Goal: Complete application form: Complete application form

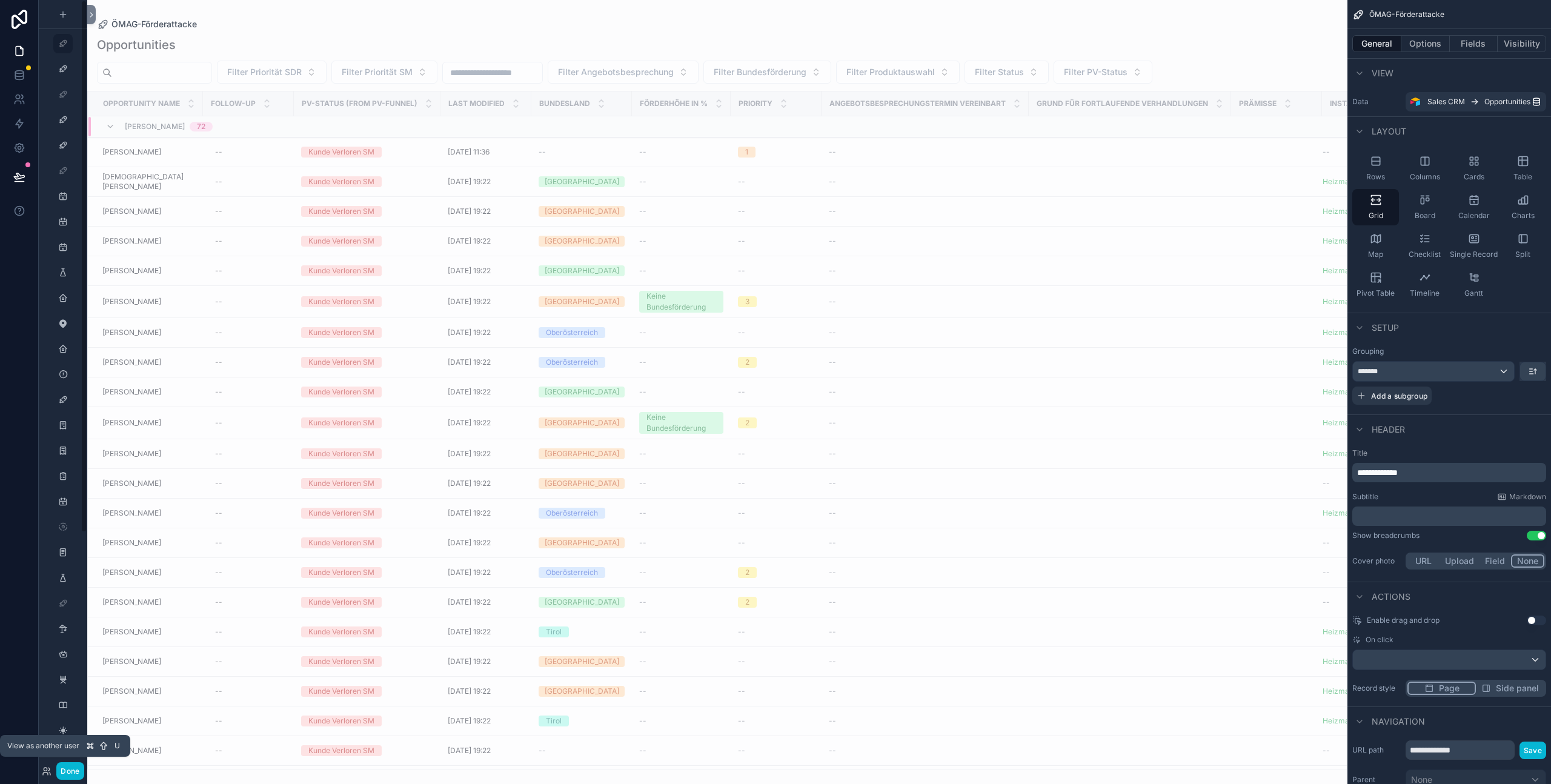
drag, startPoint x: 49, startPoint y: 775, endPoint x: 55, endPoint y: 762, distance: 14.3
click at [49, 775] on icon at bounding box center [46, 771] width 9 height 9
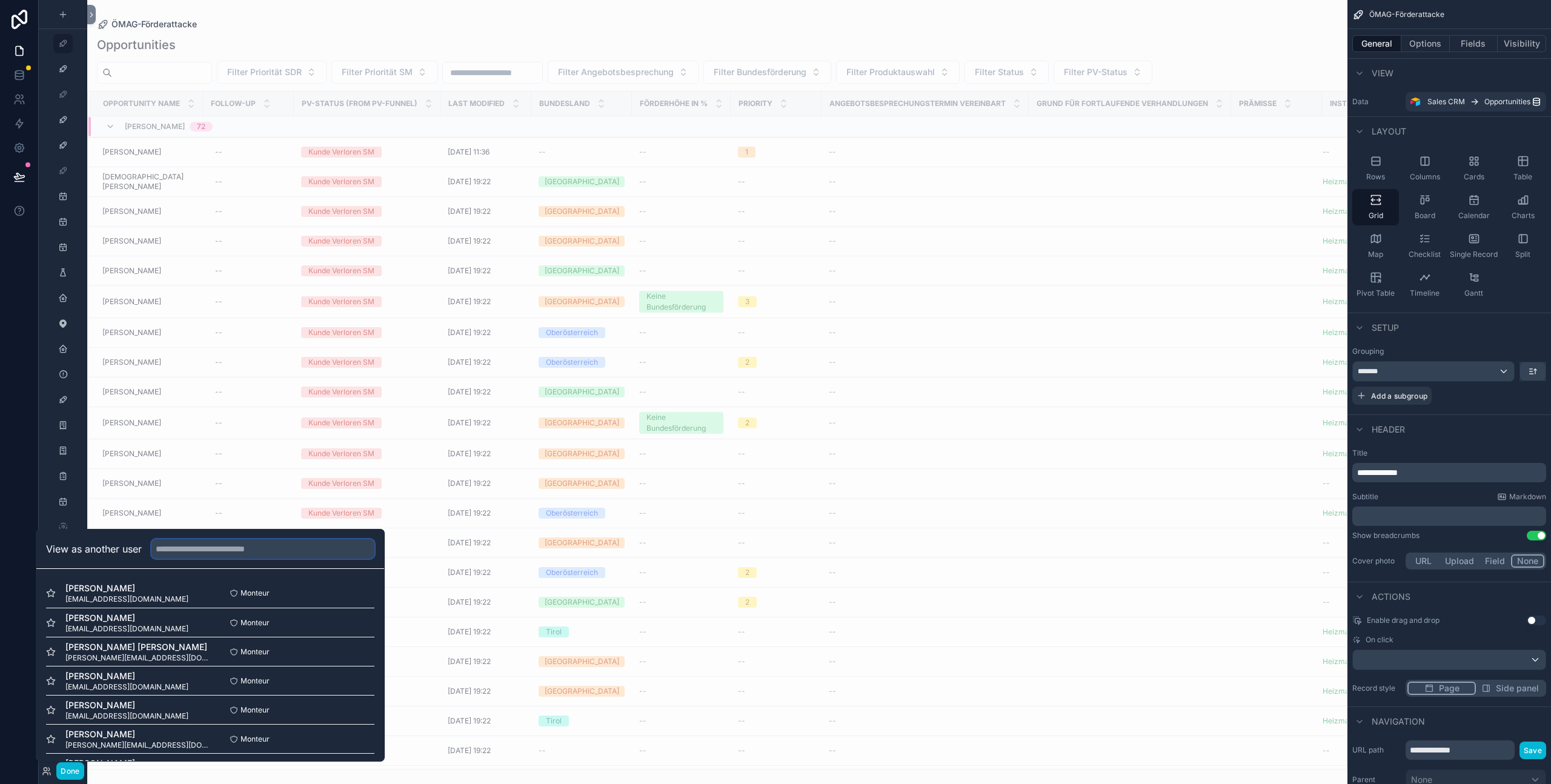
click at [219, 552] on input "text" at bounding box center [263, 548] width 223 height 19
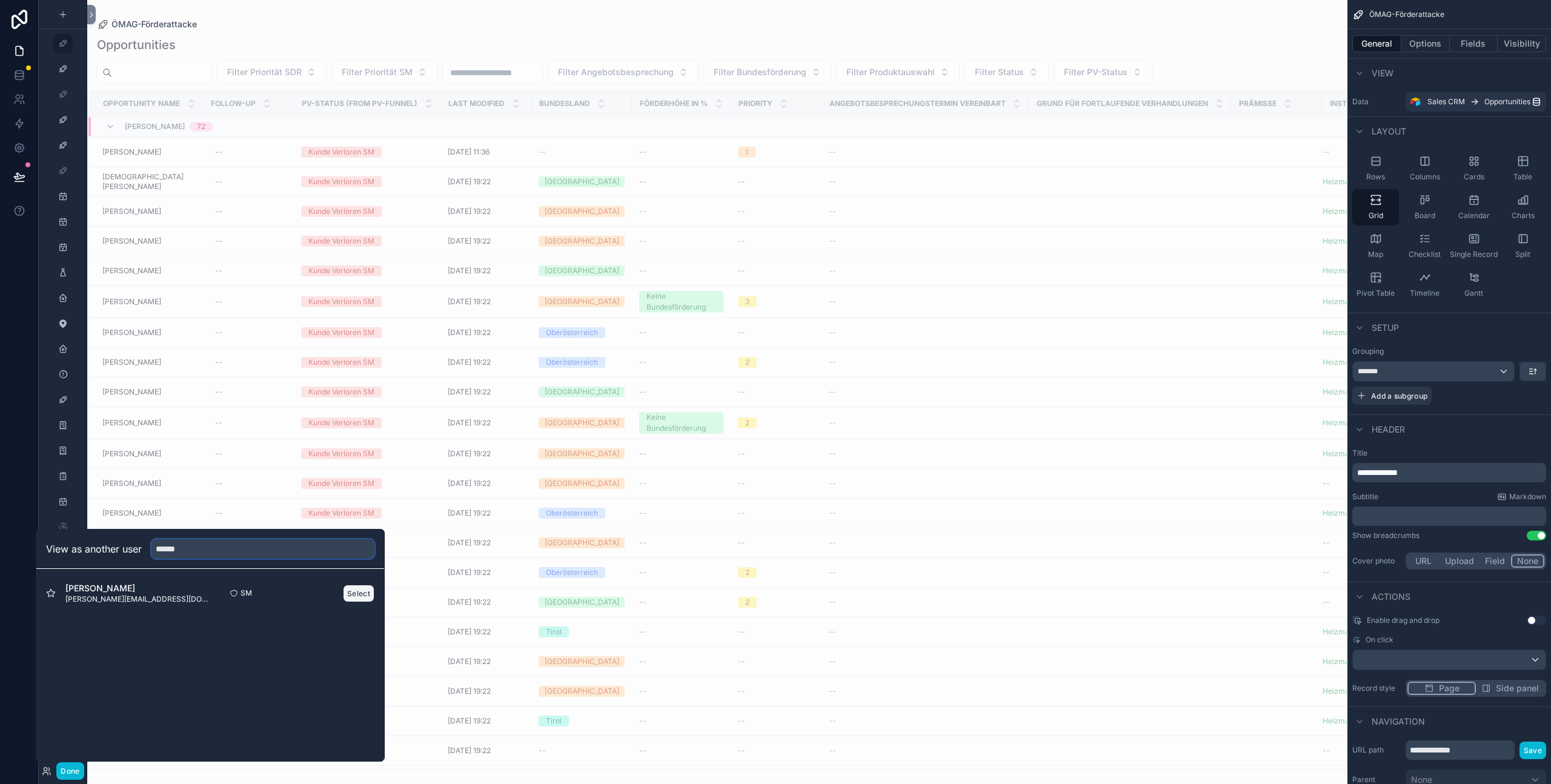
type input "******"
click at [356, 594] on button "Select" at bounding box center [359, 593] width 31 height 18
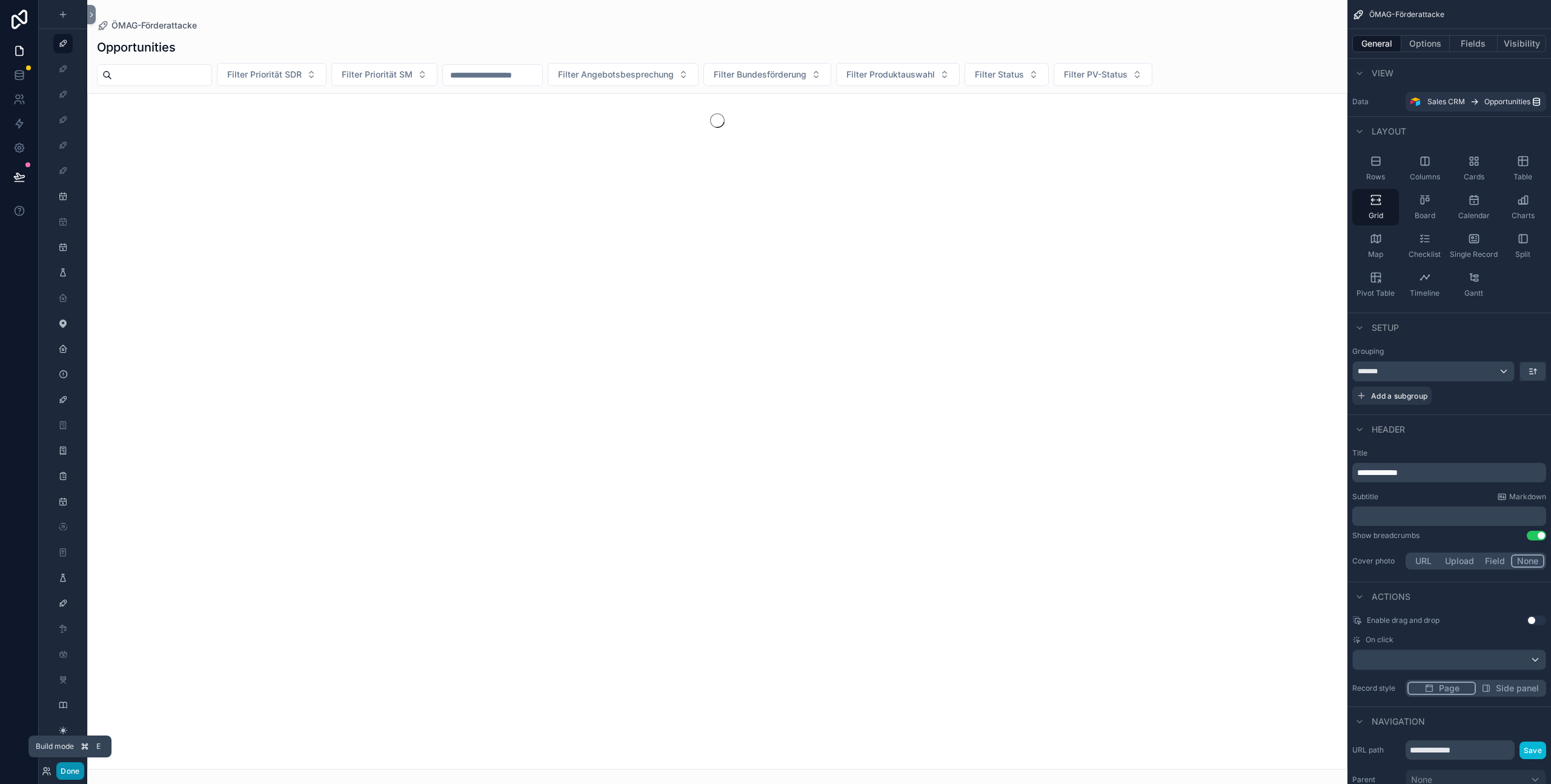
click at [75, 774] on button "Done" at bounding box center [69, 770] width 27 height 18
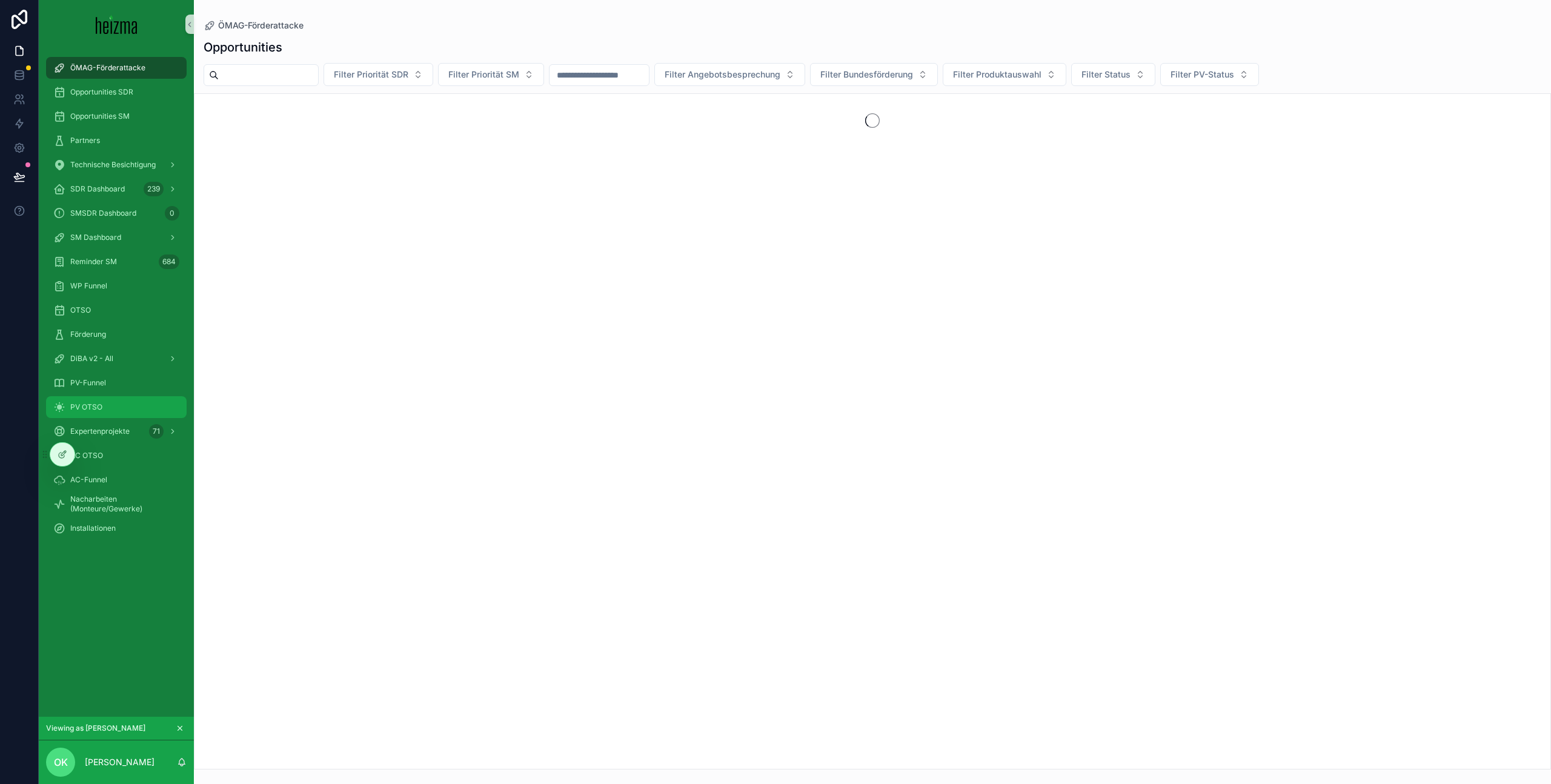
click at [143, 412] on div "PV OTSO" at bounding box center [117, 407] width 126 height 19
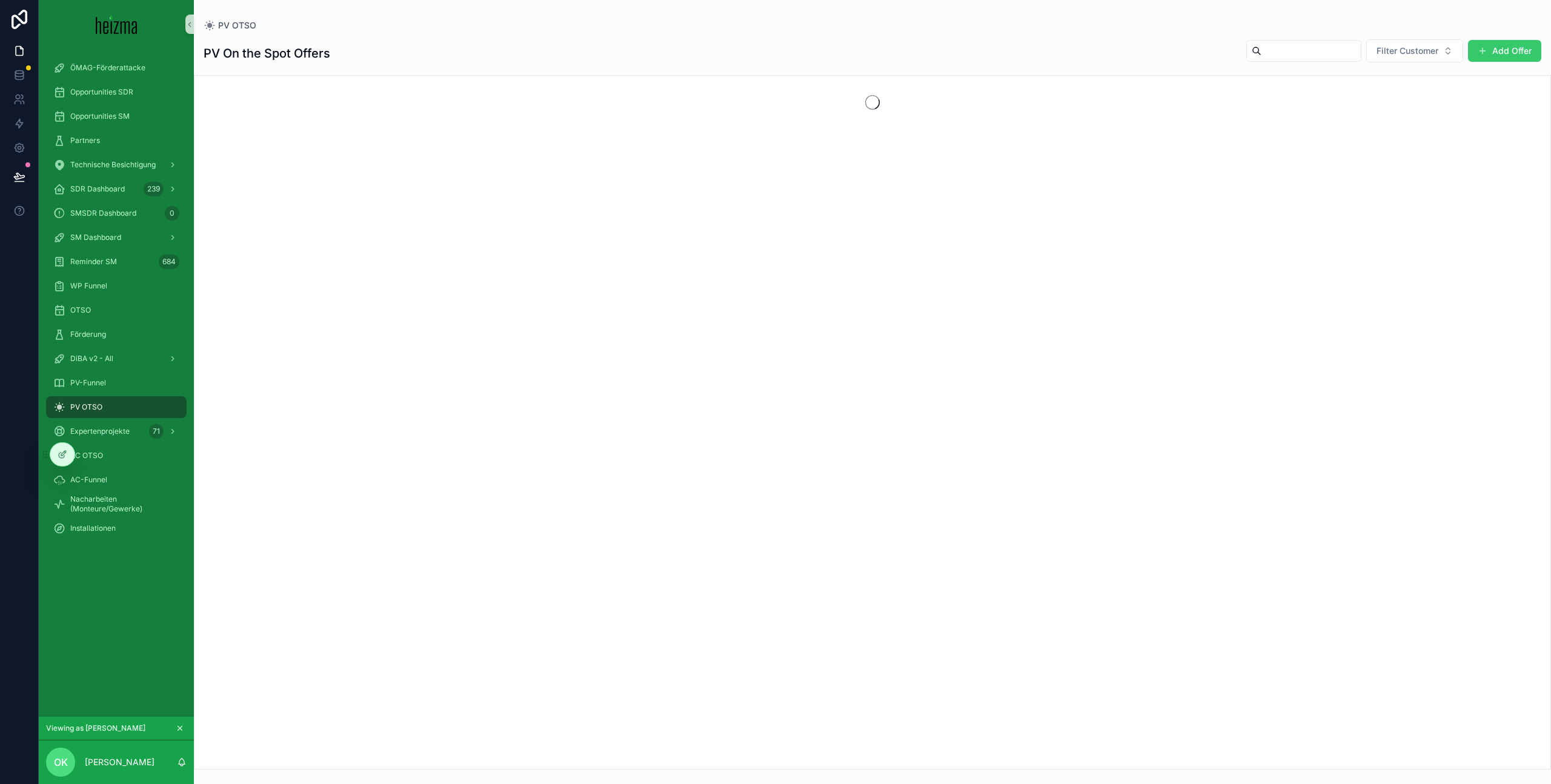
click at [1508, 52] on button "Add Offer" at bounding box center [1504, 51] width 73 height 22
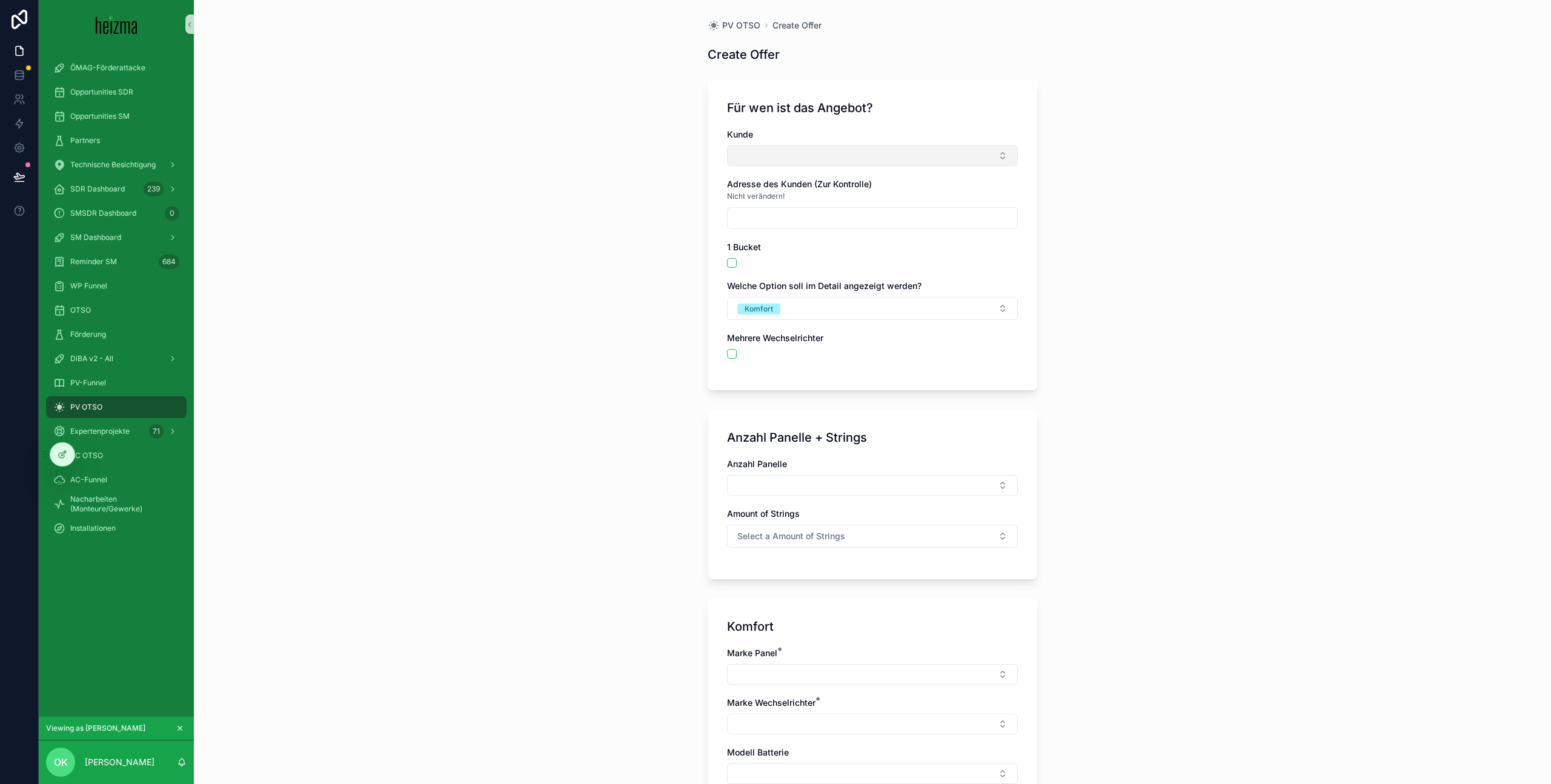
click at [886, 157] on button "Select Button" at bounding box center [872, 155] width 290 height 20
type input "******"
drag, startPoint x: 617, startPoint y: 214, endPoint x: 621, endPoint y: 207, distance: 8.1
click at [617, 213] on div "PV OTSO Create Offer Create Offer Für wen ist das Angebot? Kunde Adresse des Ku…" at bounding box center [872, 392] width 1357 height 784
click at [121, 242] on div "SM Dashboard" at bounding box center [117, 237] width 126 height 19
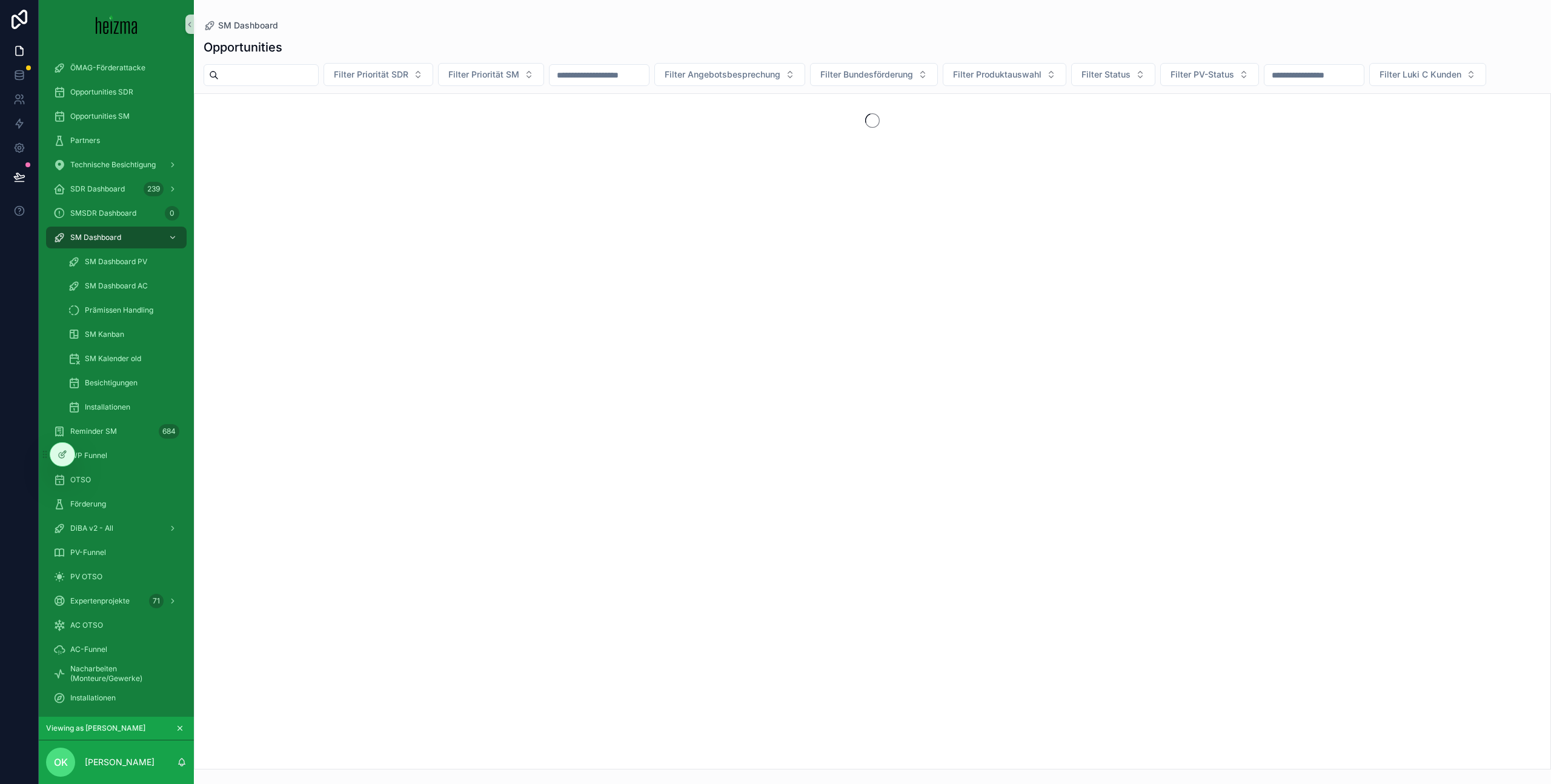
click at [286, 75] on input "scrollable content" at bounding box center [267, 75] width 99 height 17
paste input "******"
type input "******"
click at [143, 97] on div "Opportunities SDR" at bounding box center [117, 92] width 126 height 19
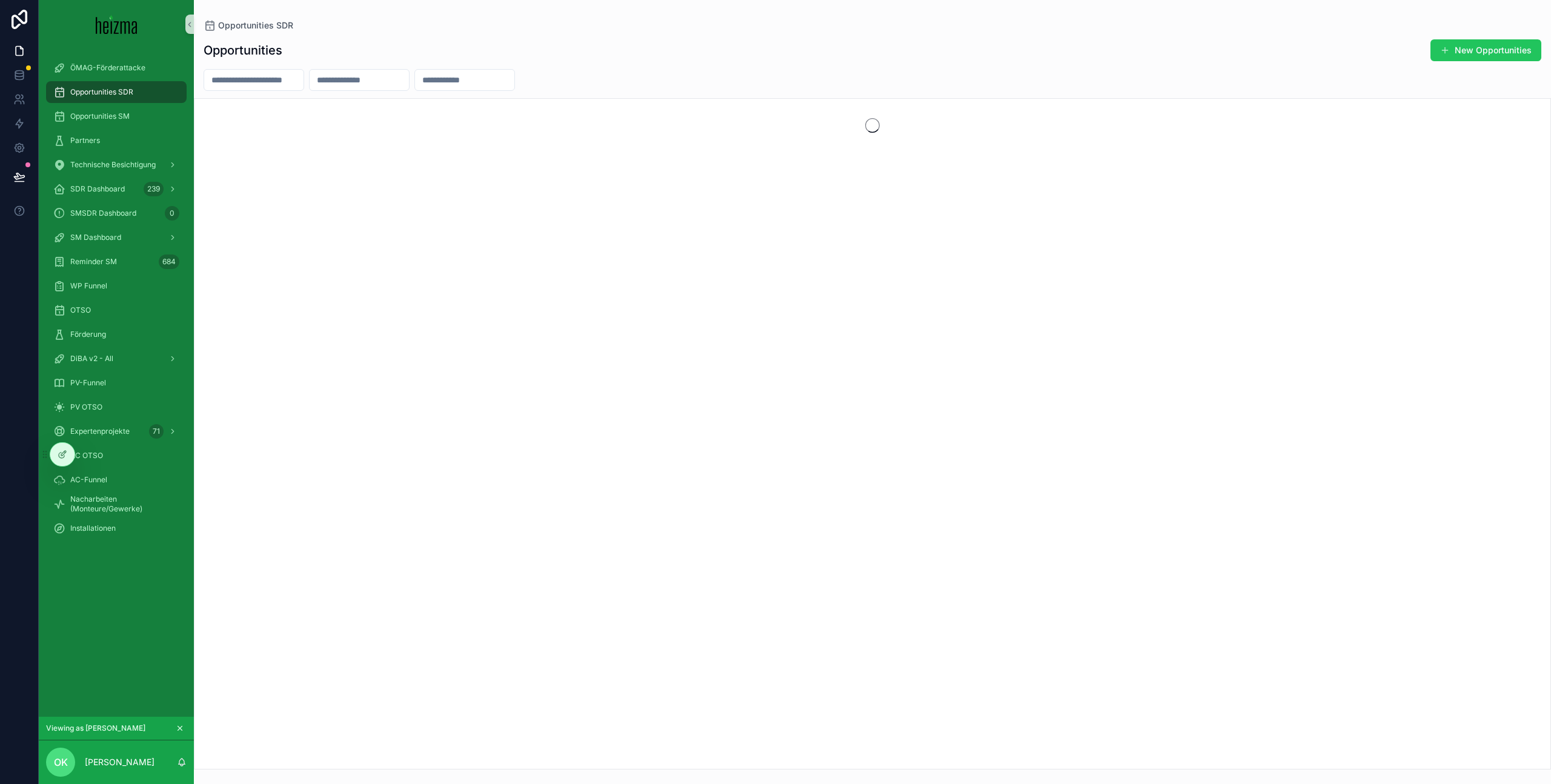
click at [284, 84] on input "scrollable content" at bounding box center [253, 80] width 99 height 17
paste input "******"
type input "******"
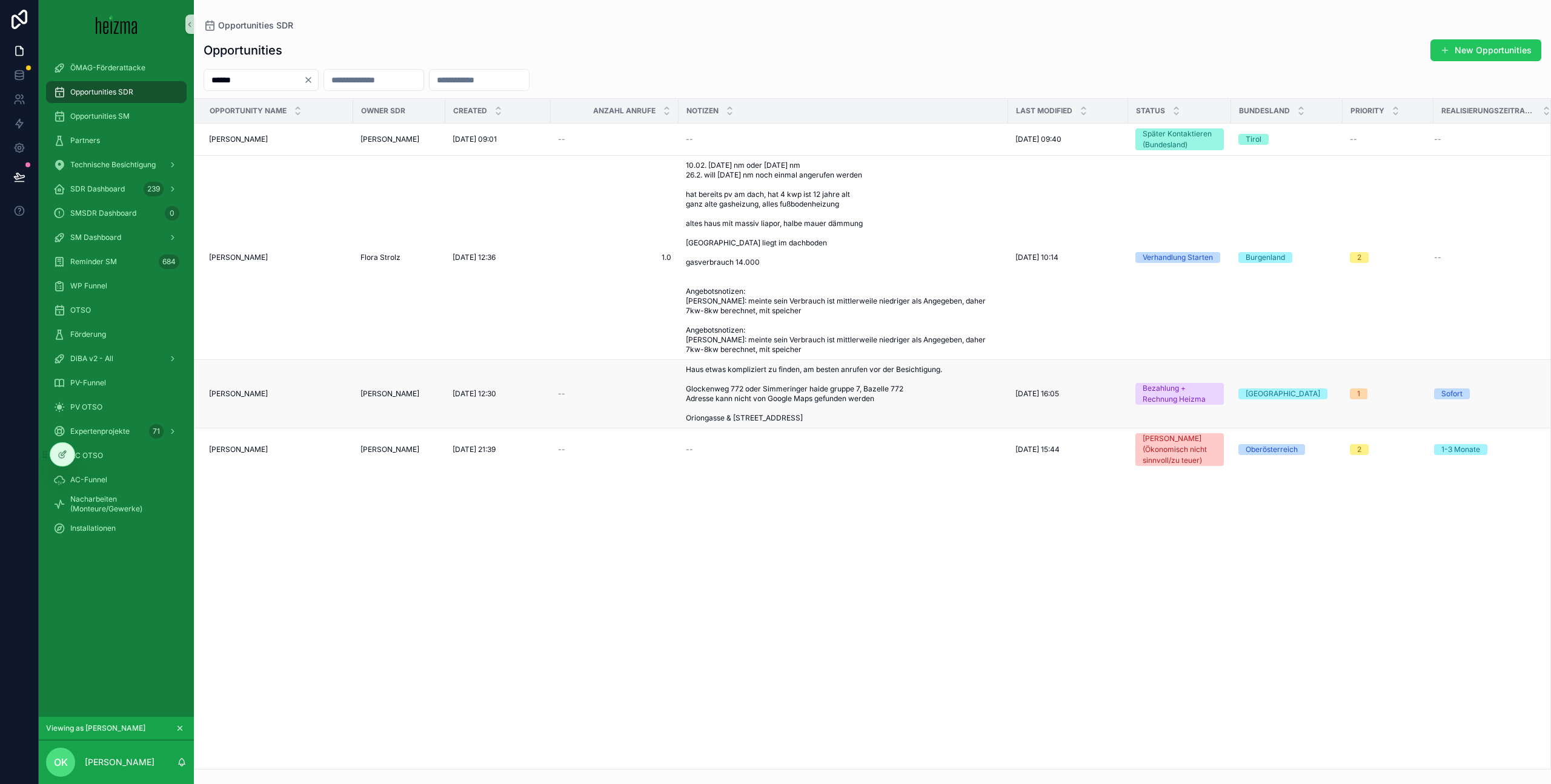
click at [321, 396] on div "Margareta Vogler Margareta Vogler" at bounding box center [277, 394] width 137 height 9
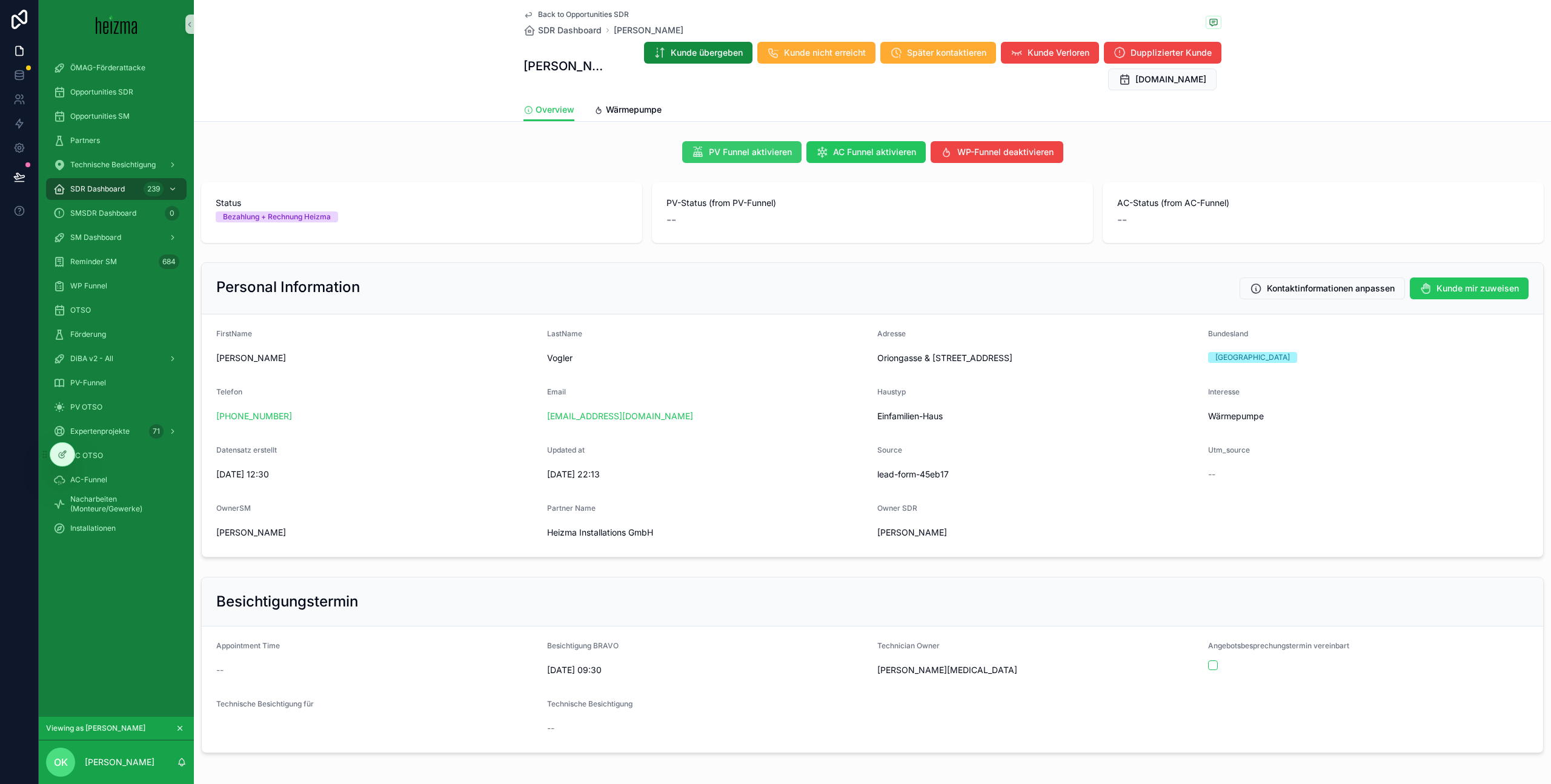
click at [760, 155] on span "PV Funnel aktivieren" at bounding box center [750, 152] width 83 height 12
click at [150, 413] on div "PV OTSO" at bounding box center [117, 407] width 126 height 19
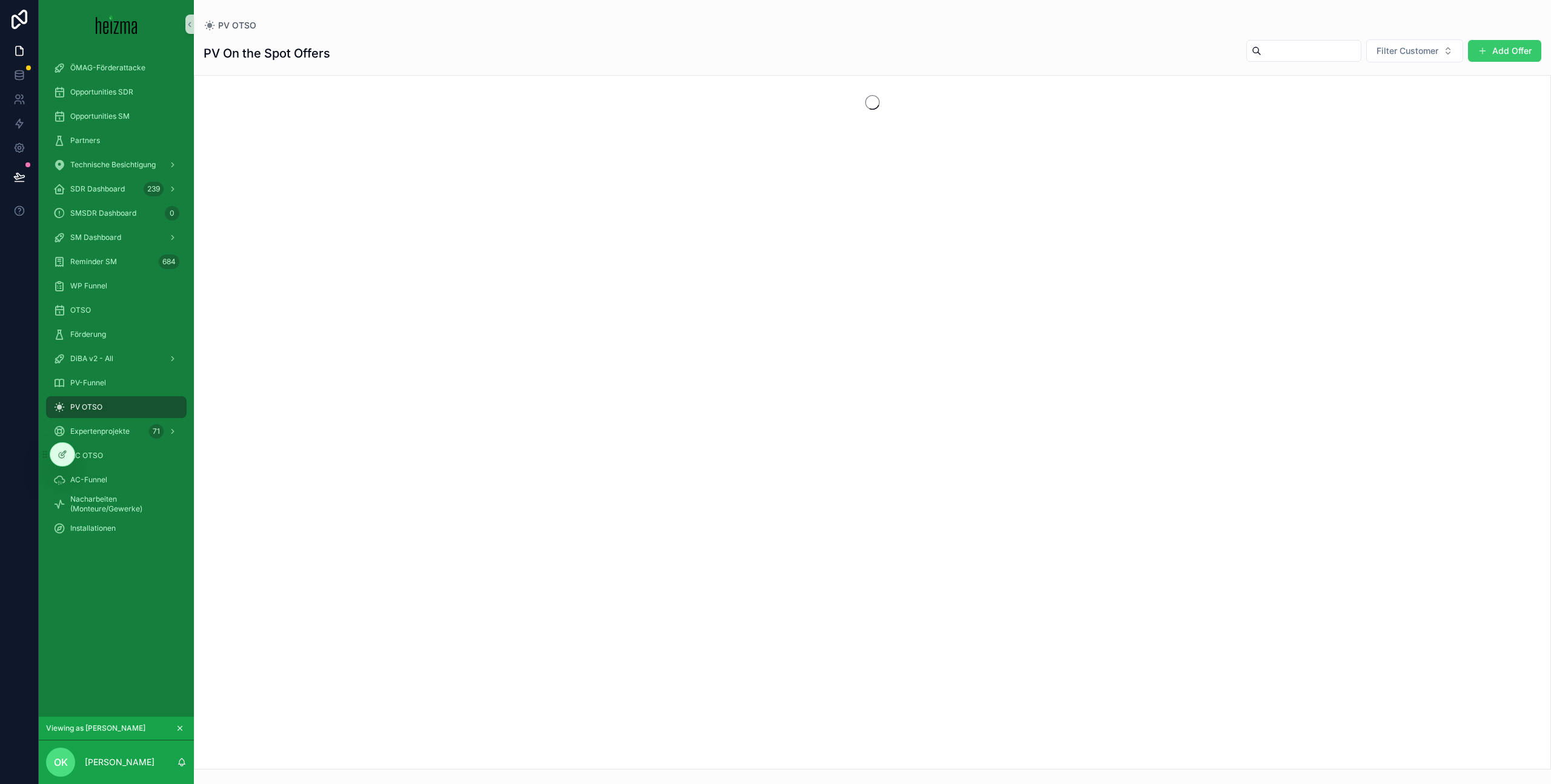
click at [1499, 54] on button "Add Offer" at bounding box center [1504, 51] width 73 height 22
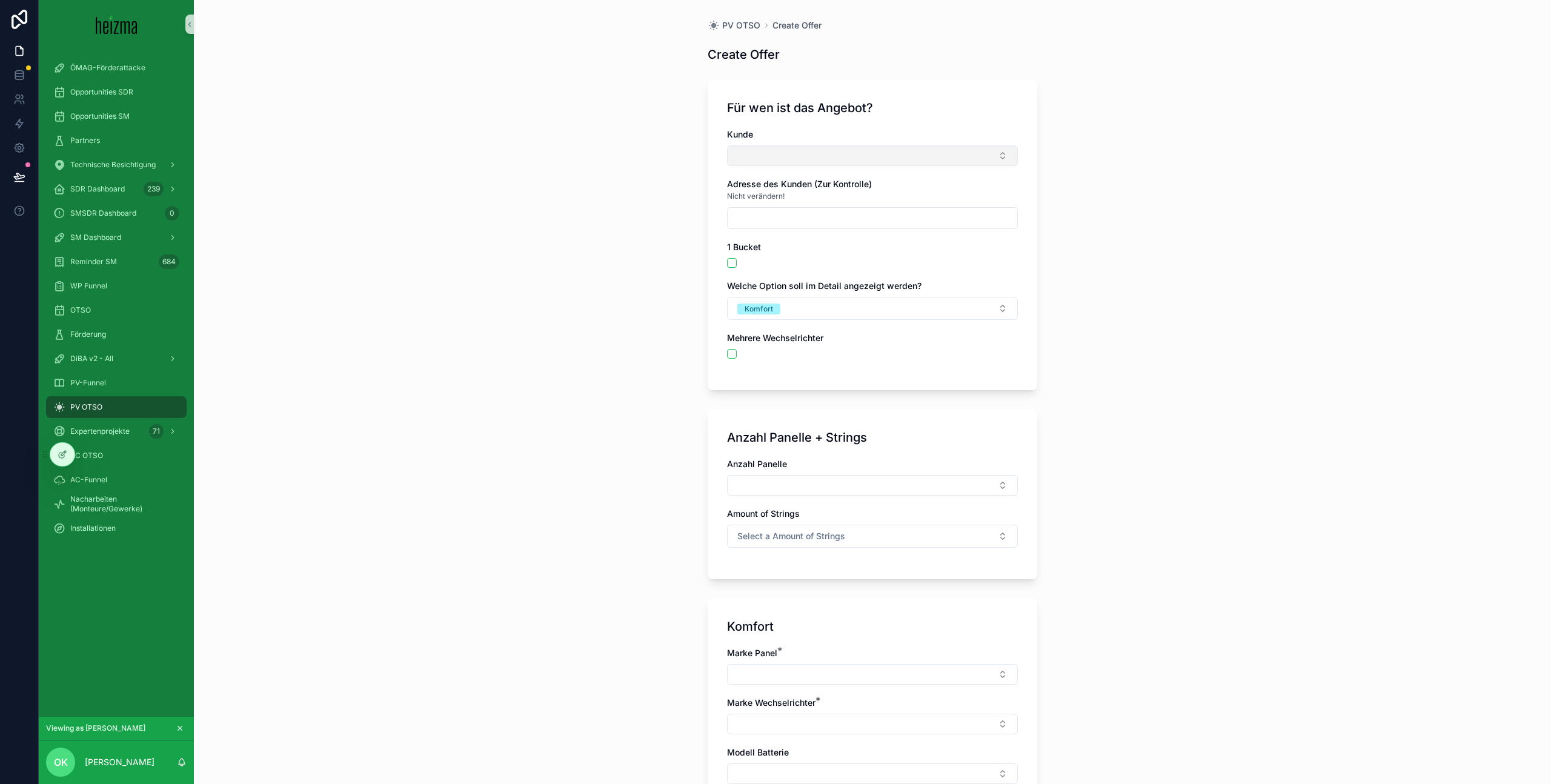
click at [828, 153] on button "Select Button" at bounding box center [872, 155] width 290 height 20
type input "******"
click at [843, 197] on div "Andreas Vogler" at bounding box center [872, 203] width 285 height 19
type input "**********"
click at [954, 153] on button "Andreas Vogler" at bounding box center [872, 156] width 290 height 23
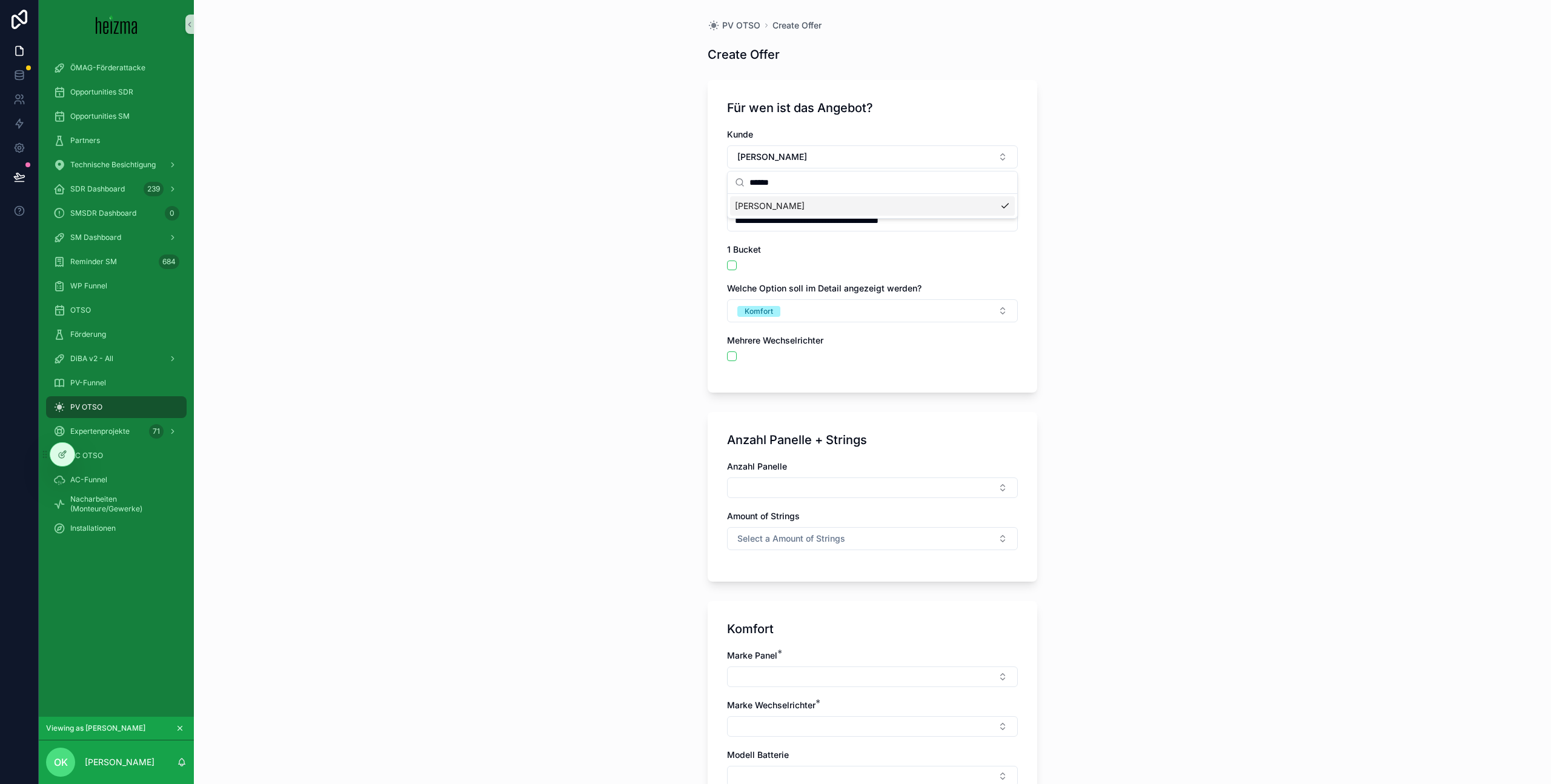
type input "******"
drag, startPoint x: 1278, startPoint y: 118, endPoint x: 1318, endPoint y: 7, distance: 118.0
click at [1285, 101] on div "**********" at bounding box center [872, 392] width 1357 height 784
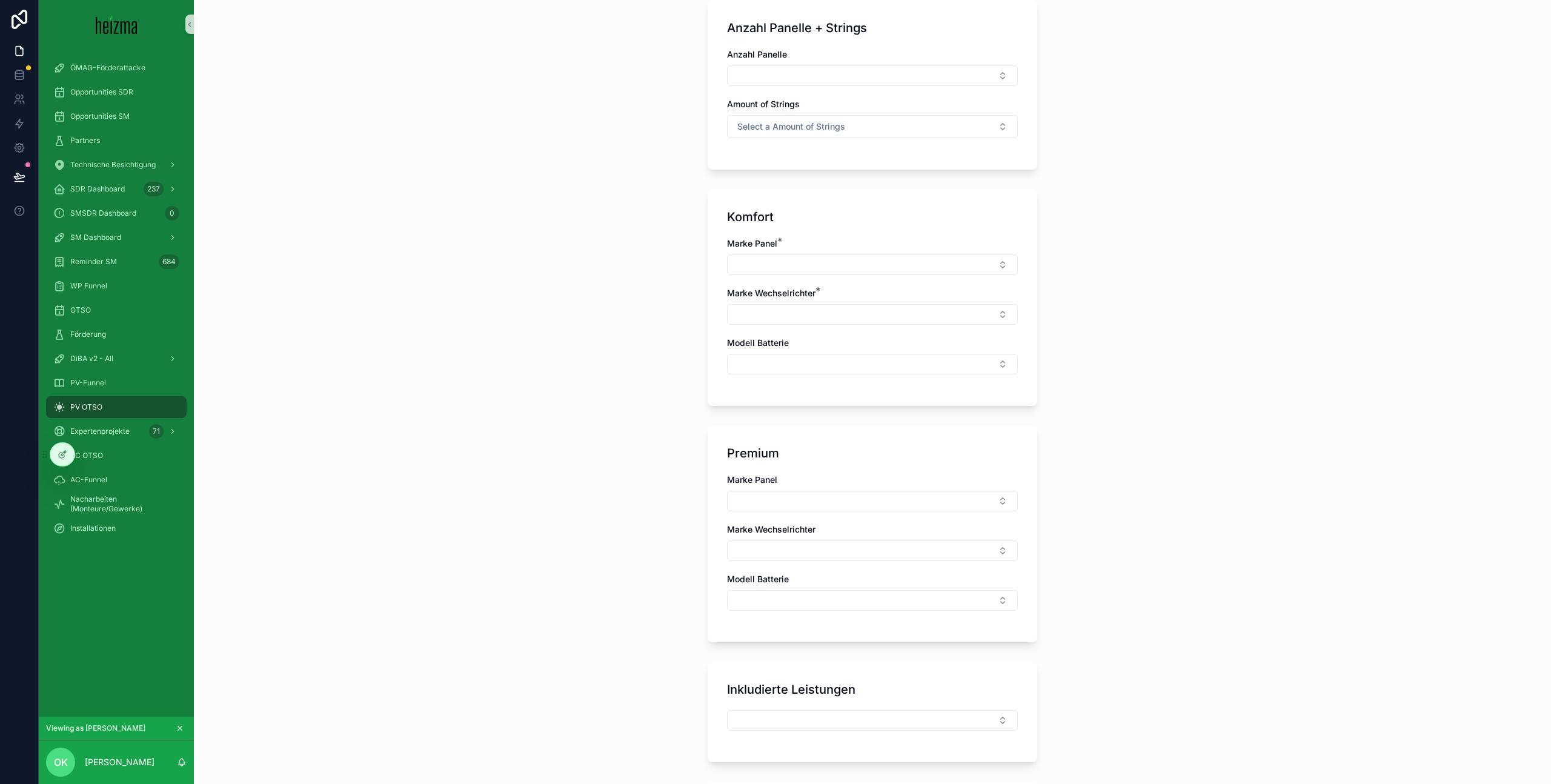
scroll to position [256, 0]
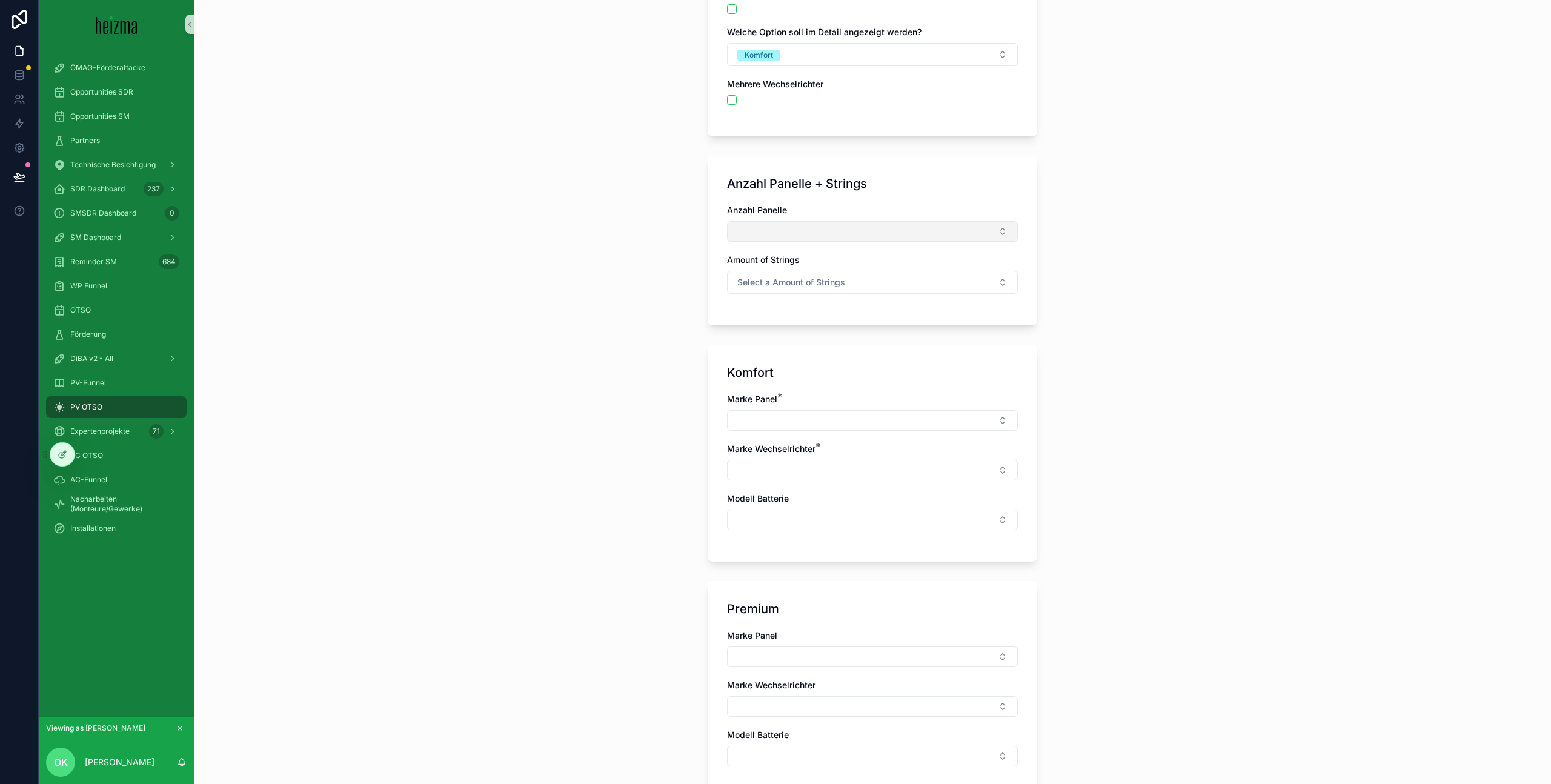
click at [853, 224] on button "Select Button" at bounding box center [872, 231] width 290 height 20
type input "**"
drag, startPoint x: 798, startPoint y: 276, endPoint x: 809, endPoint y: 278, distance: 11.2
click at [798, 276] on div "20" at bounding box center [872, 279] width 285 height 19
click at [843, 292] on button "Select a Amount of Strings" at bounding box center [872, 284] width 290 height 23
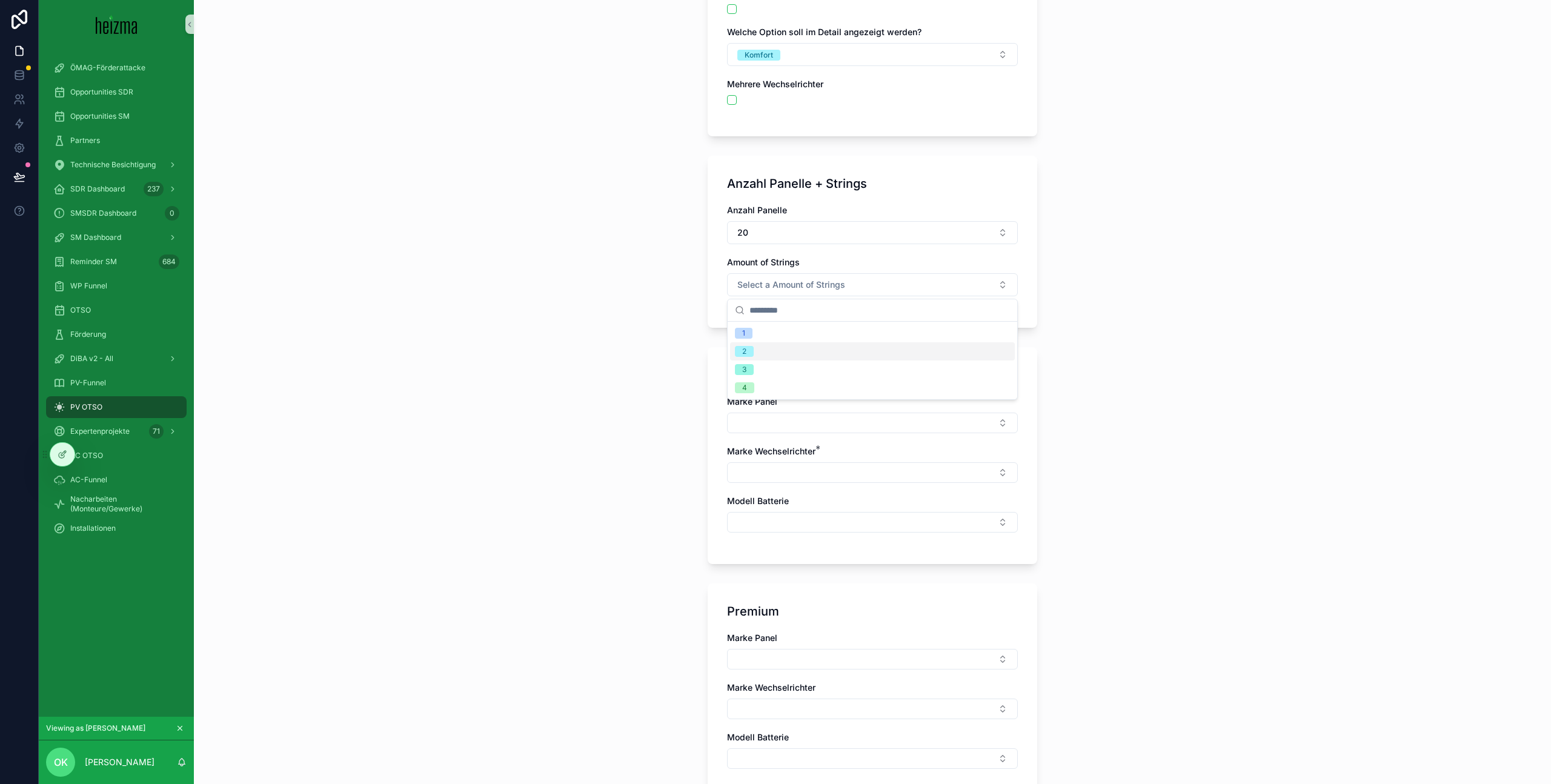
click at [813, 350] on div "2" at bounding box center [872, 351] width 285 height 18
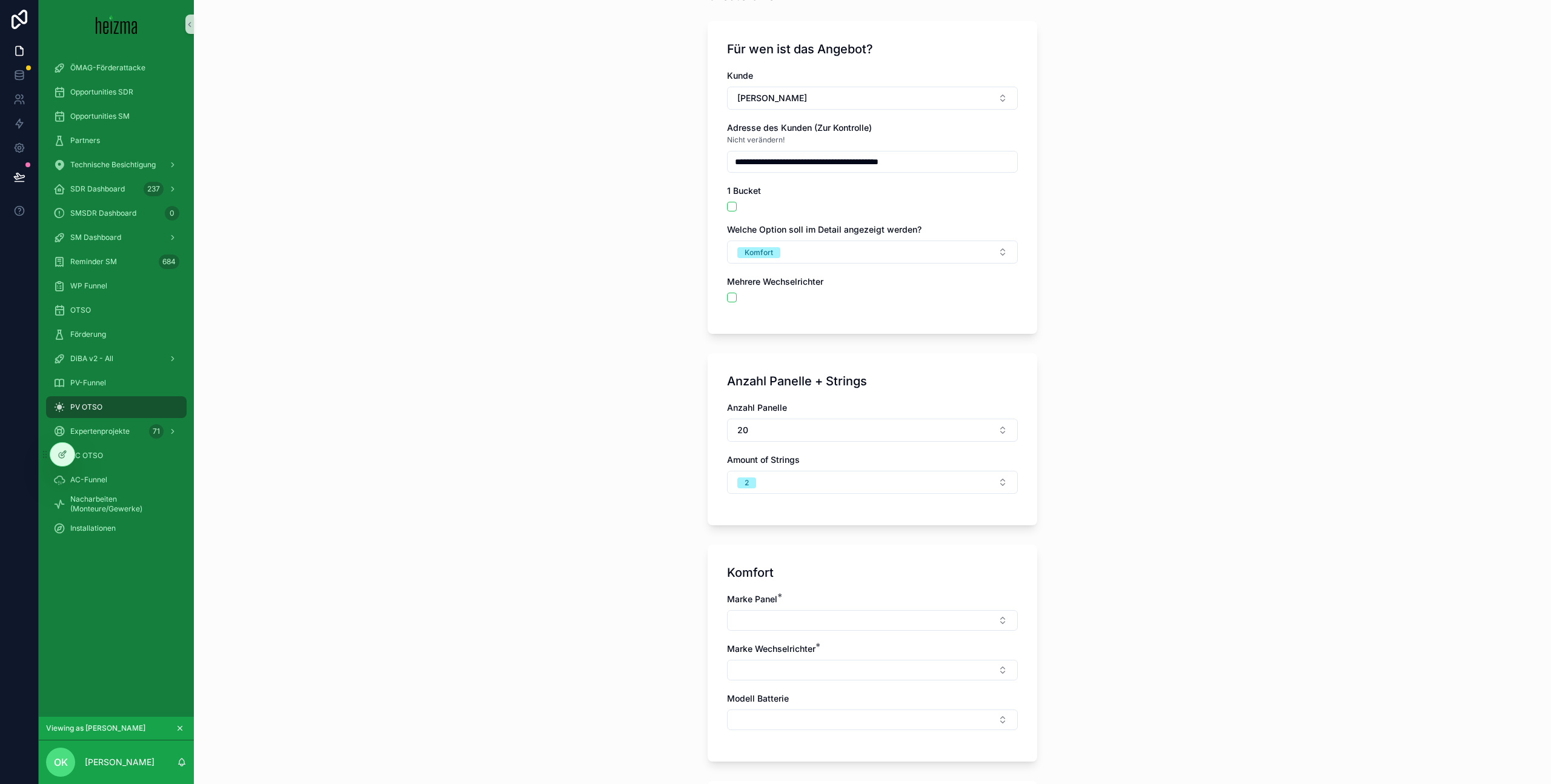
scroll to position [0, 0]
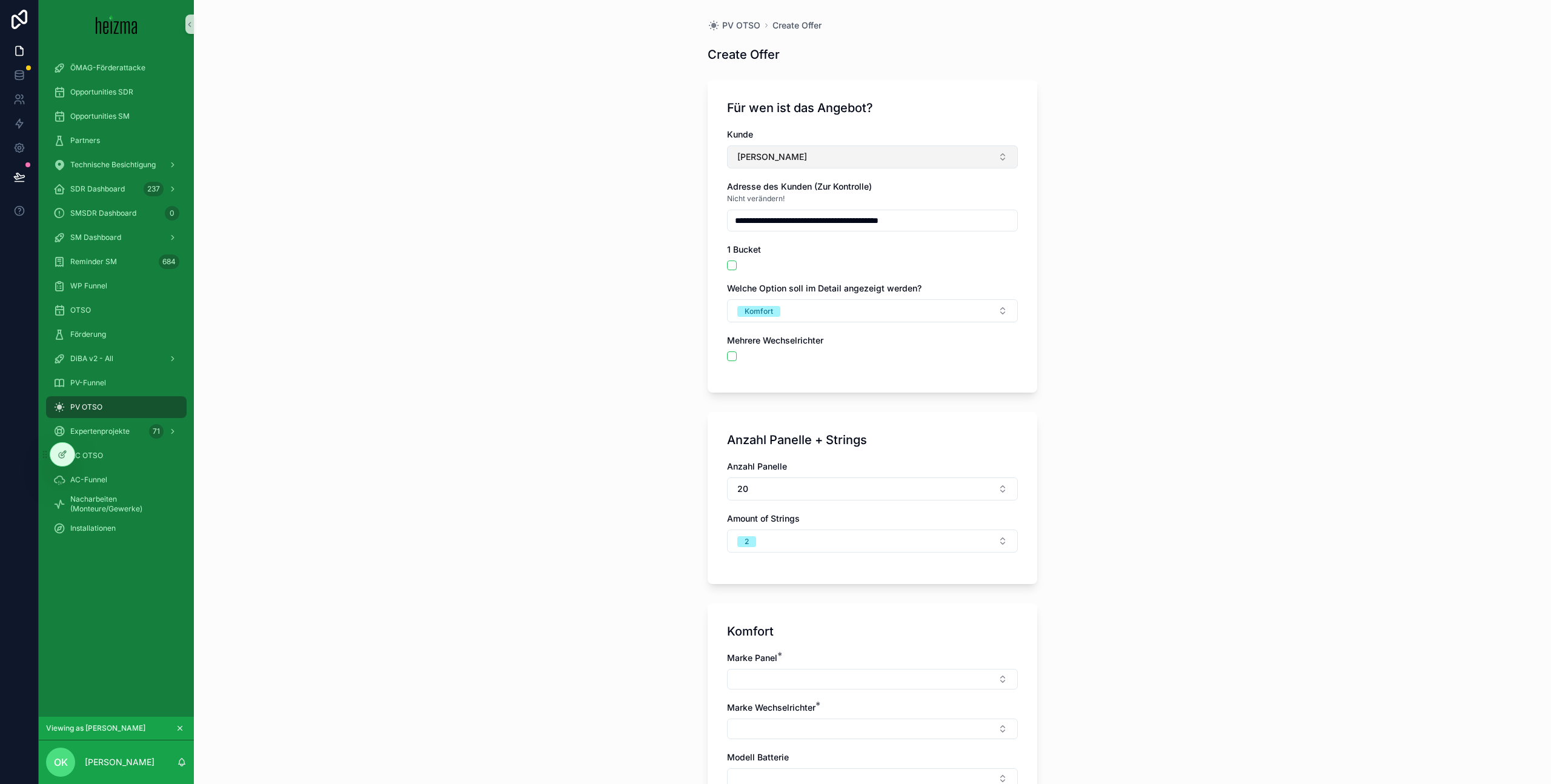
click at [849, 153] on button "Andreas Vogler" at bounding box center [872, 156] width 290 height 23
type input "******"
click at [907, 207] on div "Andreas Vogler" at bounding box center [872, 205] width 285 height 19
click at [845, 163] on button "Select Button" at bounding box center [872, 155] width 290 height 20
type input "******"
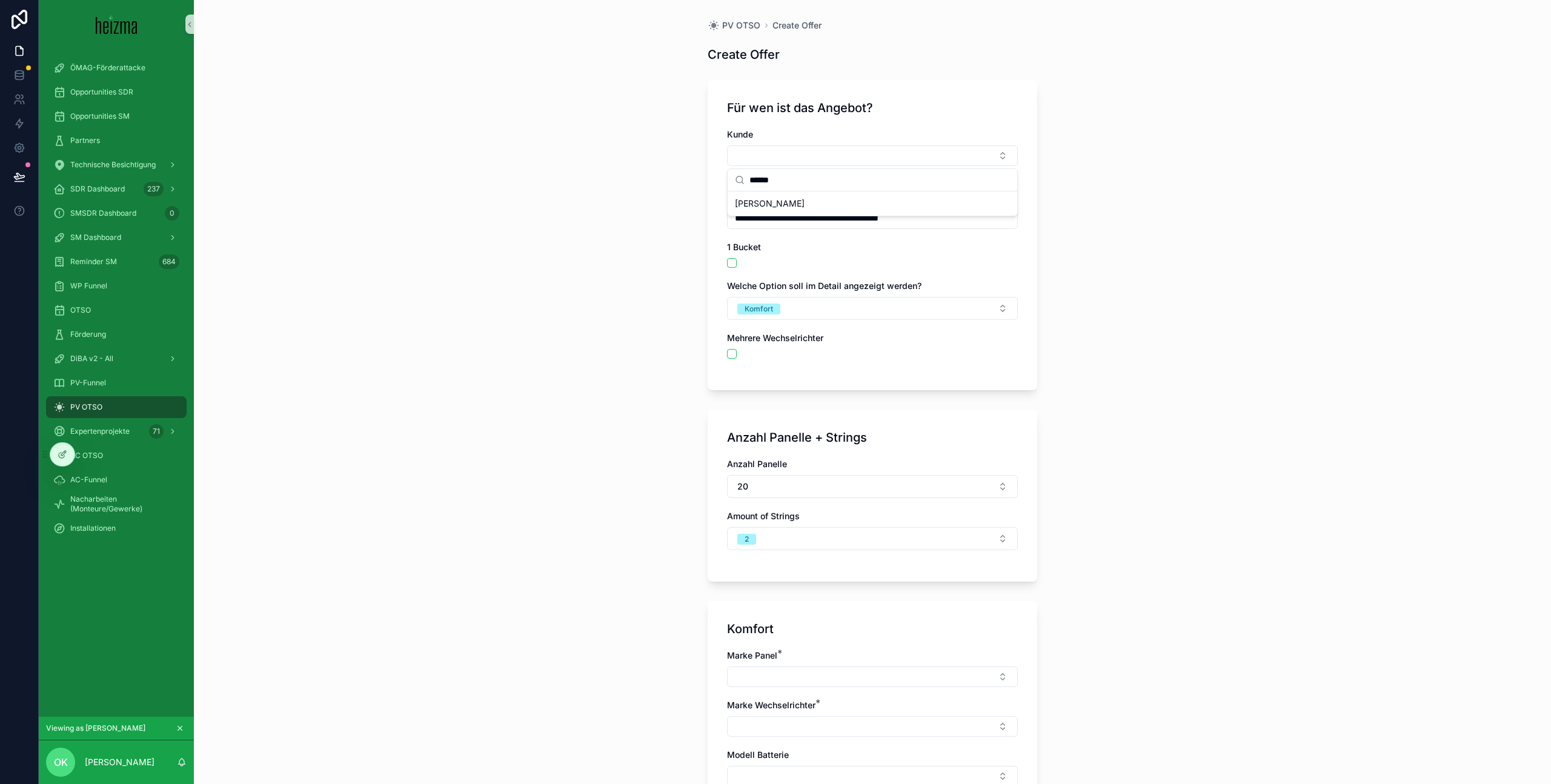
click at [900, 122] on div "**********" at bounding box center [872, 234] width 329 height 310
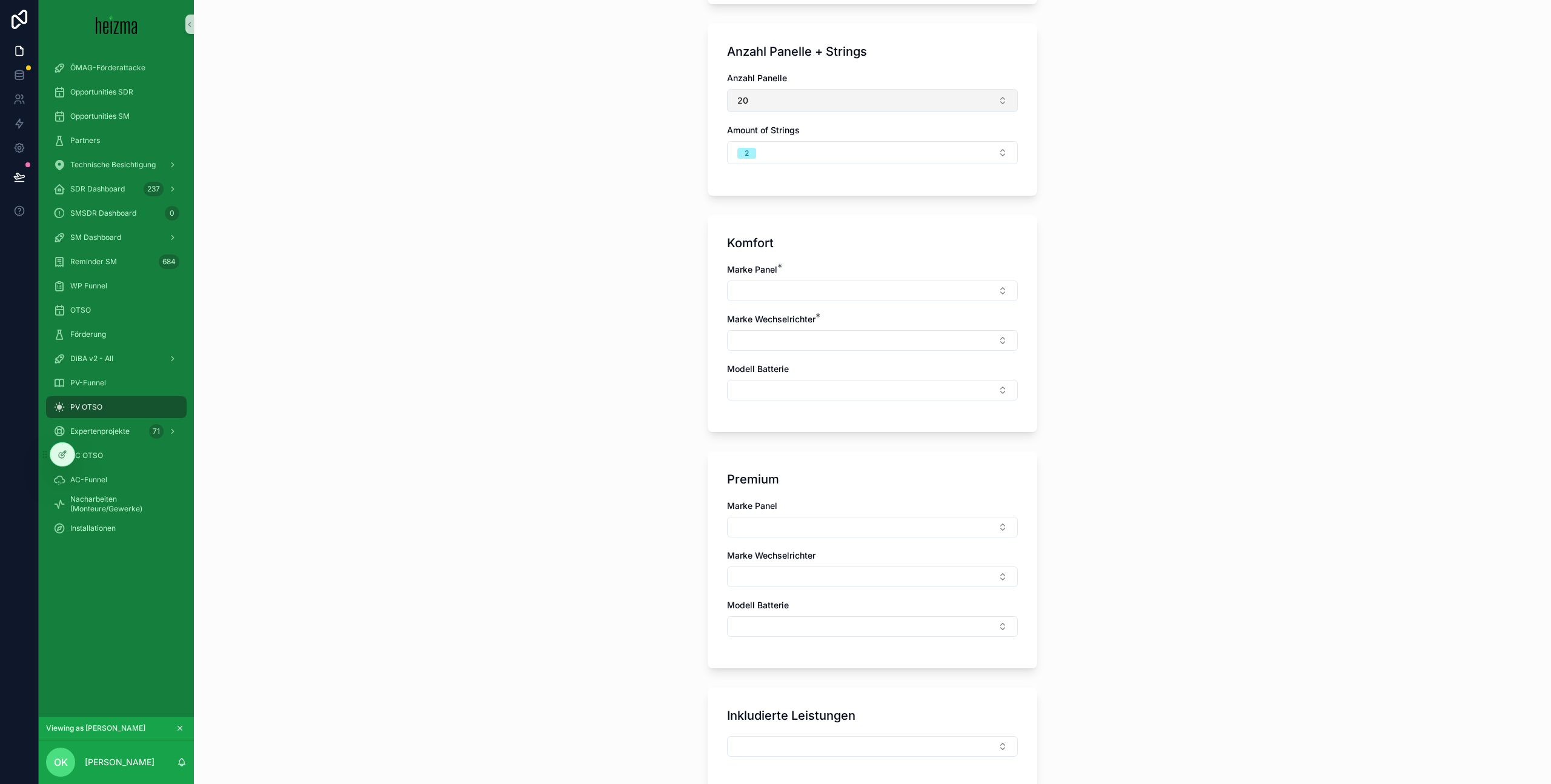
scroll to position [396, 0]
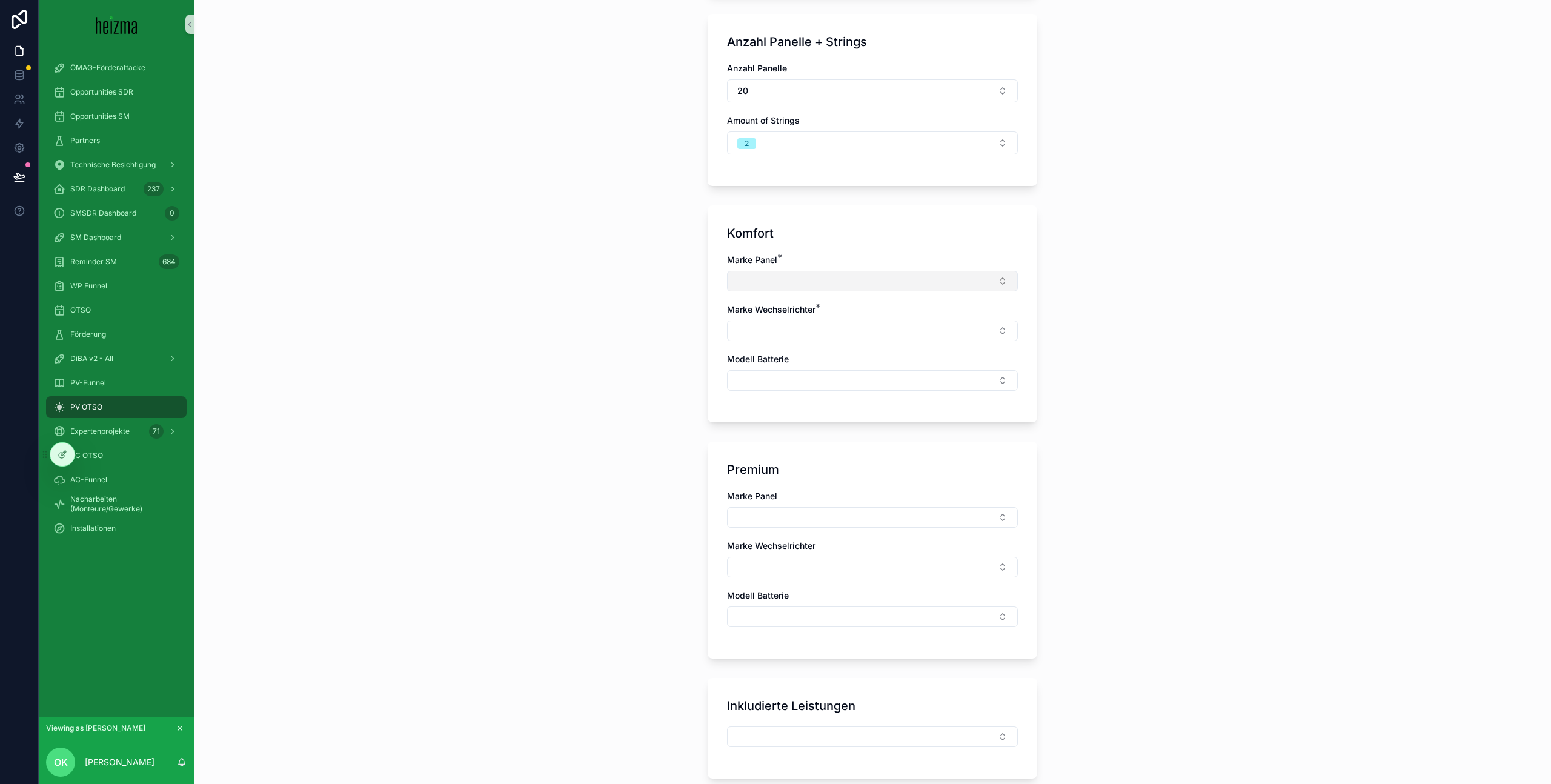
click at [826, 275] on button "Select Button" at bounding box center [872, 281] width 290 height 20
click at [864, 332] on div "Trina Solar" at bounding box center [872, 328] width 285 height 19
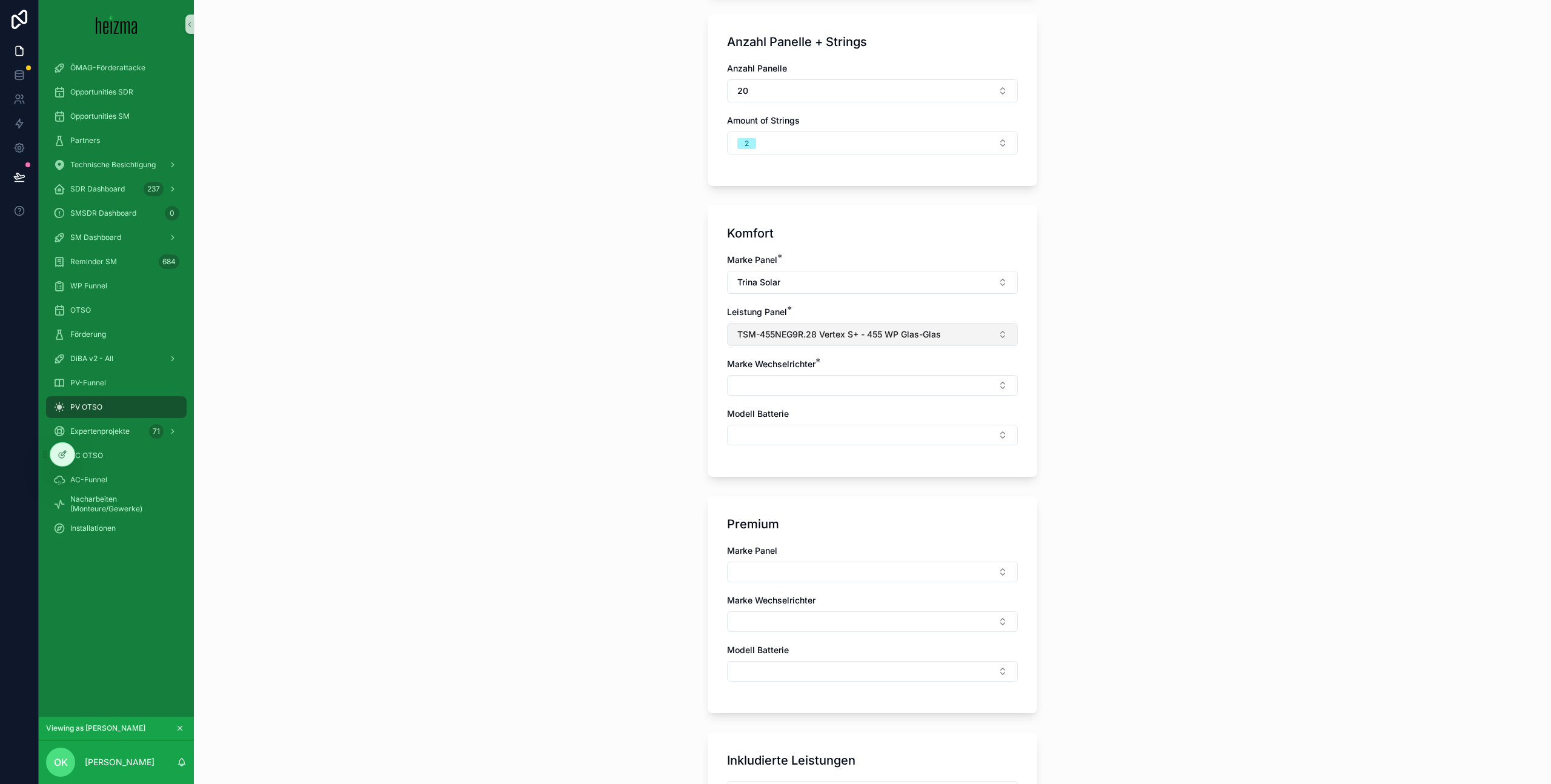
click at [808, 333] on span "TSM-455NEG9R.28 Vertex S+ - 455 WP Glas-Glas" at bounding box center [839, 334] width 203 height 12
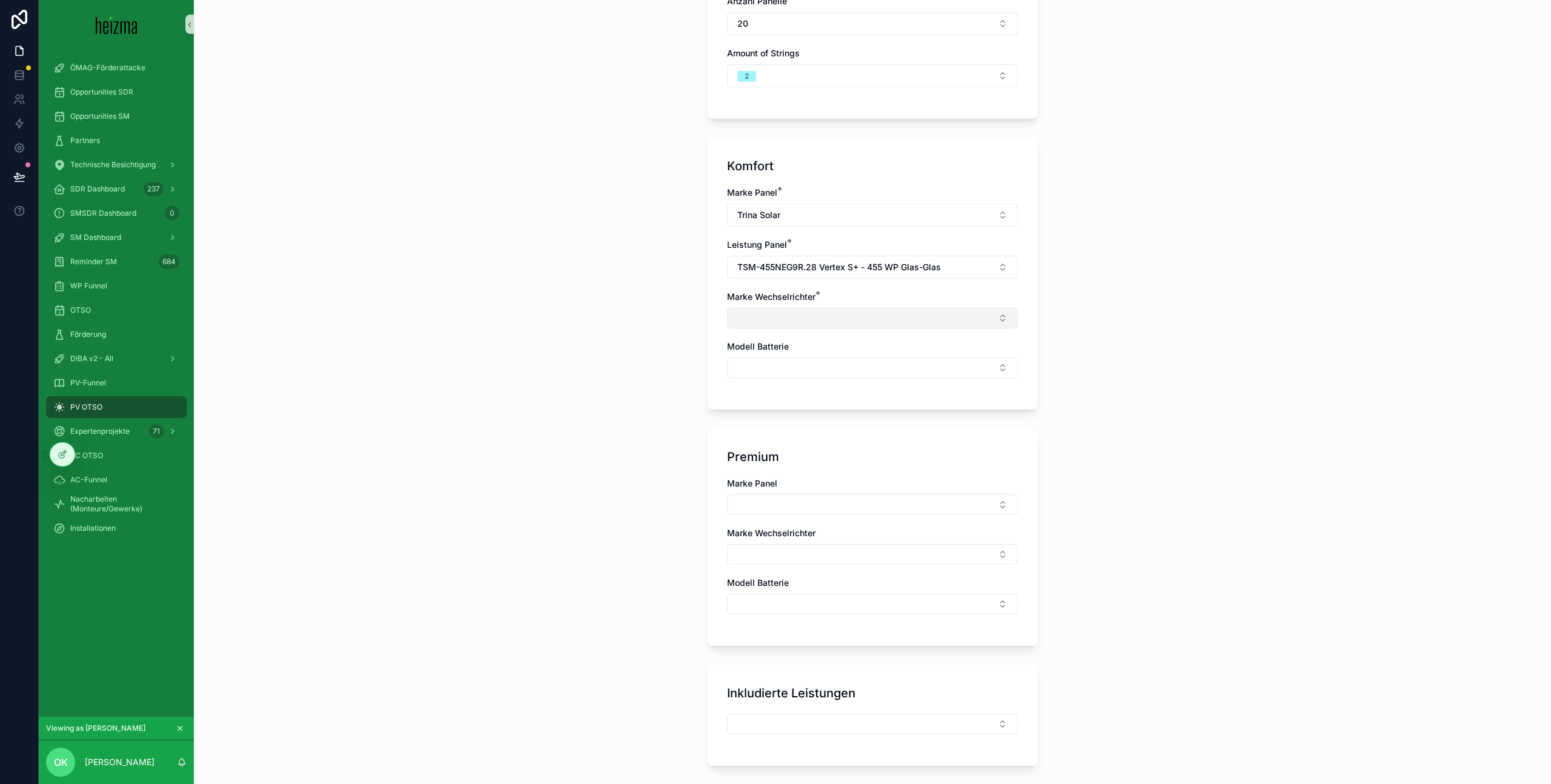
scroll to position [464, 0]
click at [806, 315] on button "Select Button" at bounding box center [872, 316] width 290 height 20
type input "***"
drag, startPoint x: 745, startPoint y: 363, endPoint x: 712, endPoint y: 364, distance: 33.0
click at [745, 363] on span "Sigenergy" at bounding box center [756, 364] width 41 height 12
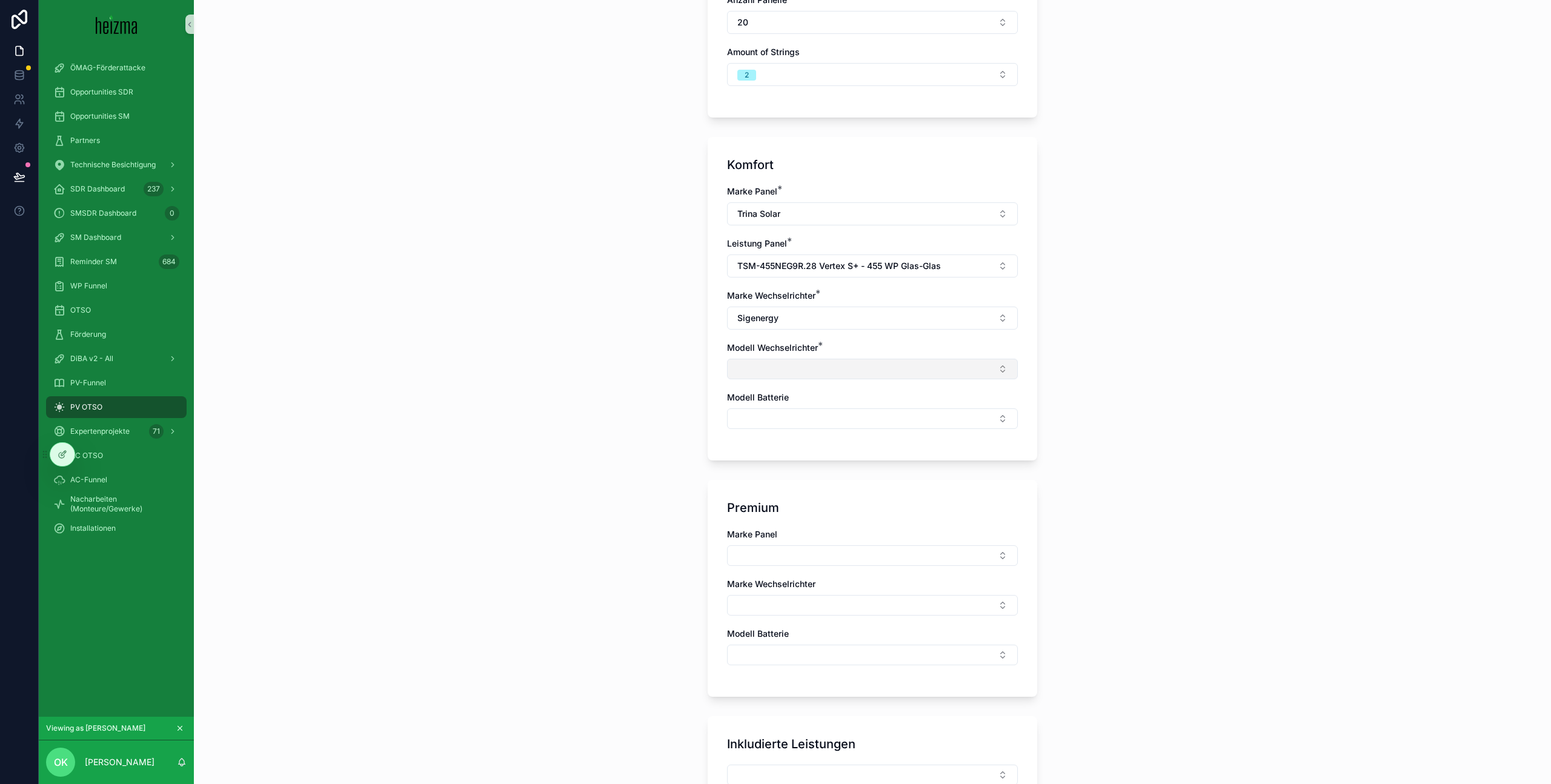
click at [774, 363] on button "Select Button" at bounding box center [872, 369] width 290 height 20
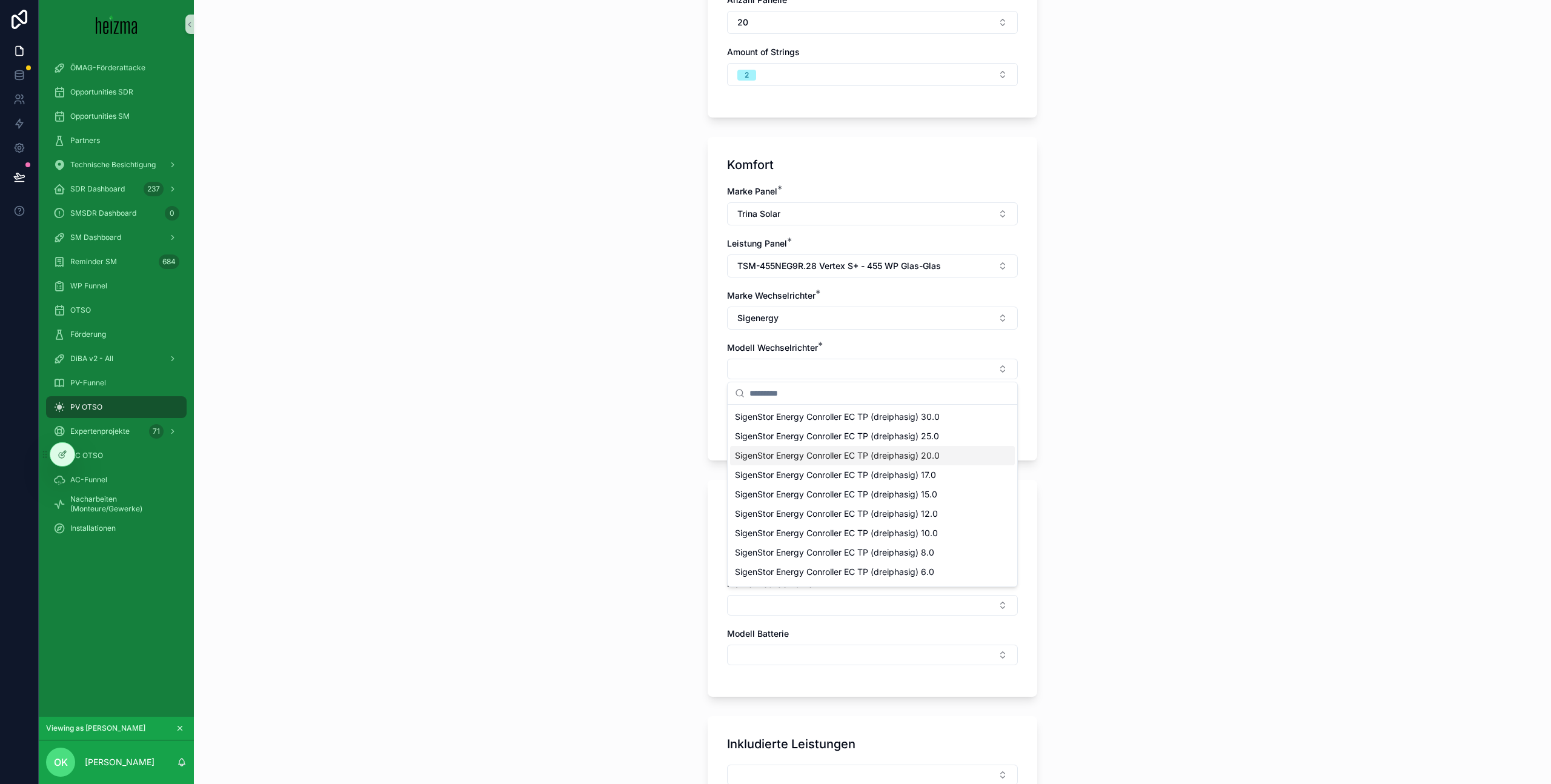
click at [1074, 435] on div "**********" at bounding box center [872, 392] width 1357 height 784
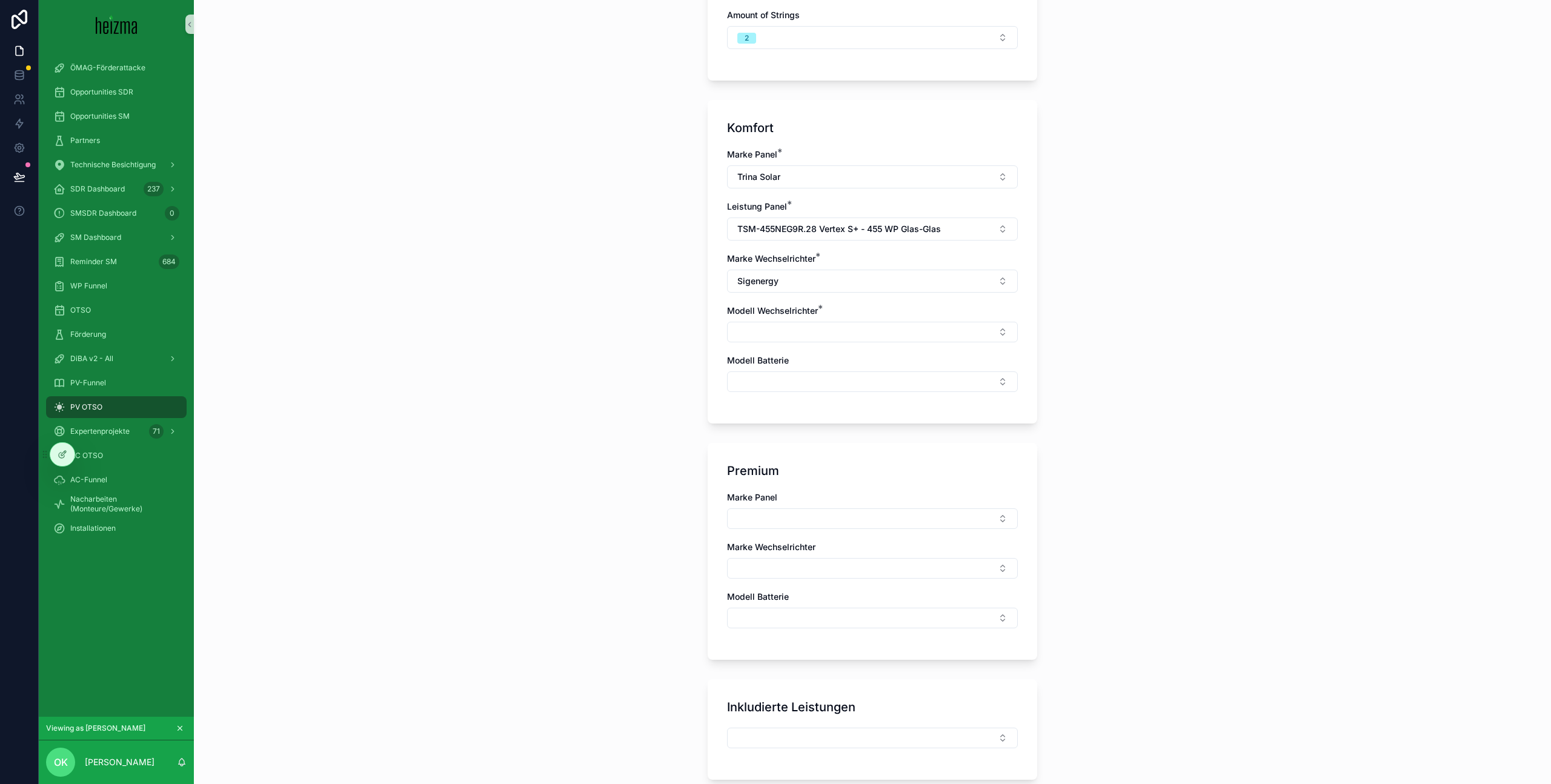
scroll to position [552, 0]
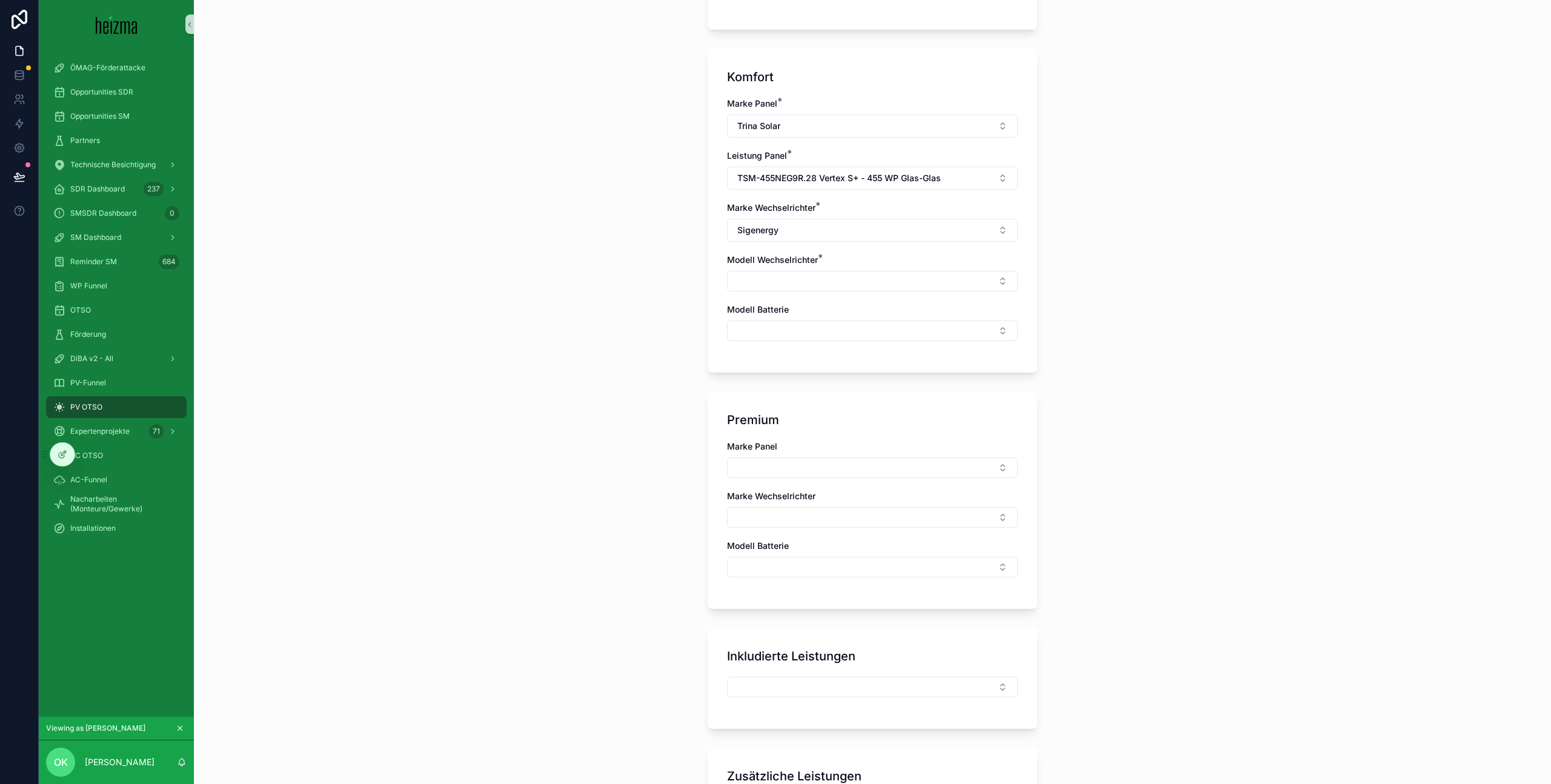
click at [855, 268] on div "Modell Wechselrichter *" at bounding box center [872, 272] width 290 height 38
click at [861, 278] on button "Select Button" at bounding box center [872, 281] width 290 height 20
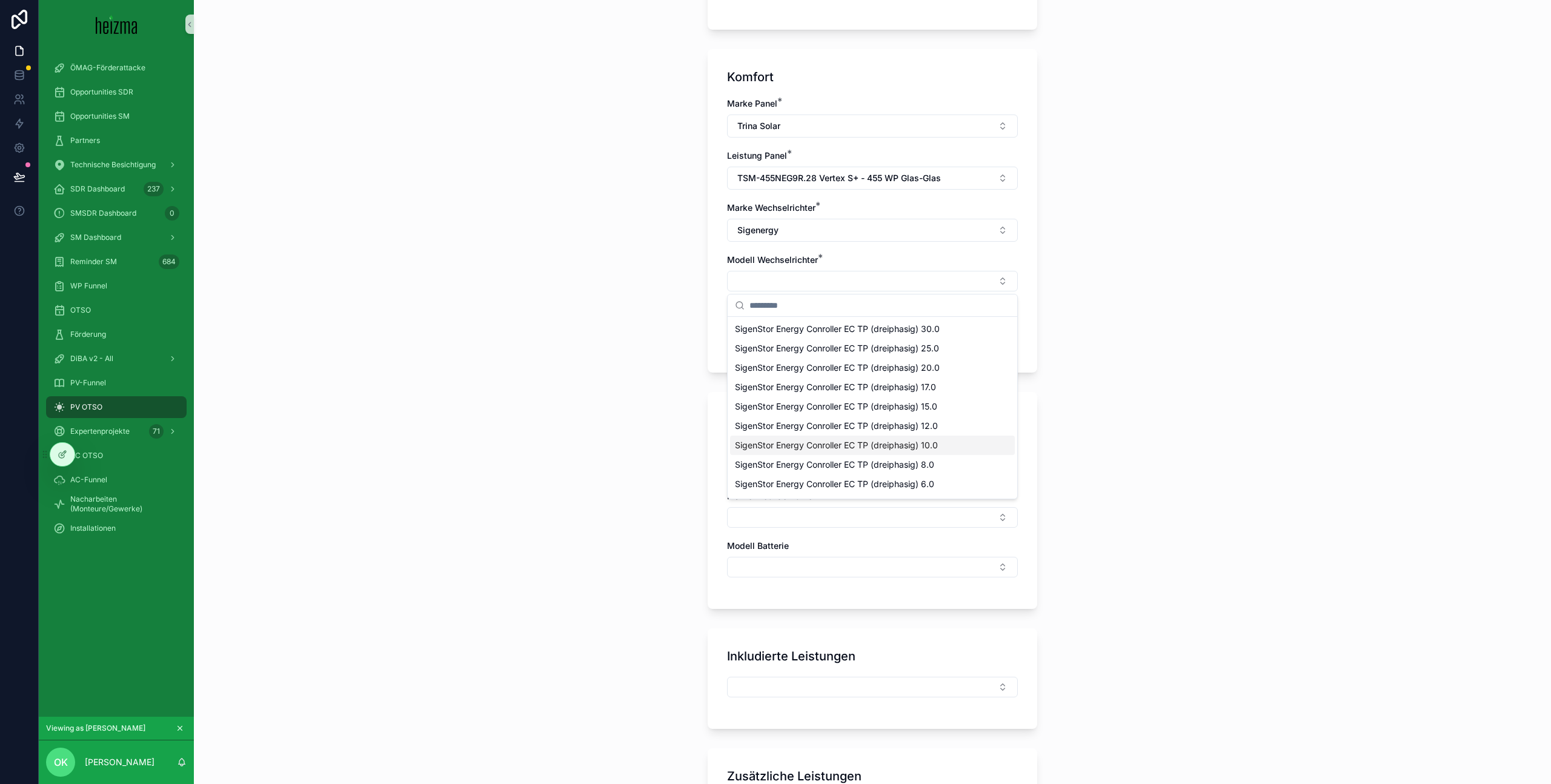
click at [967, 438] on div "SigenStor Energy Conroller EC TP (dreiphasig) 10.0" at bounding box center [872, 445] width 285 height 19
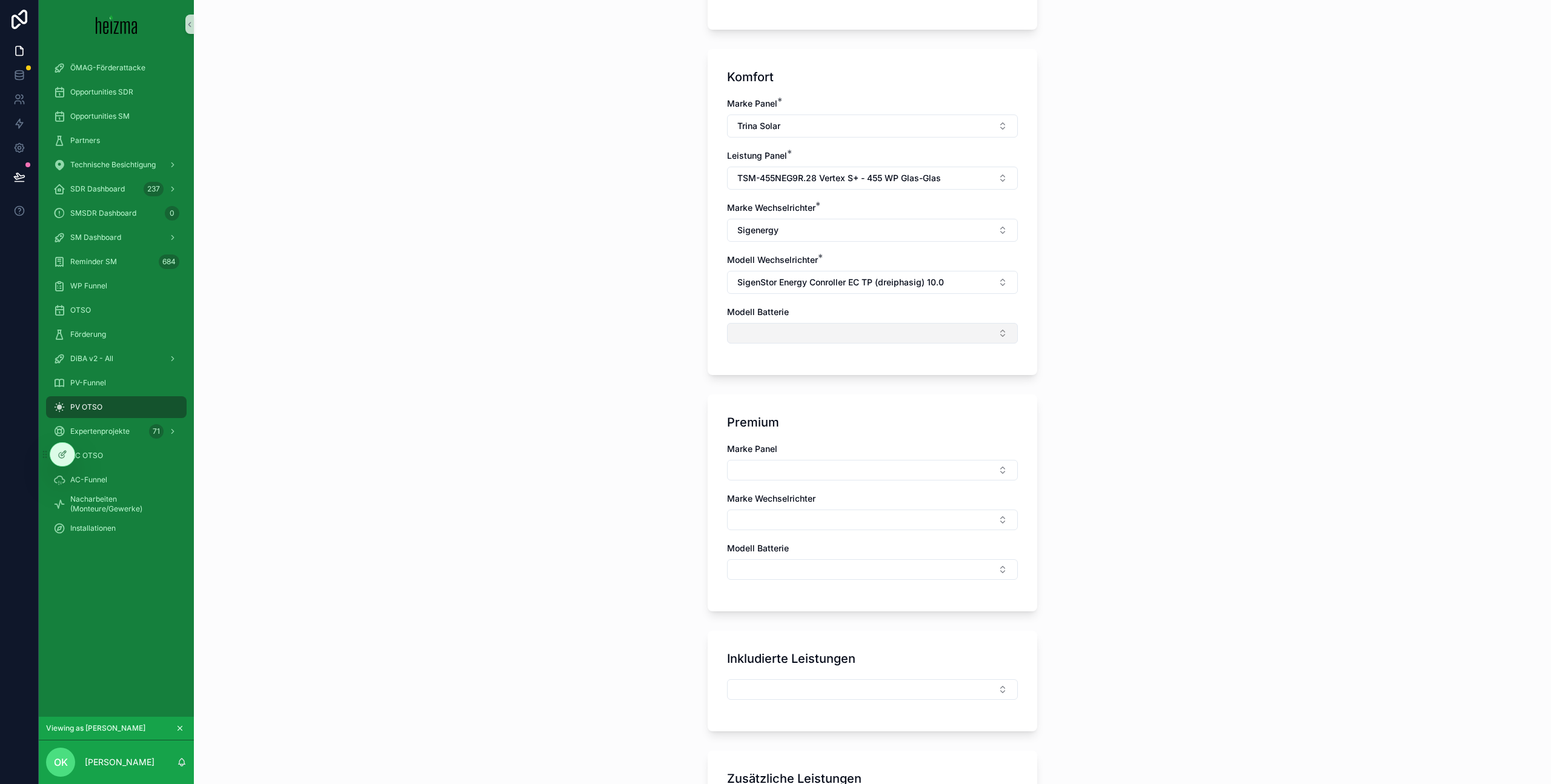
click at [847, 338] on button "Select Button" at bounding box center [872, 333] width 290 height 20
click at [905, 521] on div "SigenStor Battery 12 kWh" at bounding box center [872, 519] width 285 height 19
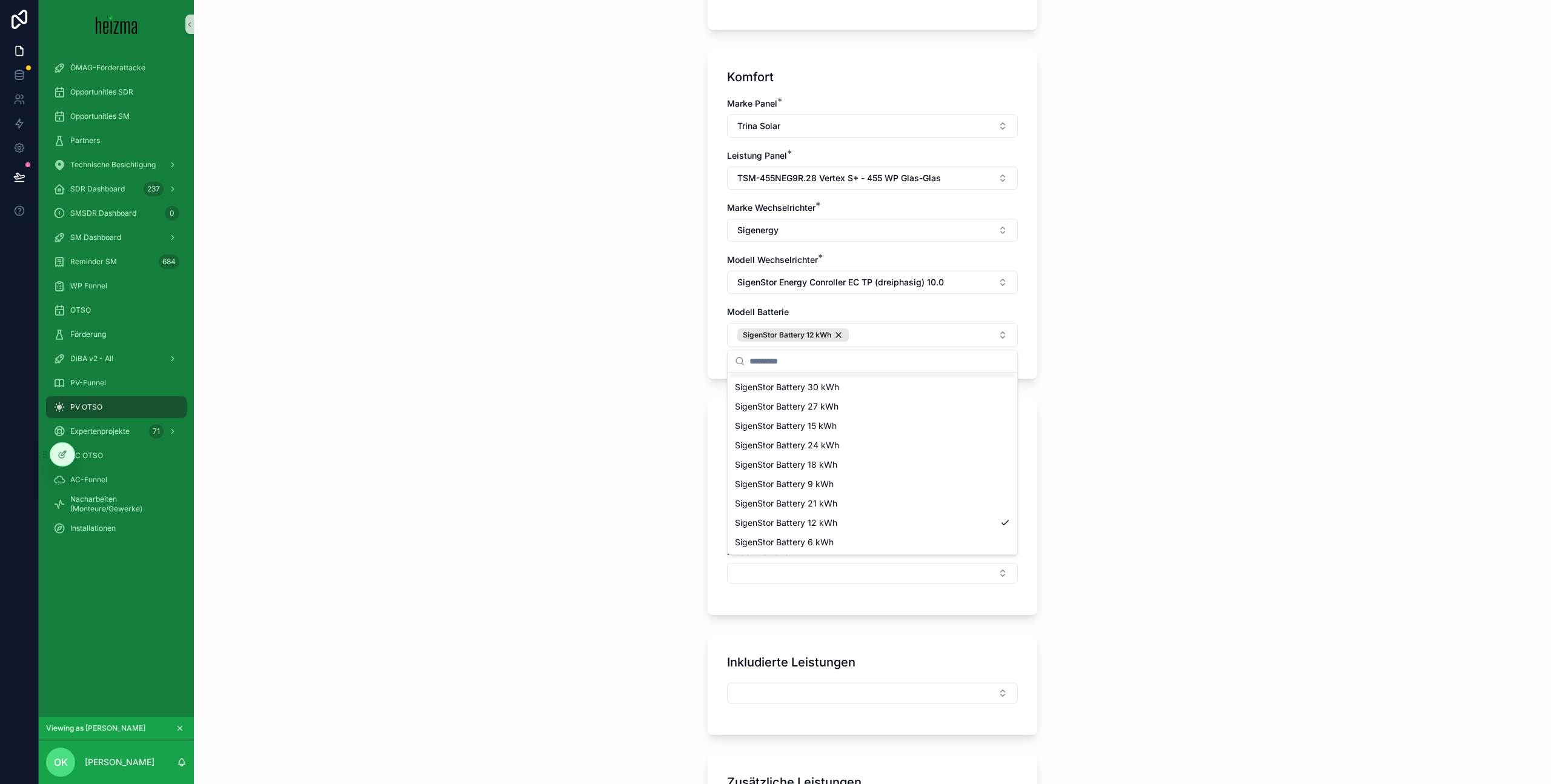
click at [1100, 375] on div "**********" at bounding box center [872, 392] width 1357 height 784
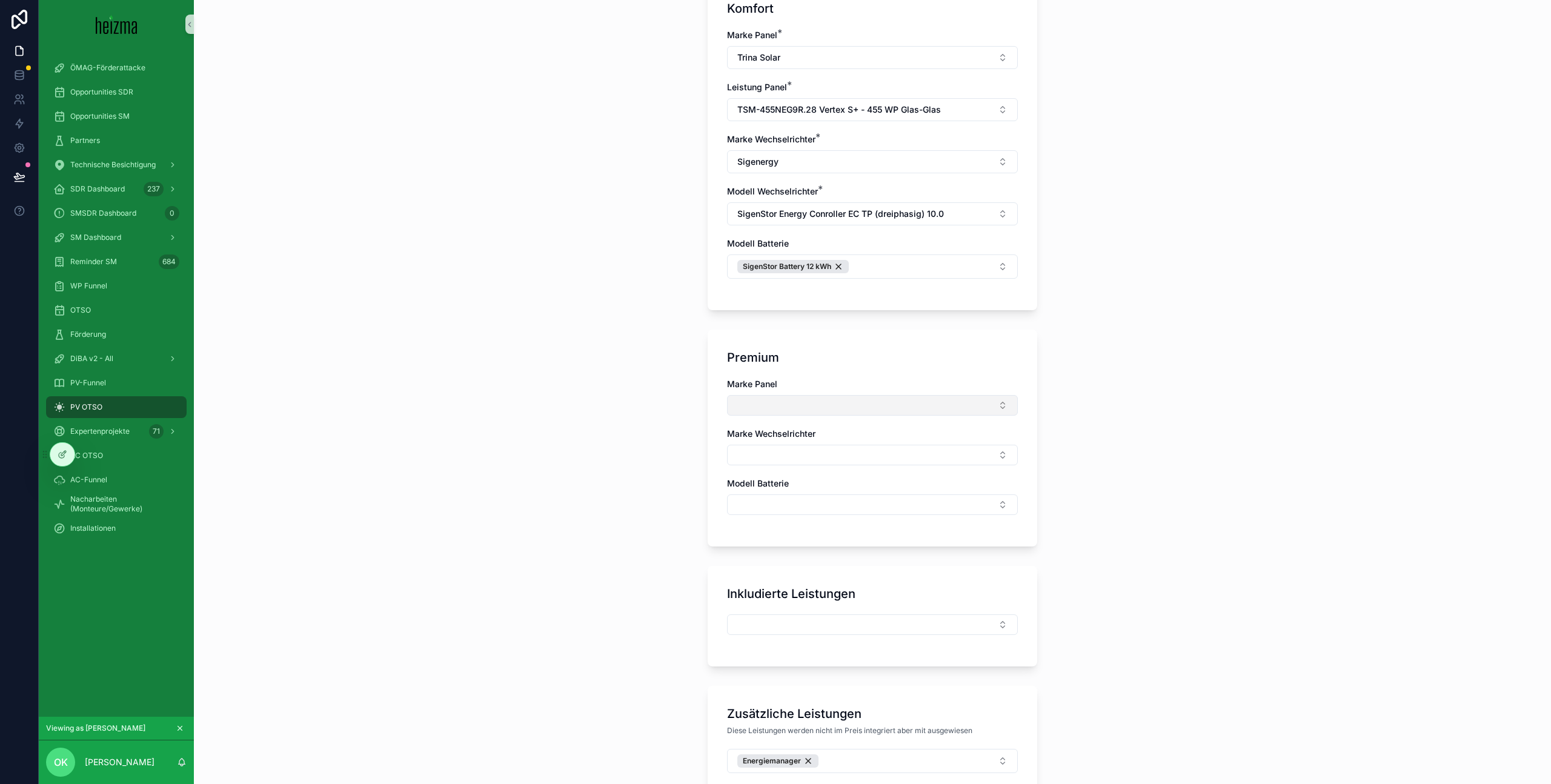
scroll to position [624, 0]
click at [862, 393] on button "Select Button" at bounding box center [872, 401] width 290 height 20
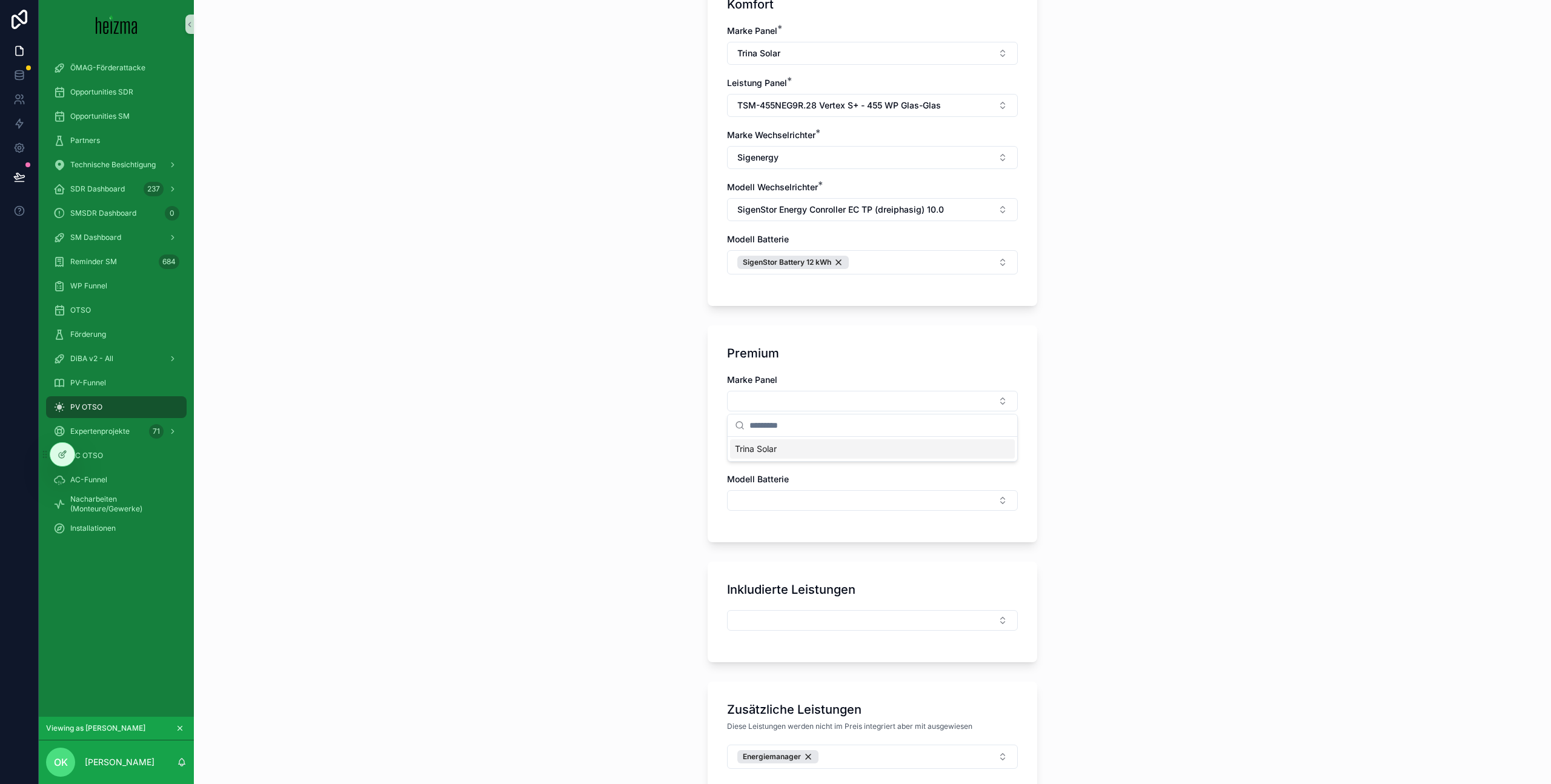
click at [892, 447] on div "Trina Solar" at bounding box center [872, 448] width 285 height 19
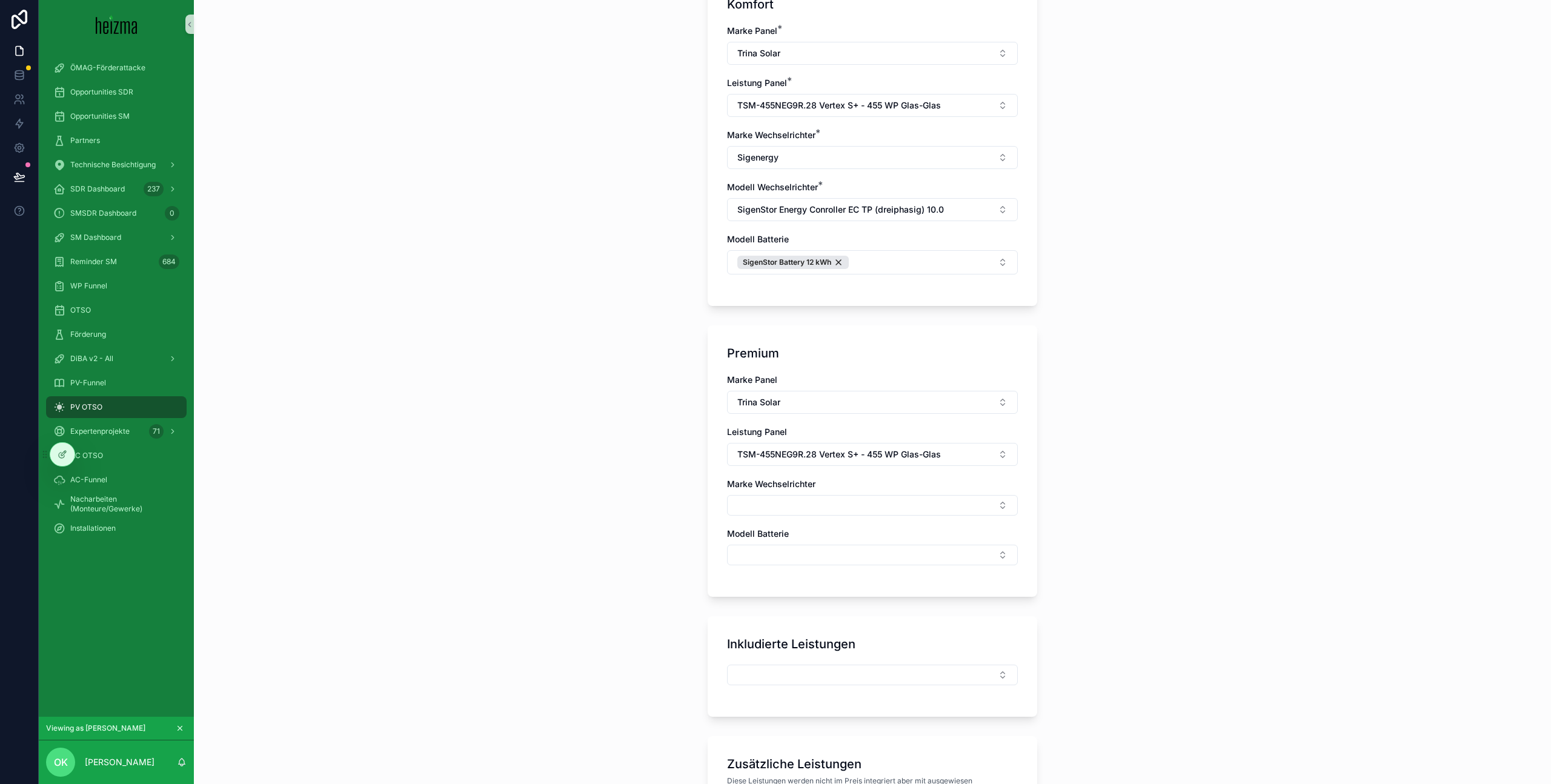
scroll to position [667, 0]
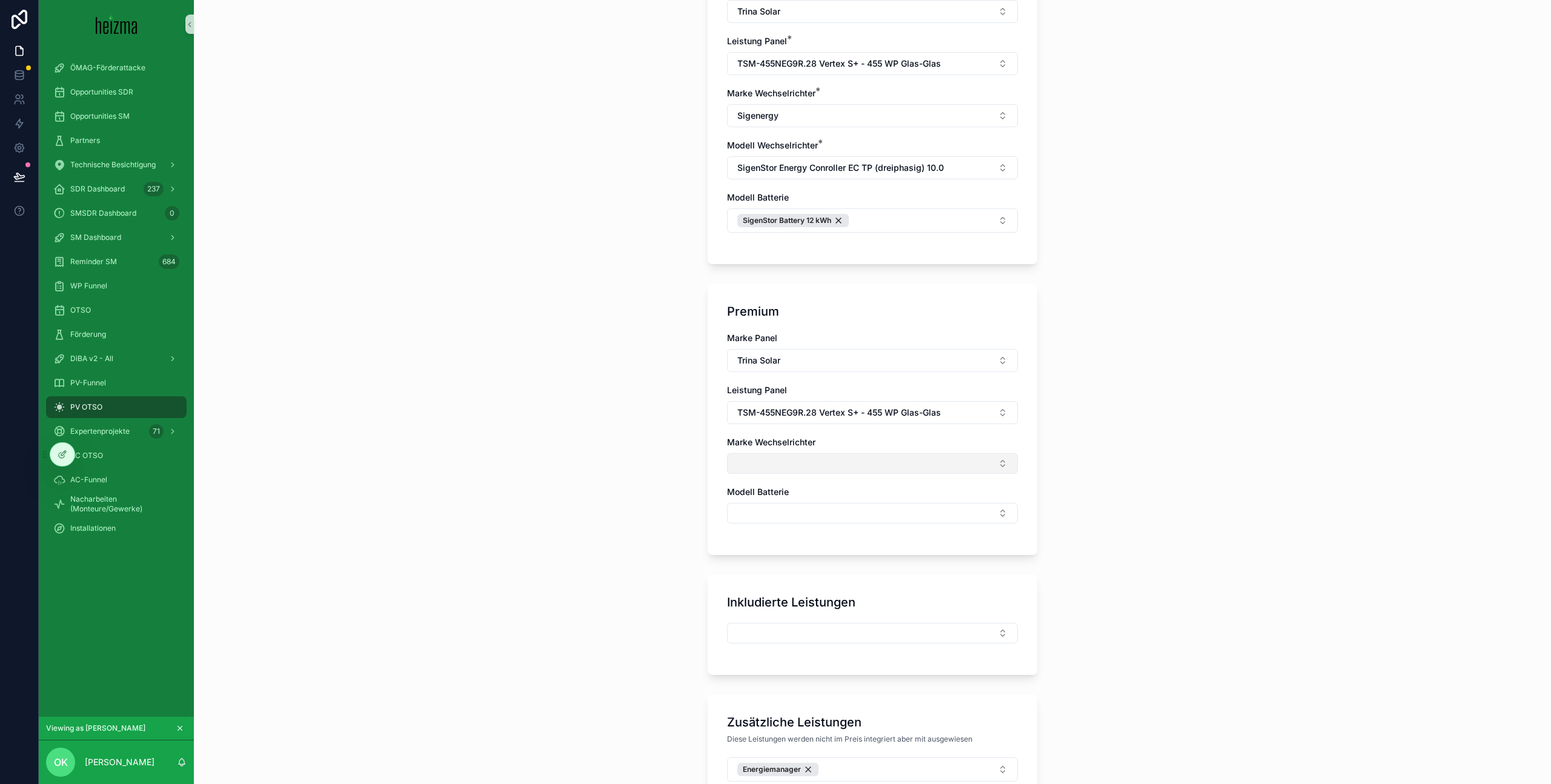
drag, startPoint x: 831, startPoint y: 458, endPoint x: 862, endPoint y: 464, distance: 31.6
click at [831, 459] on button "Select Button" at bounding box center [872, 463] width 290 height 20
click at [783, 545] on div "Fronius" at bounding box center [872, 549] width 285 height 19
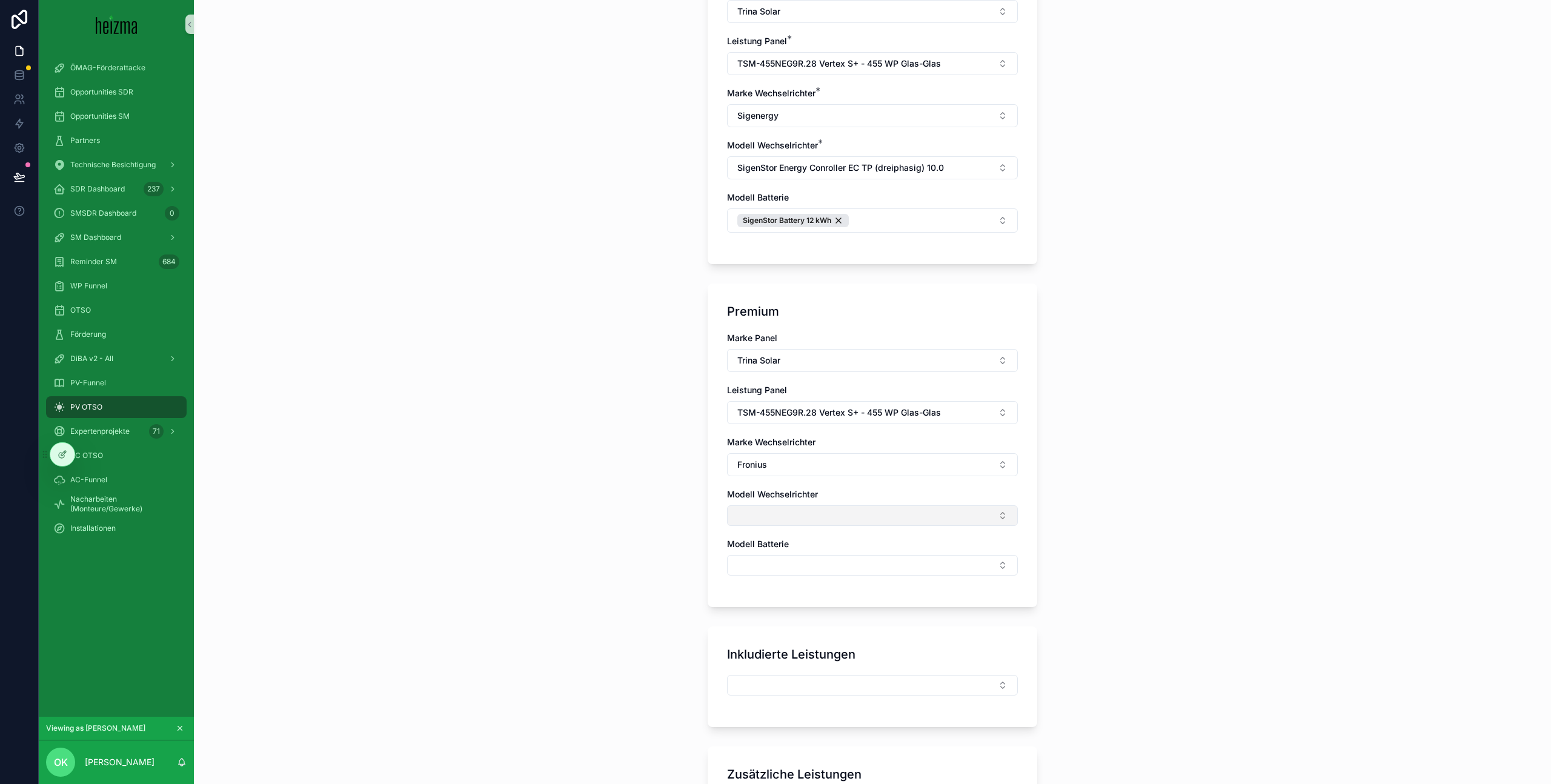
click at [777, 513] on button "Select Button" at bounding box center [872, 515] width 290 height 20
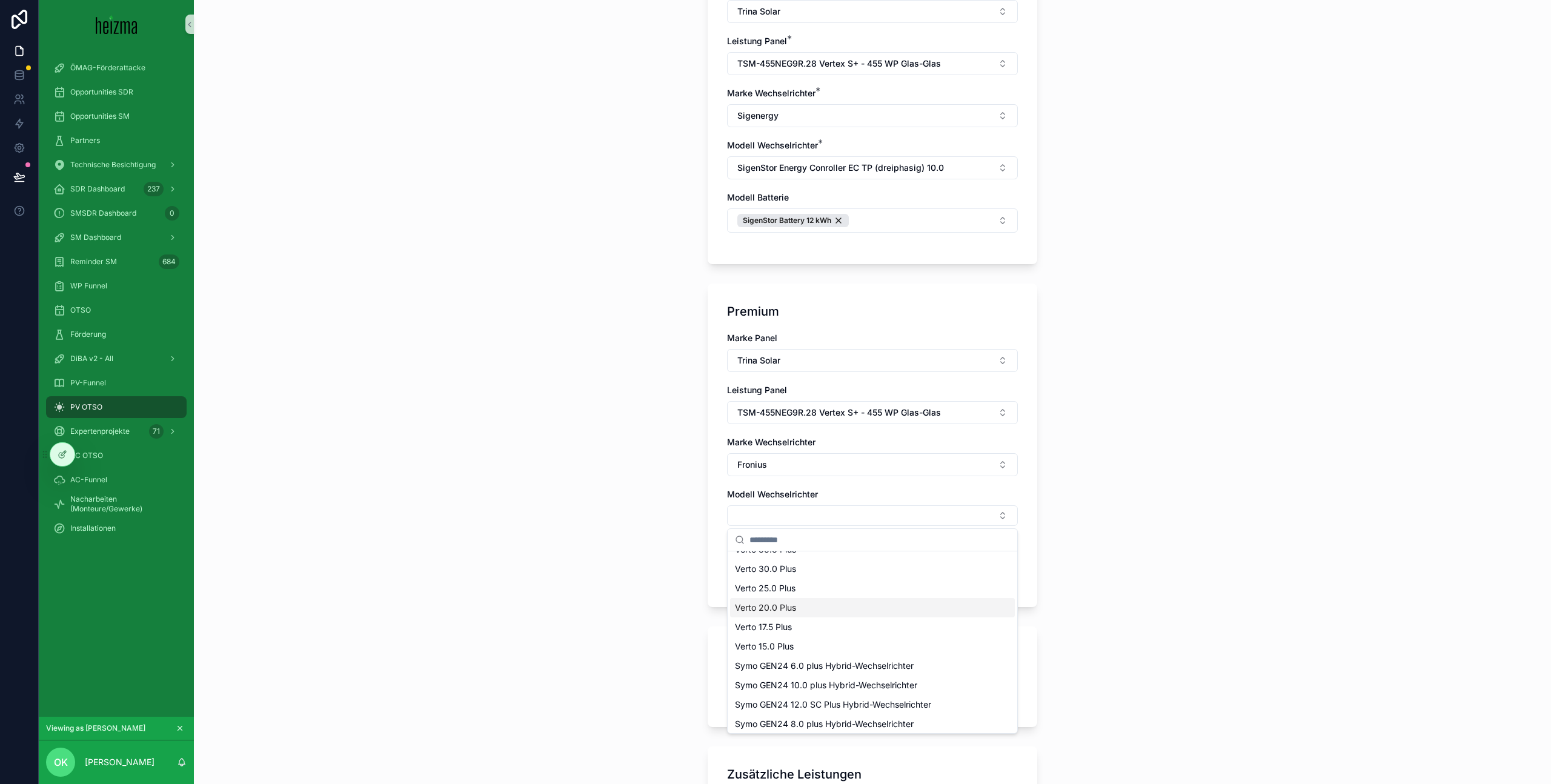
scroll to position [17, 0]
click at [941, 680] on div "Symo GEN24 10.0 plus Hybrid-Wechselrichter" at bounding box center [872, 681] width 285 height 19
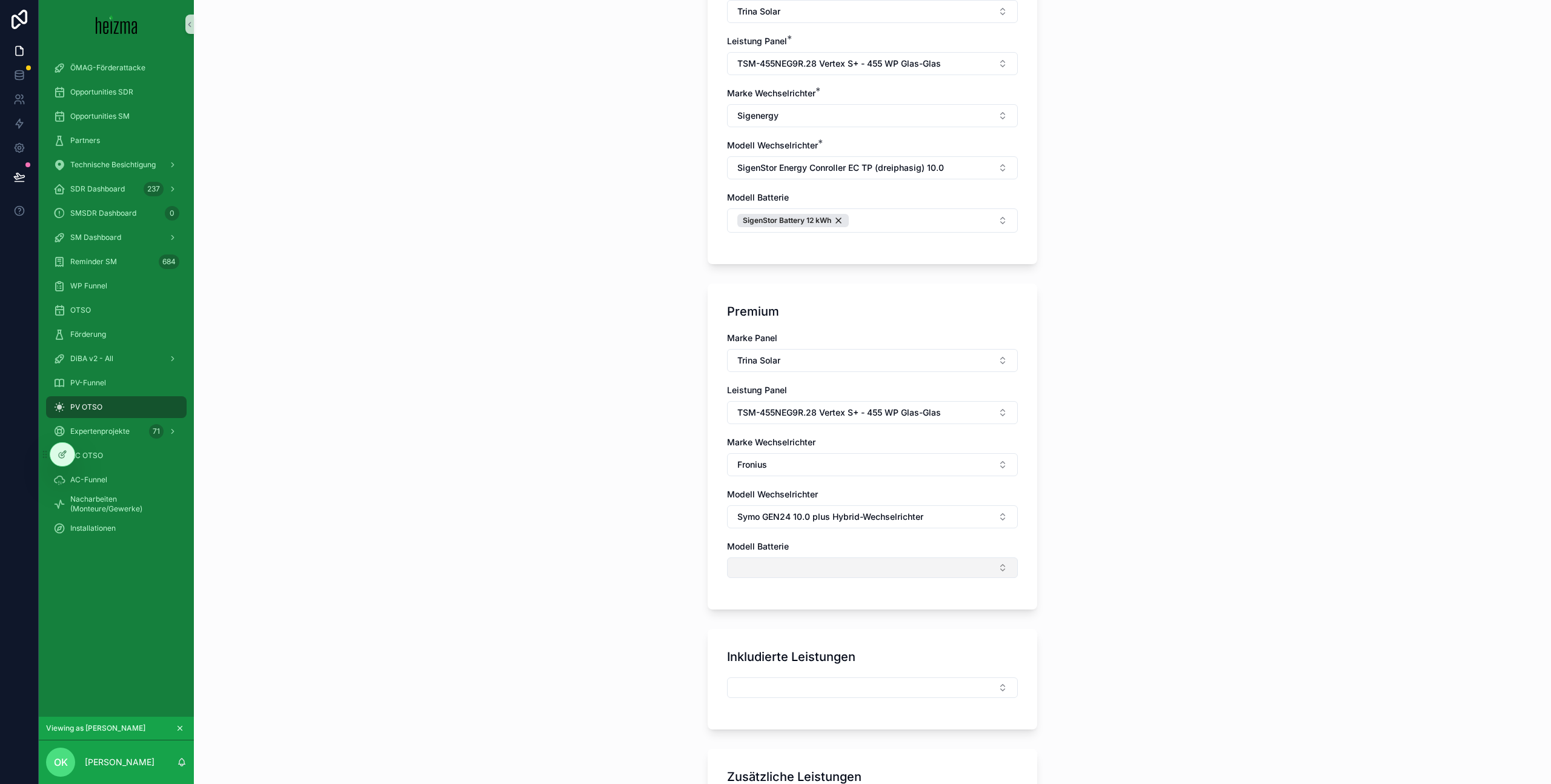
click at [812, 569] on button "Select Button" at bounding box center [872, 568] width 290 height 20
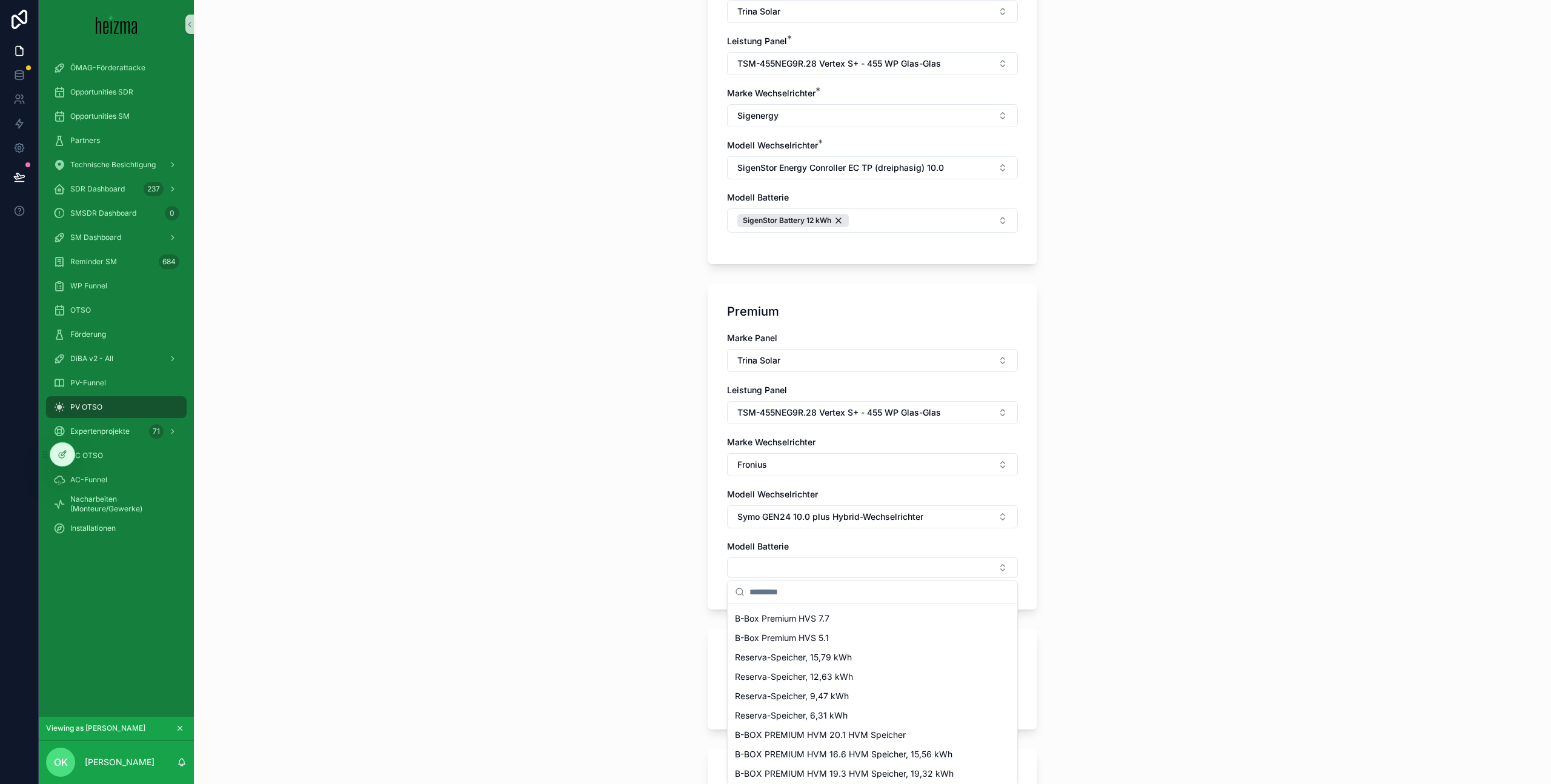
scroll to position [75, 0]
drag, startPoint x: 904, startPoint y: 682, endPoint x: 960, endPoint y: 654, distance: 62.6
click at [907, 680] on div "Reserva-Speicher, 12,63 kWh" at bounding box center [872, 676] width 285 height 19
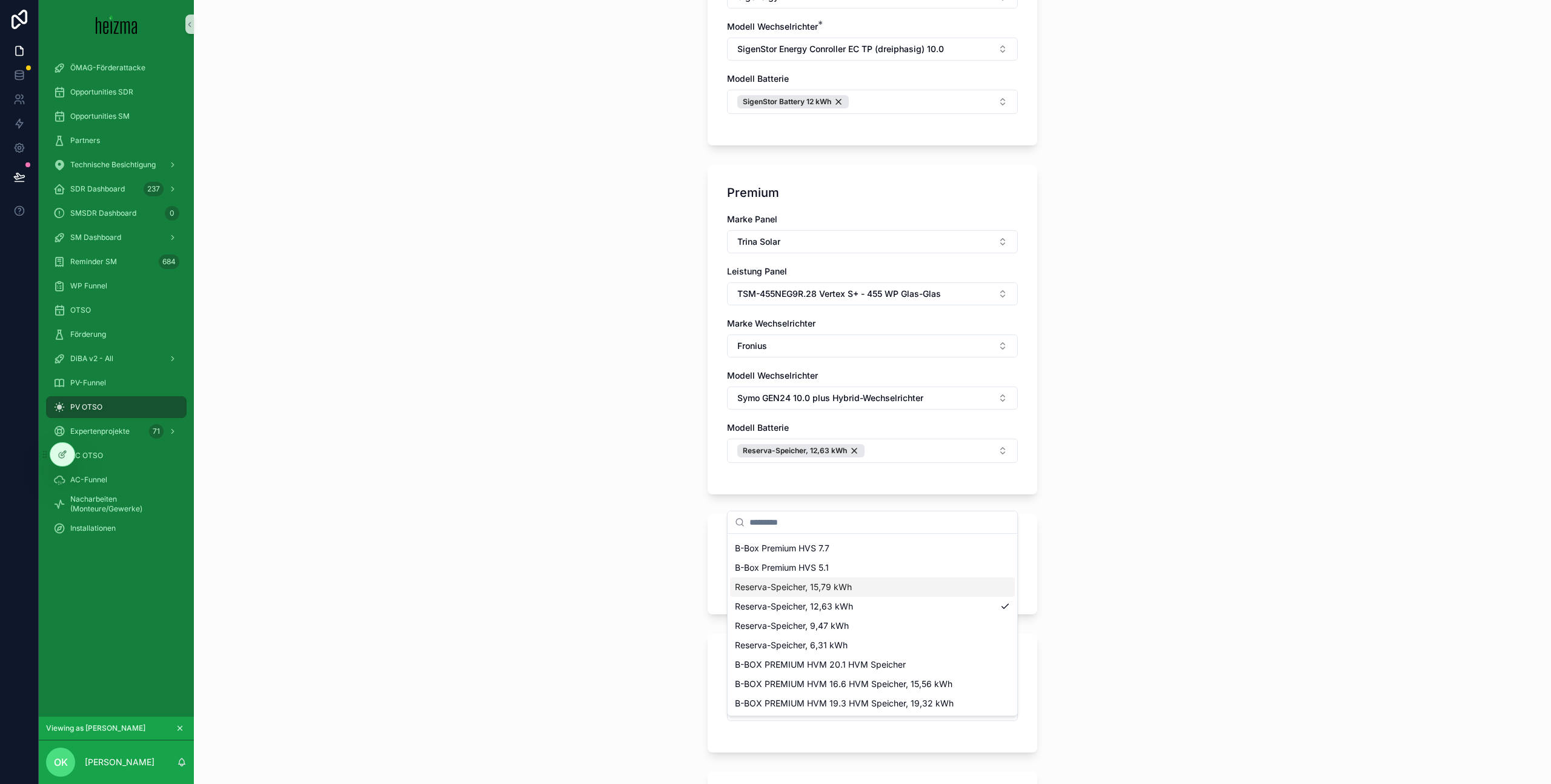
scroll to position [876, 0]
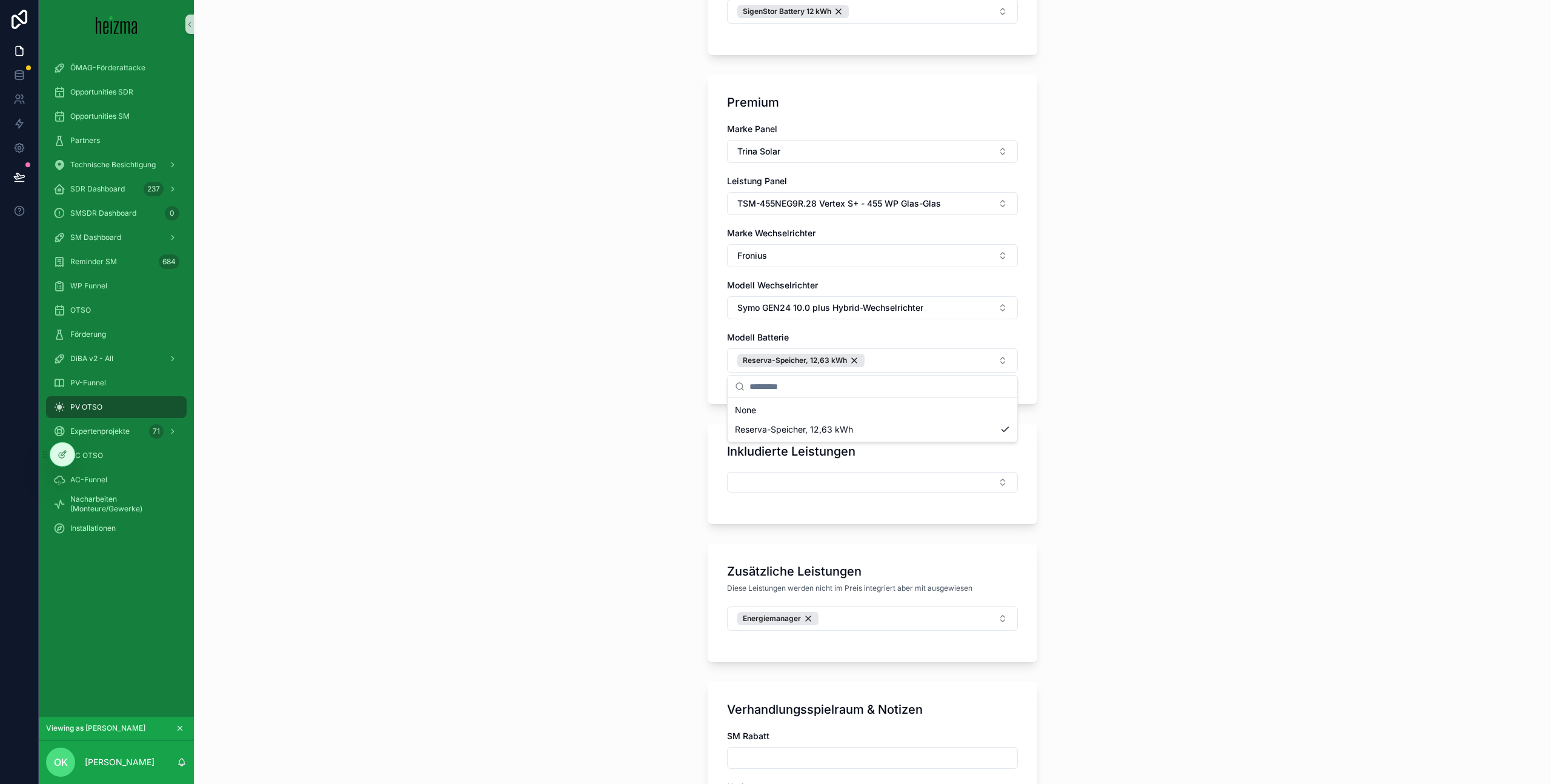
click at [1102, 568] on div "**********" at bounding box center [872, 392] width 1357 height 784
click at [888, 487] on button "Select Button" at bounding box center [872, 482] width 290 height 20
click at [892, 480] on button "Select Button" at bounding box center [872, 482] width 290 height 20
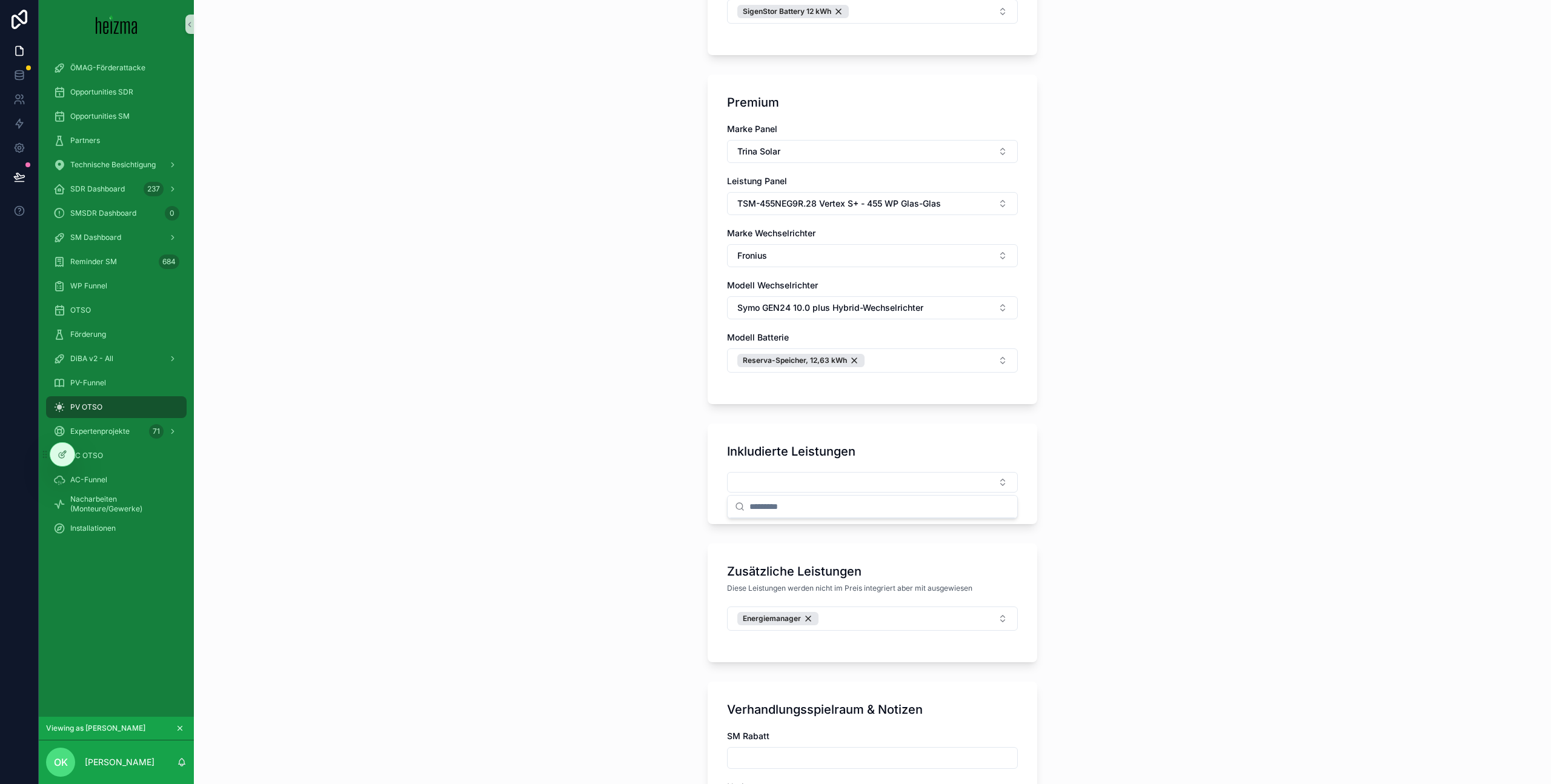
click at [956, 450] on div "Inkludierte Leistungen" at bounding box center [872, 451] width 290 height 17
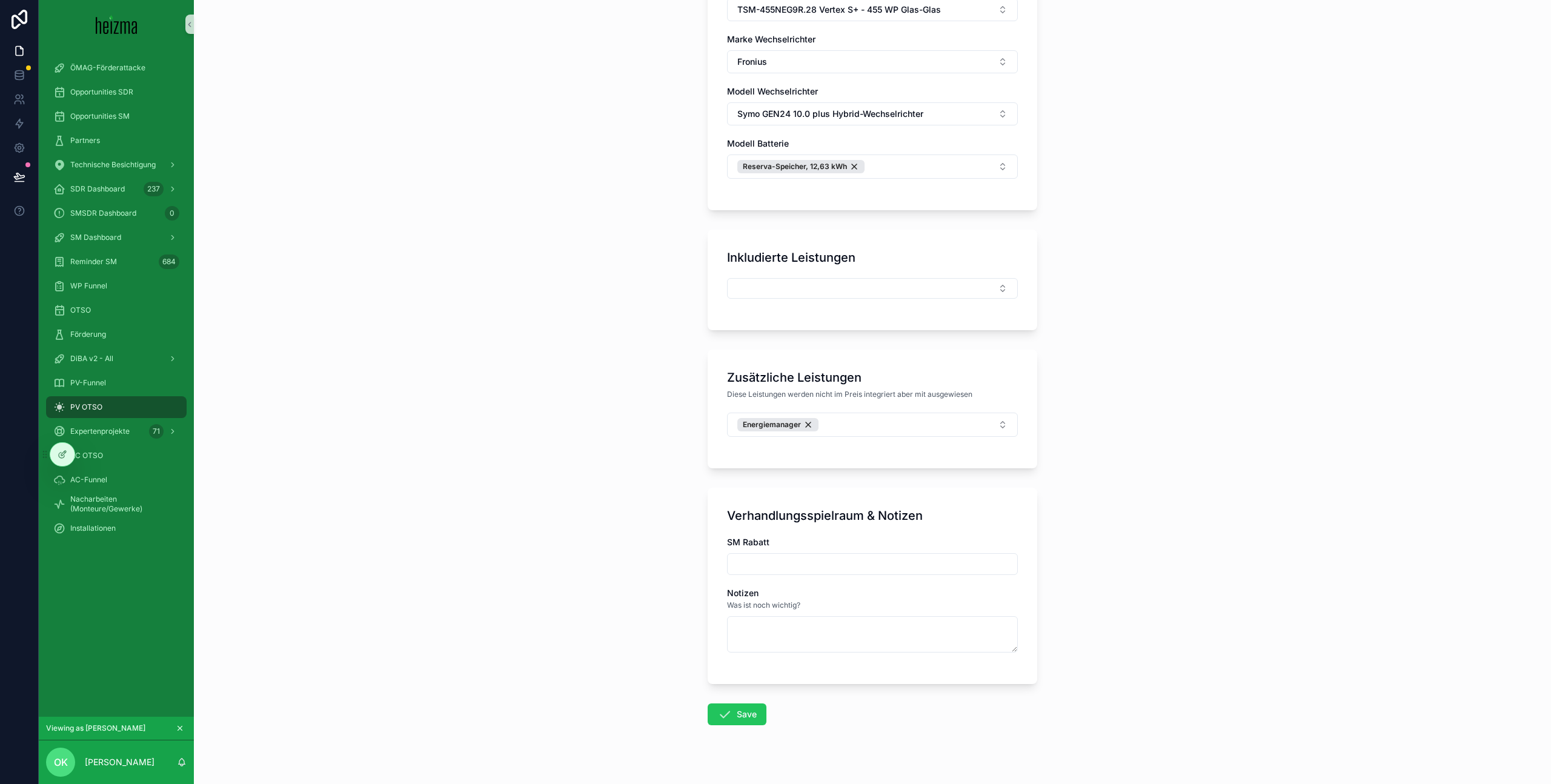
scroll to position [1069, 0]
click at [862, 422] on button "Energiemanager" at bounding box center [872, 425] width 290 height 24
click at [931, 497] on div "Notstrom SigEnergy" at bounding box center [872, 494] width 285 height 19
click at [1077, 492] on div "**********" at bounding box center [872, 392] width 1357 height 784
click at [908, 424] on div "Energiemanager" at bounding box center [877, 425] width 81 height 13
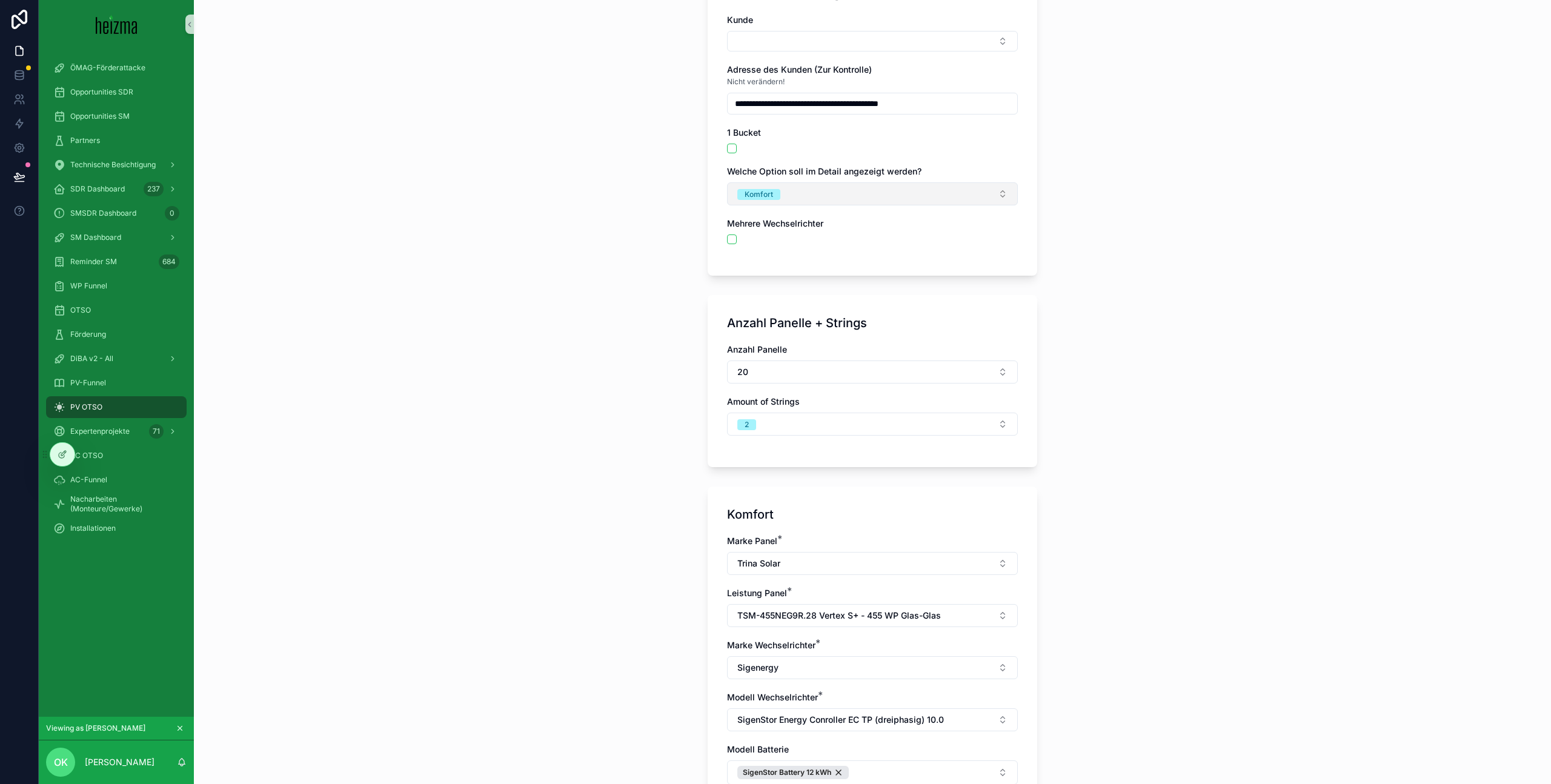
scroll to position [0, 0]
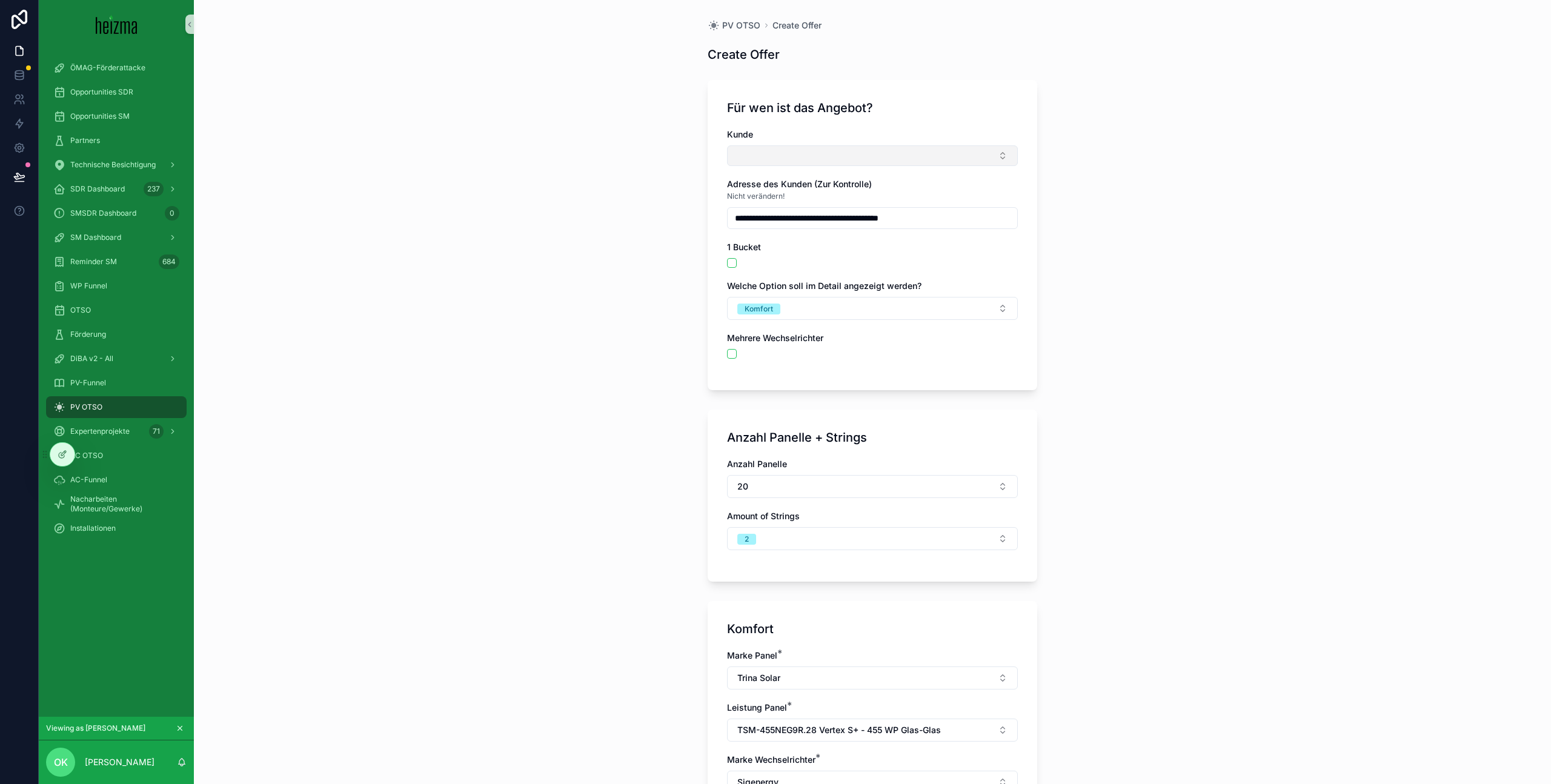
click at [757, 153] on button "Select Button" at bounding box center [872, 155] width 290 height 20
type input "*"
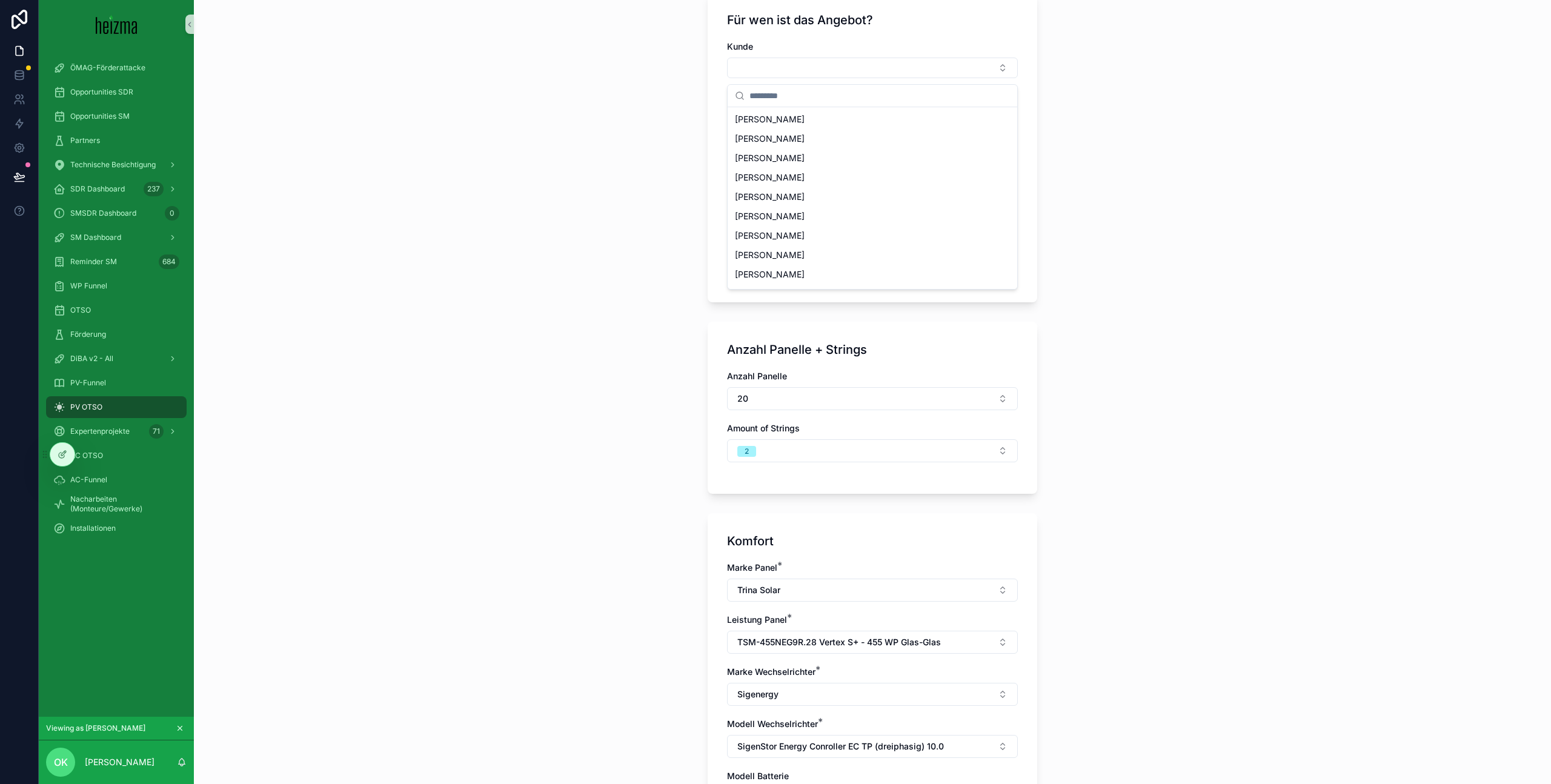
scroll to position [90, 0]
click at [658, 137] on div "**********" at bounding box center [872, 302] width 1357 height 784
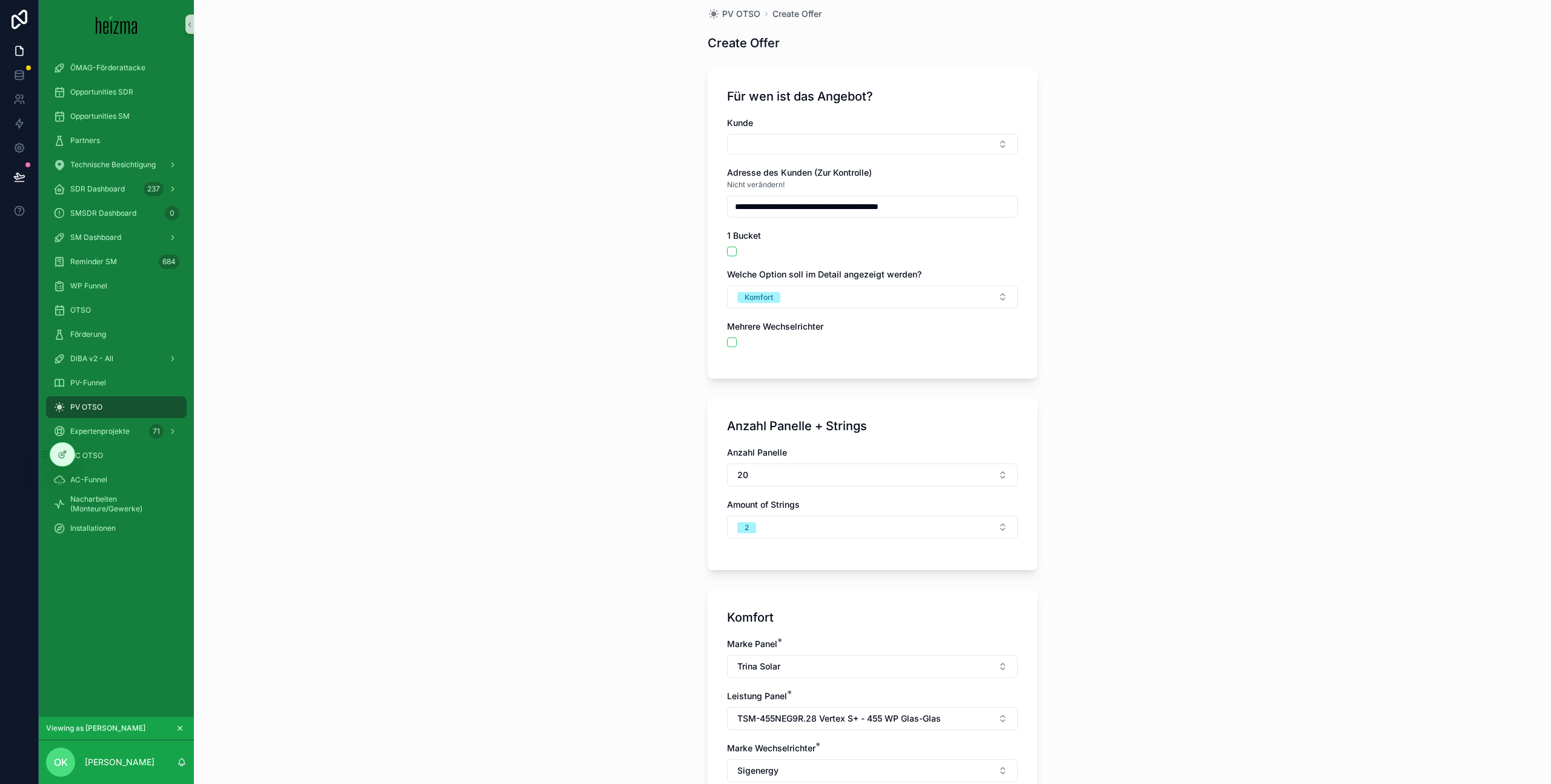
scroll to position [0, 0]
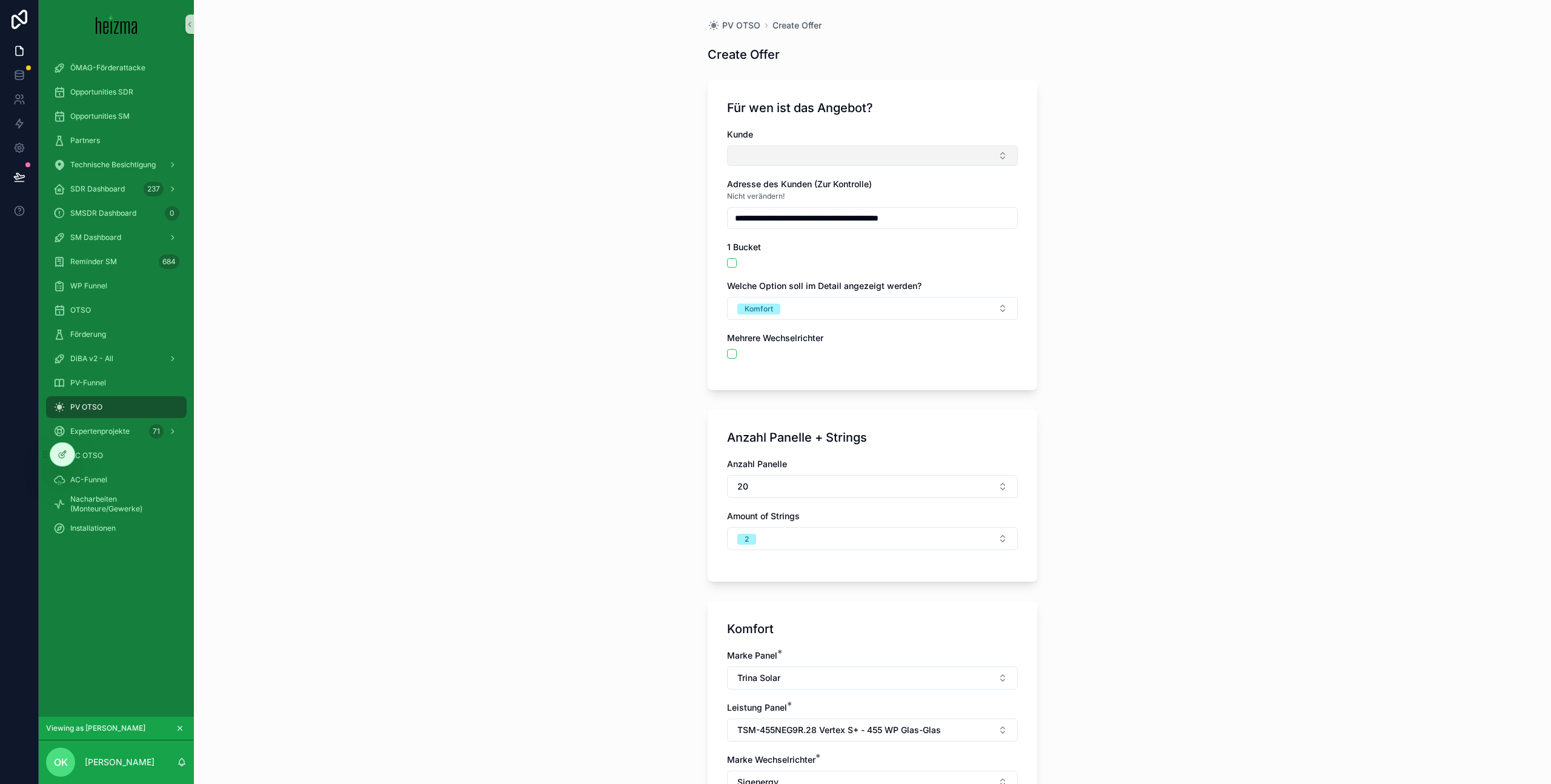
click at [814, 159] on button "Select Button" at bounding box center [872, 155] width 290 height 20
type input "*"
type input "*********"
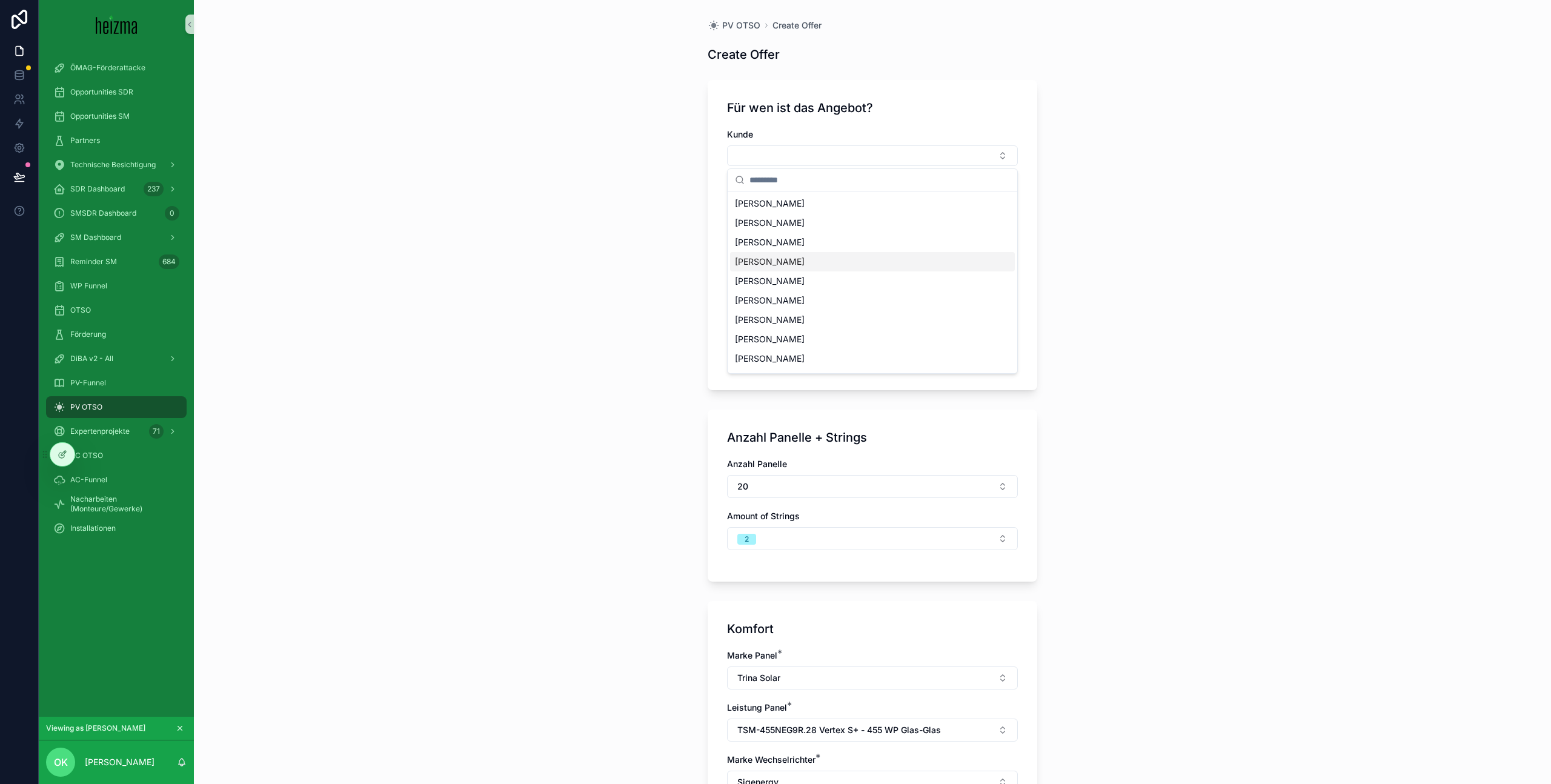
click at [600, 268] on div "**********" at bounding box center [872, 392] width 1357 height 784
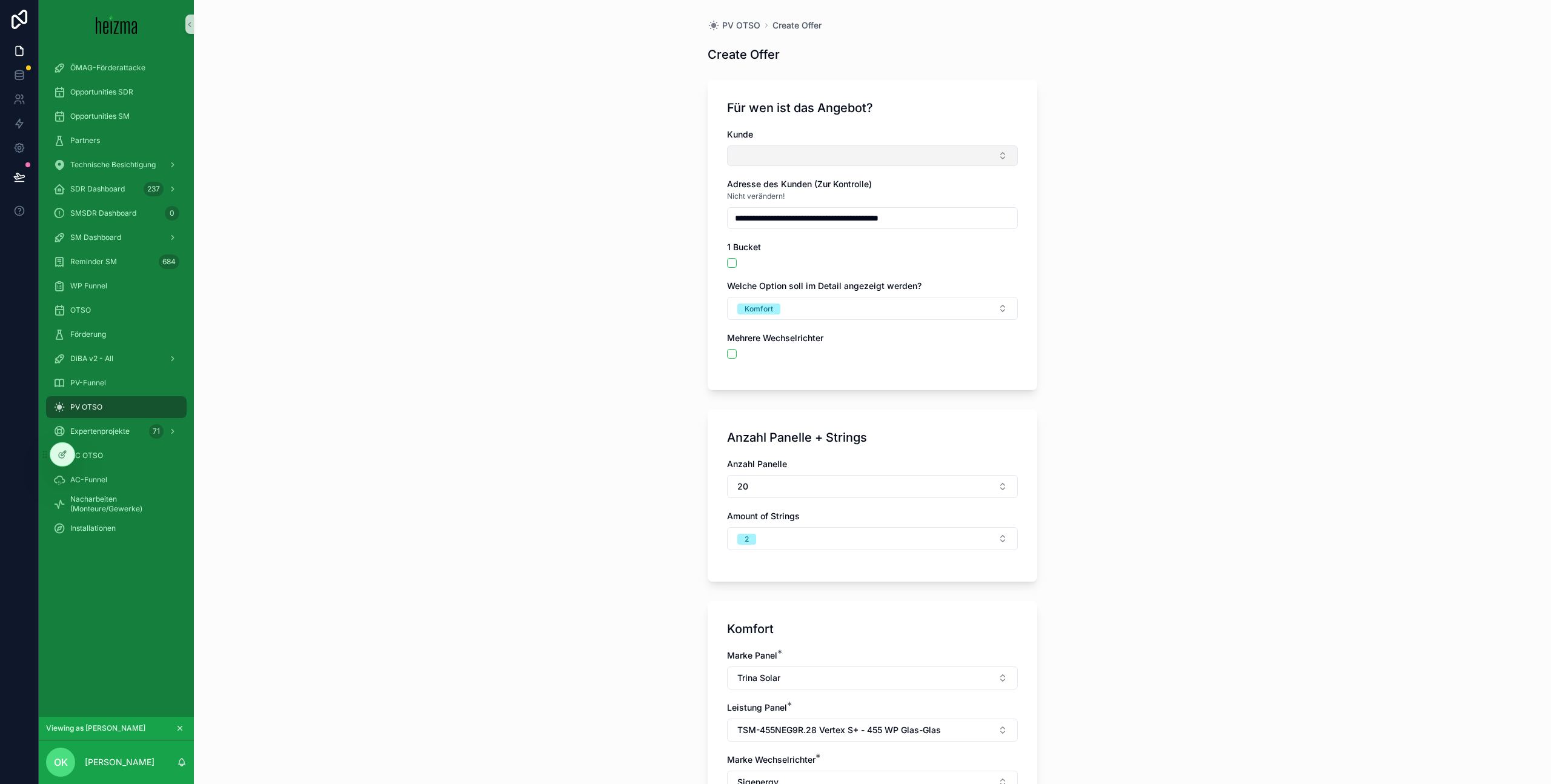
click at [827, 160] on button "Select Button" at bounding box center [872, 155] width 290 height 20
type input "******"
click at [595, 215] on div "**********" at bounding box center [872, 392] width 1357 height 784
click at [875, 155] on button "Select Button" at bounding box center [872, 155] width 290 height 20
type input "*******"
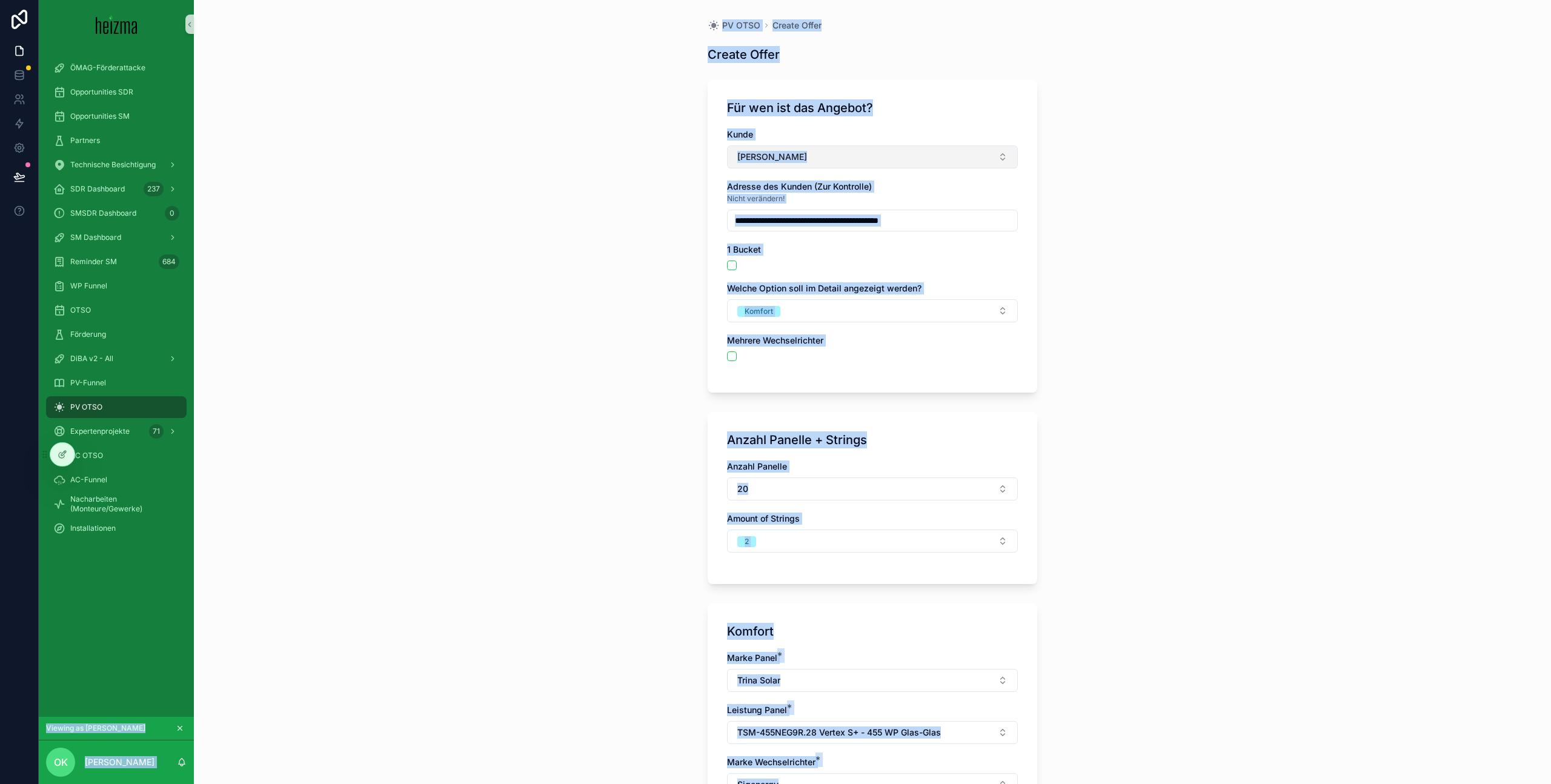
click at [727, 145] on button "Andreas Vogler" at bounding box center [872, 156] width 290 height 23
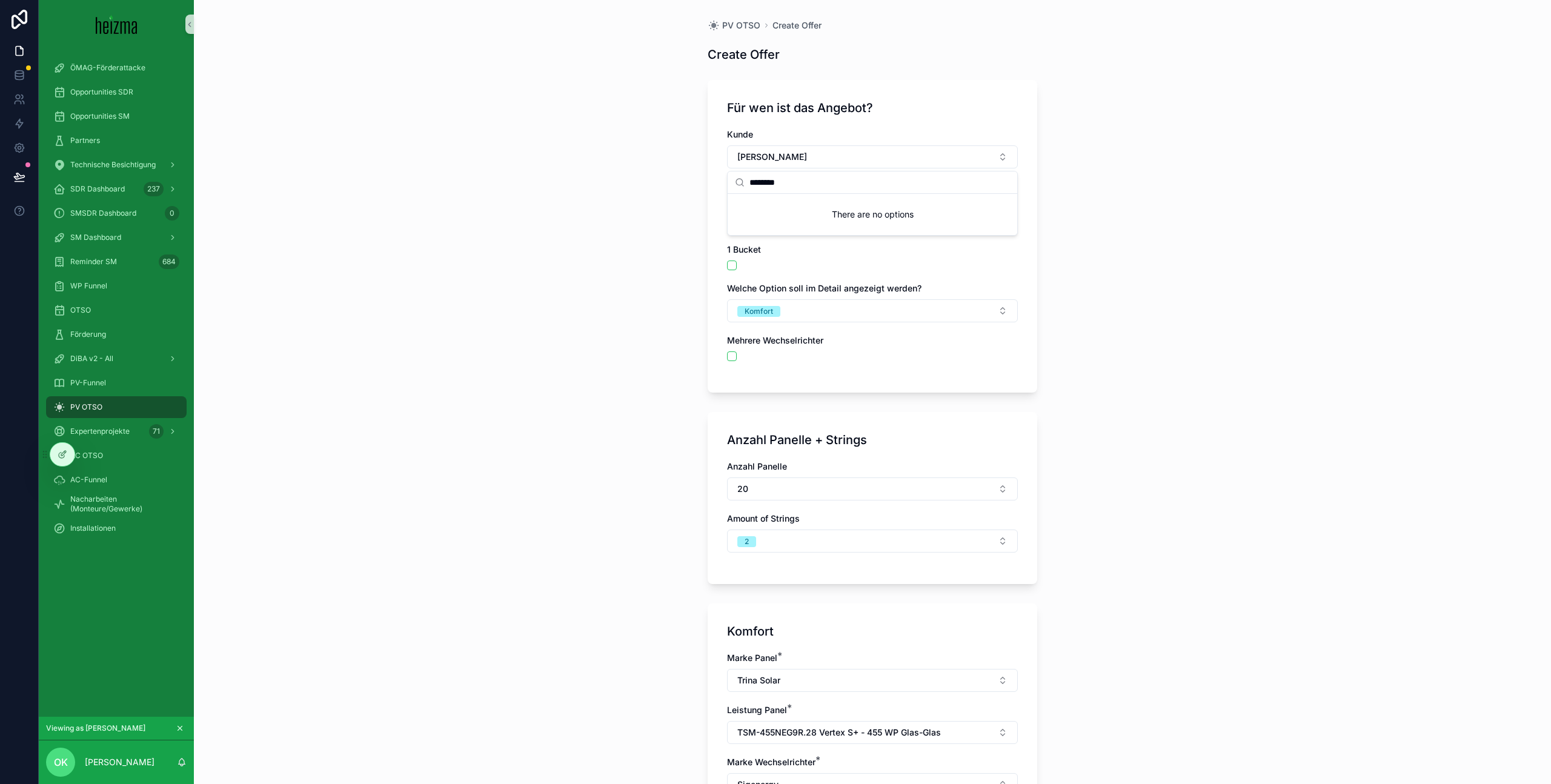
type input "********"
click at [817, 159] on button "Andreas Vogler" at bounding box center [872, 156] width 290 height 23
click at [820, 161] on button "Andreas Vogler" at bounding box center [872, 156] width 290 height 23
type input "*****"
type input "**********"
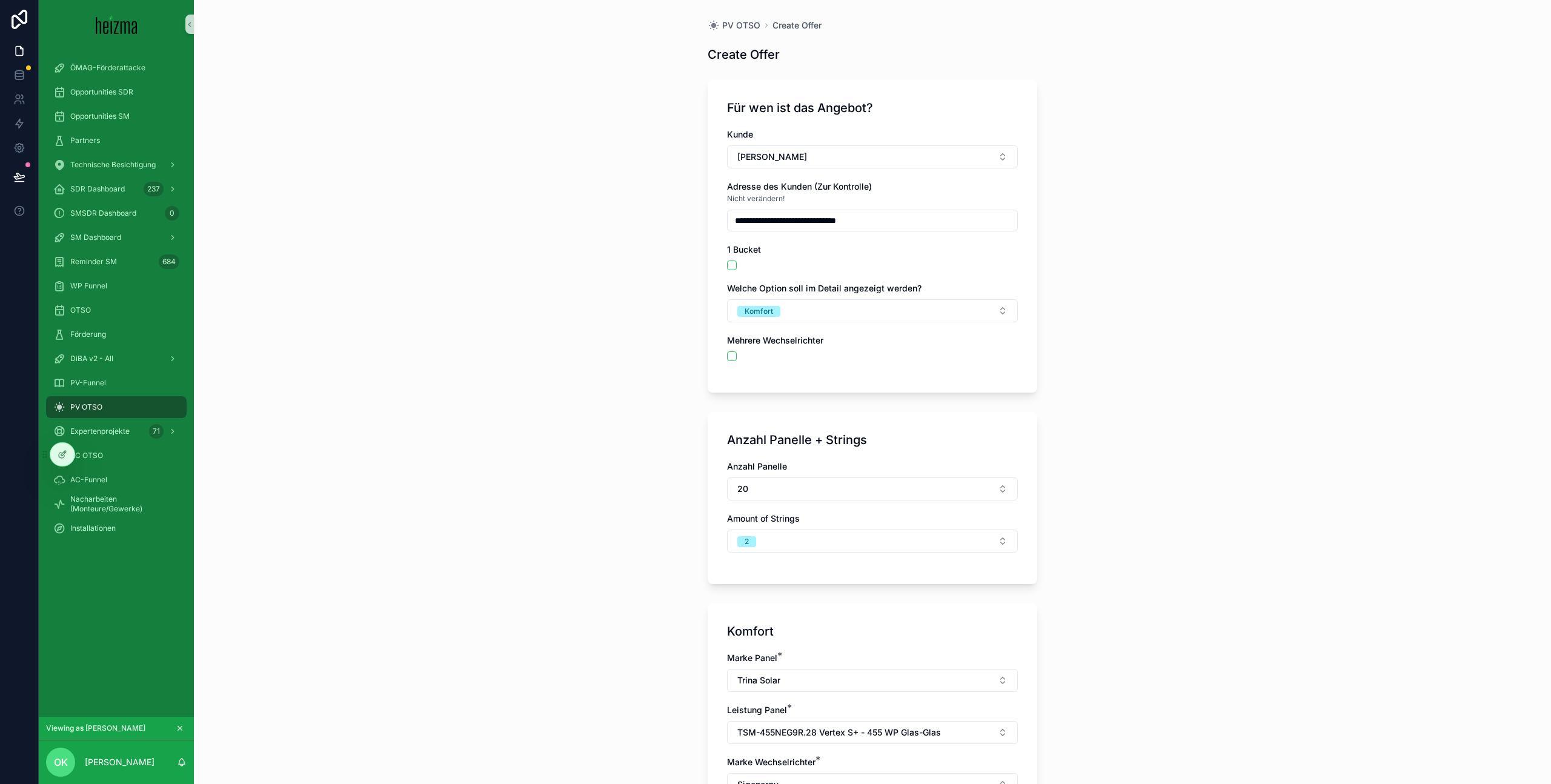
click at [860, 256] on div "1 Bucket" at bounding box center [872, 256] width 290 height 27
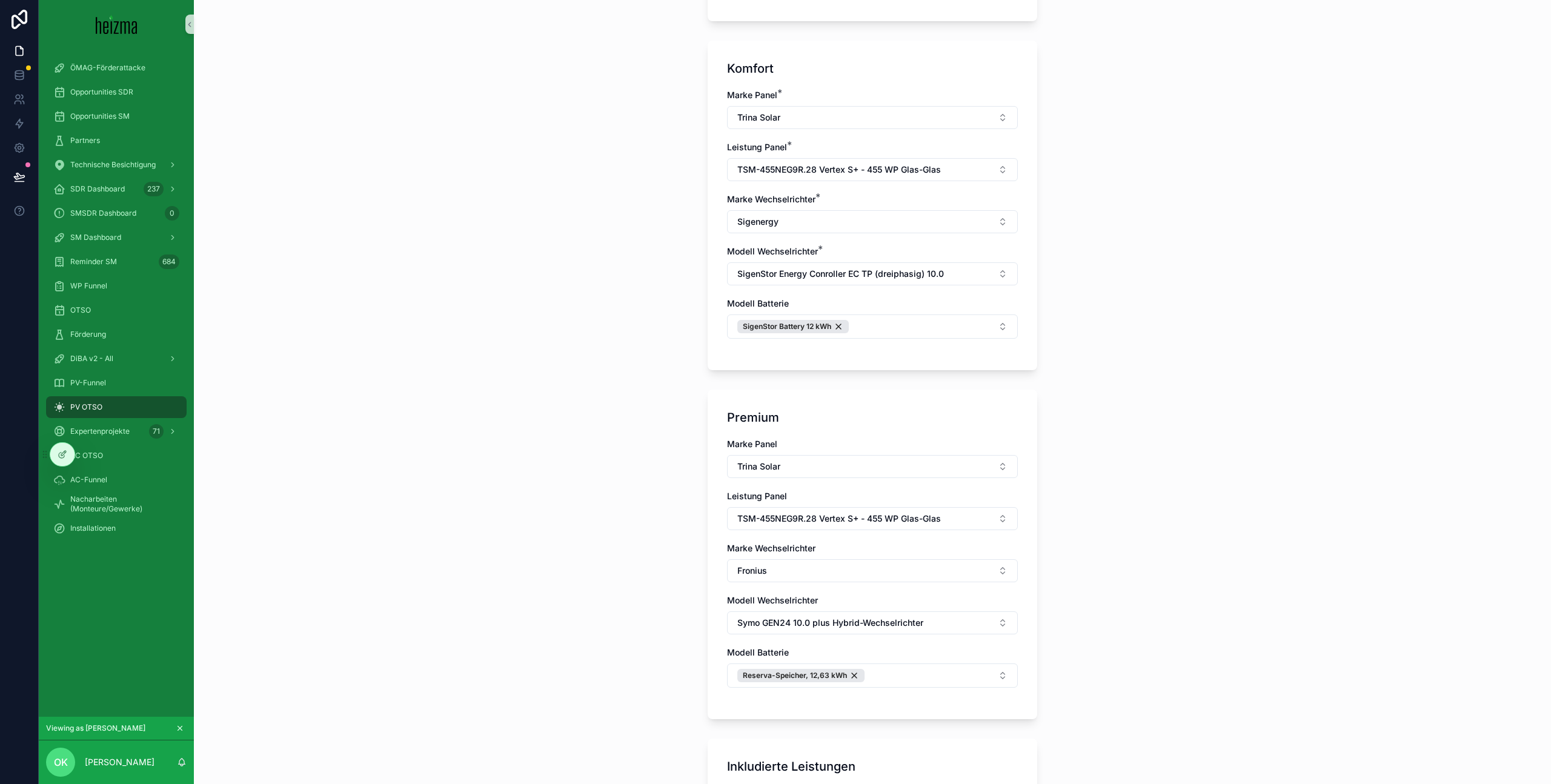
scroll to position [1090, 0]
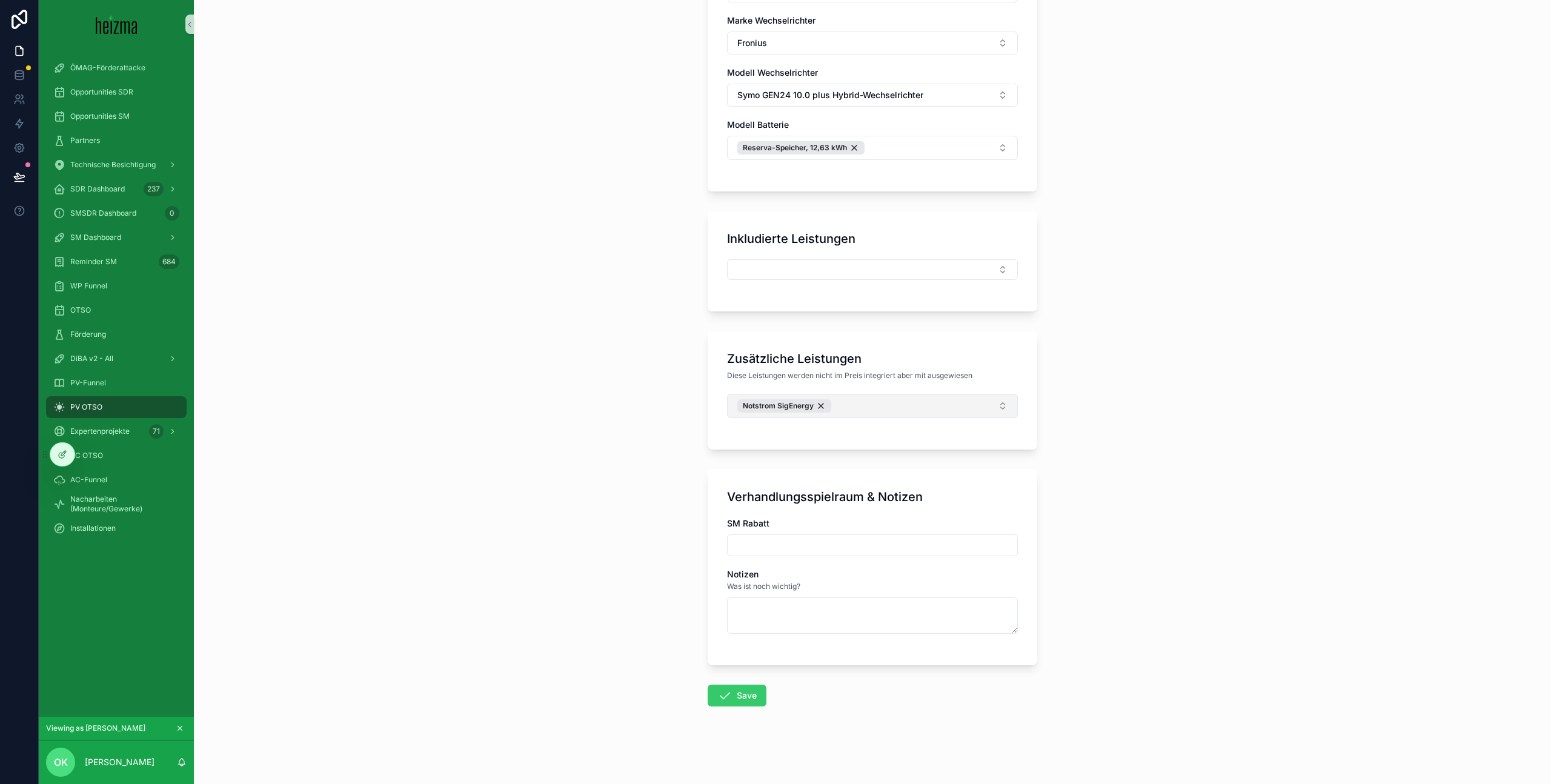
click at [749, 690] on button "Save" at bounding box center [737, 695] width 59 height 22
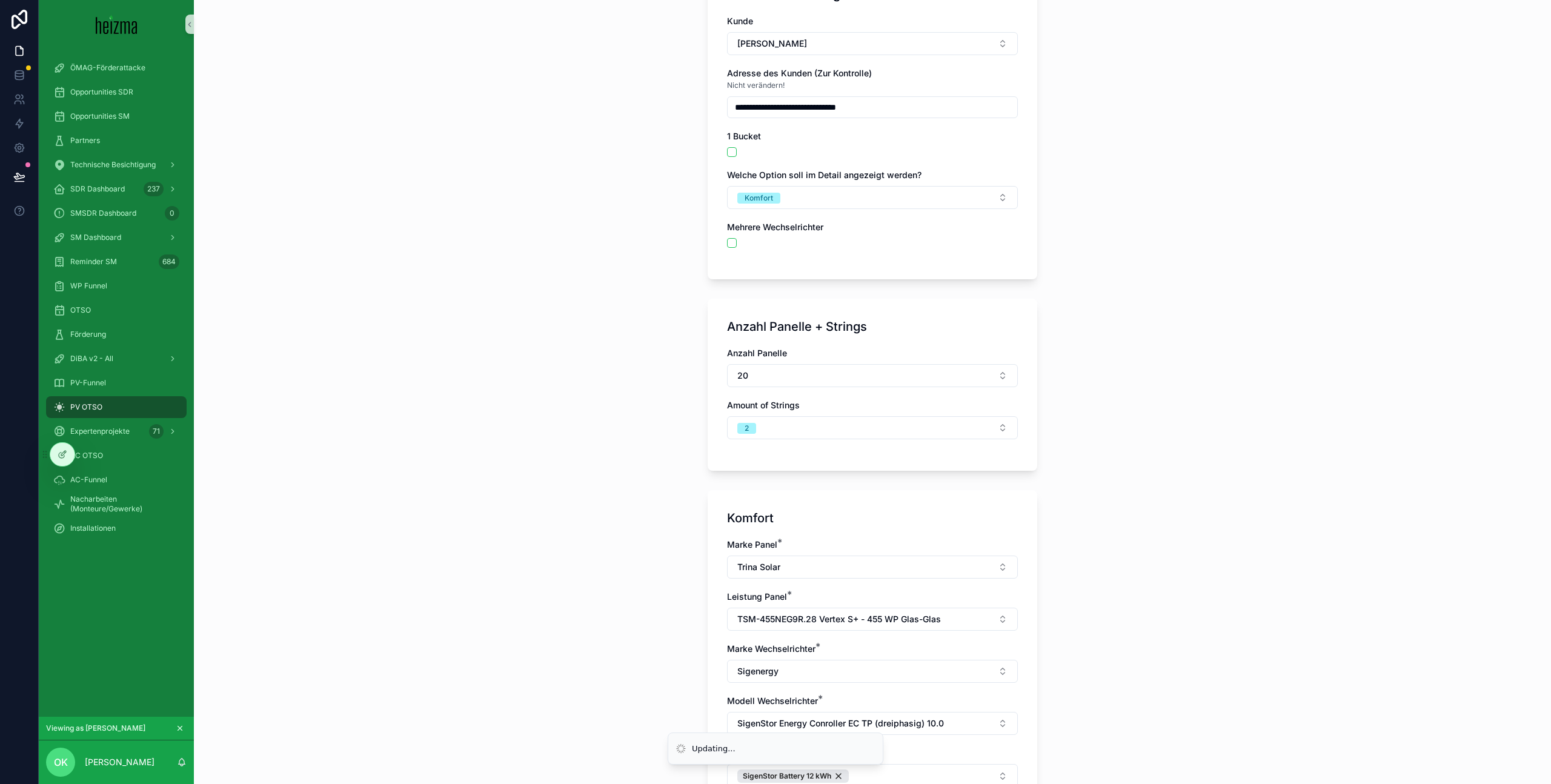
scroll to position [0, 0]
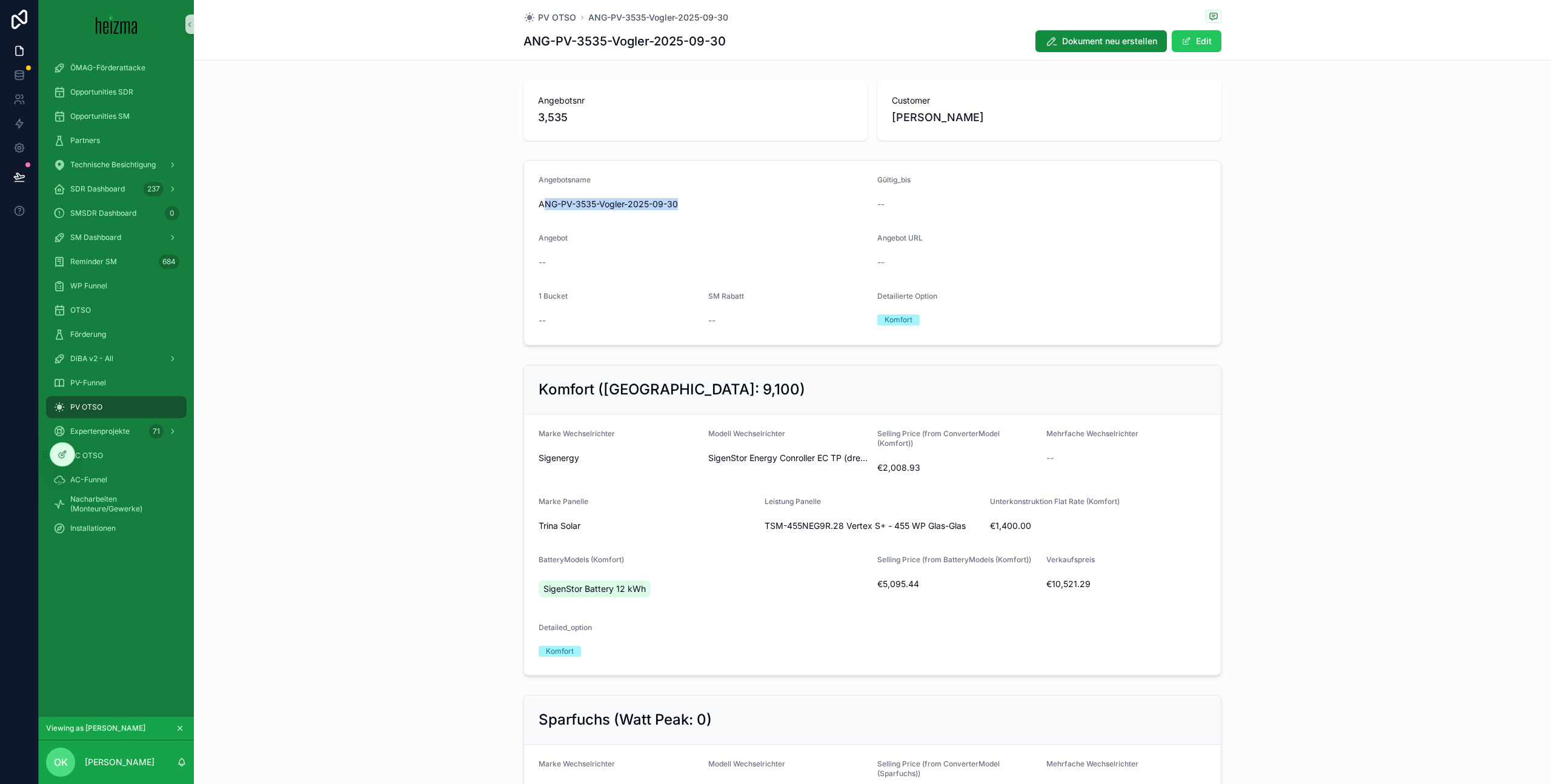
drag, startPoint x: 716, startPoint y: 206, endPoint x: 543, endPoint y: 202, distance: 173.0
click at [543, 202] on span "ANG-PV-3535-Vogler-2025-09-30" at bounding box center [703, 203] width 329 height 12
drag, startPoint x: 536, startPoint y: 203, endPoint x: 692, endPoint y: 206, distance: 156.0
click at [692, 206] on form "Angebotsname ANG-PV-3535-Vogler-2025-09-30 Gültig_bis -- Angebot -- Angebot URL…" at bounding box center [872, 252] width 696 height 184
copy span "ANG-PV-3535-Vogler-2025-09-30"
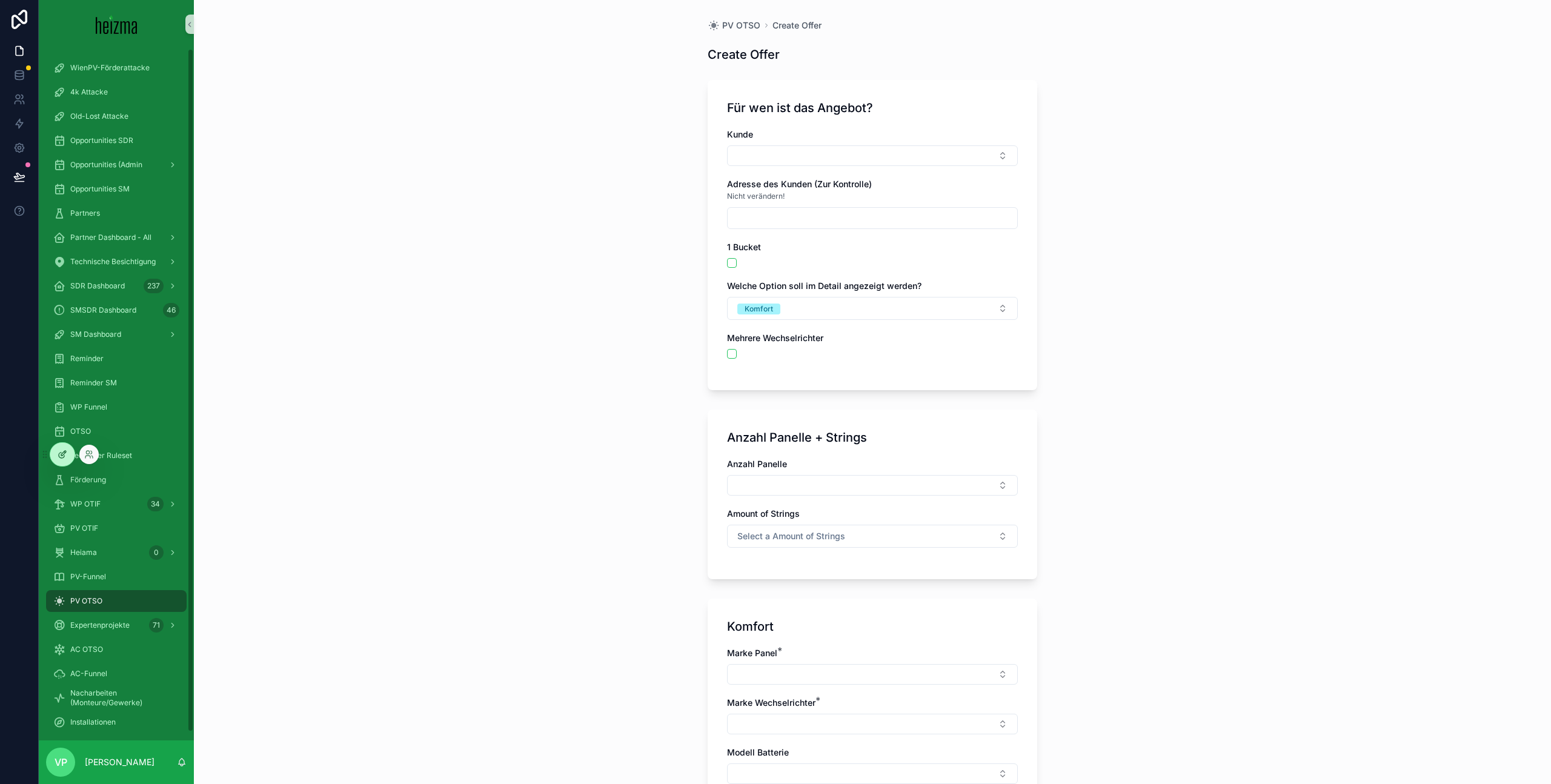
click at [62, 453] on icon at bounding box center [63, 452] width 5 height 5
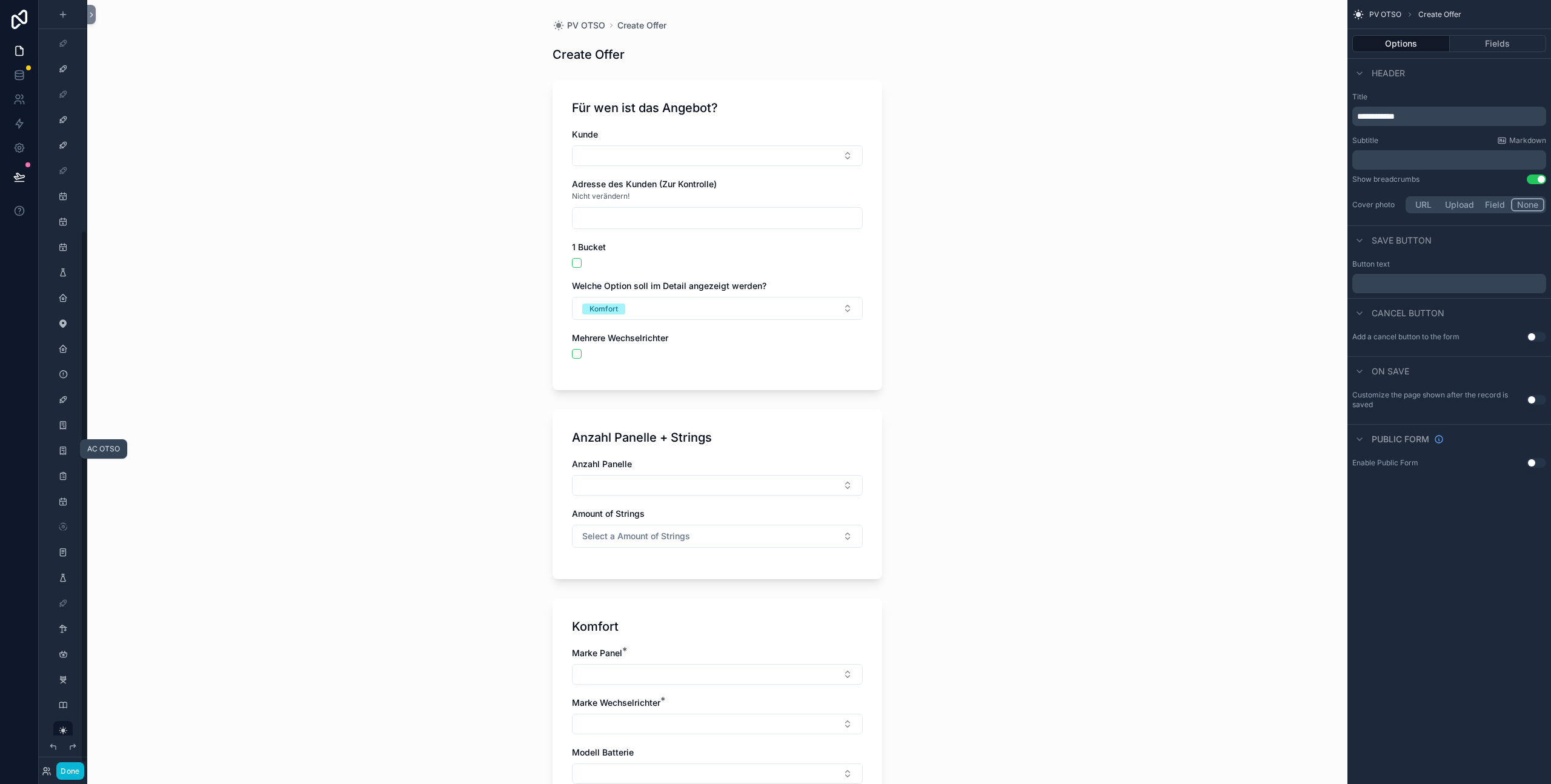
scroll to position [333, 0]
click at [41, 777] on div "Done" at bounding box center [63, 770] width 48 height 18
click at [44, 775] on icon at bounding box center [46, 771] width 9 height 9
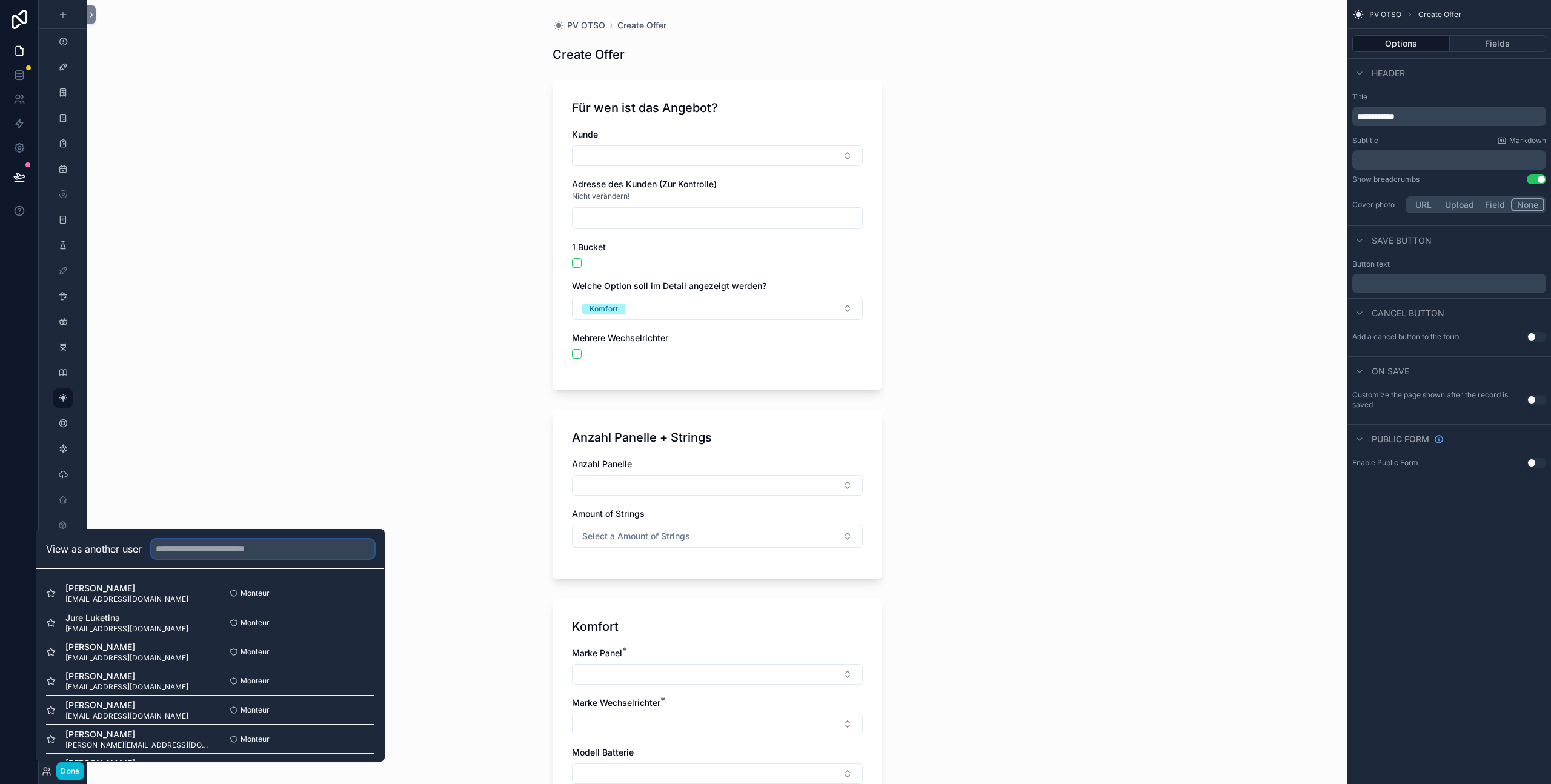
click at [225, 547] on input "text" at bounding box center [263, 548] width 223 height 19
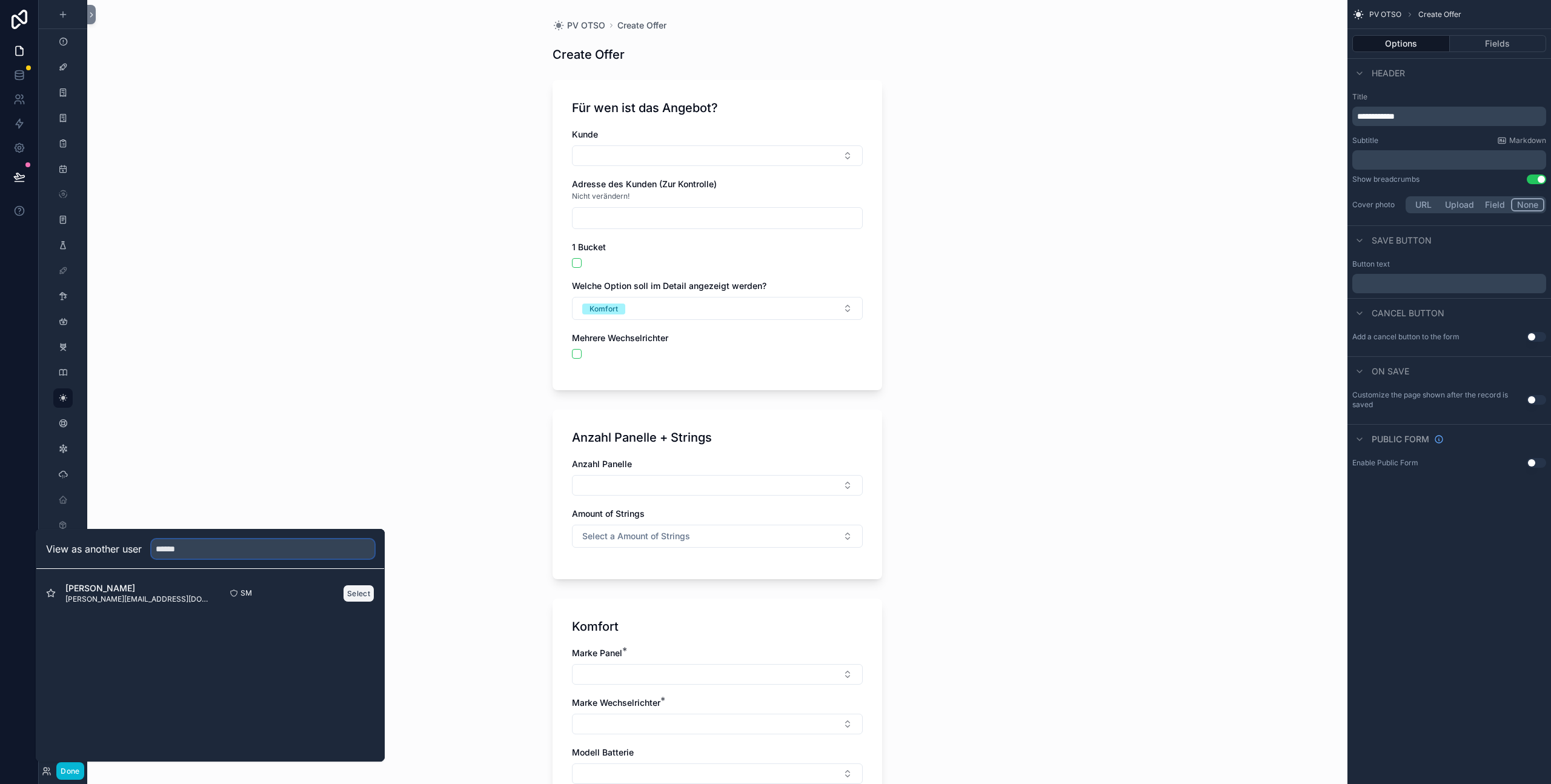
type input "******"
click at [351, 598] on button "Select" at bounding box center [359, 593] width 31 height 18
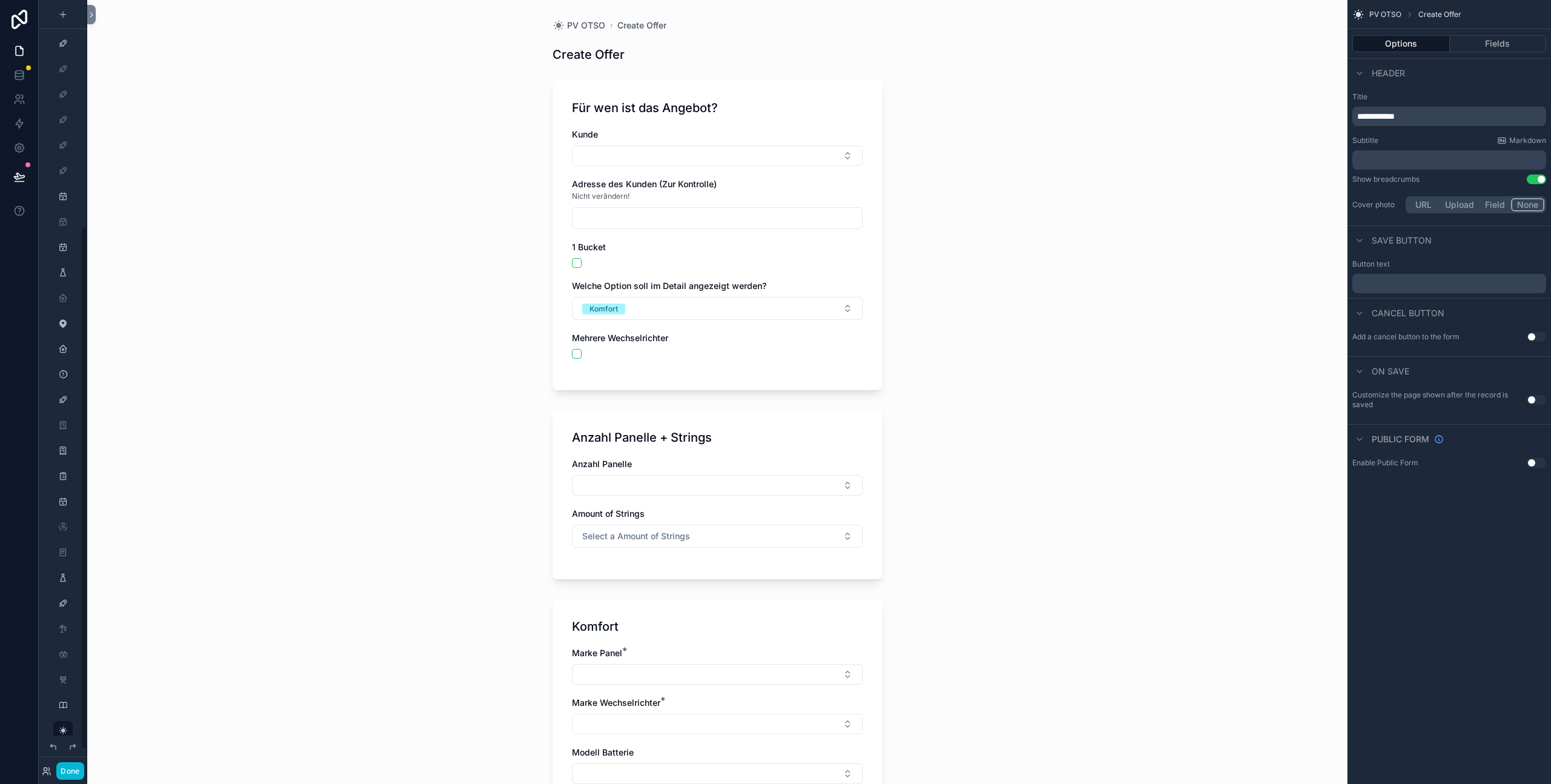
scroll to position [333, 0]
click at [77, 767] on button "Done" at bounding box center [69, 770] width 27 height 18
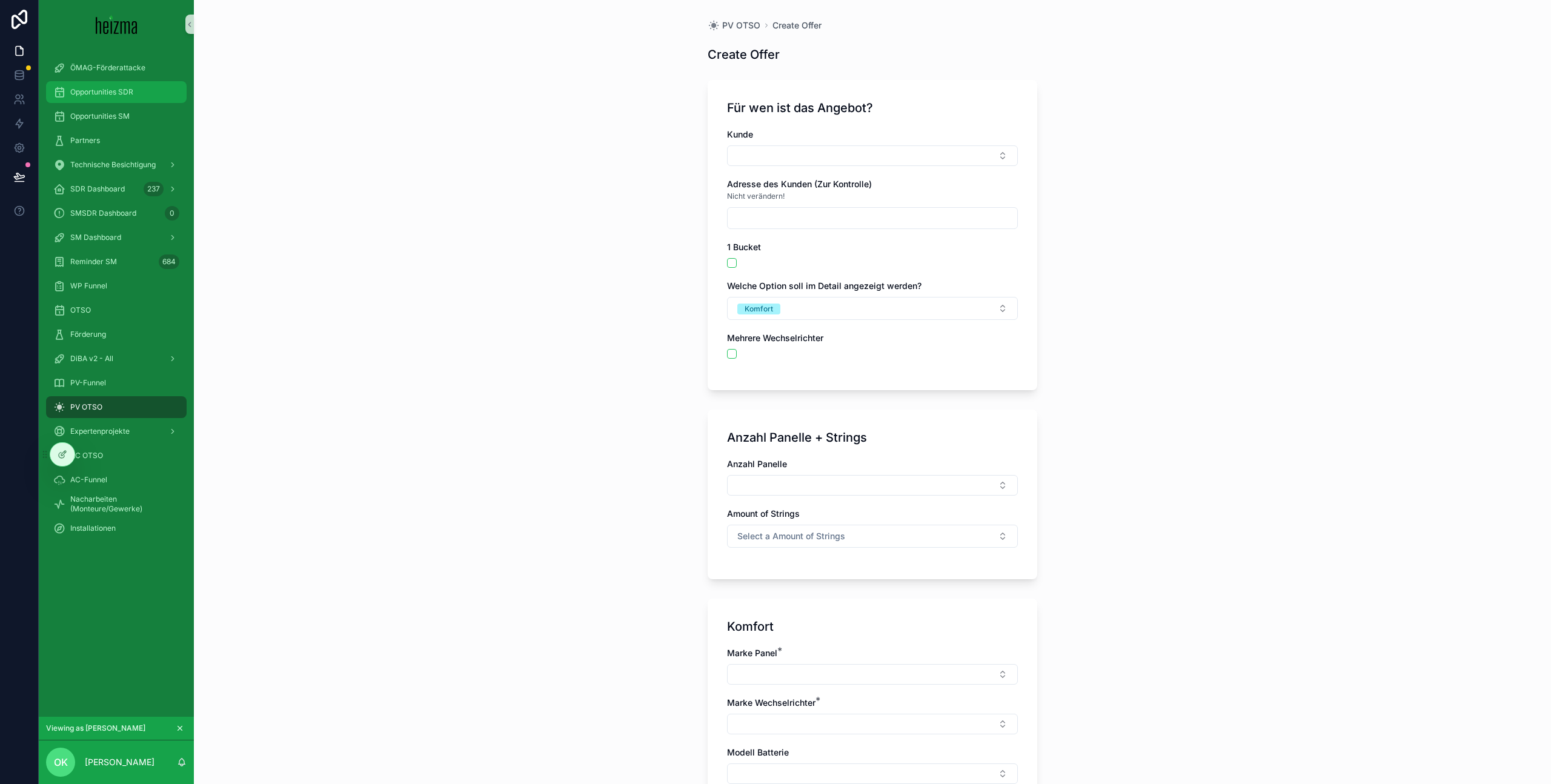
click at [150, 96] on div "Opportunities SDR" at bounding box center [117, 92] width 126 height 19
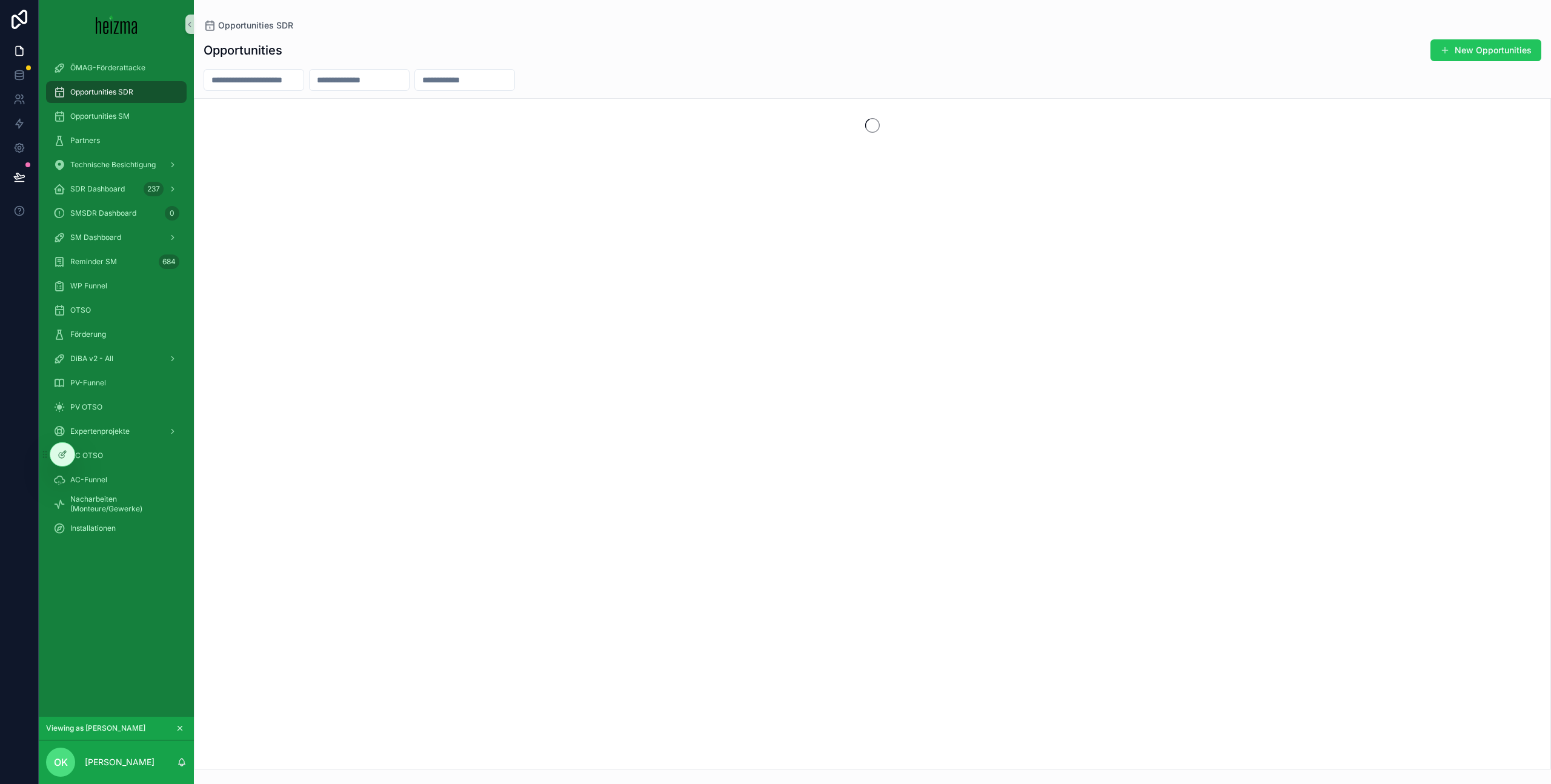
click at [259, 78] on input "scrollable content" at bounding box center [253, 80] width 99 height 17
type input "******"
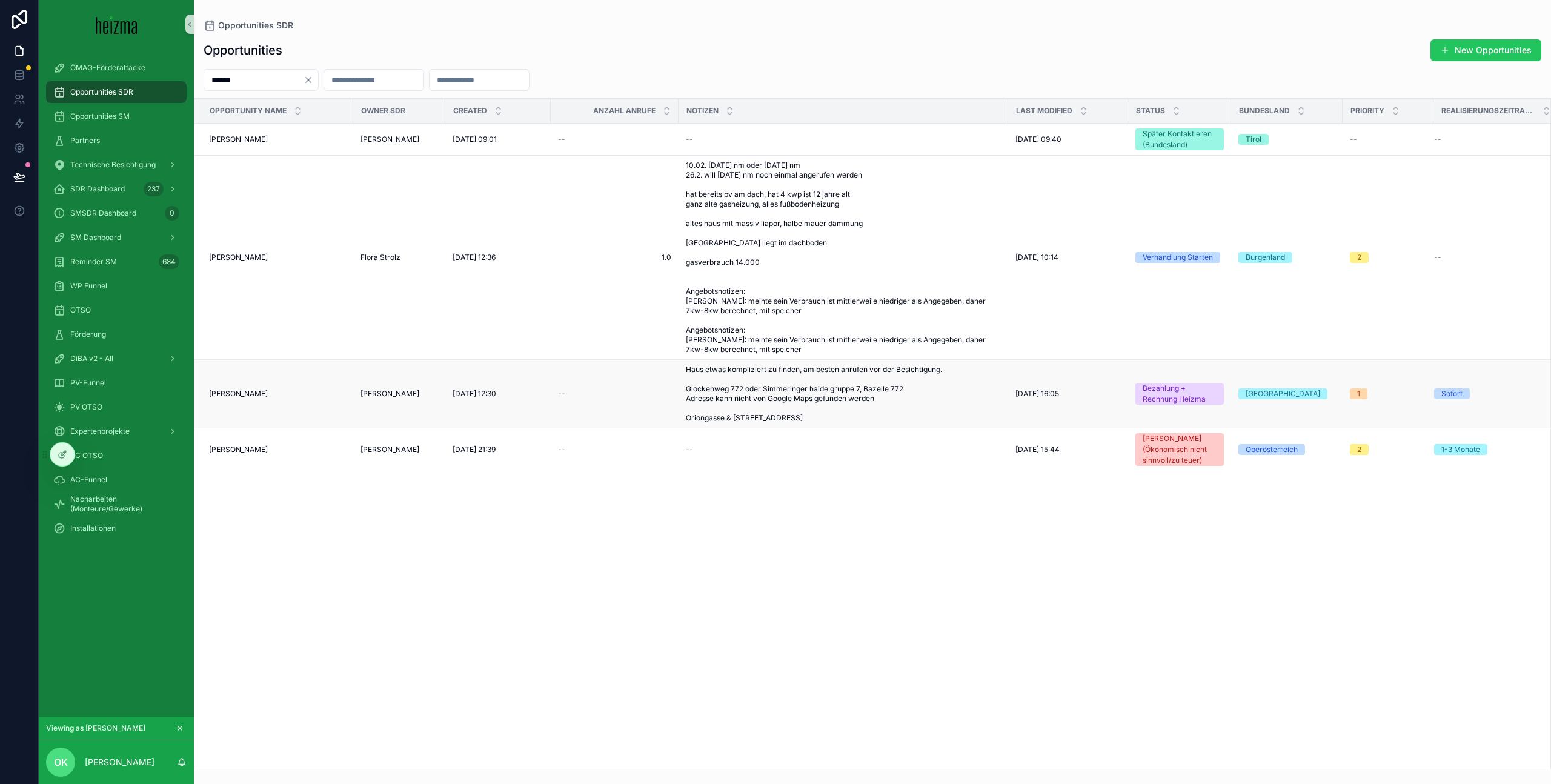
click at [315, 376] on td "[PERSON_NAME] [PERSON_NAME]" at bounding box center [274, 394] width 159 height 68
click at [380, 395] on span "[PERSON_NAME]" at bounding box center [390, 394] width 59 height 9
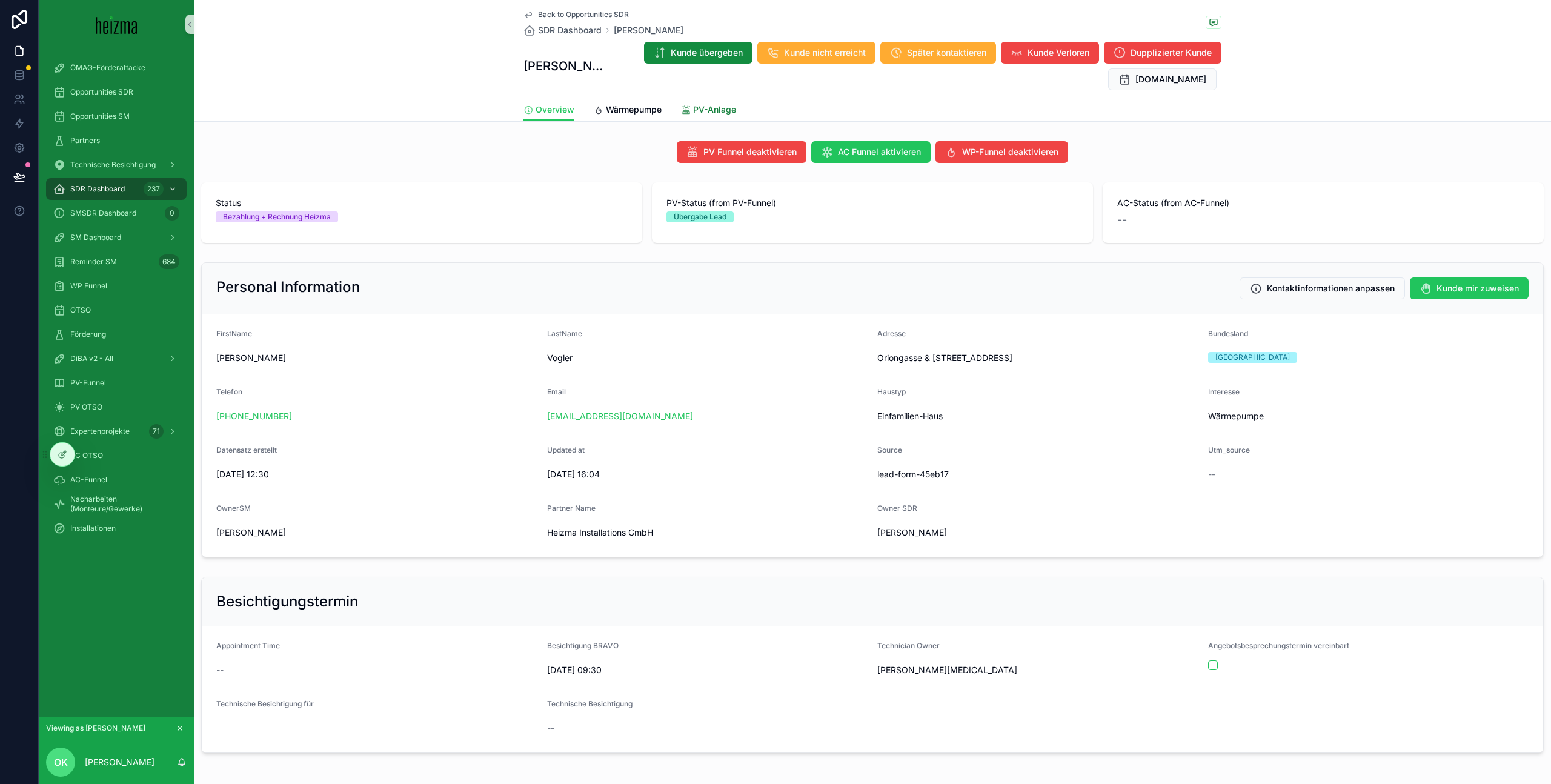
click at [726, 115] on span "PV-Anlage" at bounding box center [714, 109] width 43 height 12
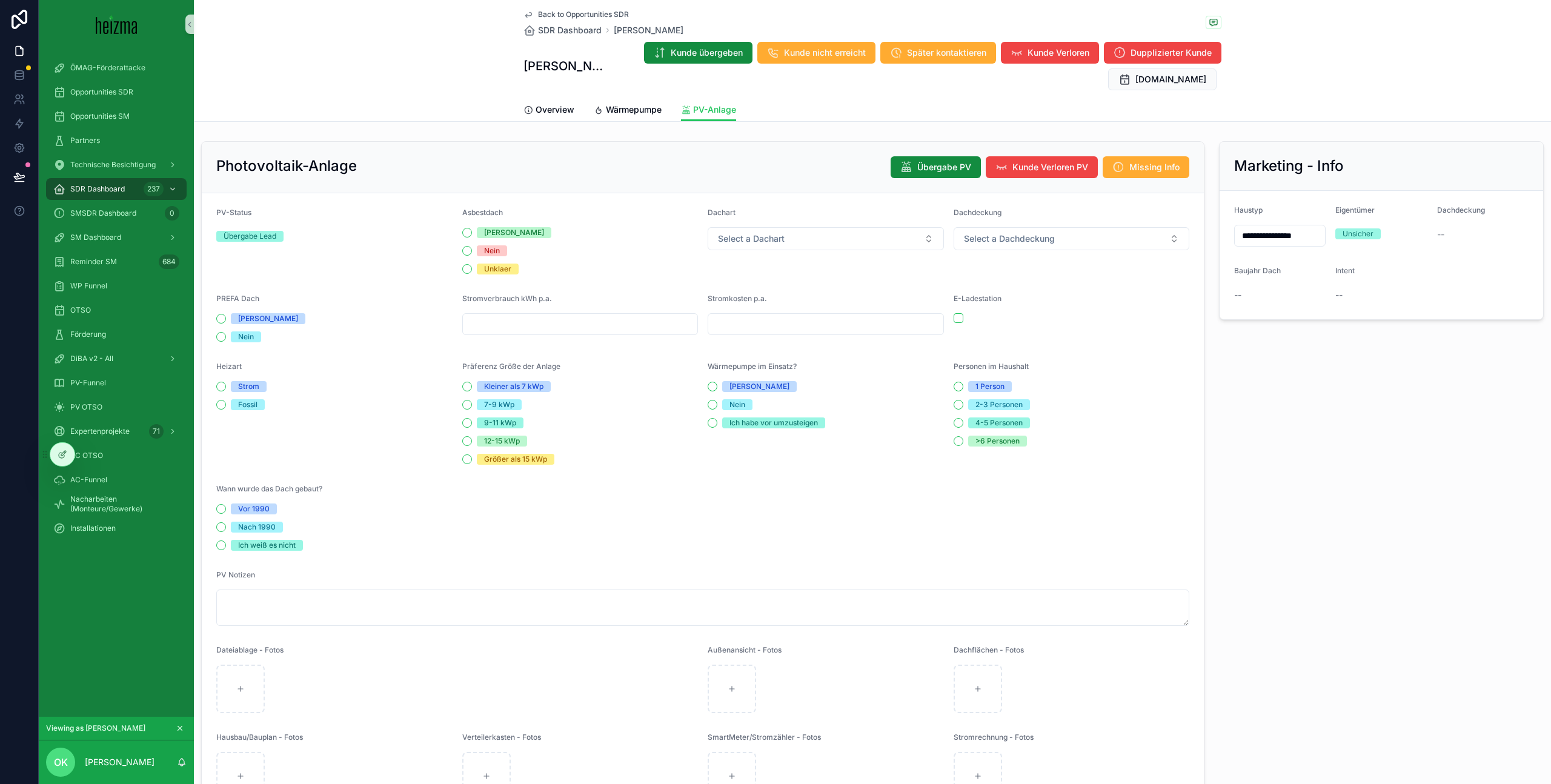
click at [597, 162] on div "Photovoltaik-Anlage Übergabe PV Kunde Verloren PV Missing Info" at bounding box center [703, 167] width 973 height 22
click at [469, 251] on button "Nein" at bounding box center [467, 251] width 9 height 9
drag, startPoint x: 781, startPoint y: 240, endPoint x: 779, endPoint y: 249, distance: 9.2
click at [781, 239] on span "Select a Dachart" at bounding box center [751, 239] width 67 height 12
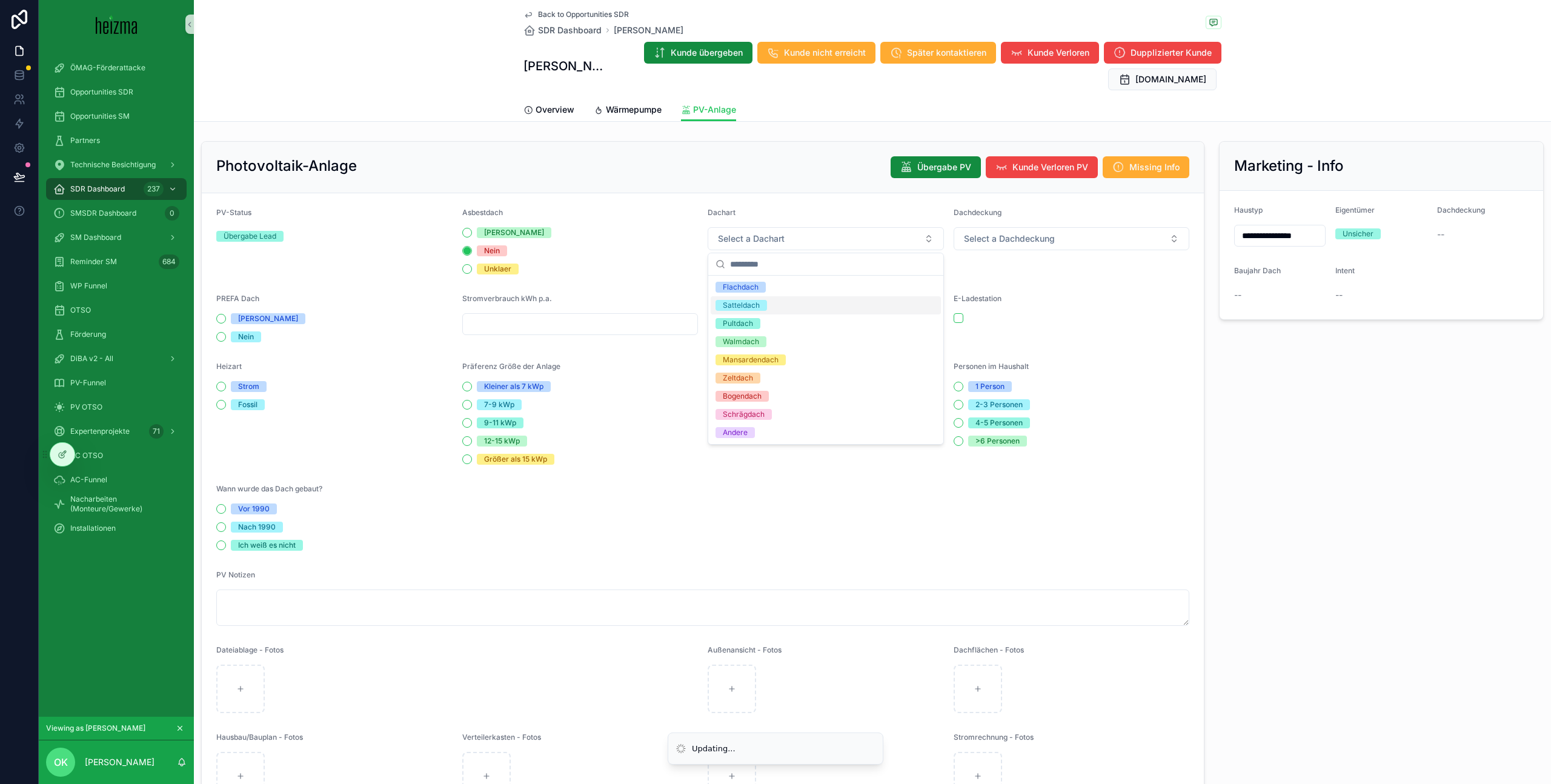
click at [806, 301] on div "Satteldach" at bounding box center [825, 305] width 230 height 18
click at [1074, 241] on button "Select a Dachdeckung" at bounding box center [1071, 239] width 236 height 23
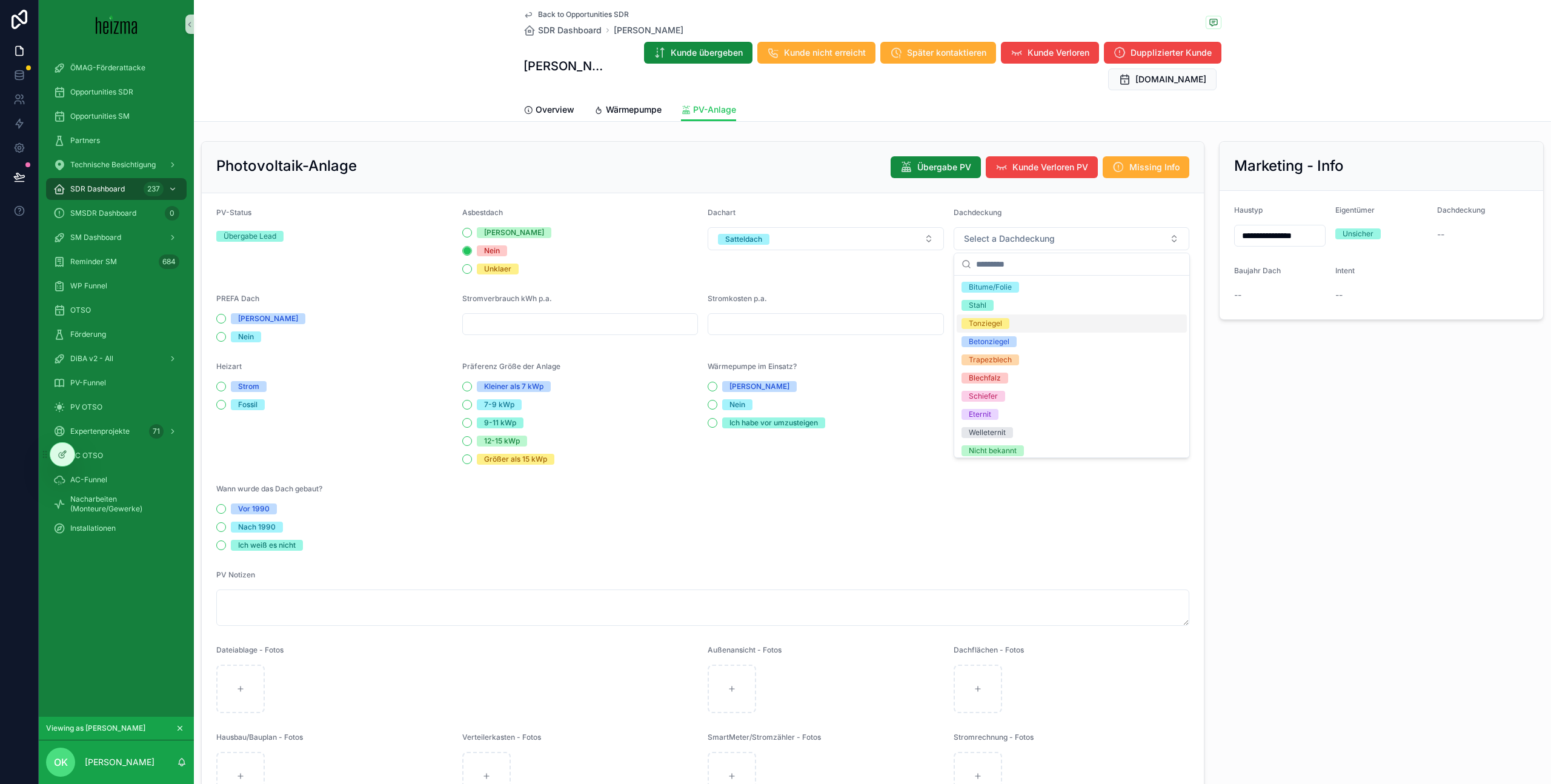
click at [1071, 317] on div "Tonziegel" at bounding box center [1071, 324] width 230 height 18
click at [552, 324] on input "scrollable content" at bounding box center [580, 324] width 235 height 17
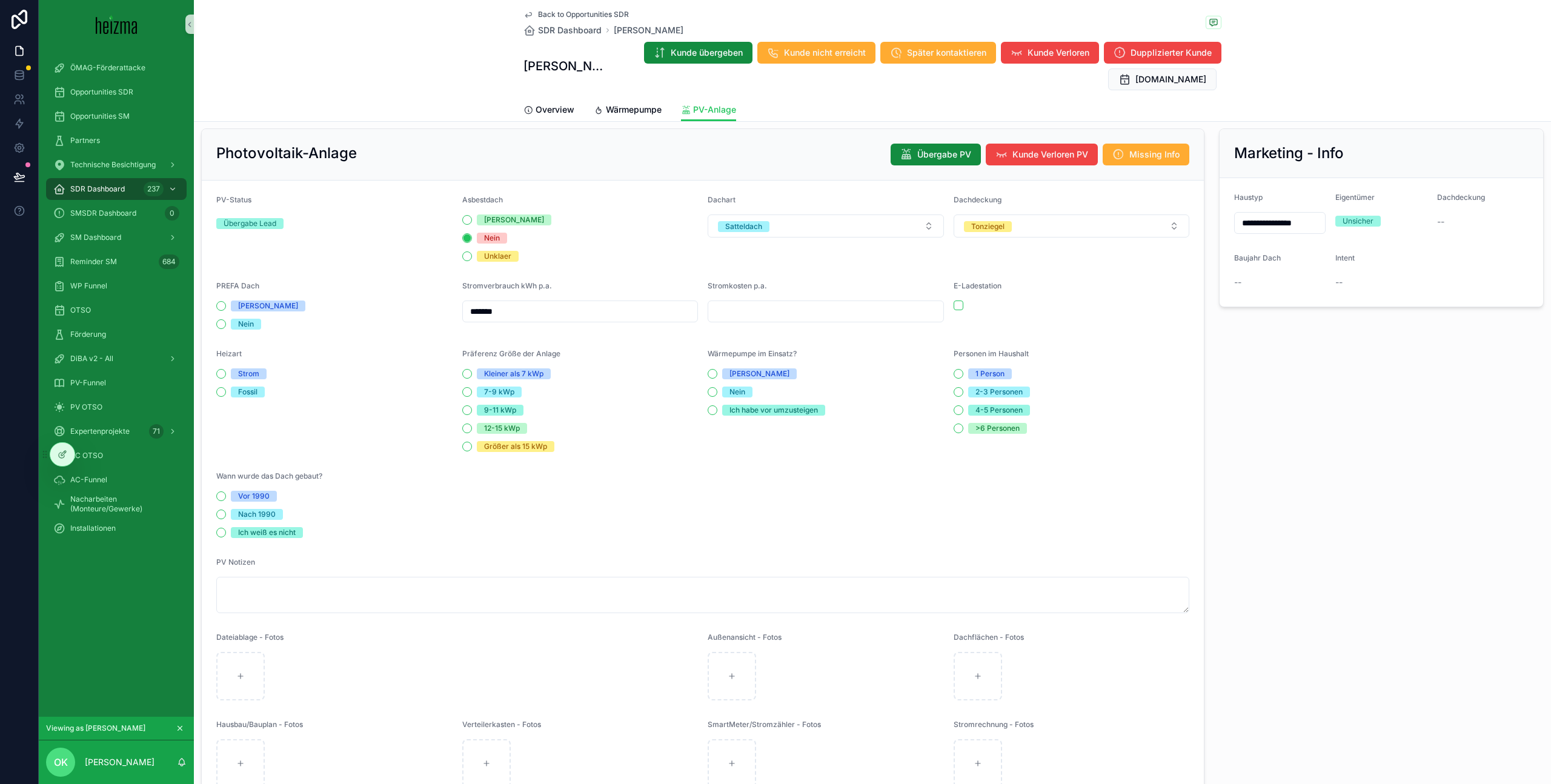
scroll to position [15, 0]
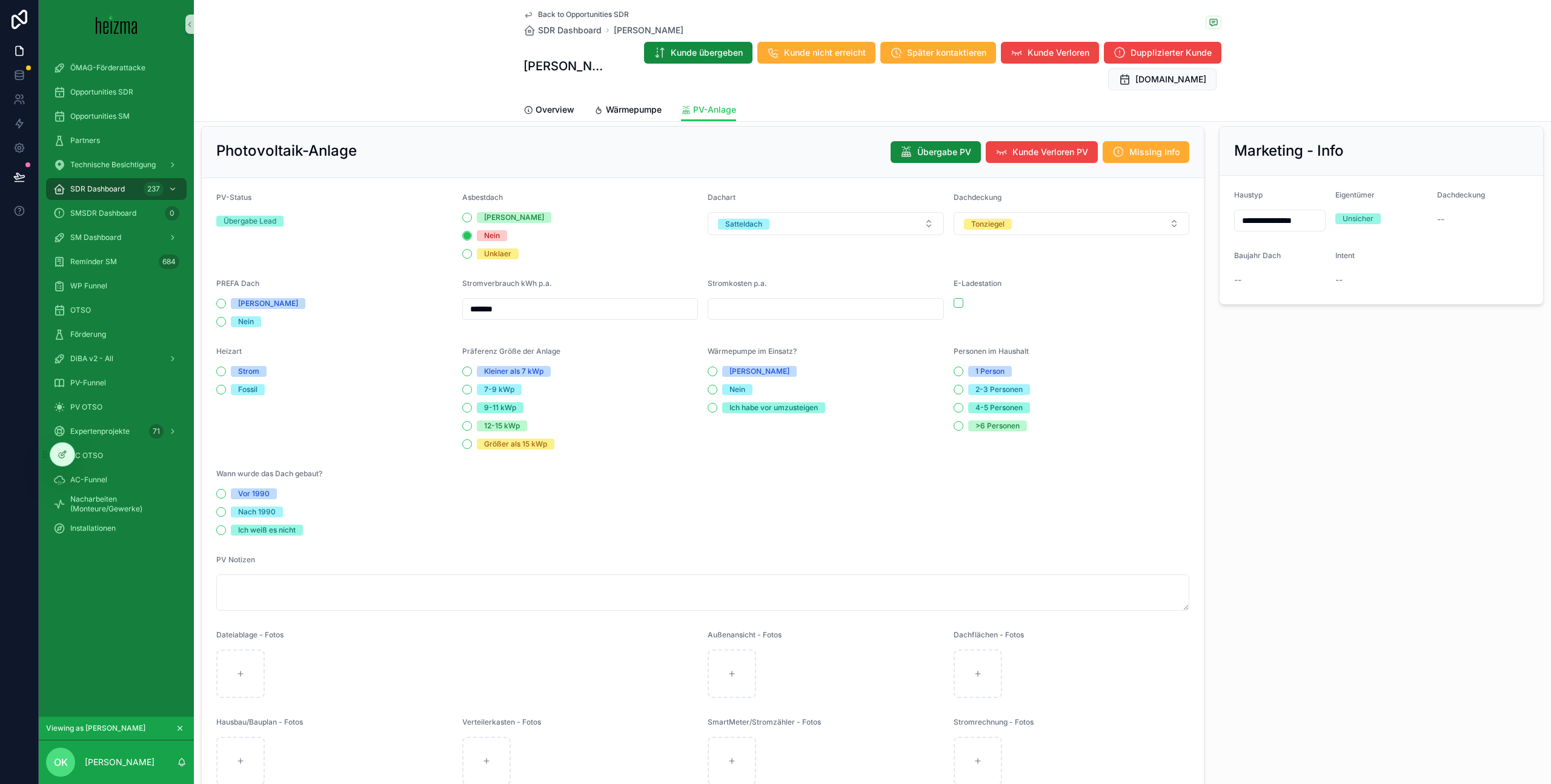
click at [233, 324] on span "Nein" at bounding box center [246, 322] width 31 height 11
click at [226, 324] on button "Nein" at bounding box center [221, 322] width 9 height 9
click at [226, 370] on div "Strom" at bounding box center [334, 372] width 236 height 11
click at [477, 312] on input "*******" at bounding box center [580, 309] width 235 height 17
drag, startPoint x: 474, startPoint y: 312, endPoint x: 482, endPoint y: 323, distance: 13.6
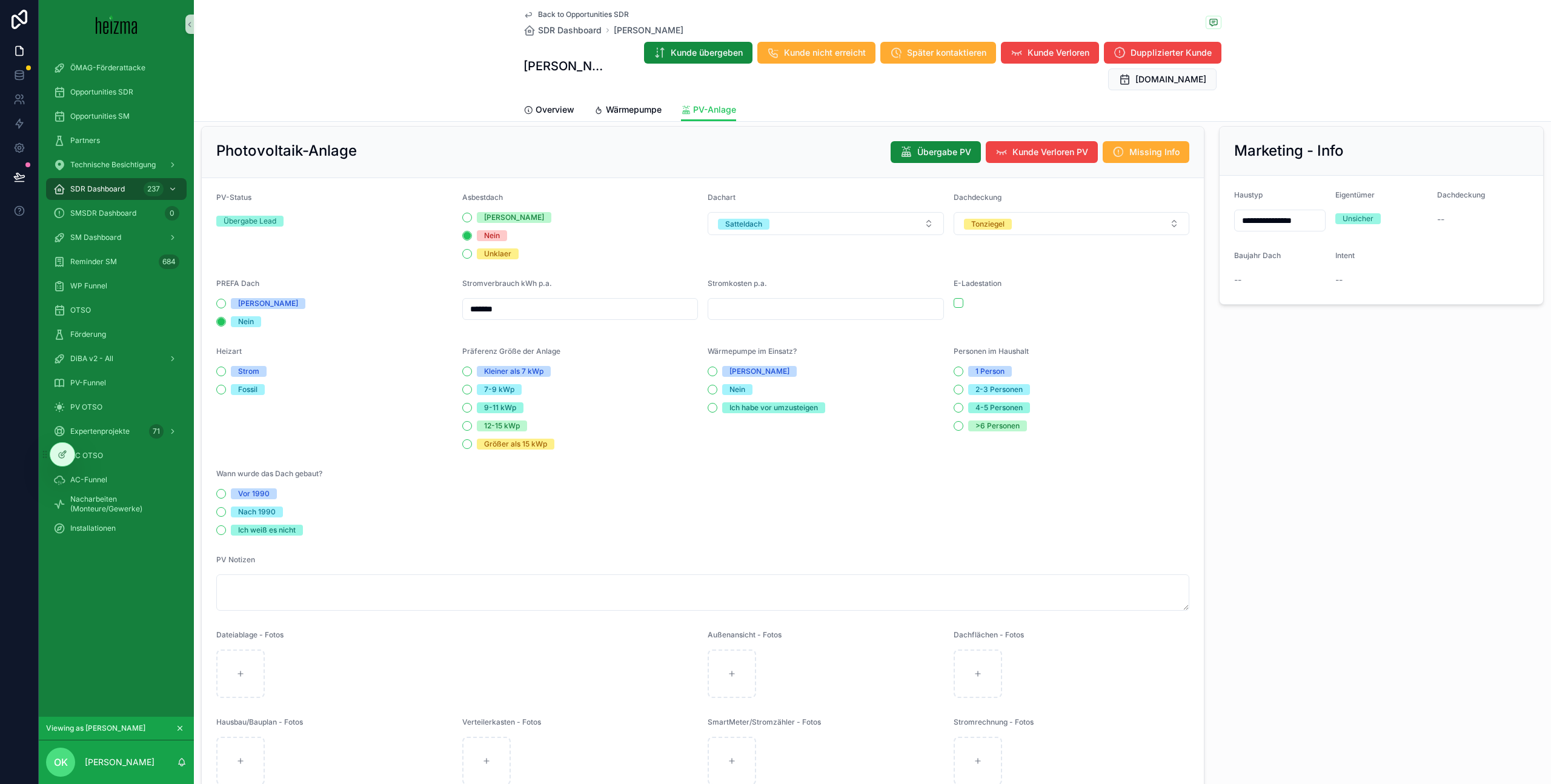
click at [474, 312] on input "*******" at bounding box center [580, 309] width 235 height 17
type input "*******"
click at [500, 393] on div "7-9 kWp" at bounding box center [499, 389] width 31 height 11
click at [472, 393] on button "7-9 kWp" at bounding box center [467, 389] width 9 height 9
click at [739, 367] on span "Ja" at bounding box center [759, 372] width 75 height 11
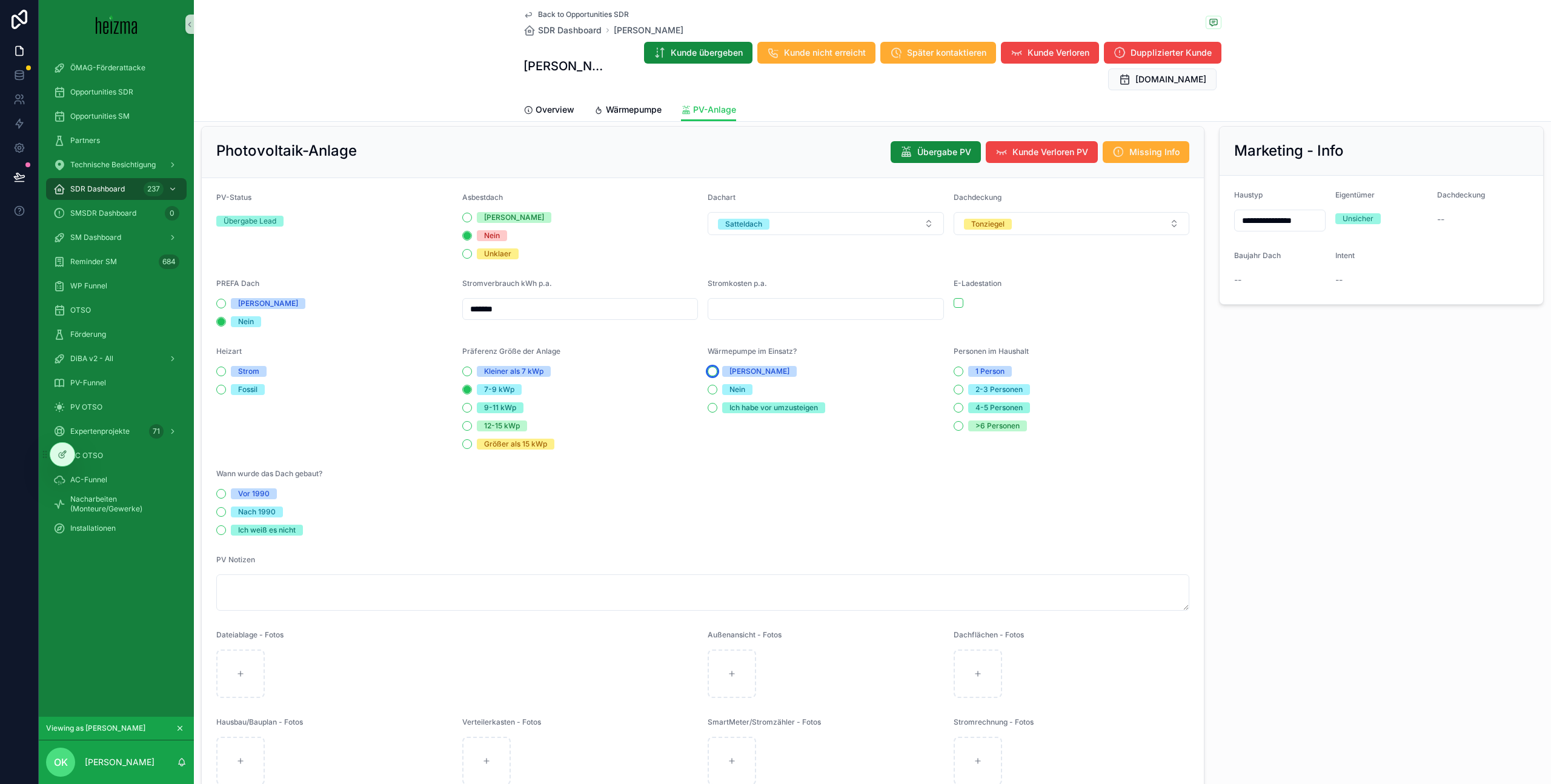
click at [718, 367] on button "Ja" at bounding box center [712, 371] width 9 height 9
click at [987, 394] on div "2-3 Personen" at bounding box center [999, 389] width 47 height 11
click at [964, 394] on button "2-3 Personen" at bounding box center [958, 389] width 9 height 9
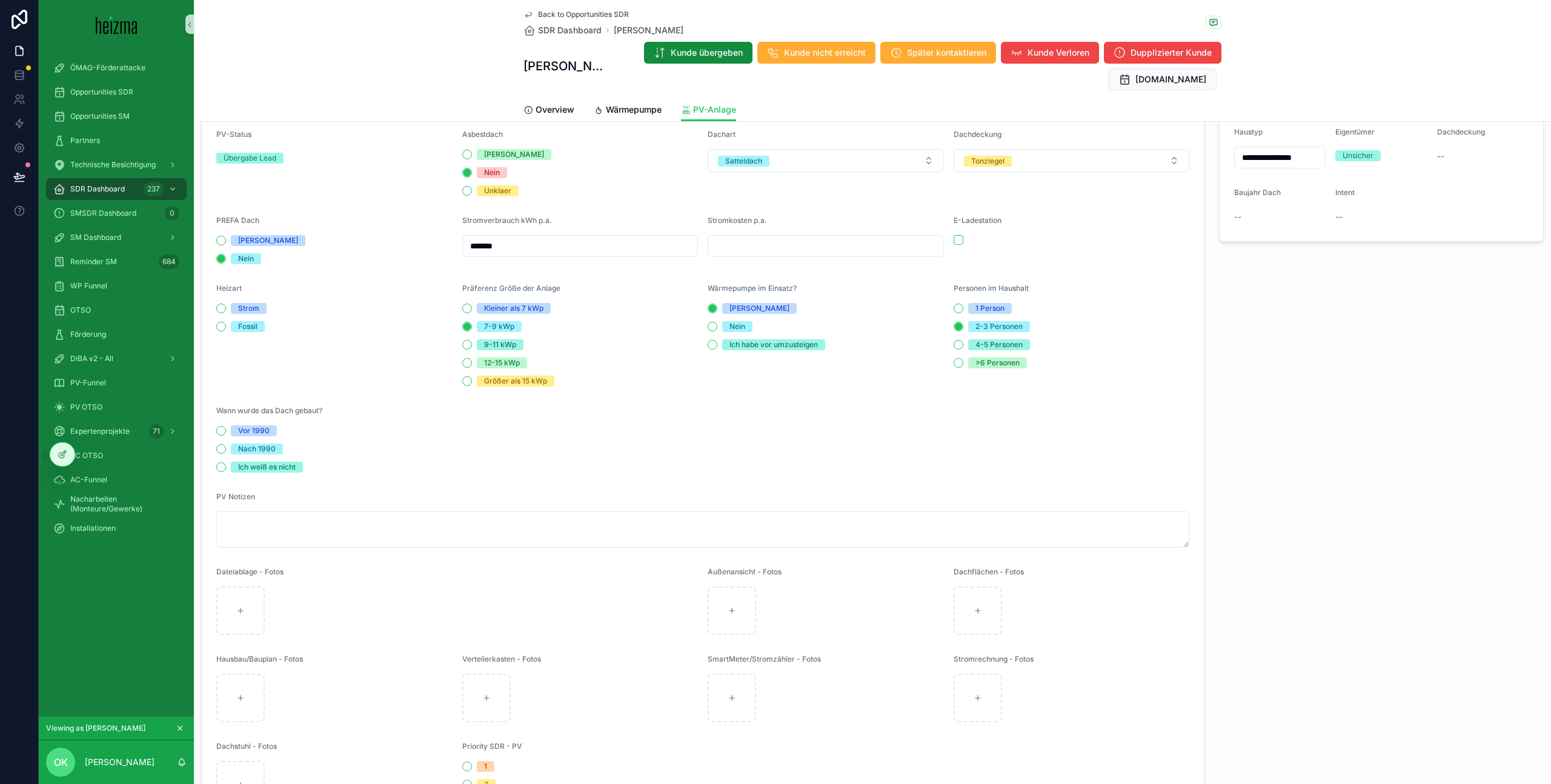
click at [251, 448] on div "Nach 1990" at bounding box center [256, 449] width 38 height 11
click at [226, 448] on button "Nach 1990" at bounding box center [221, 448] width 9 height 9
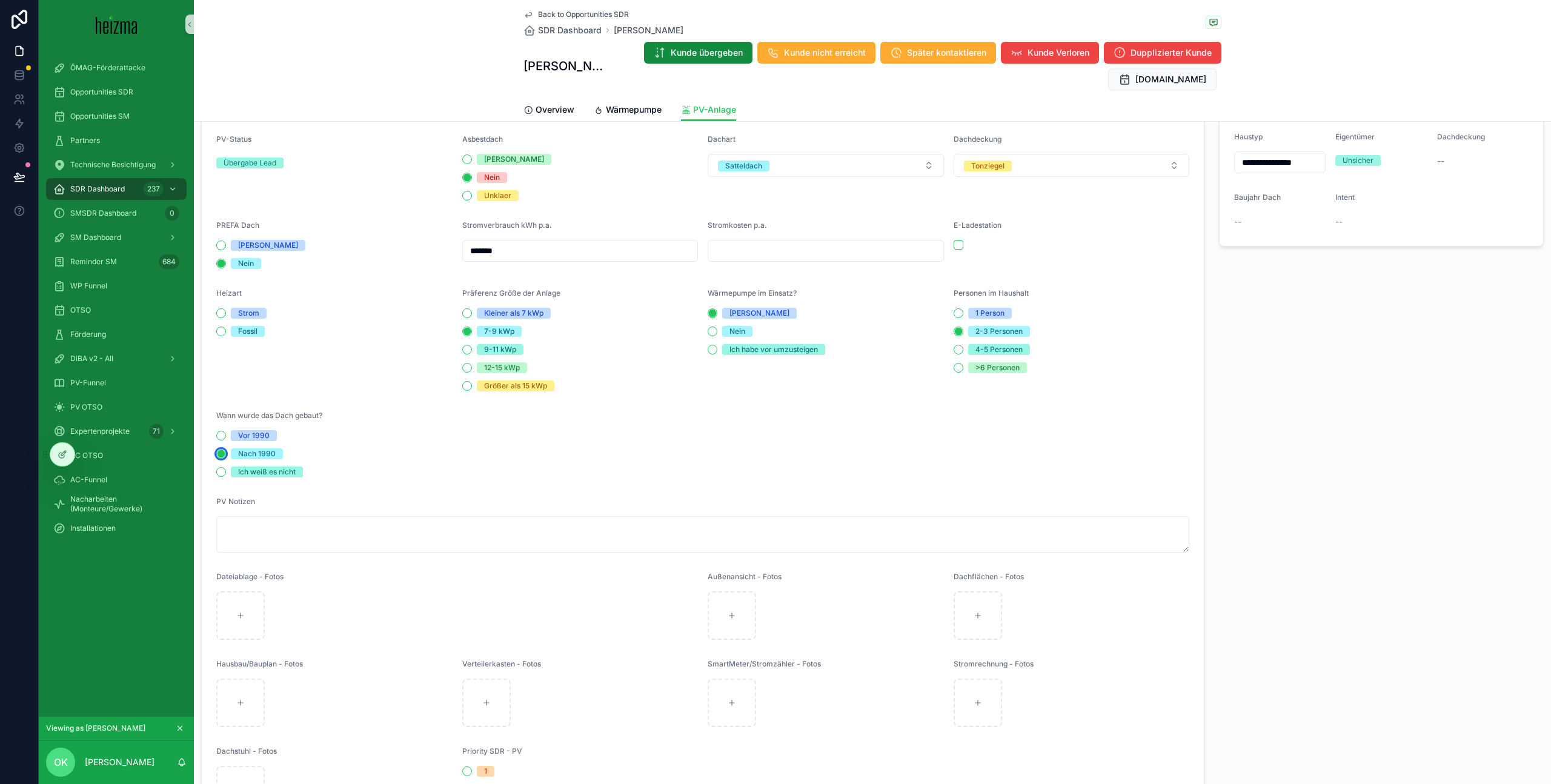
scroll to position [0, 0]
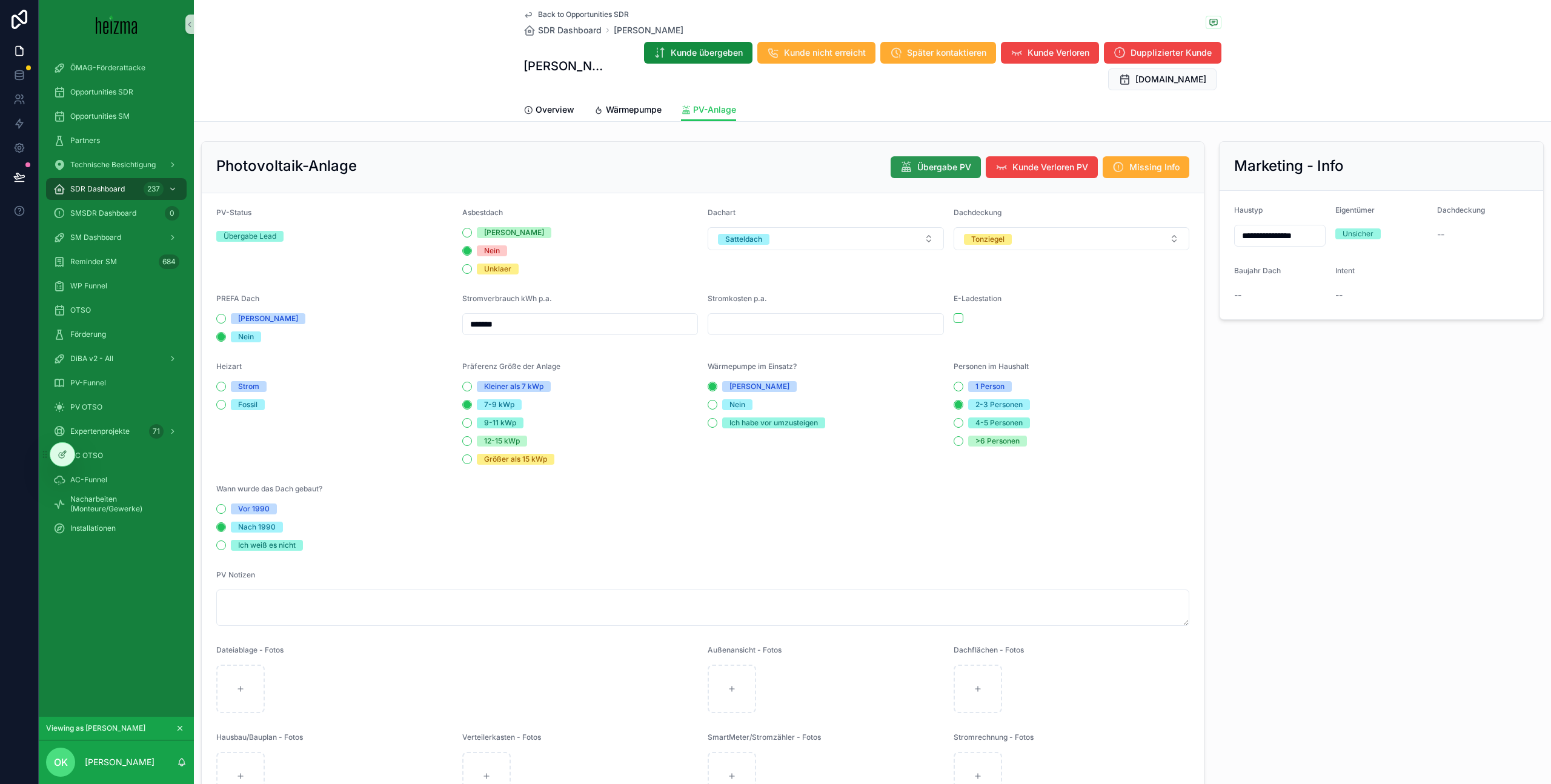
click at [923, 167] on span "Übergabe PV" at bounding box center [944, 166] width 54 height 12
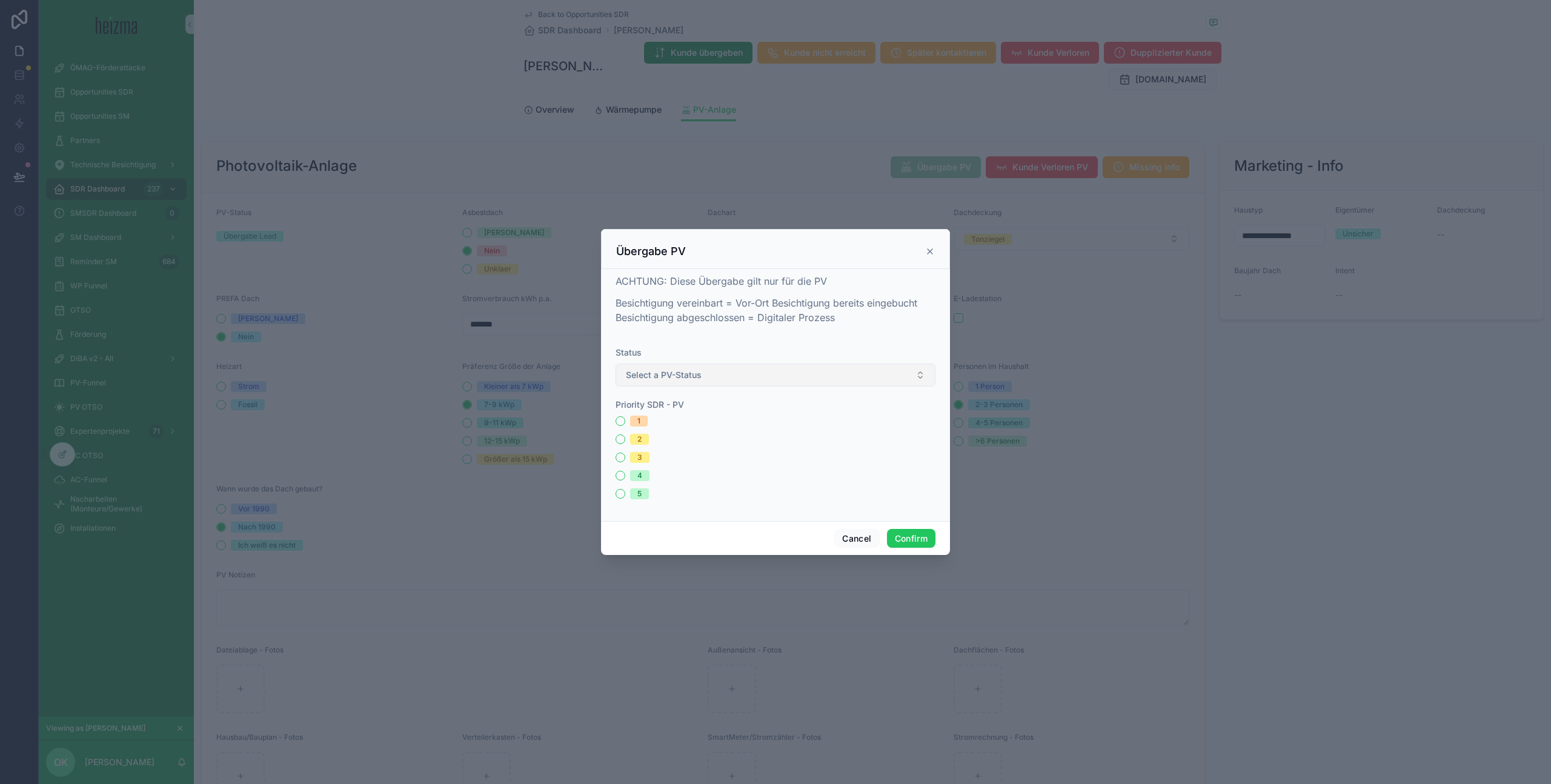
click at [782, 374] on button "Select a PV-Status" at bounding box center [776, 374] width 320 height 23
click at [831, 474] on div "Besichtigung abgeschlossen" at bounding box center [775, 478] width 314 height 18
drag, startPoint x: 919, startPoint y: 535, endPoint x: 966, endPoint y: 526, distance: 47.9
click at [919, 535] on button "Confirm" at bounding box center [911, 538] width 48 height 19
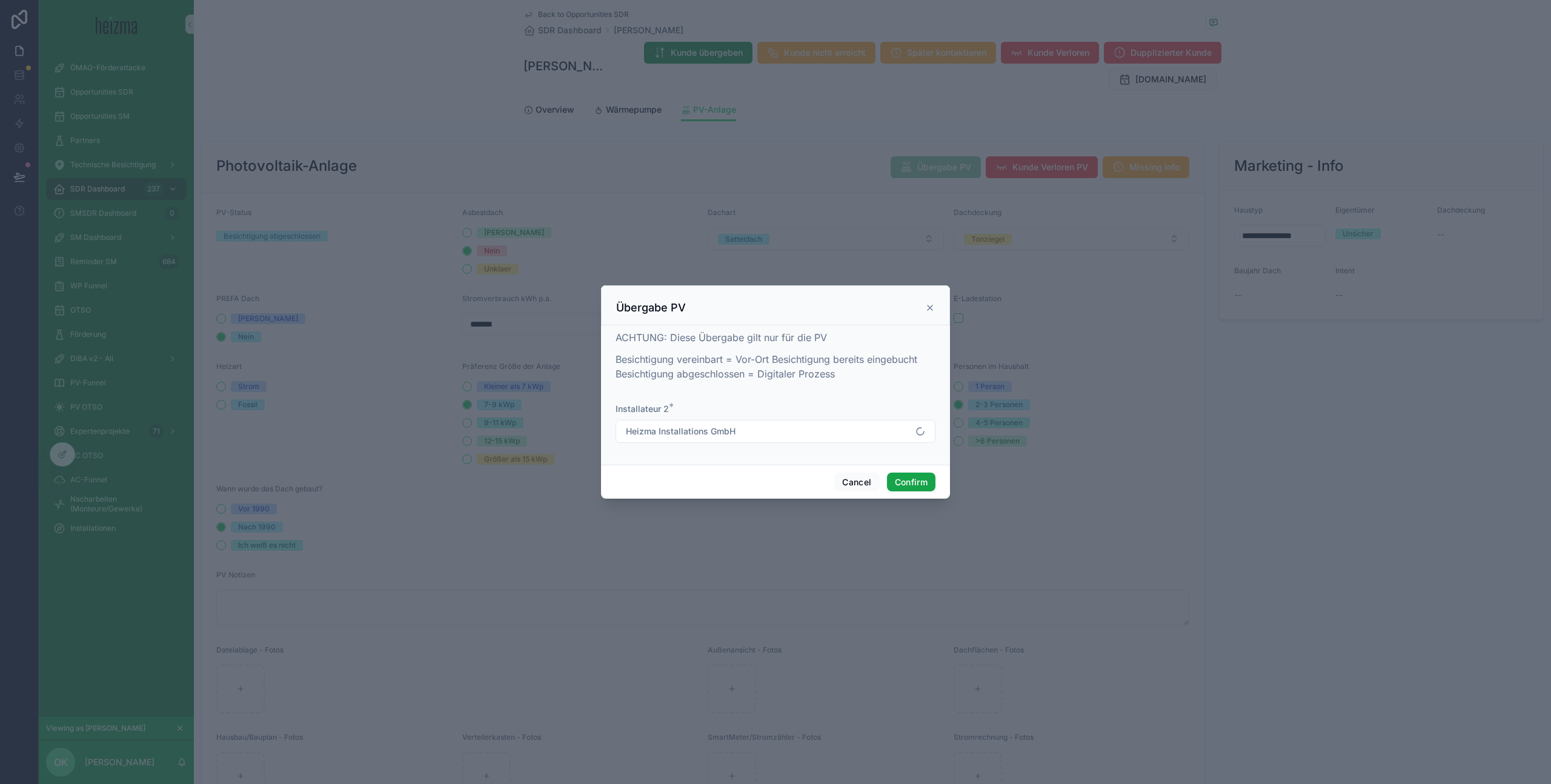
drag, startPoint x: 913, startPoint y: 489, endPoint x: 941, endPoint y: 505, distance: 32.2
click at [913, 489] on button "Confirm" at bounding box center [911, 482] width 48 height 19
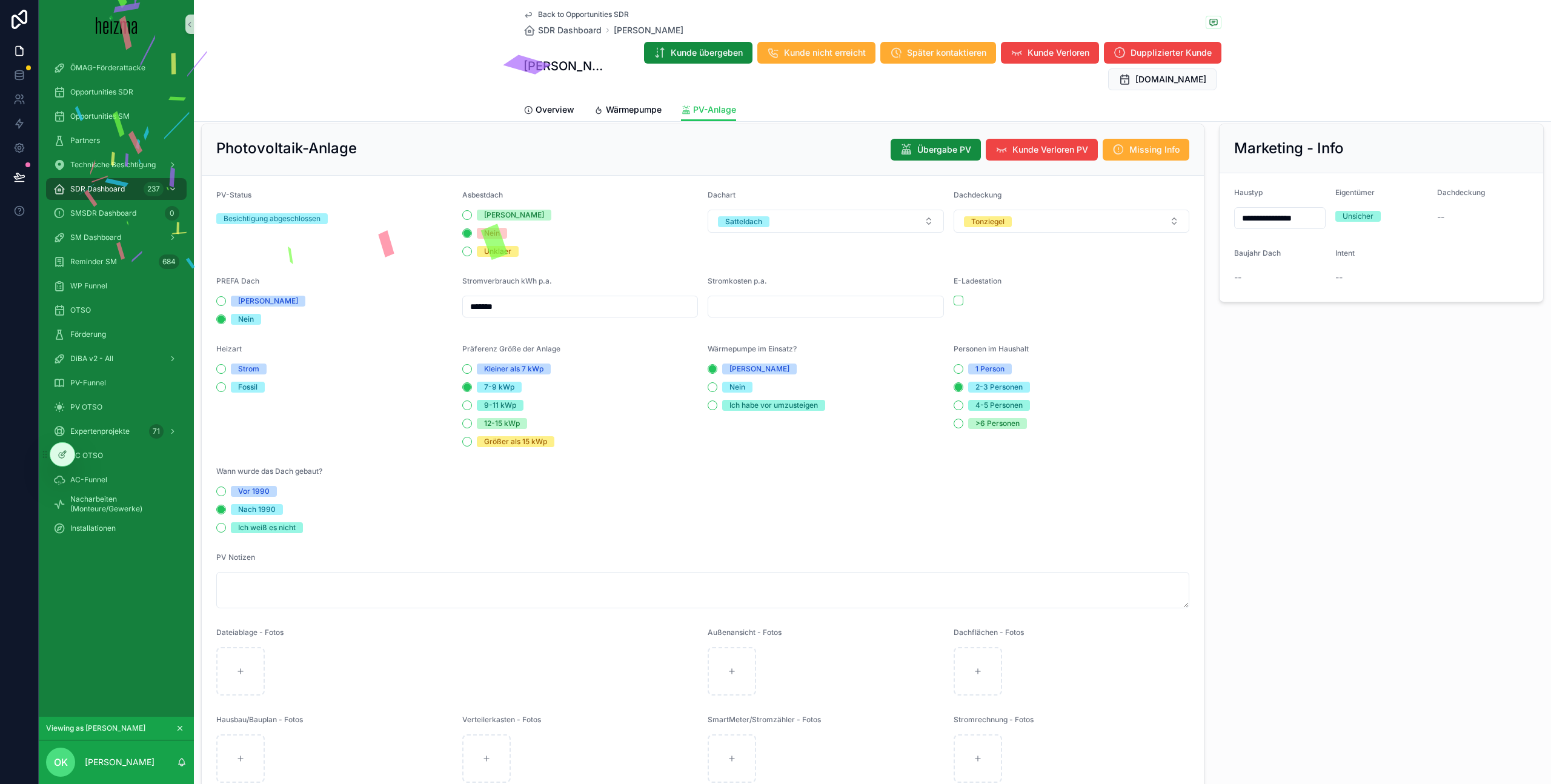
scroll to position [21, 0]
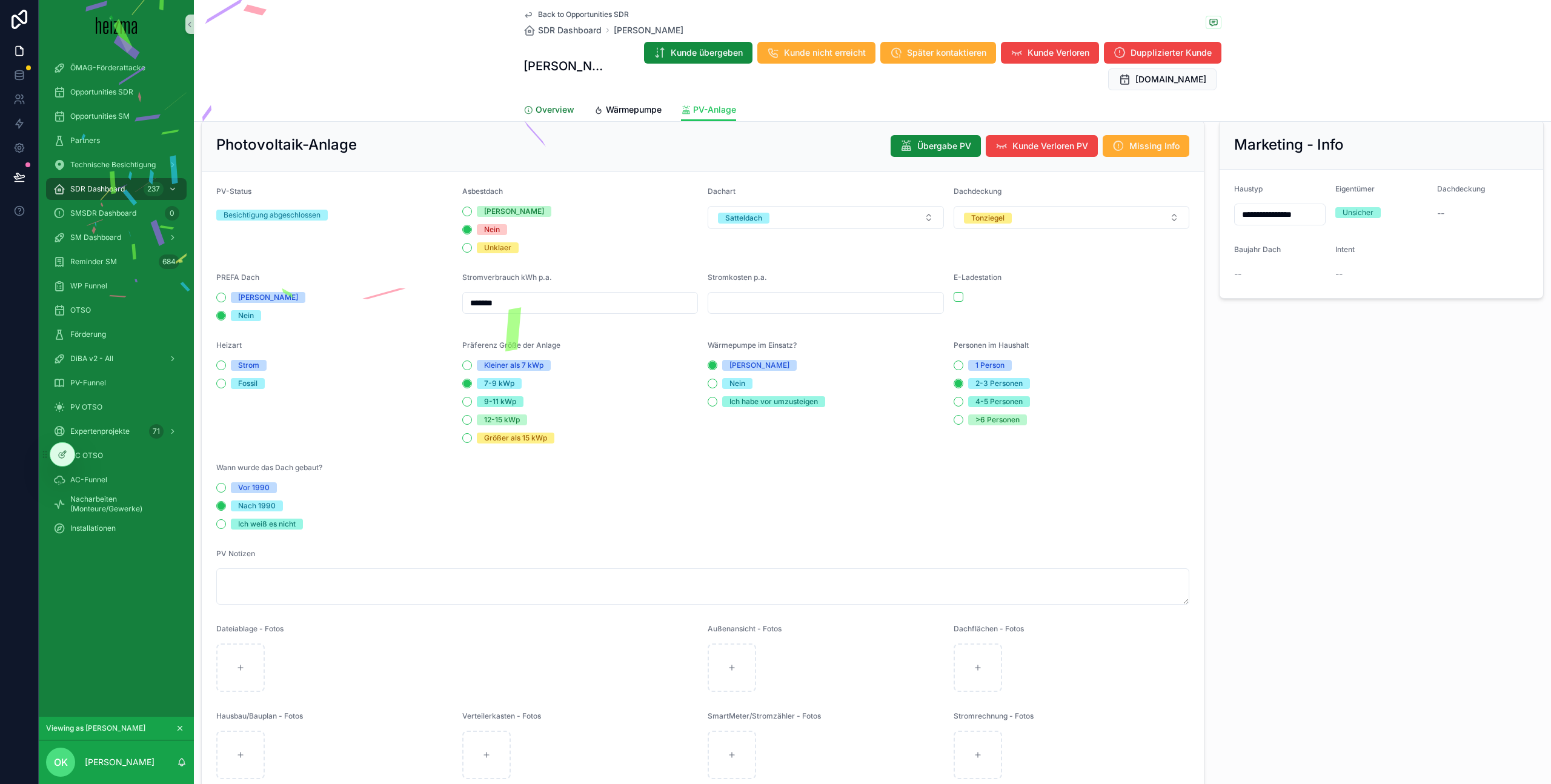
click at [560, 113] on span "Overview" at bounding box center [555, 109] width 39 height 12
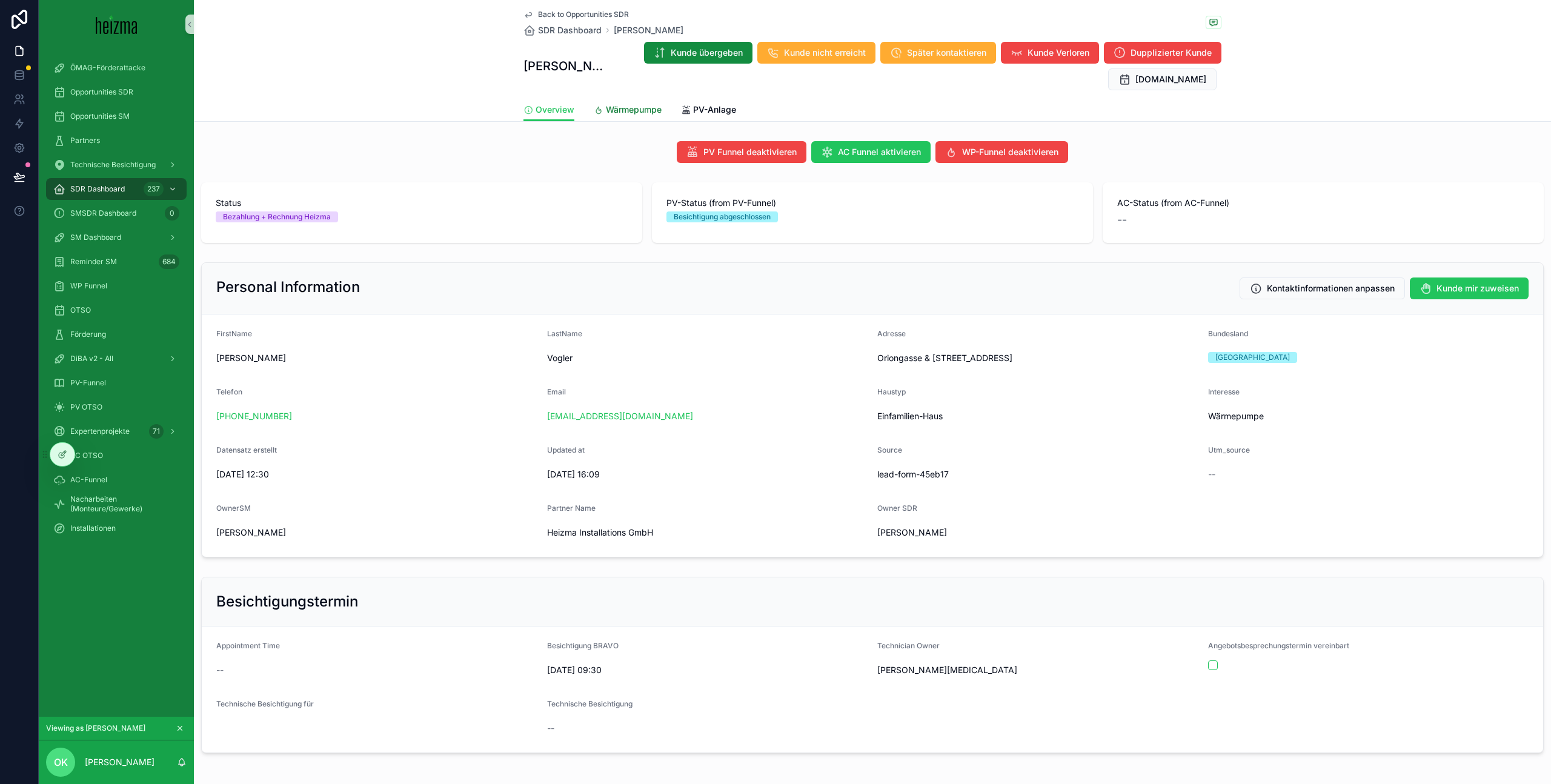
click at [636, 116] on link "Wärmepumpe" at bounding box center [627, 111] width 68 height 24
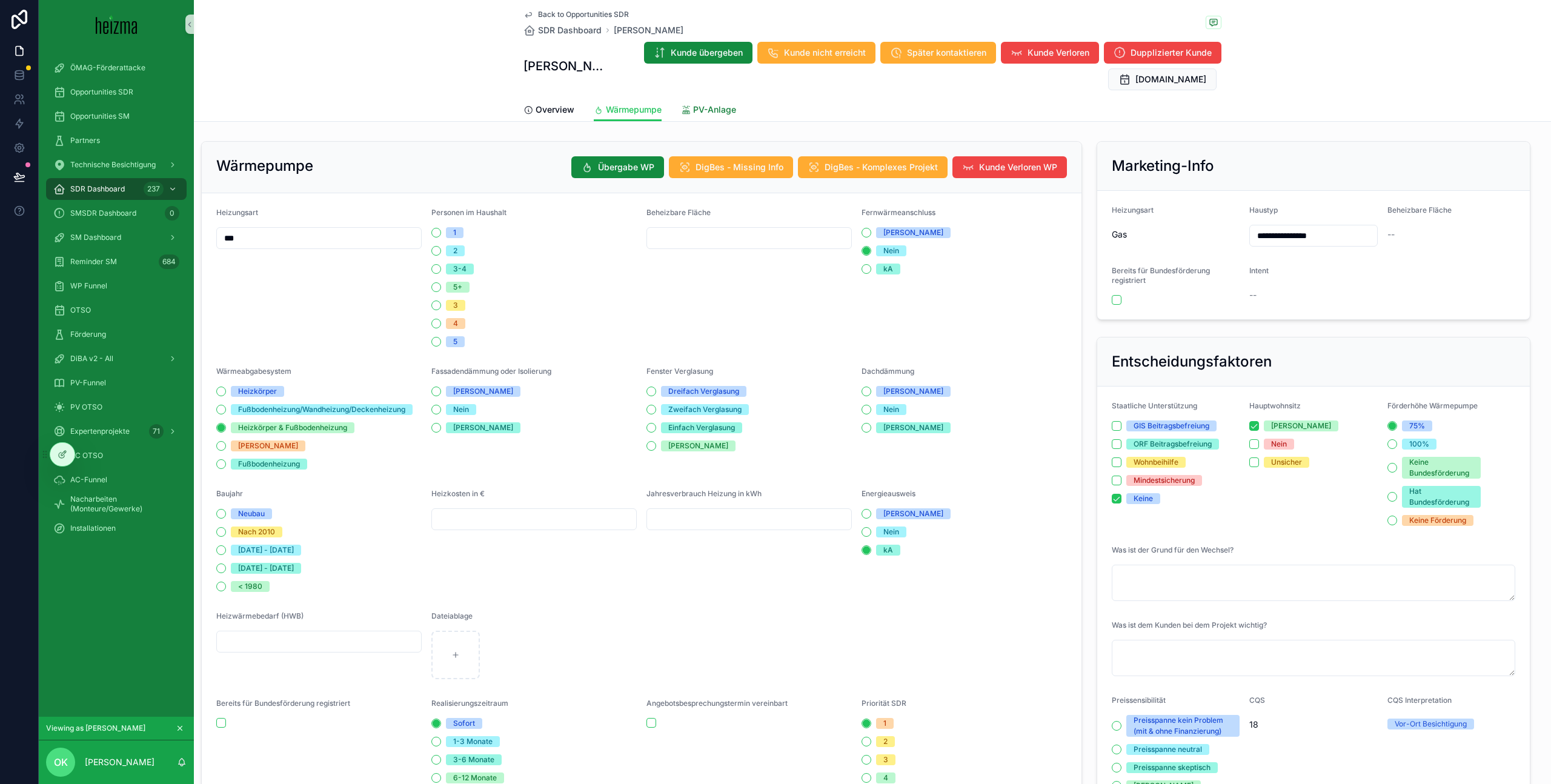
click at [715, 109] on span "PV-Anlage" at bounding box center [714, 109] width 43 height 12
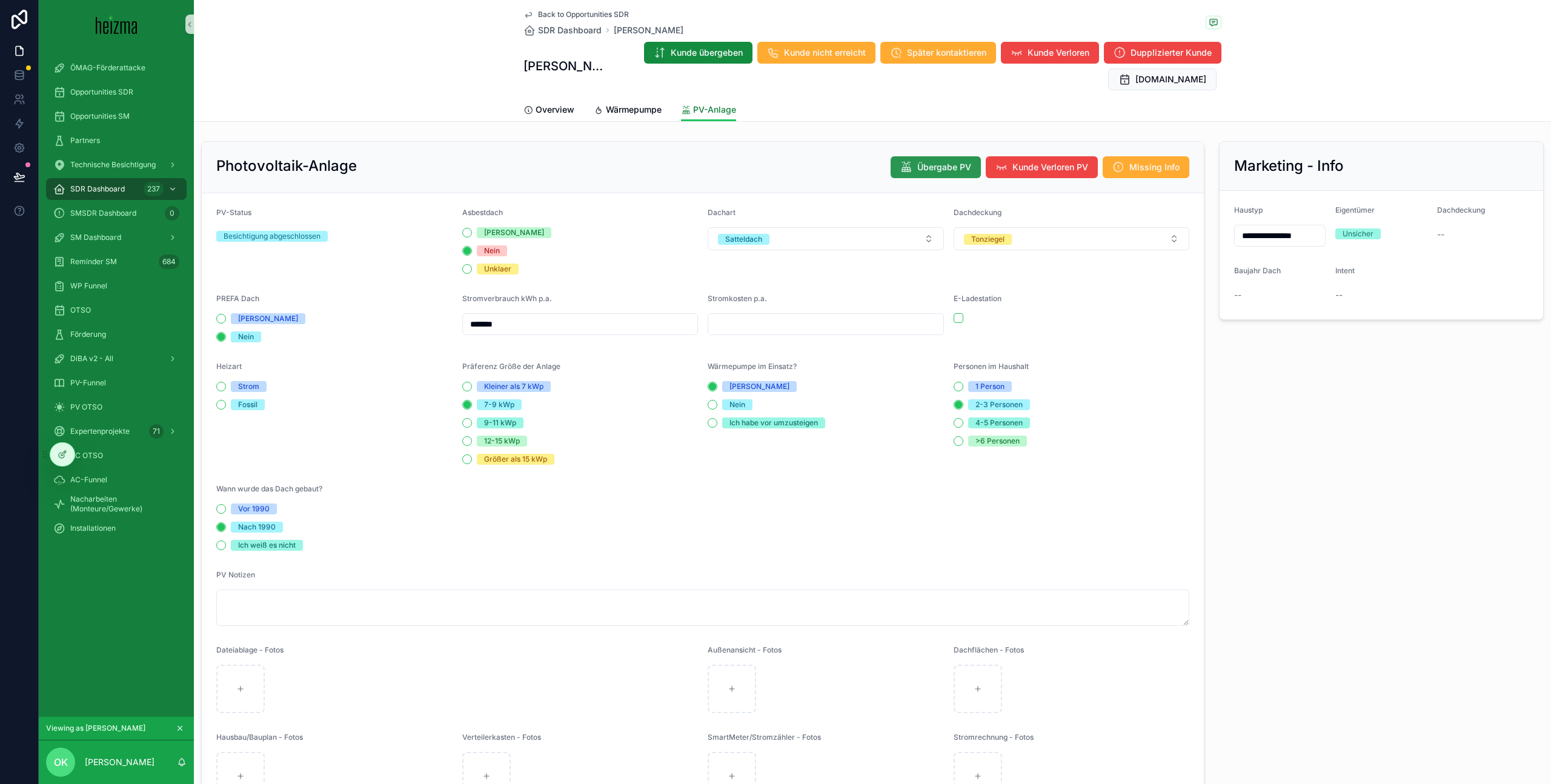
type textarea "**********"
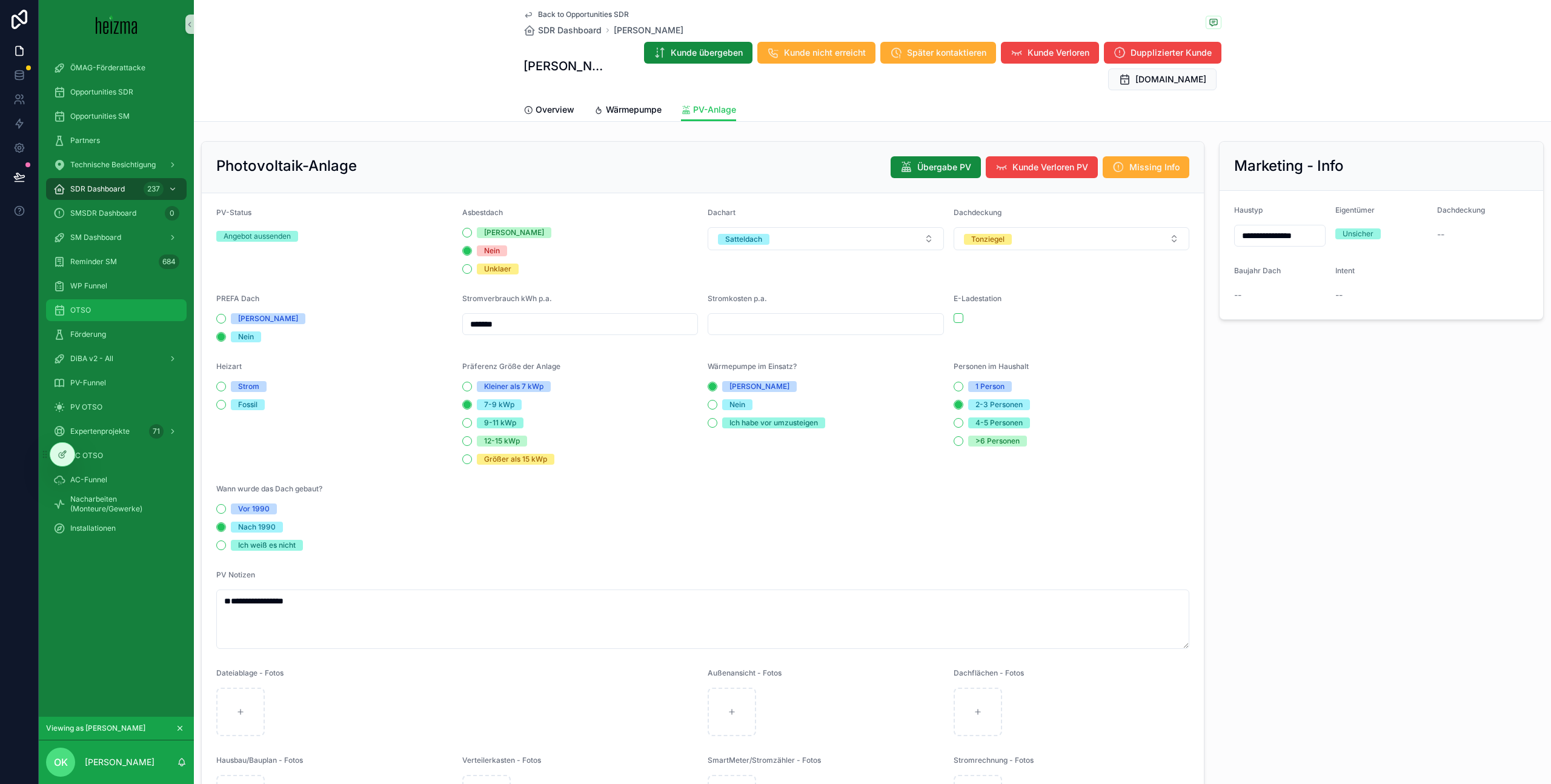
click at [126, 312] on div "OTSO" at bounding box center [117, 310] width 126 height 19
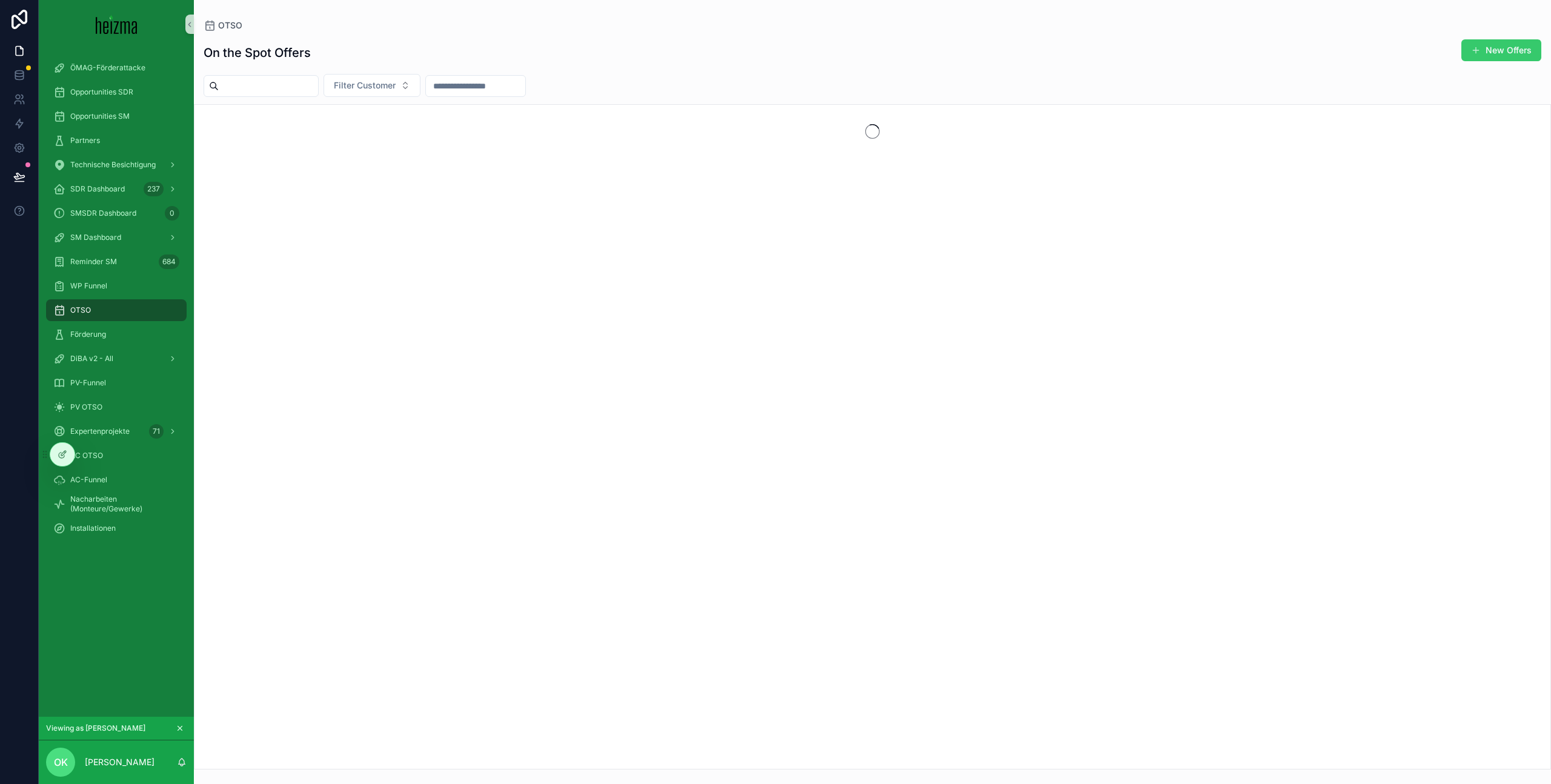
click at [1486, 55] on button "New Offers" at bounding box center [1501, 51] width 80 height 22
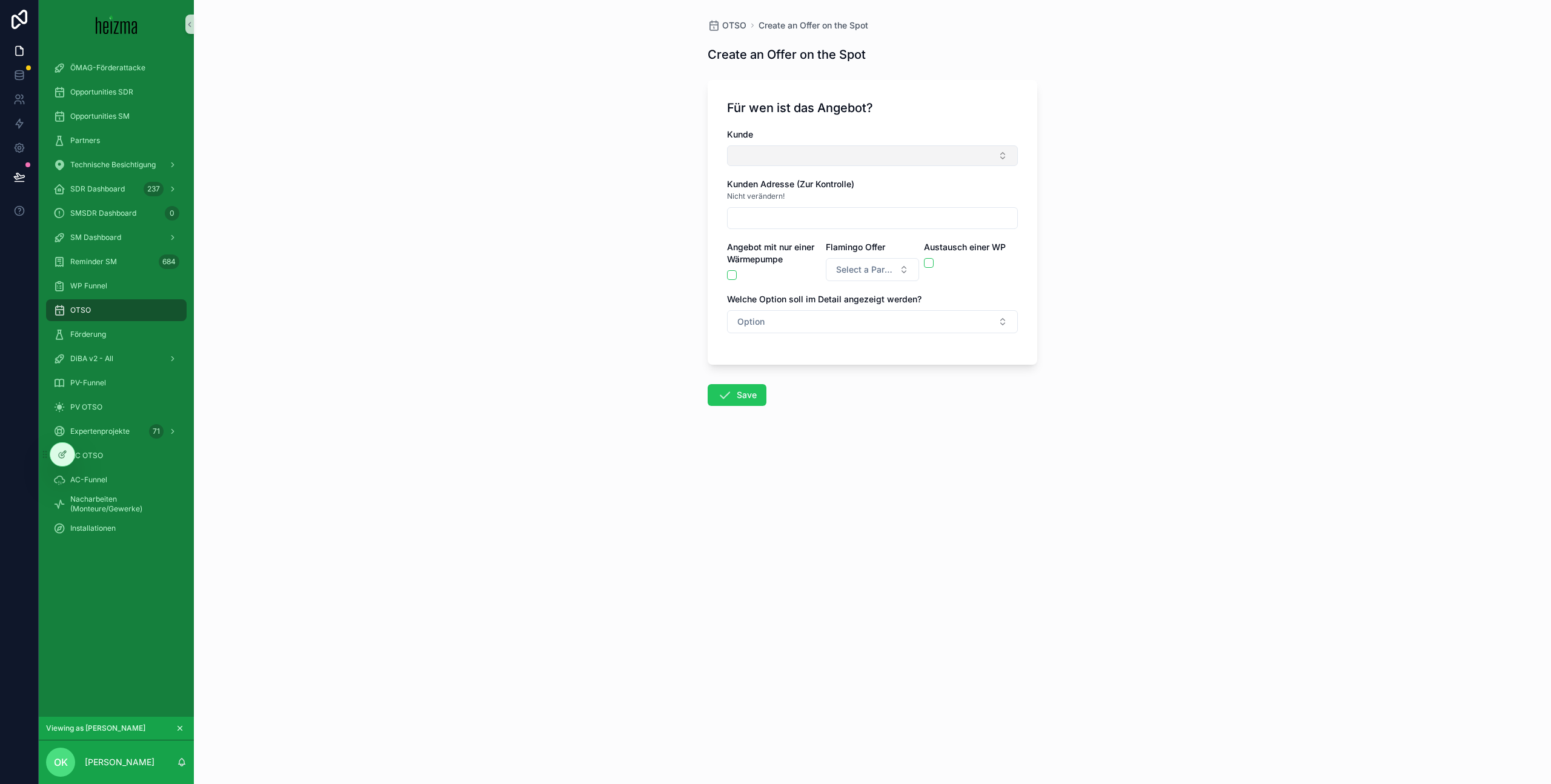
click at [773, 155] on button "Select Button" at bounding box center [872, 155] width 290 height 20
paste input "scrollable content"
type input "**********"
click at [920, 159] on button "Select Button" at bounding box center [872, 155] width 290 height 20
click at [885, 161] on button "Select Button" at bounding box center [872, 155] width 290 height 20
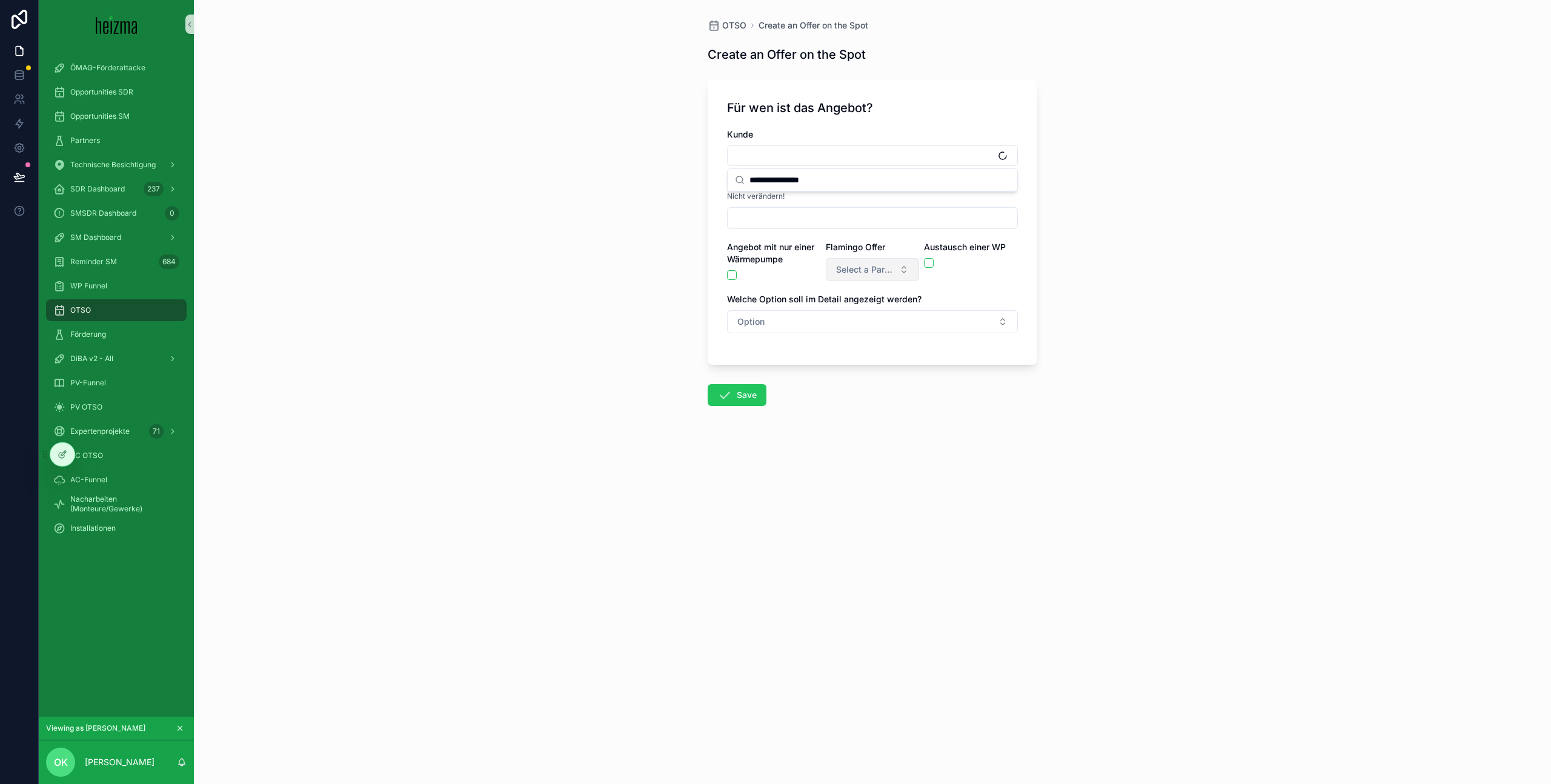
type input "**********"
click at [875, 269] on span "Select a Partner Offer" at bounding box center [866, 269] width 59 height 12
click at [873, 338] on div "Soly" at bounding box center [872, 337] width 145 height 18
click at [835, 146] on div "Kunde" at bounding box center [872, 147] width 290 height 38
click at [836, 152] on button "Select Button" at bounding box center [872, 155] width 290 height 20
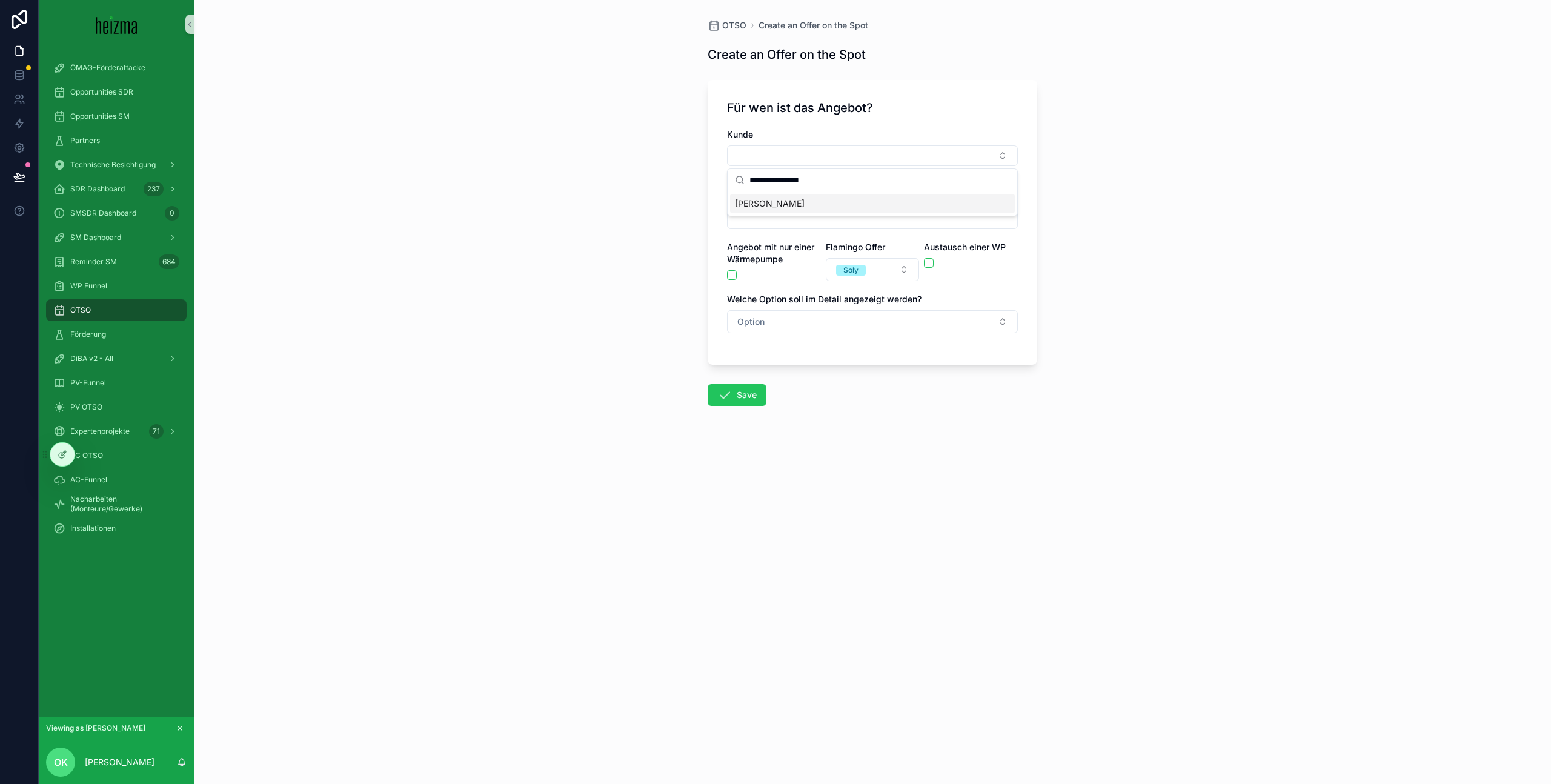
type input "**********"
click at [816, 205] on div "Michael Schäpers" at bounding box center [872, 203] width 285 height 19
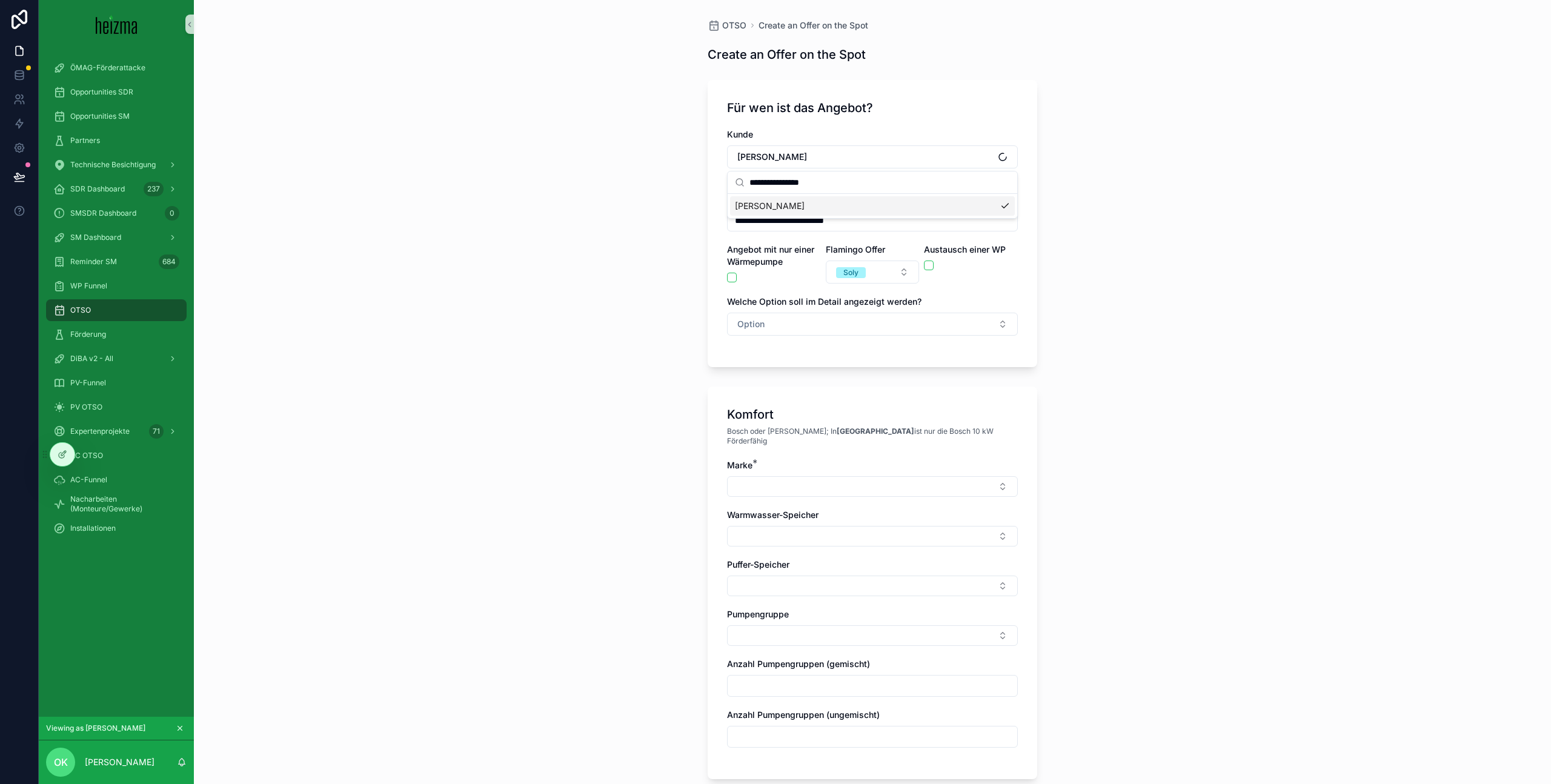
type input "**********"
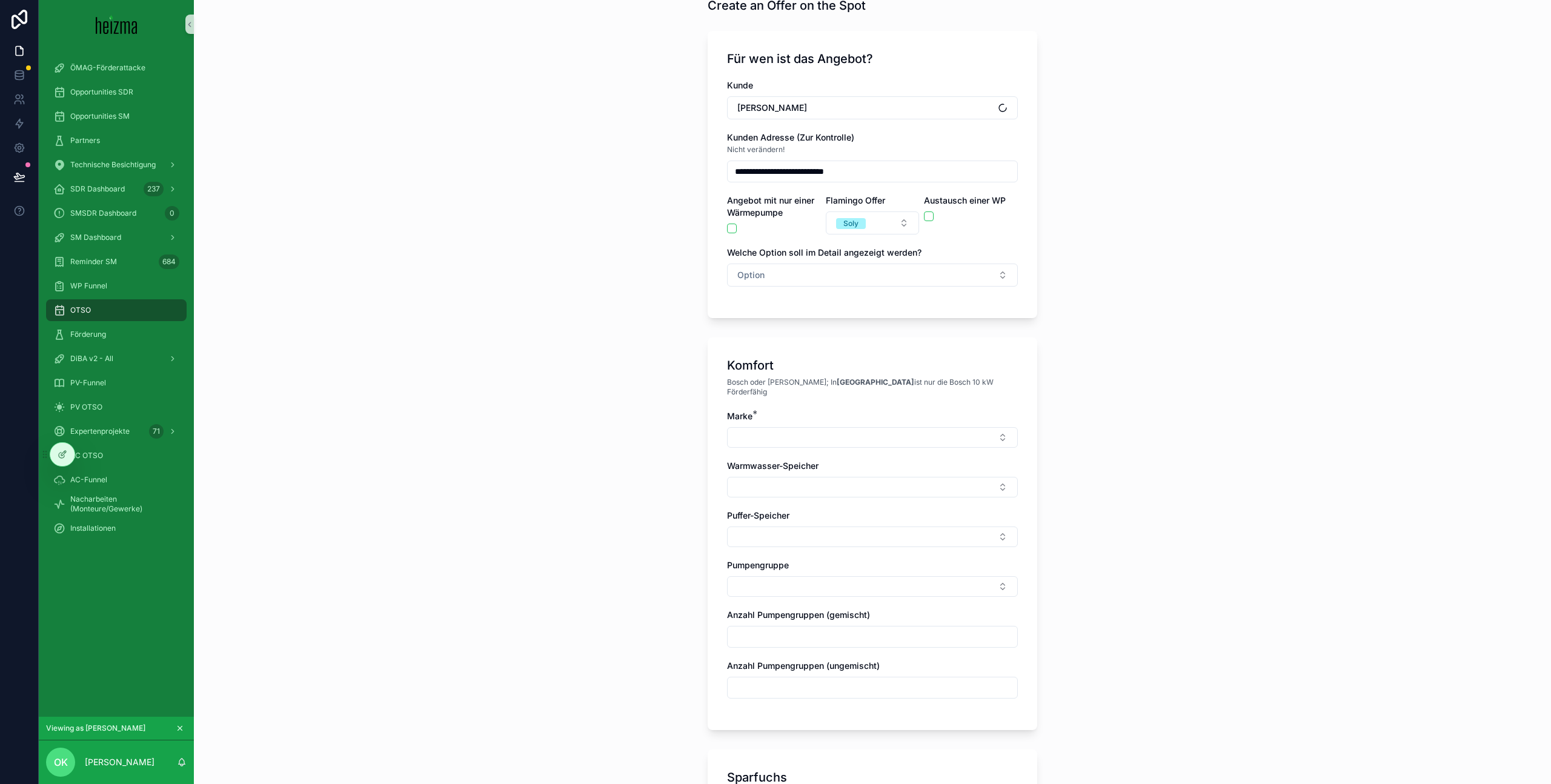
scroll to position [48, 0]
click at [839, 276] on button "Option" at bounding box center [872, 276] width 290 height 23
click at [832, 327] on div "Sparfuchs" at bounding box center [872, 325] width 285 height 18
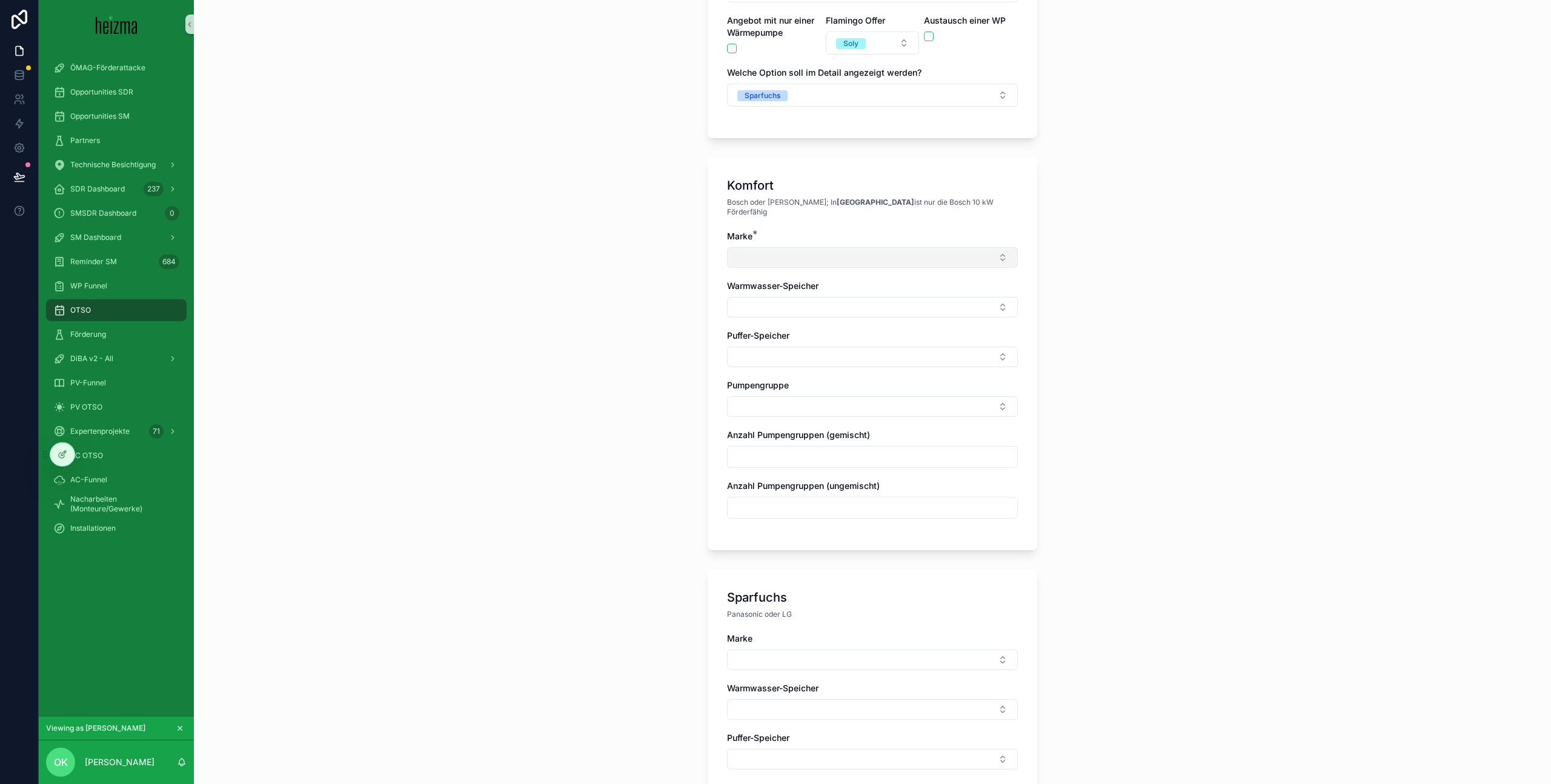
click at [809, 251] on button "Select Button" at bounding box center [872, 257] width 290 height 20
click at [816, 417] on div "Vaillant" at bounding box center [872, 411] width 285 height 19
click at [816, 312] on div "Marke * Vaillant Model * Warmwasser-Speicher Puffer-Speicher Pumpengruppe Anzah…" at bounding box center [872, 406] width 290 height 352
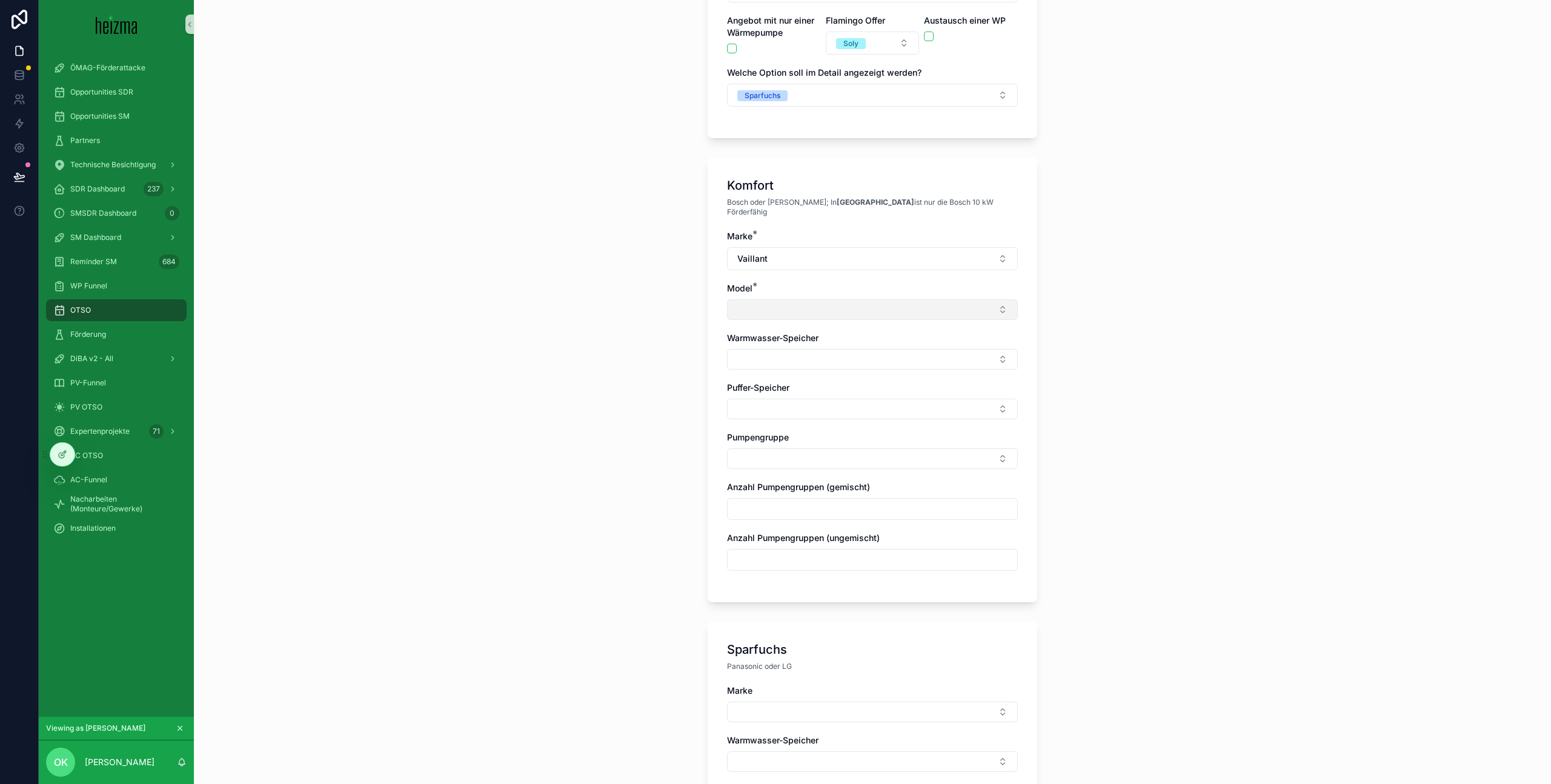
click at [819, 306] on button "Select Button" at bounding box center [872, 310] width 290 height 20
click at [864, 349] on div "aroTHERM Plus R290 NEU" at bounding box center [872, 348] width 285 height 19
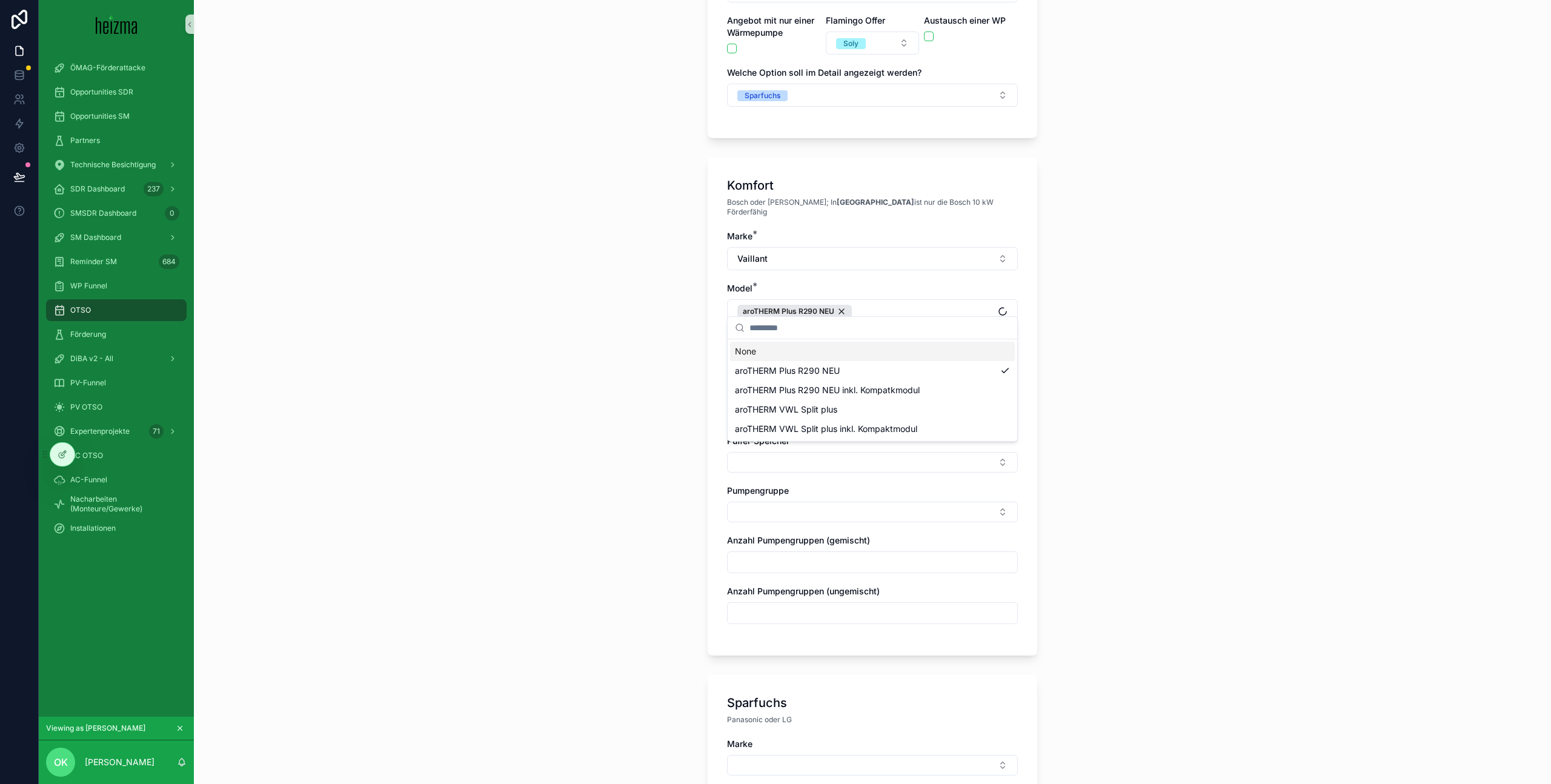
drag, startPoint x: 663, startPoint y: 350, endPoint x: 723, endPoint y: 350, distance: 60.0
click at [664, 350] on div "**********" at bounding box center [872, 163] width 1357 height 784
click at [767, 352] on button "Select Button" at bounding box center [872, 362] width 290 height 20
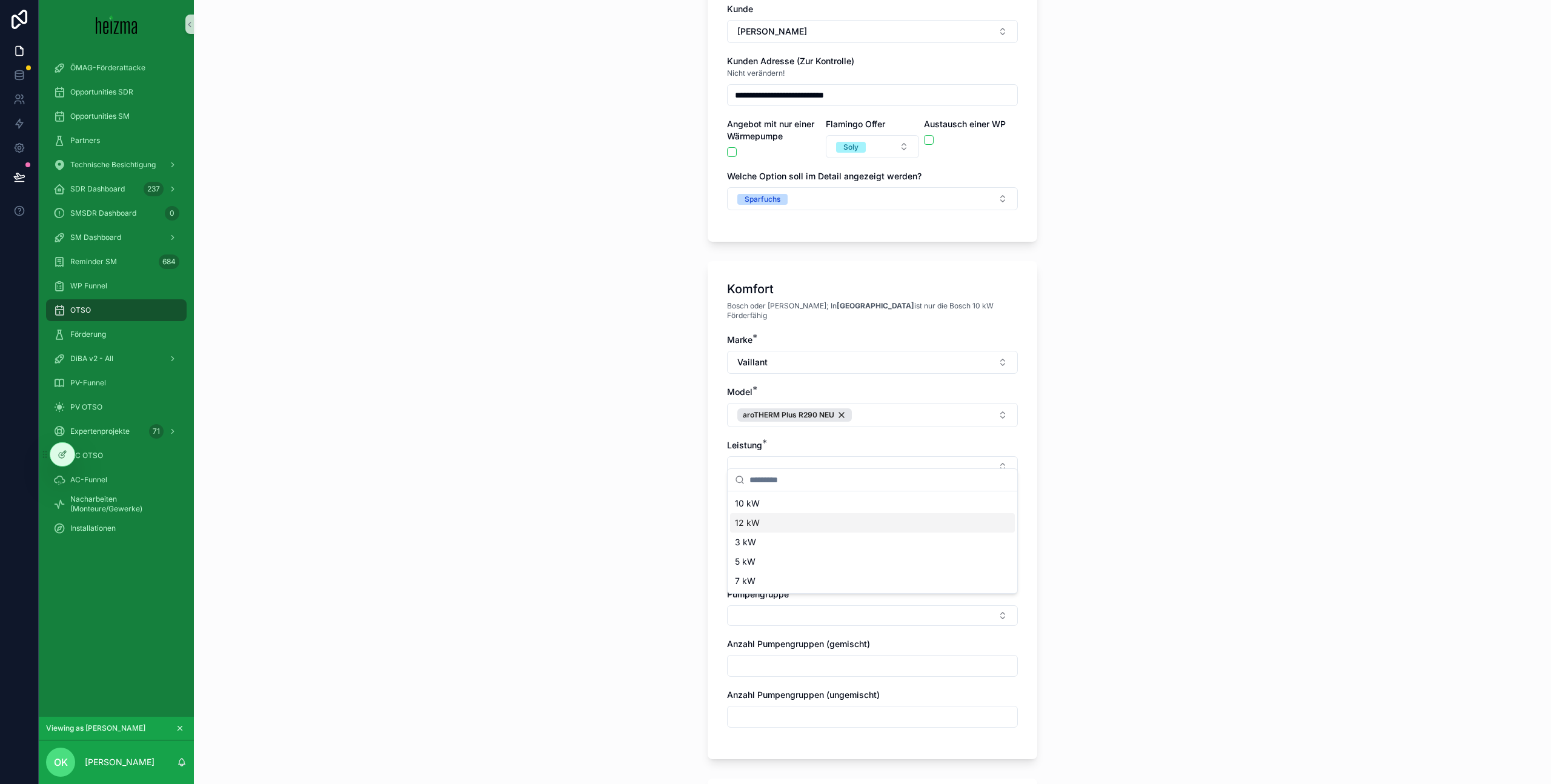
scroll to position [120, 0]
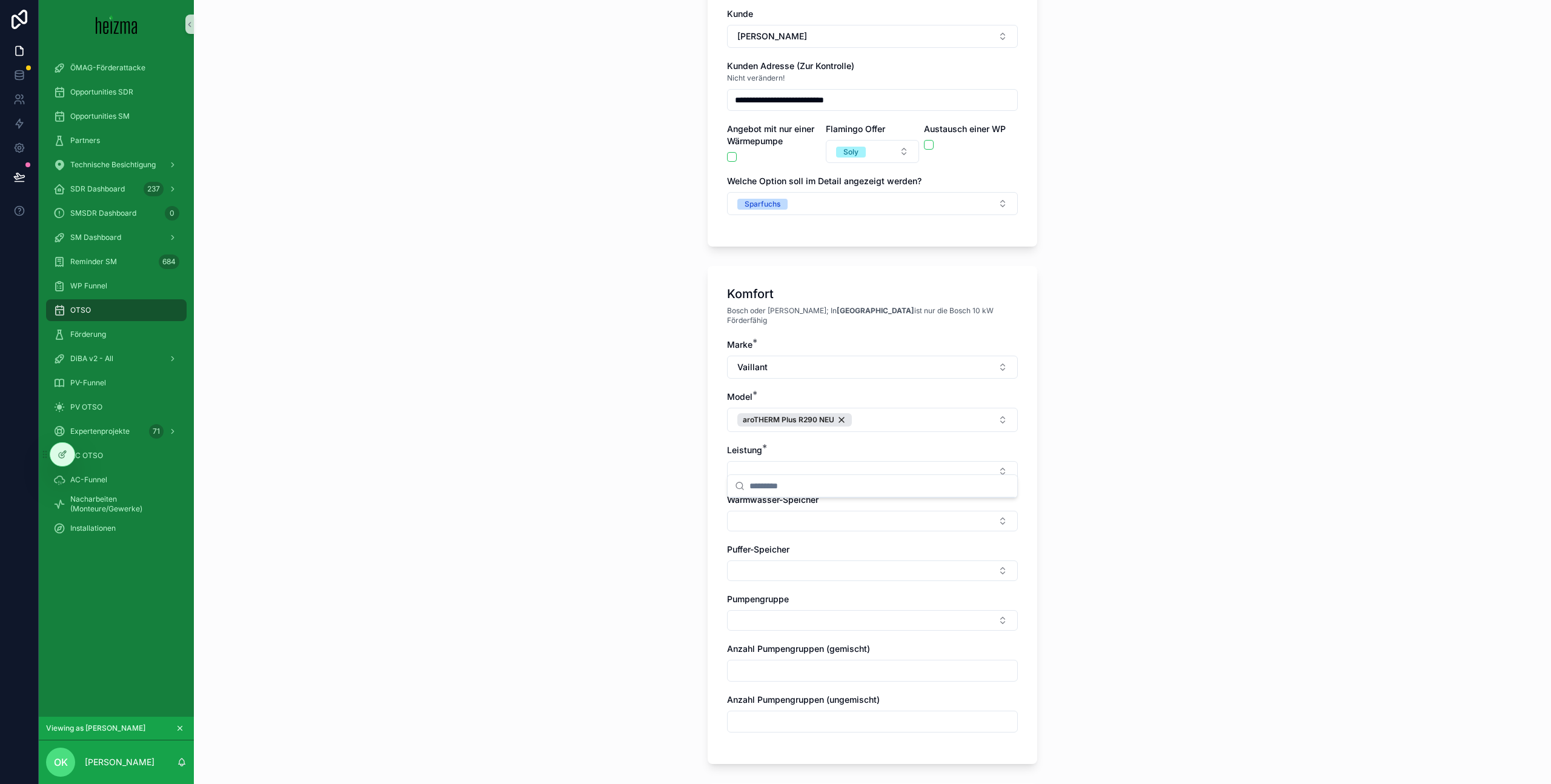
drag, startPoint x: 914, startPoint y: 300, endPoint x: 921, endPoint y: 329, distance: 29.8
click at [914, 300] on div "Komfort" at bounding box center [872, 294] width 290 height 17
click at [828, 365] on button "Vaillant" at bounding box center [872, 367] width 290 height 23
click at [806, 403] on div "None" at bounding box center [872, 406] width 285 height 19
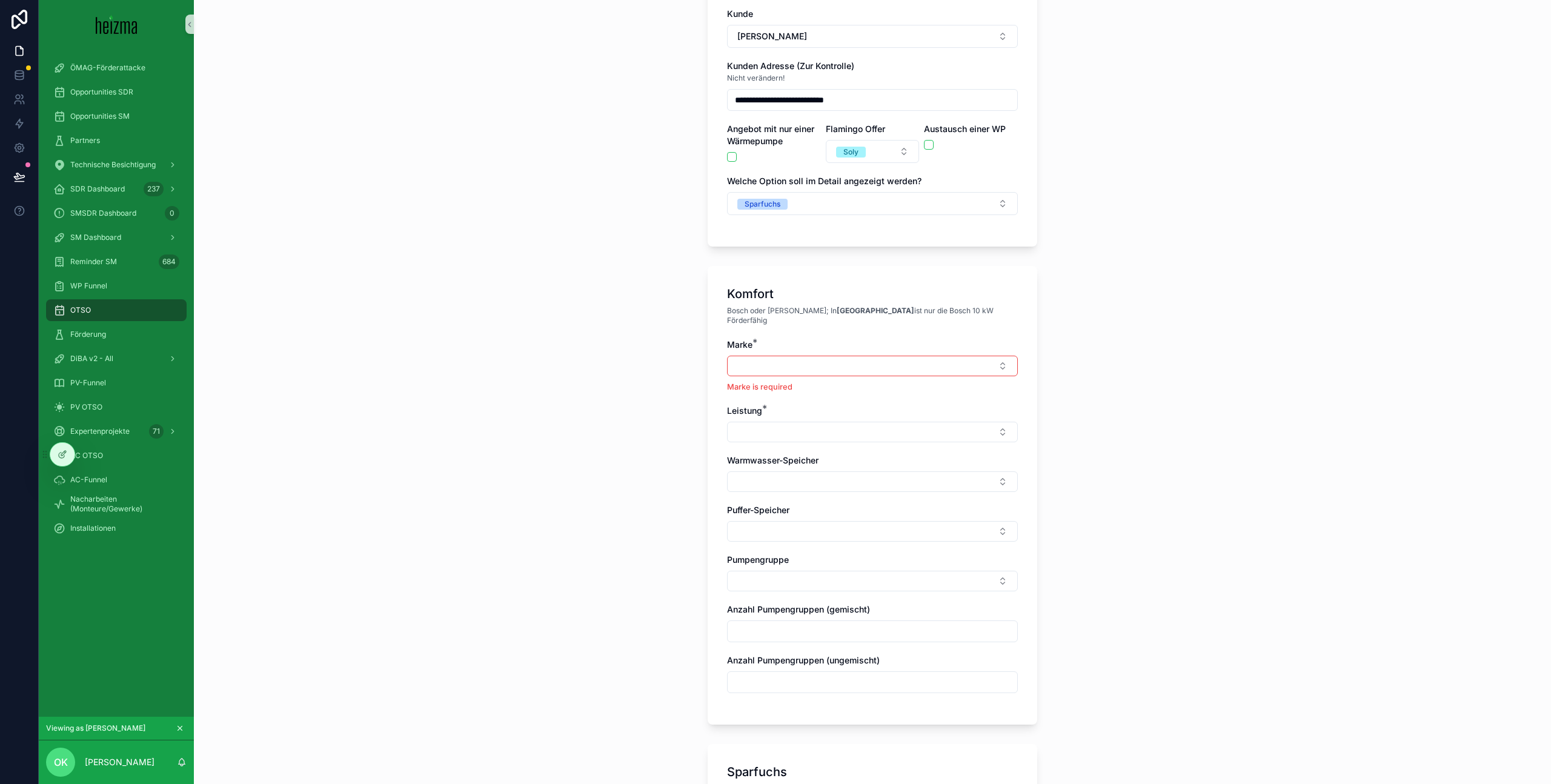
click at [820, 338] on div "Marke *" at bounding box center [872, 344] width 290 height 12
click at [732, 159] on button "scrollable content" at bounding box center [732, 156] width 9 height 9
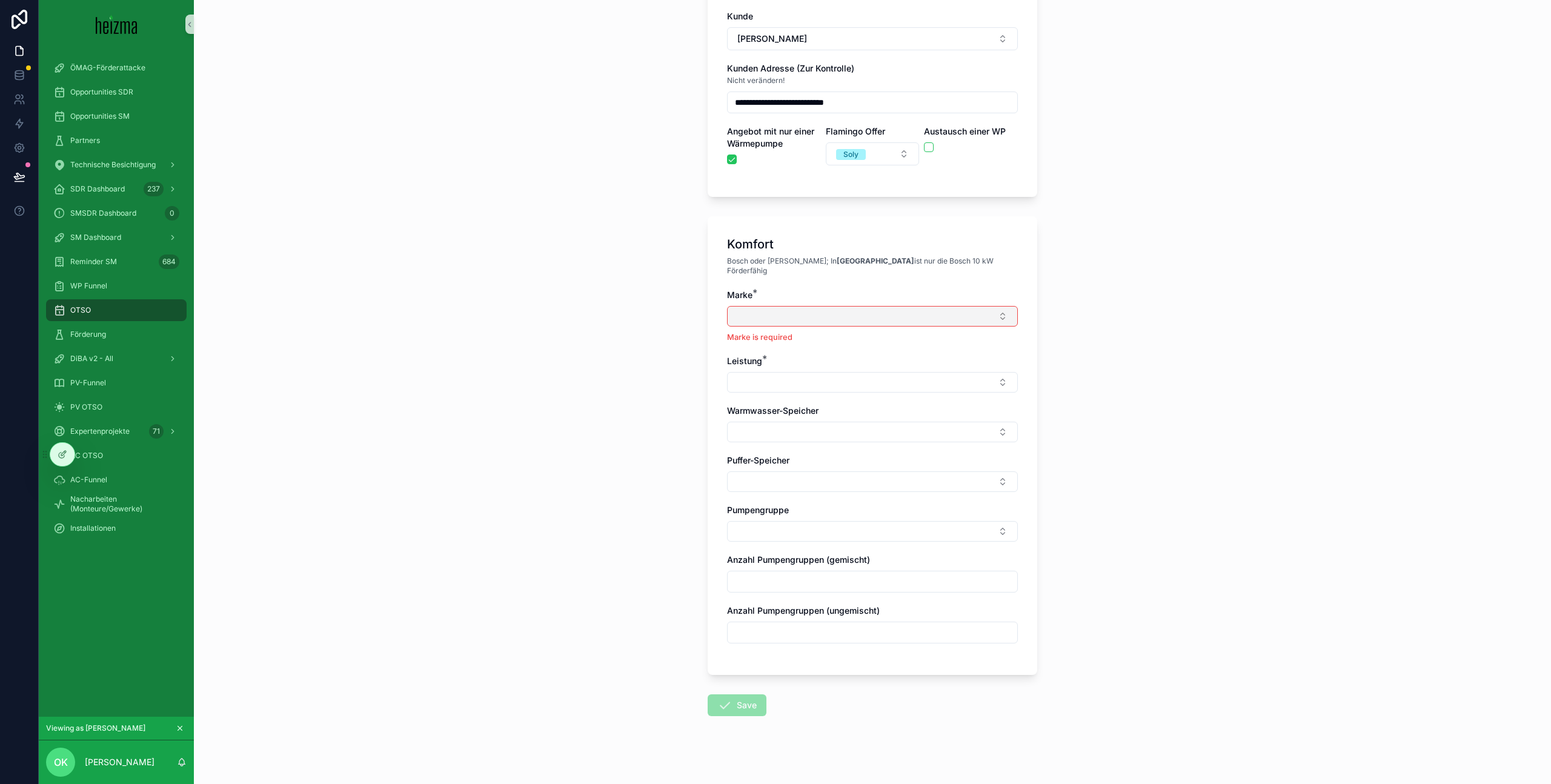
click at [816, 306] on button "Select Button" at bounding box center [872, 316] width 290 height 20
click at [830, 493] on div "Viessmann" at bounding box center [872, 489] width 285 height 19
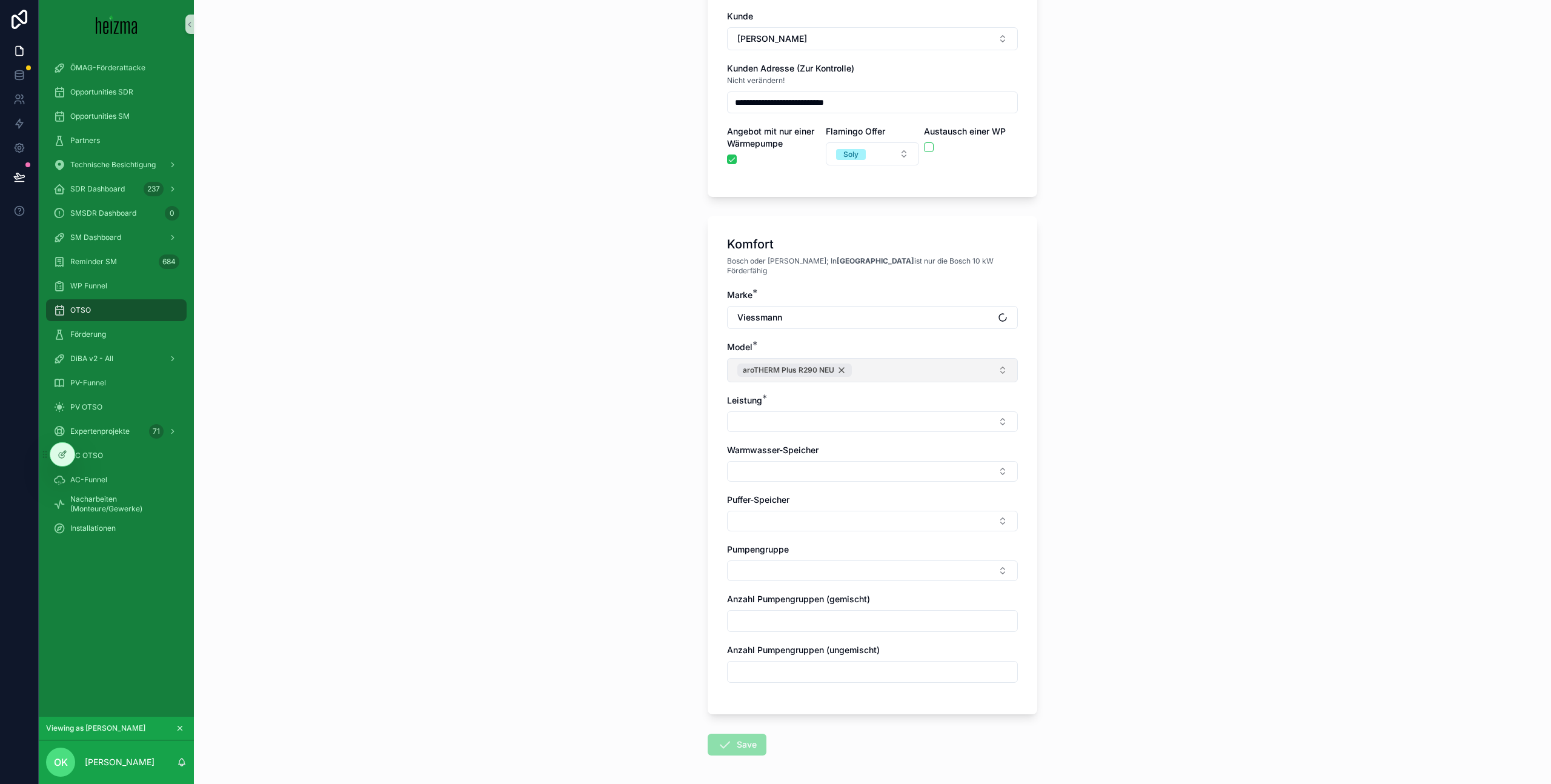
click at [845, 363] on div "aroTHERM Plus R290 NEU" at bounding box center [794, 370] width 115 height 13
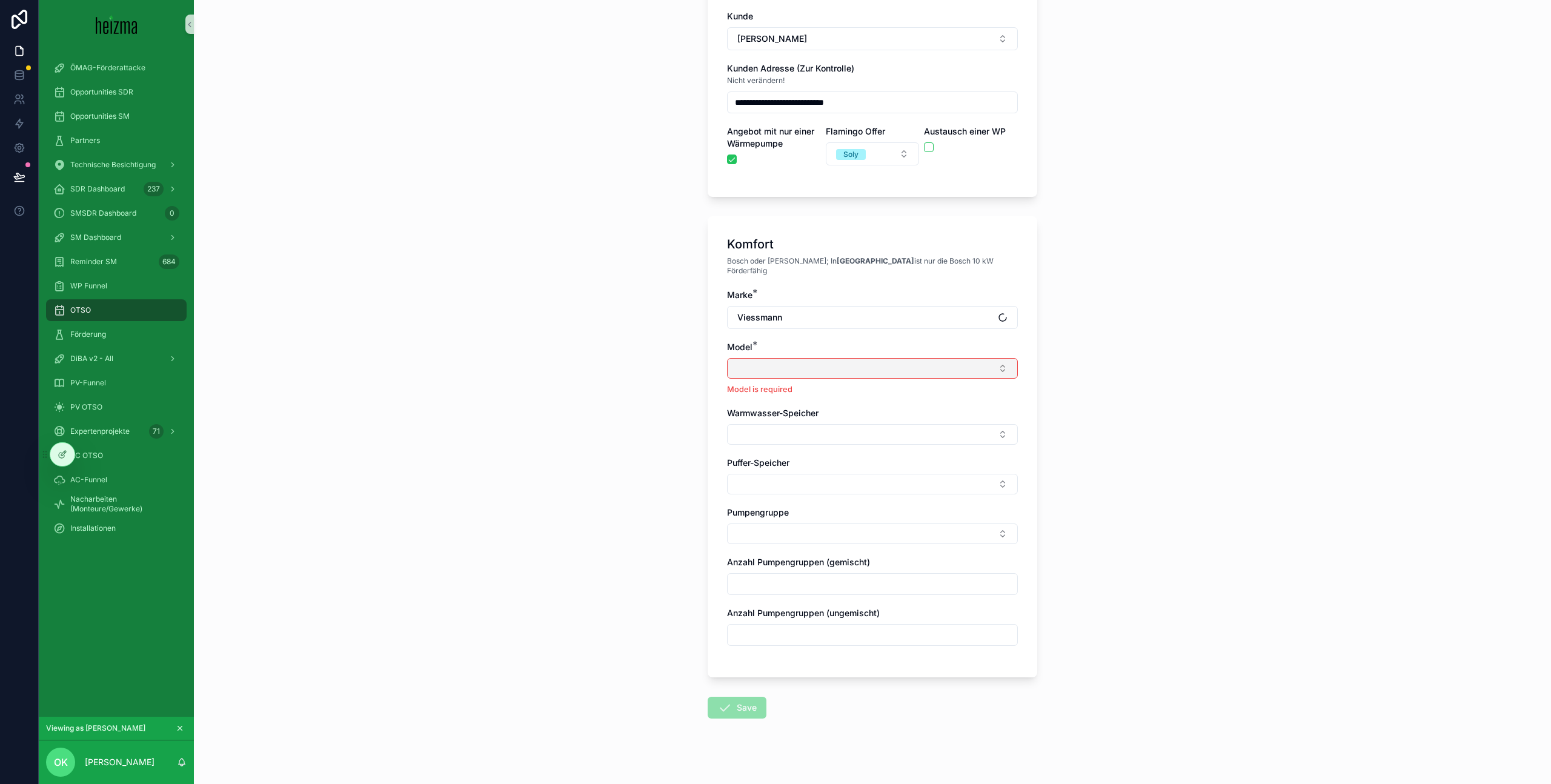
click at [868, 361] on button "Select Button" at bounding box center [872, 368] width 290 height 20
click at [906, 470] on div "Vitocal 250-A" at bounding box center [872, 464] width 285 height 19
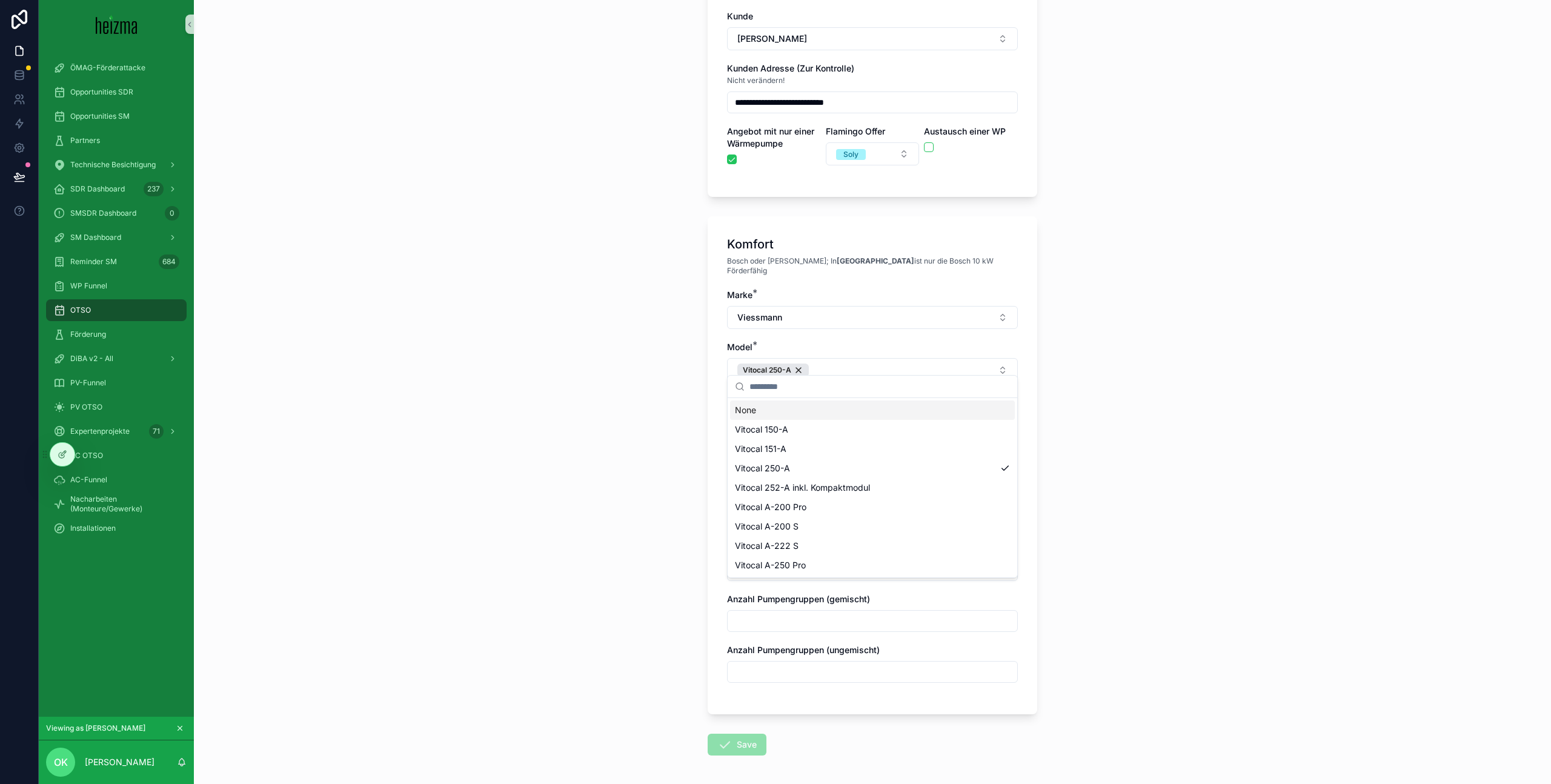
click at [897, 341] on div "Model *" at bounding box center [872, 347] width 290 height 12
click at [855, 413] on button "Select Button" at bounding box center [872, 422] width 290 height 20
click at [906, 495] on div "16 kW" at bounding box center [872, 498] width 285 height 19
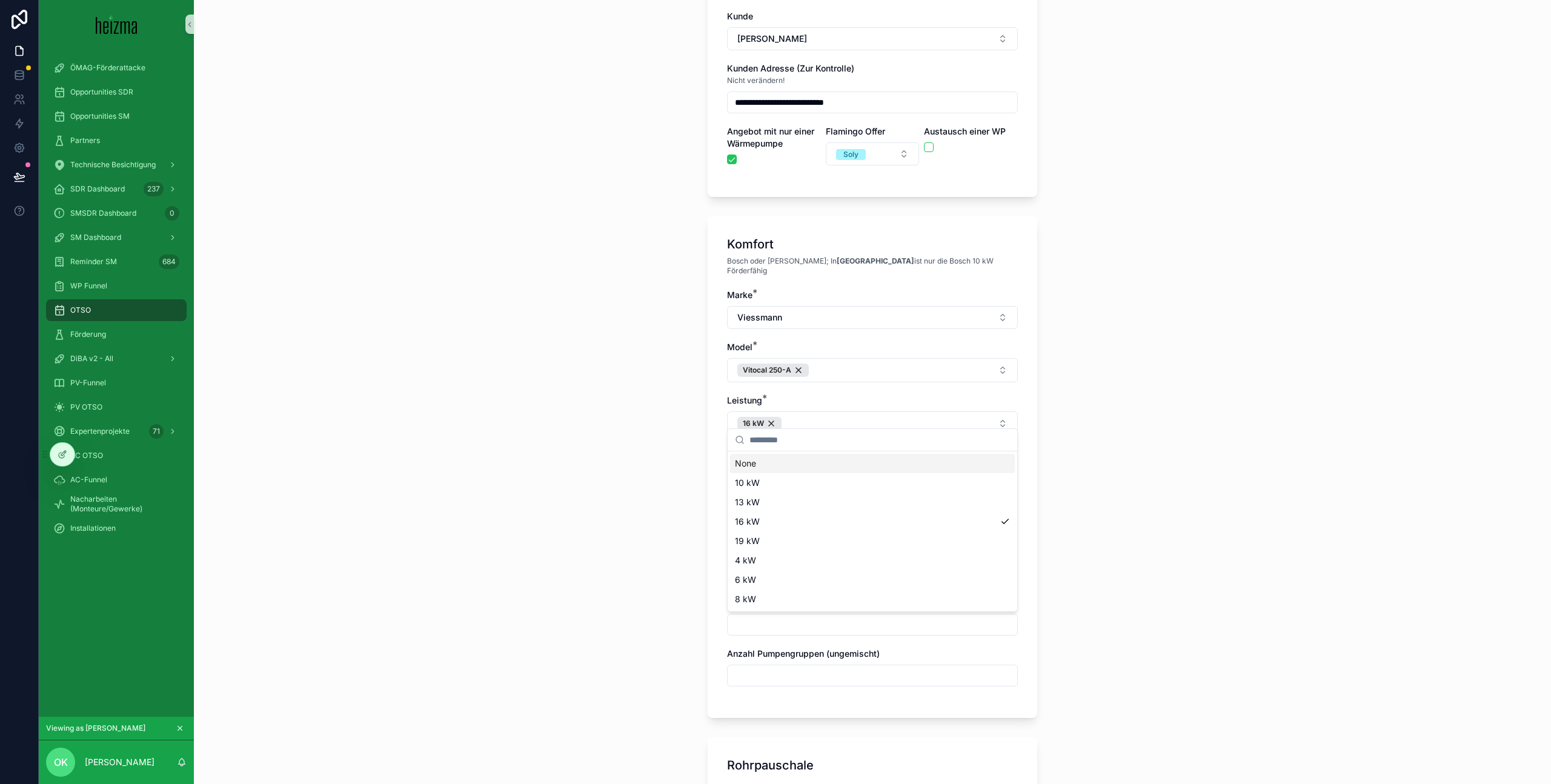
click at [921, 394] on div "Leistung *" at bounding box center [872, 399] width 290 height 12
click at [850, 465] on button "Select Button" at bounding box center [872, 475] width 290 height 20
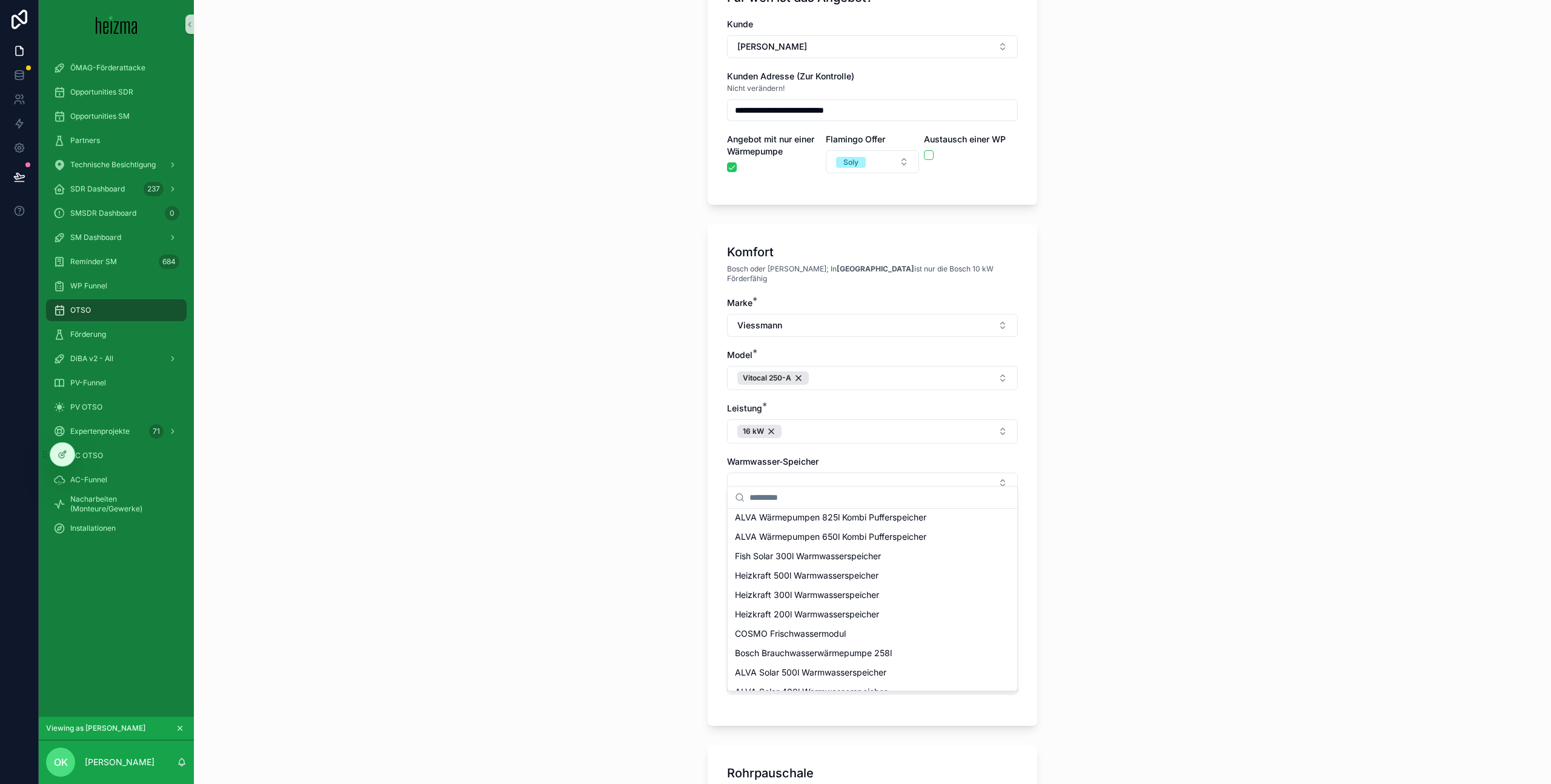
scroll to position [327, 0]
click at [900, 561] on div "Heizkraft 300l Warmwasserspeicher" at bounding box center [872, 561] width 285 height 19
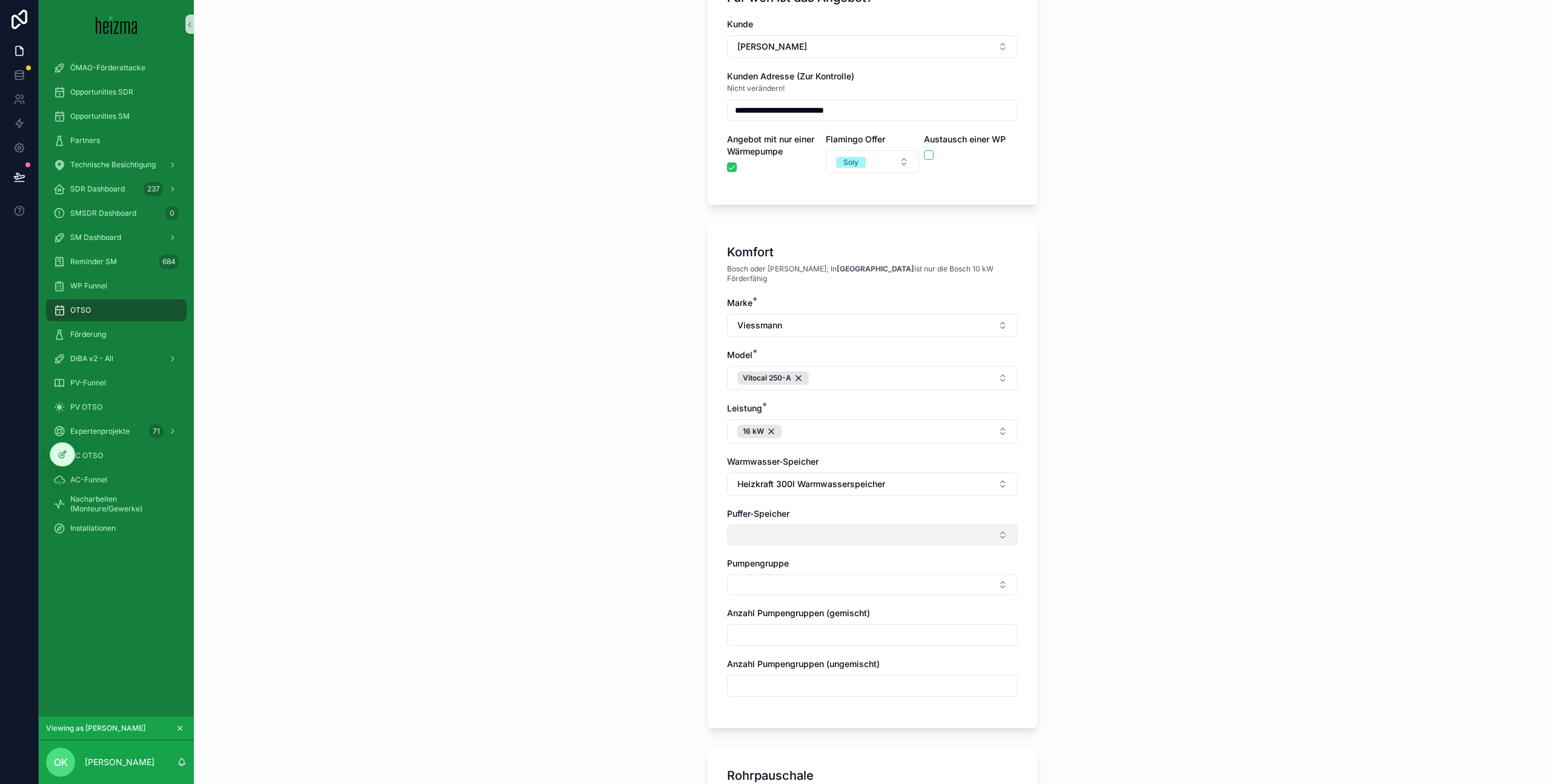
drag, startPoint x: 785, startPoint y: 523, endPoint x: 814, endPoint y: 533, distance: 30.7
click at [788, 524] on button "Select Button" at bounding box center [872, 534] width 290 height 20
click at [861, 686] on div "Heizkraft 200l Pufferspeicher" at bounding box center [872, 689] width 285 height 19
click at [719, 544] on div "Komfort Bosch oder Viessmann; In Wien ist nur die Bosch 10 kW Förderfähig Marke…" at bounding box center [872, 477] width 329 height 507
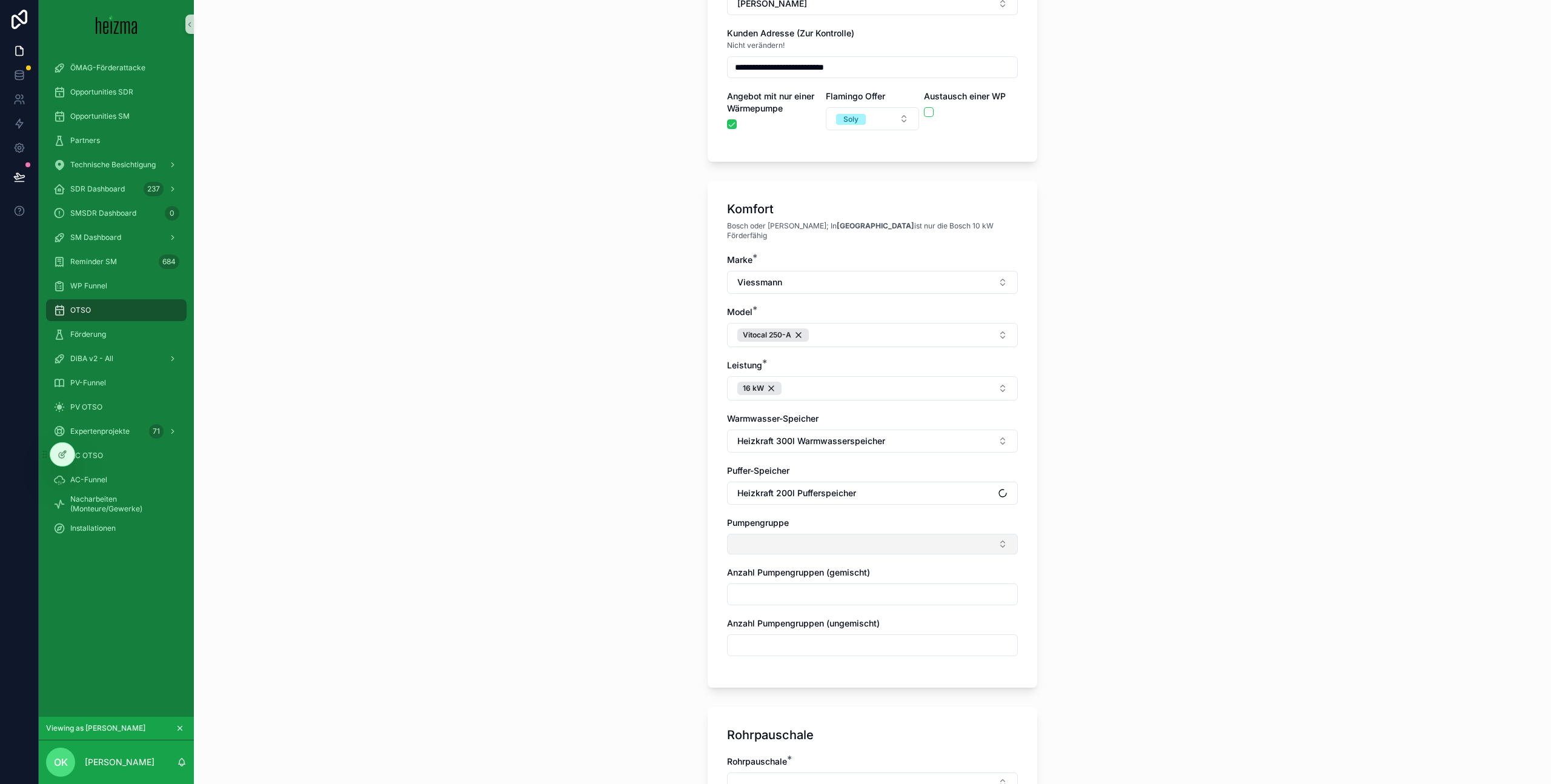
click at [821, 533] on button "Select Button" at bounding box center [872, 544] width 290 height 20
drag, startPoint x: 847, startPoint y: 580, endPoint x: 865, endPoint y: 573, distance: 19.3
click at [847, 580] on div "Ungemischt" at bounding box center [872, 581] width 285 height 19
click at [712, 526] on div "Komfort Bosch oder Viessmann; In Wien ist nur die Bosch 10 kW Förderfähig Marke…" at bounding box center [872, 435] width 329 height 510
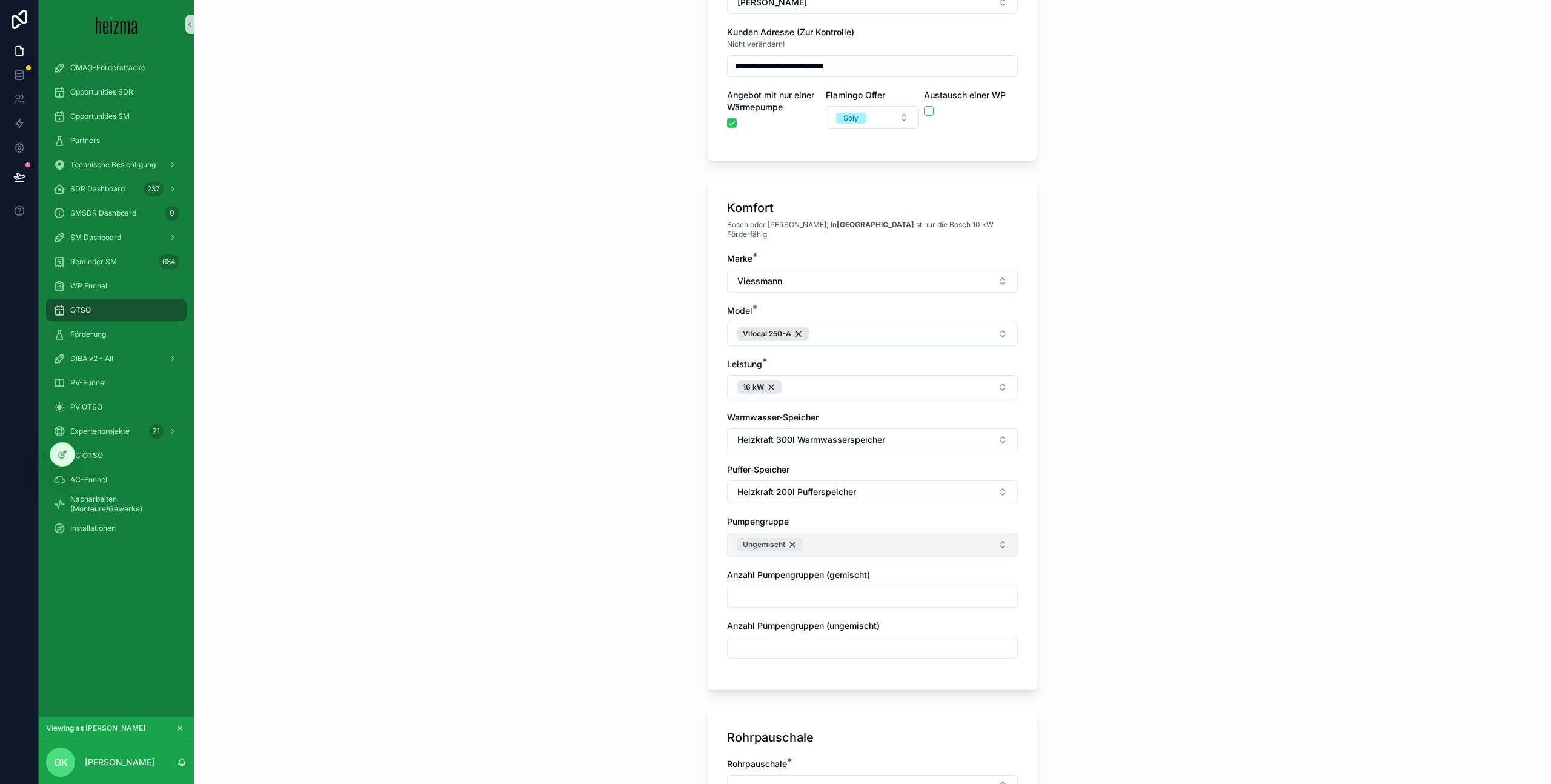
click at [788, 538] on div "Ungemischt" at bounding box center [769, 545] width 66 height 13
click at [794, 533] on button "Select Button" at bounding box center [872, 543] width 290 height 20
click at [832, 616] on div "Gemischt" at bounding box center [872, 619] width 285 height 19
click at [723, 533] on div "Komfort Bosch oder Viessmann; In Wien ist nur die Bosch 10 kW Förderfähig Marke…" at bounding box center [872, 435] width 329 height 510
click at [766, 588] on input "scrollable content" at bounding box center [872, 596] width 289 height 17
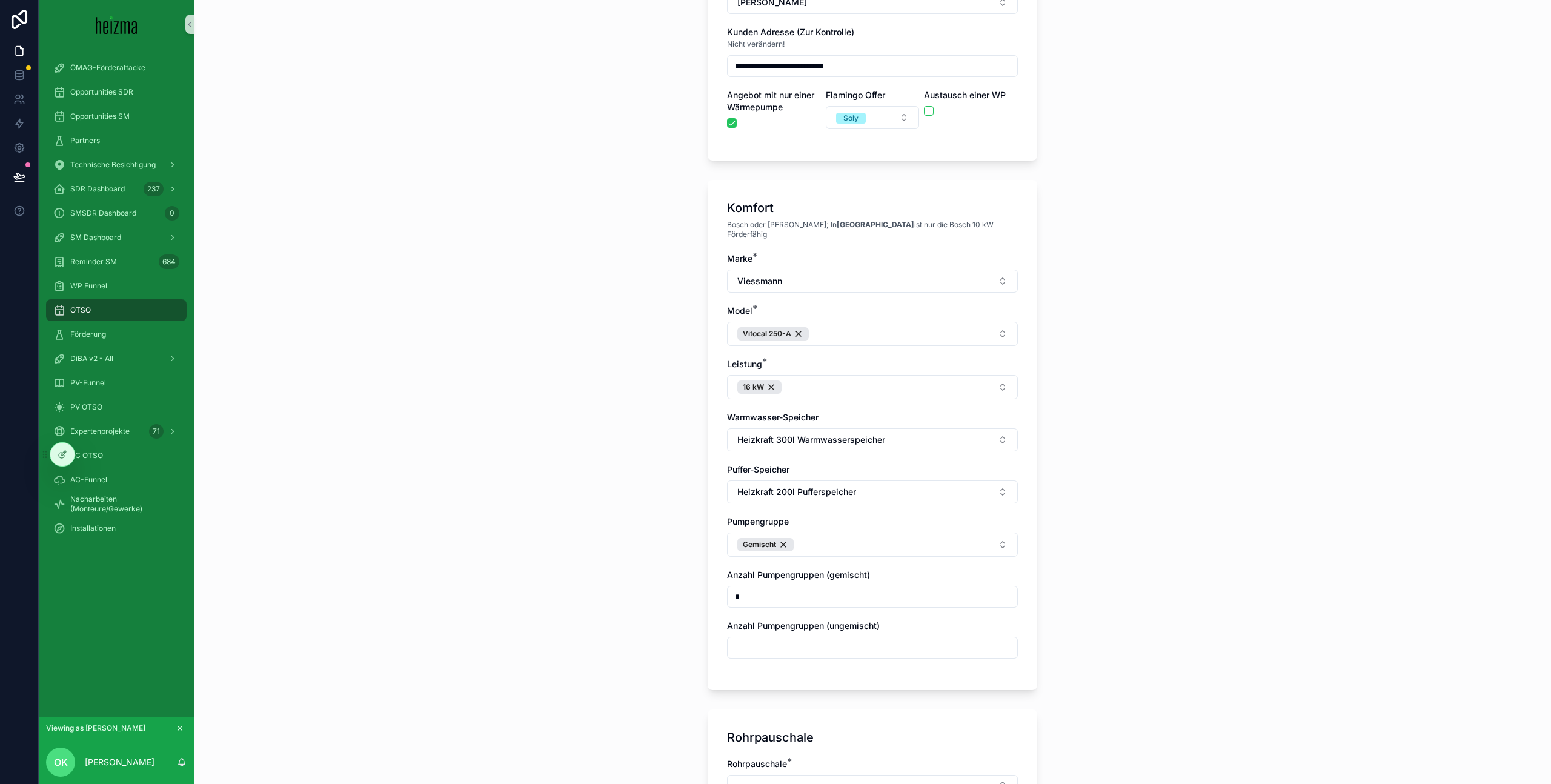
type input "*"
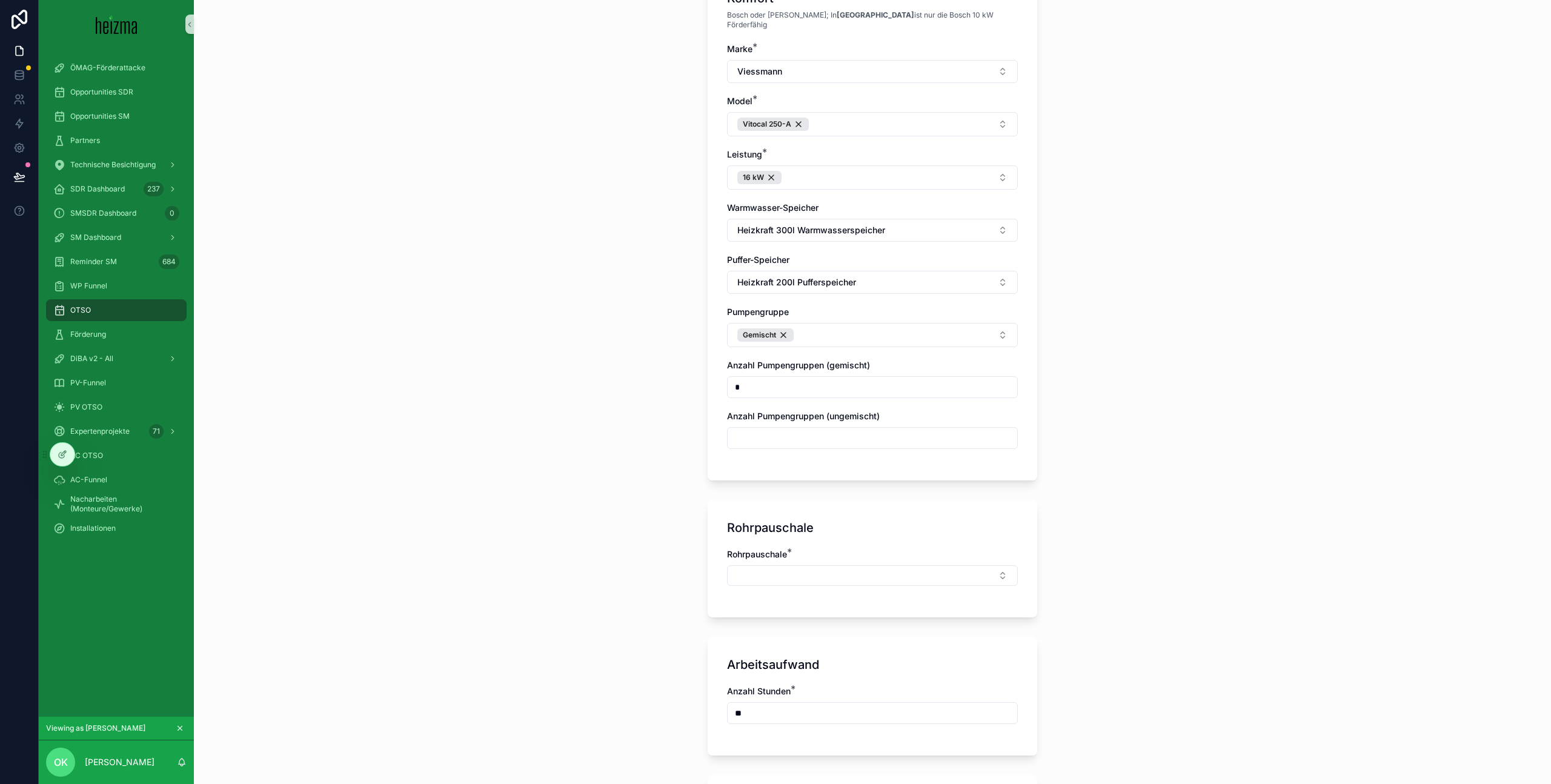
scroll to position [399, 0]
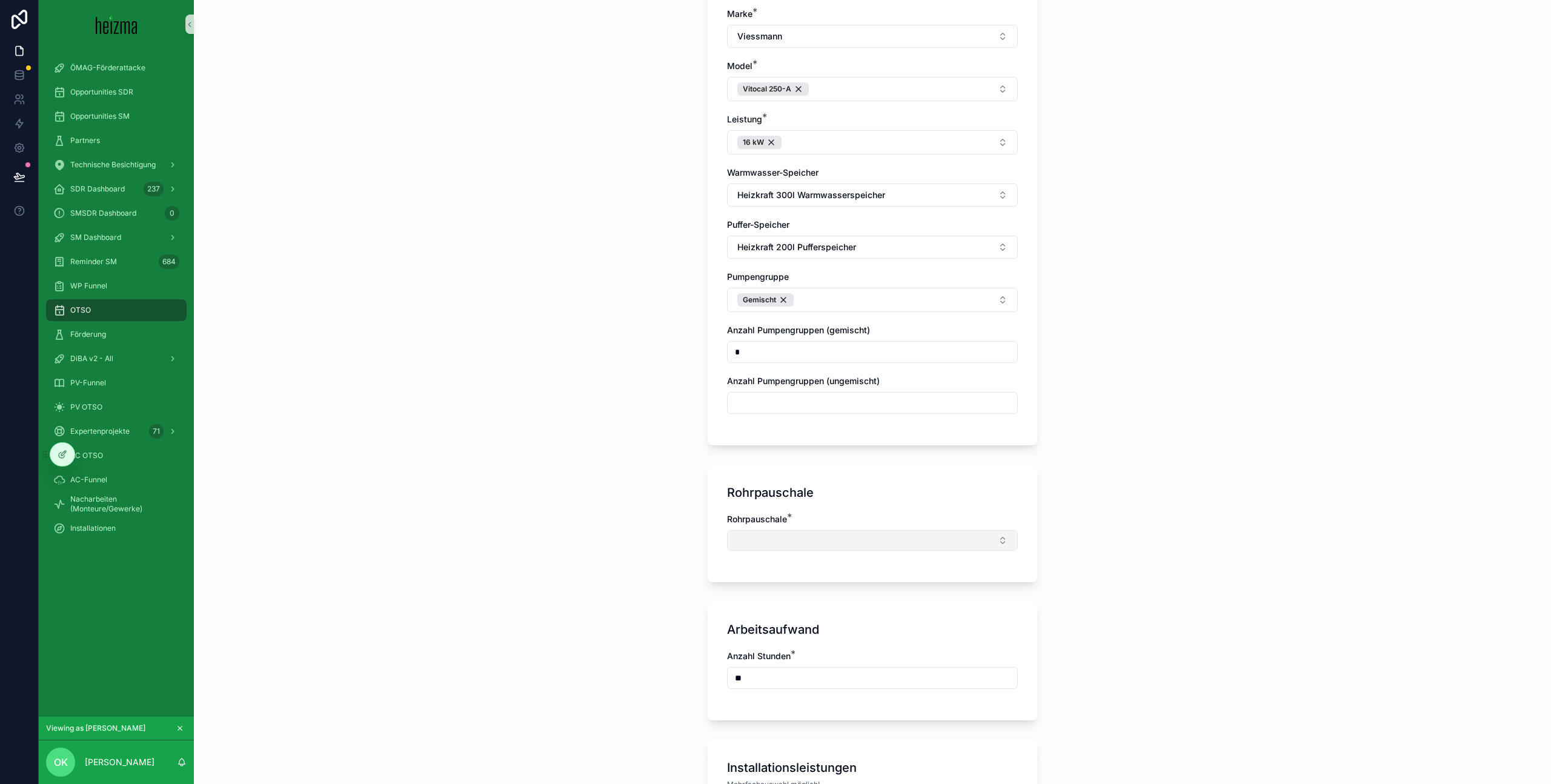
click at [815, 530] on button "Select Button" at bounding box center [872, 540] width 290 height 20
drag, startPoint x: 792, startPoint y: 636, endPoint x: 722, endPoint y: 603, distance: 77.4
click at [792, 636] on div "Groß" at bounding box center [872, 636] width 285 height 19
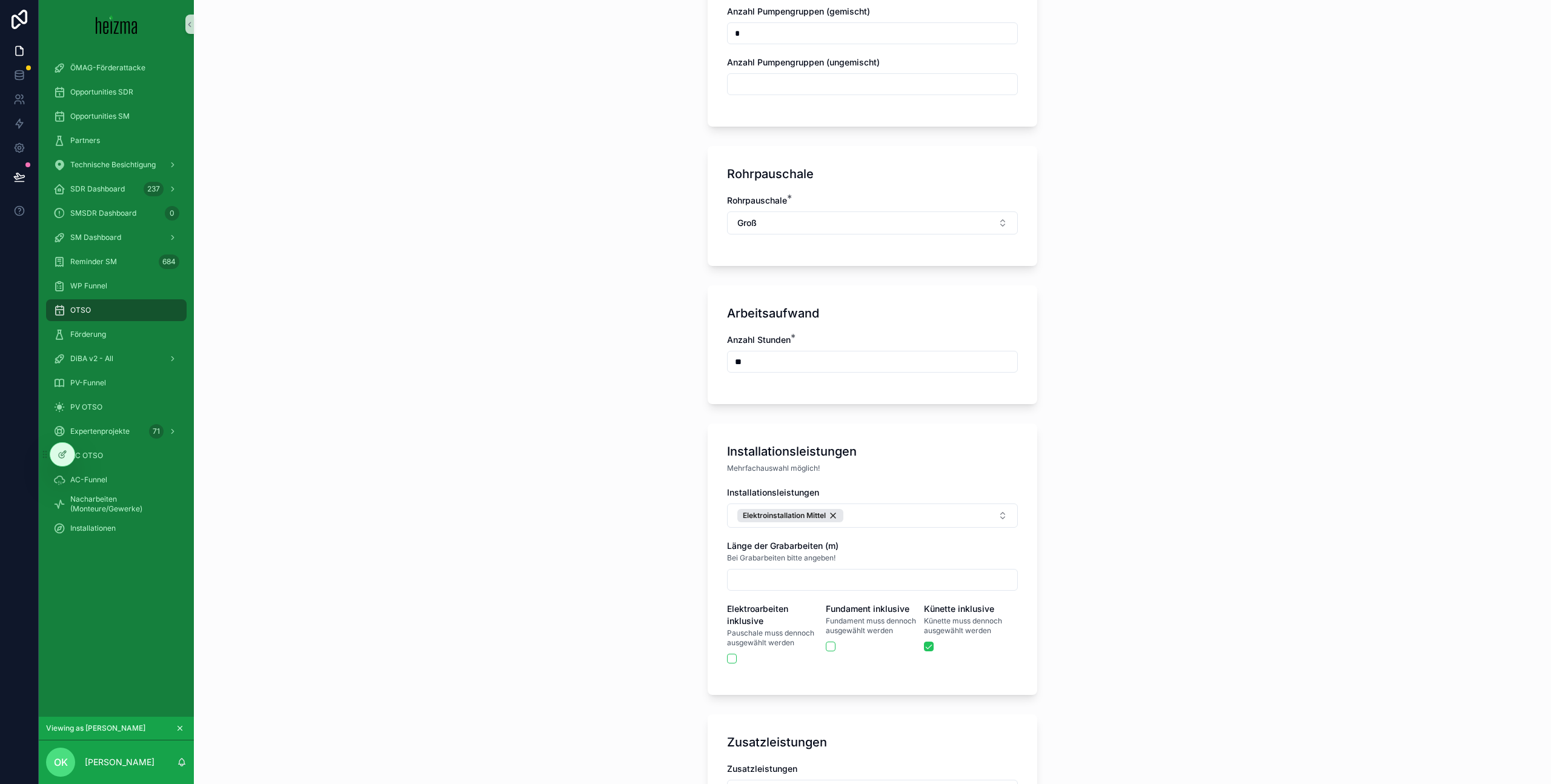
scroll to position [723, 0]
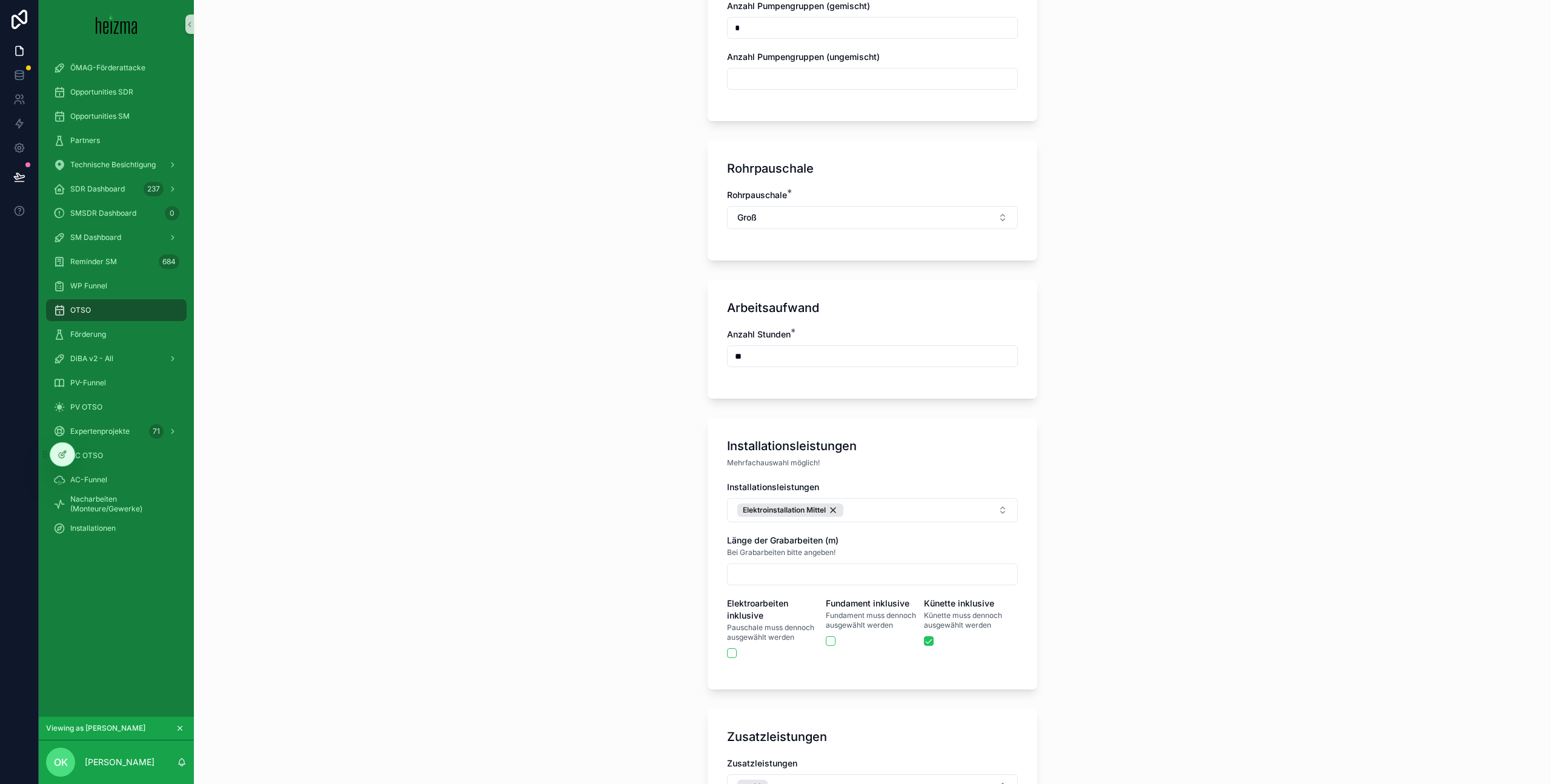
click at [858, 566] on input "scrollable content" at bounding box center [872, 574] width 289 height 17
type input "**"
click at [610, 556] on div "**********" at bounding box center [872, 392] width 1357 height 784
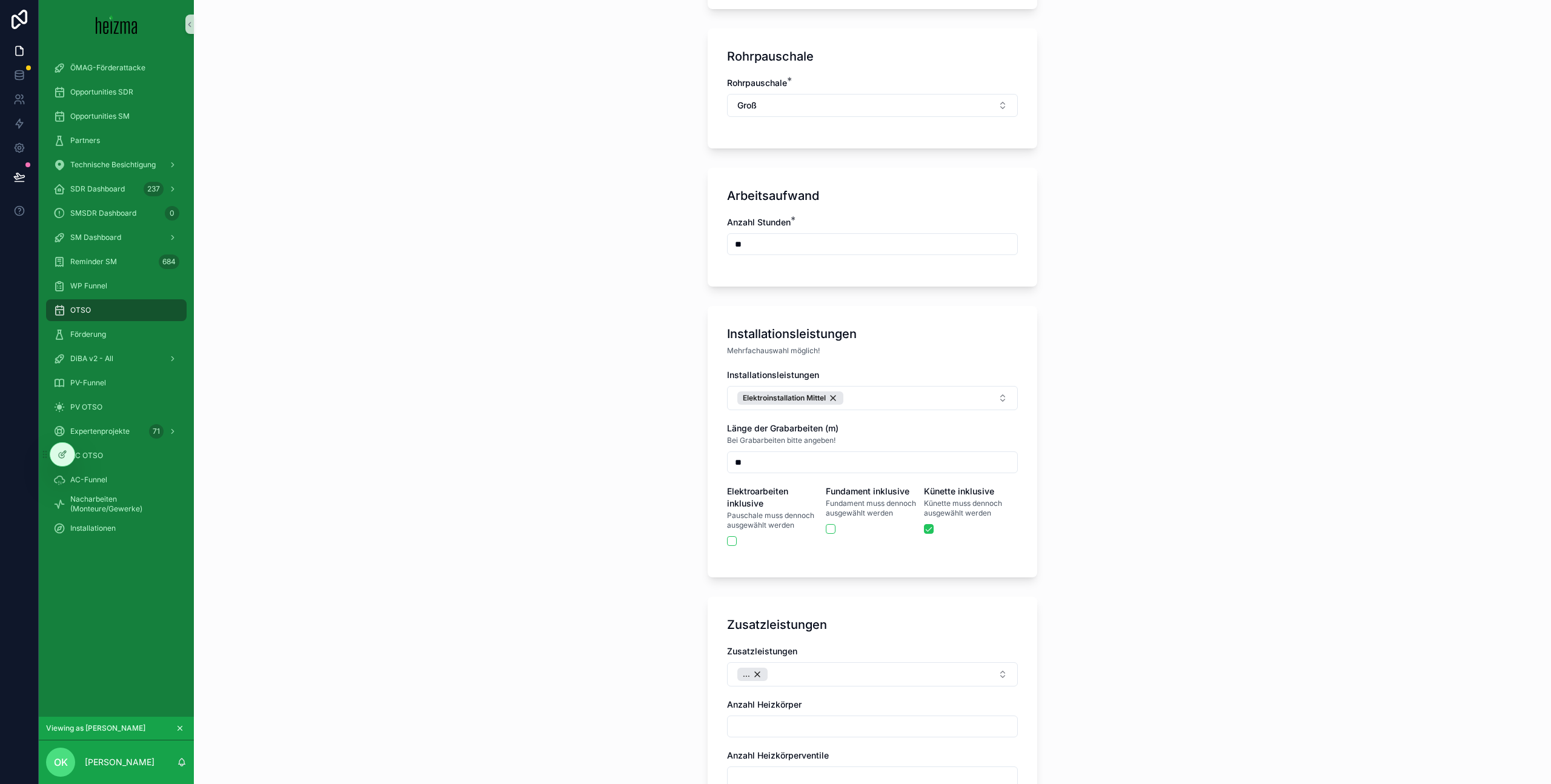
scroll to position [849, 0]
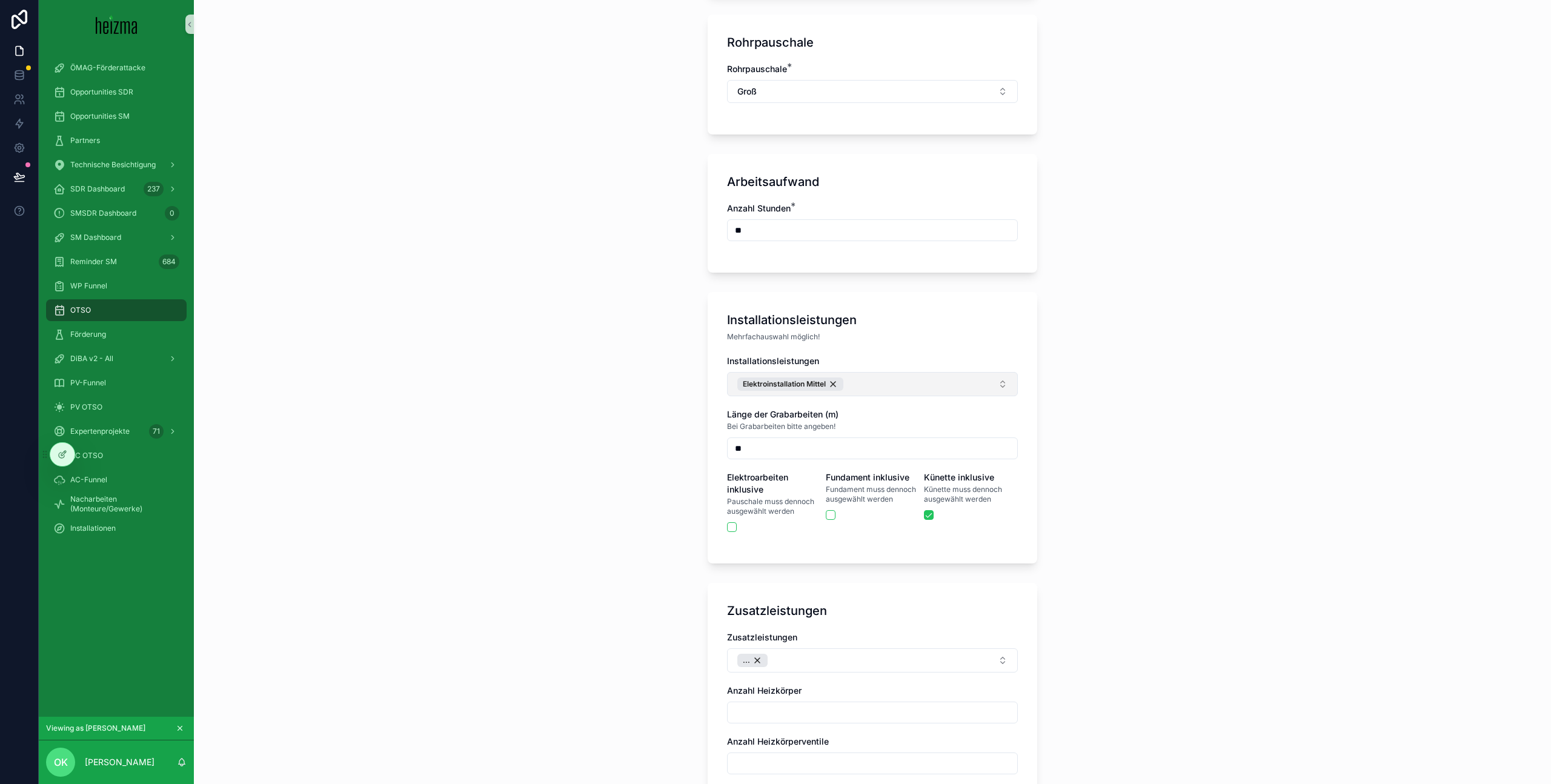
click at [904, 374] on button "Elektroinstallation Mittel" at bounding box center [872, 384] width 290 height 24
type input "*********"
drag, startPoint x: 840, startPoint y: 426, endPoint x: 862, endPoint y: 448, distance: 31.1
click at [841, 426] on div "Fundament" at bounding box center [872, 423] width 285 height 19
click at [886, 511] on div "Fundament inklusive Fundament muss dennoch ausgewählt werden" at bounding box center [873, 502] width 94 height 61
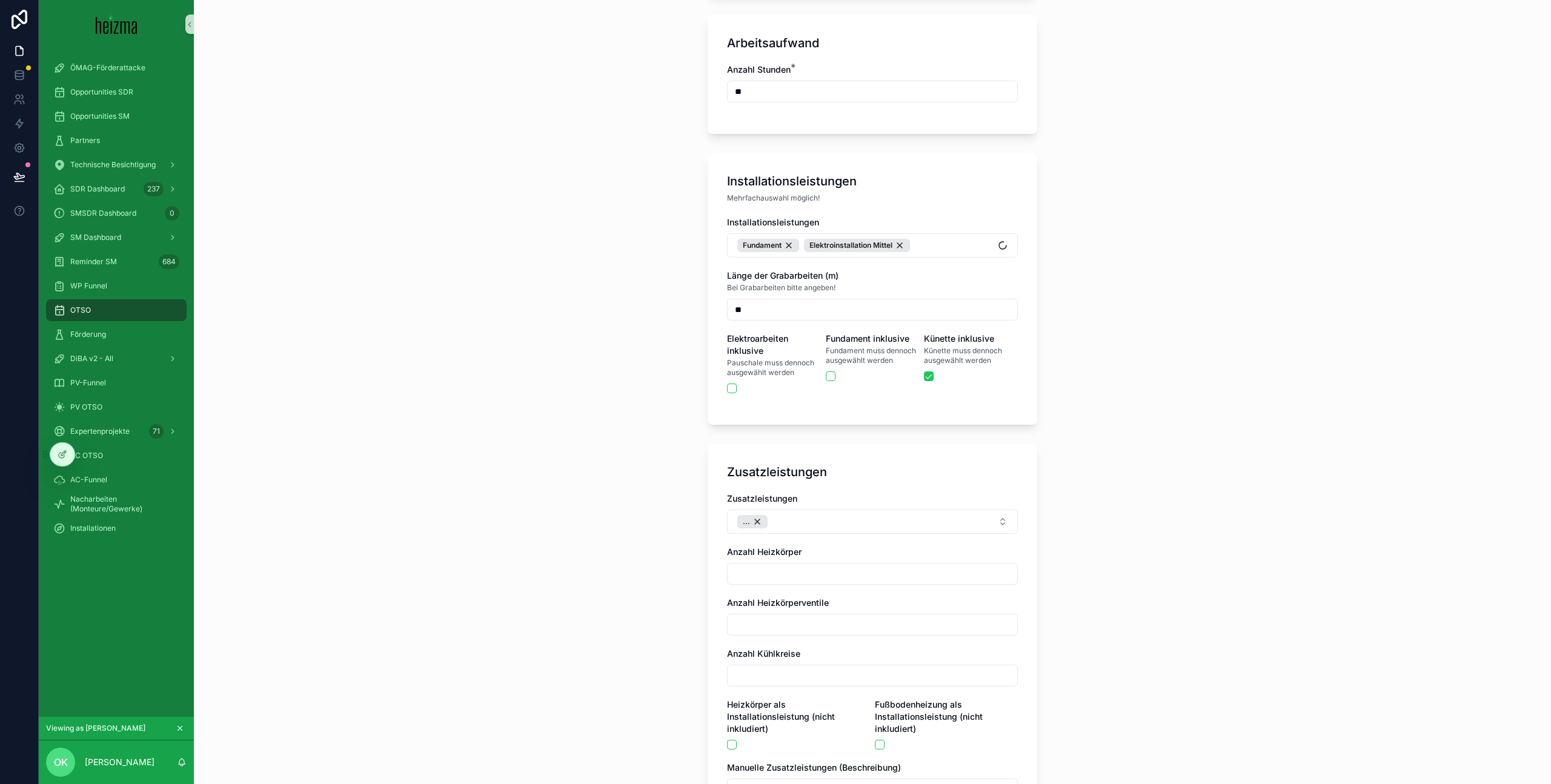
scroll to position [998, 0]
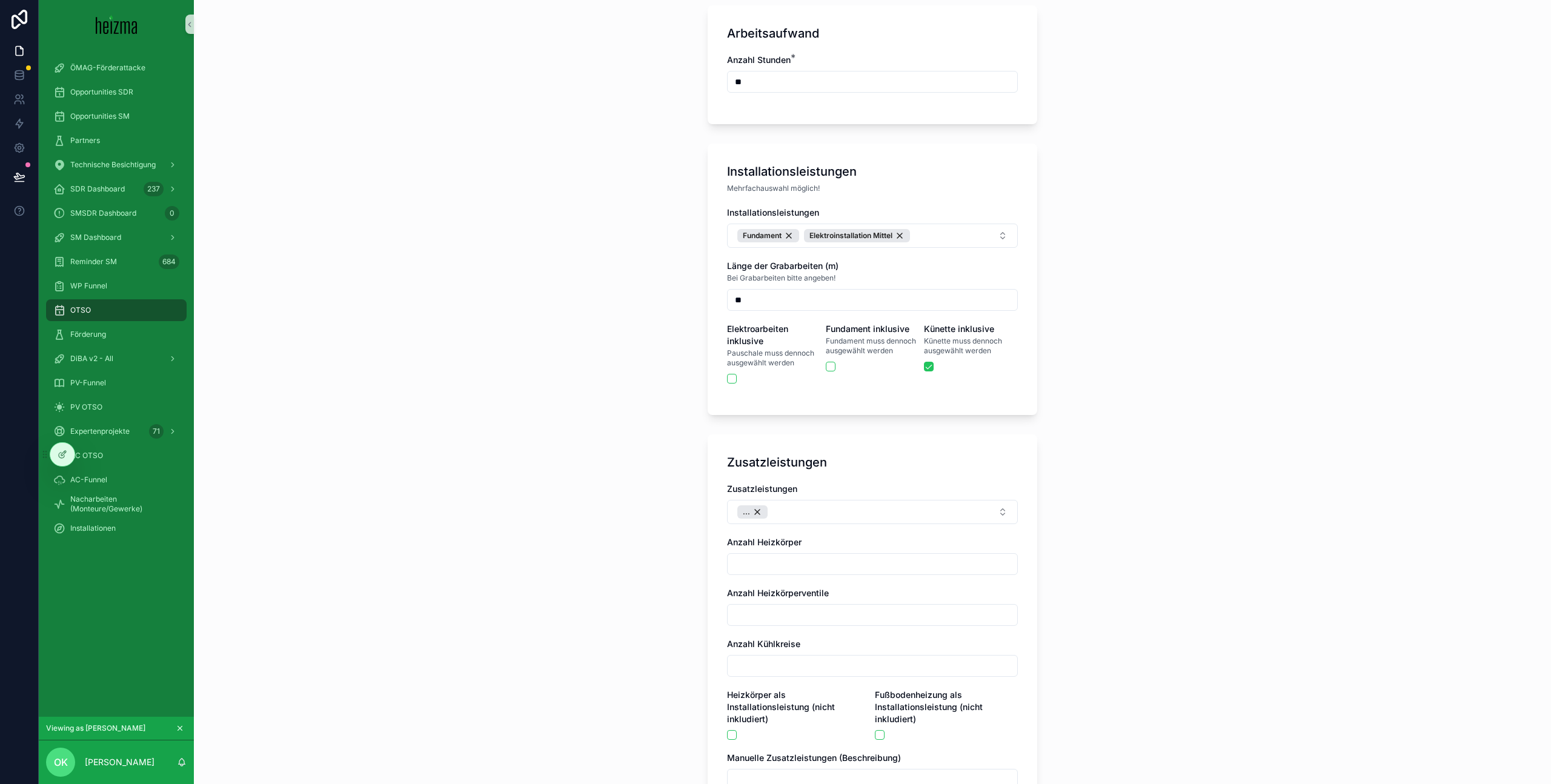
drag, startPoint x: 758, startPoint y: 501, endPoint x: 778, endPoint y: 519, distance: 26.9
click at [758, 505] on div "..." at bounding box center [752, 511] width 31 height 13
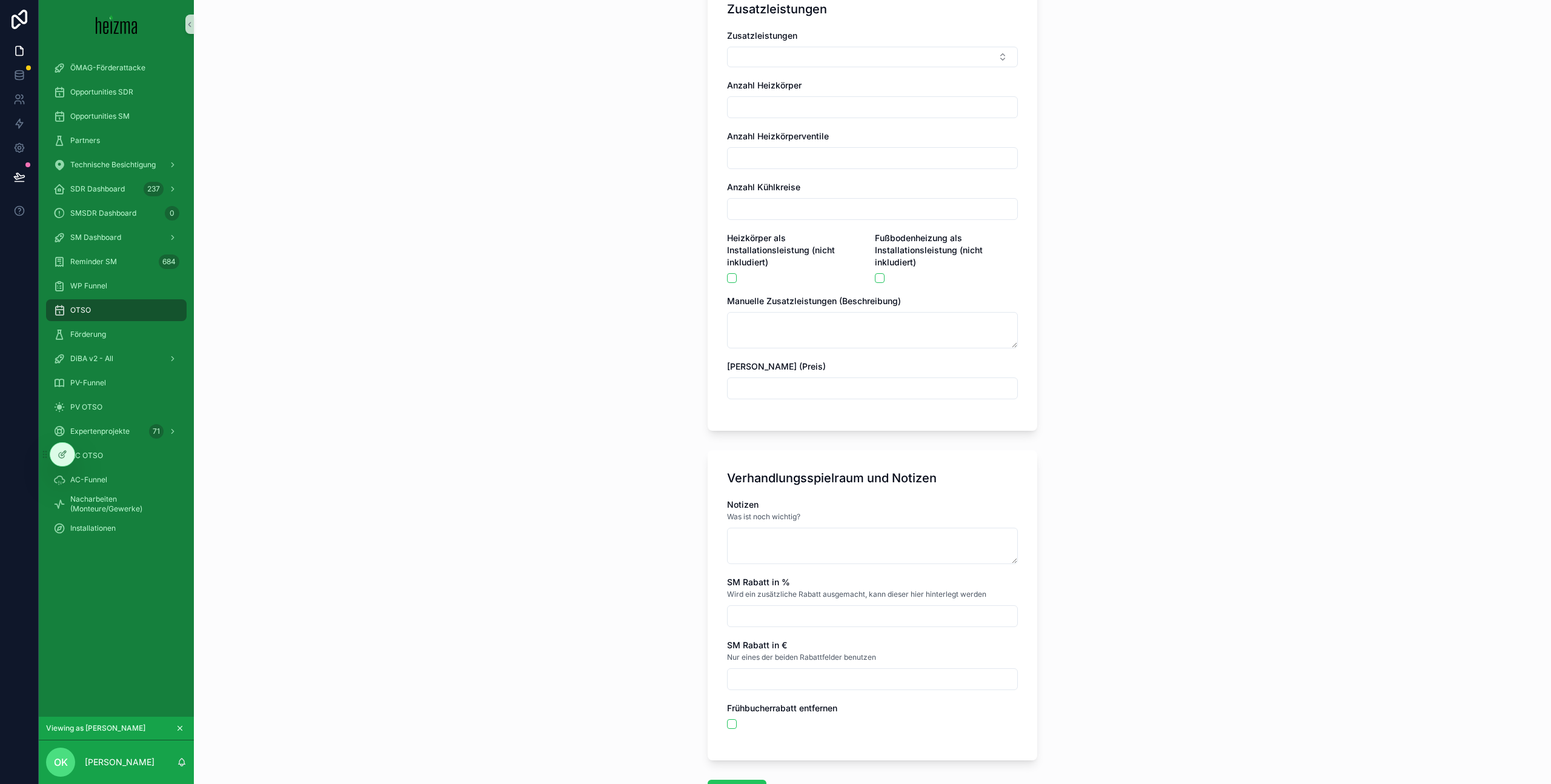
scroll to position [1536, 0]
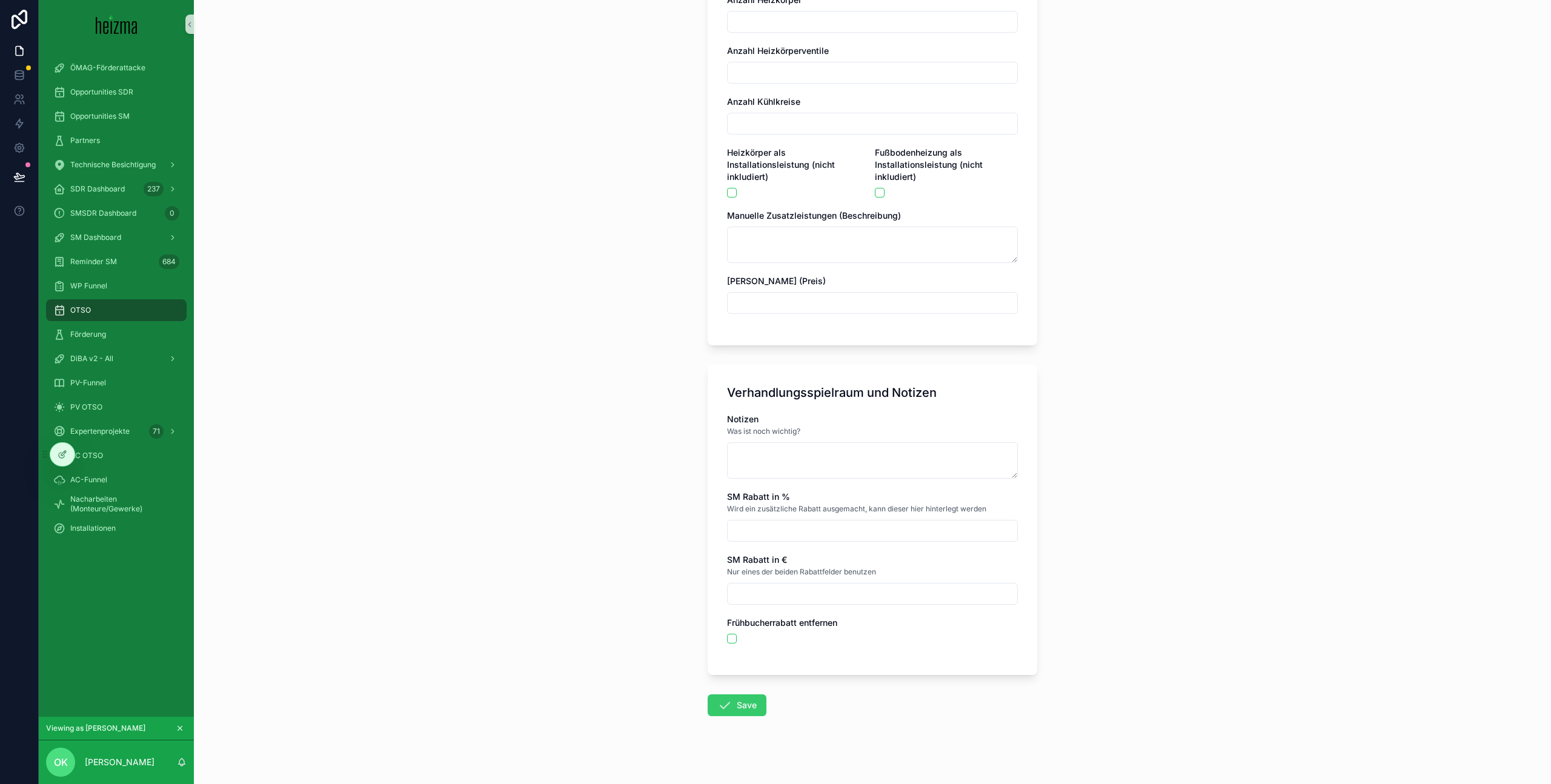
drag, startPoint x: 756, startPoint y: 699, endPoint x: 853, endPoint y: 703, distance: 97.1
click at [757, 698] on button "Save" at bounding box center [737, 705] width 59 height 22
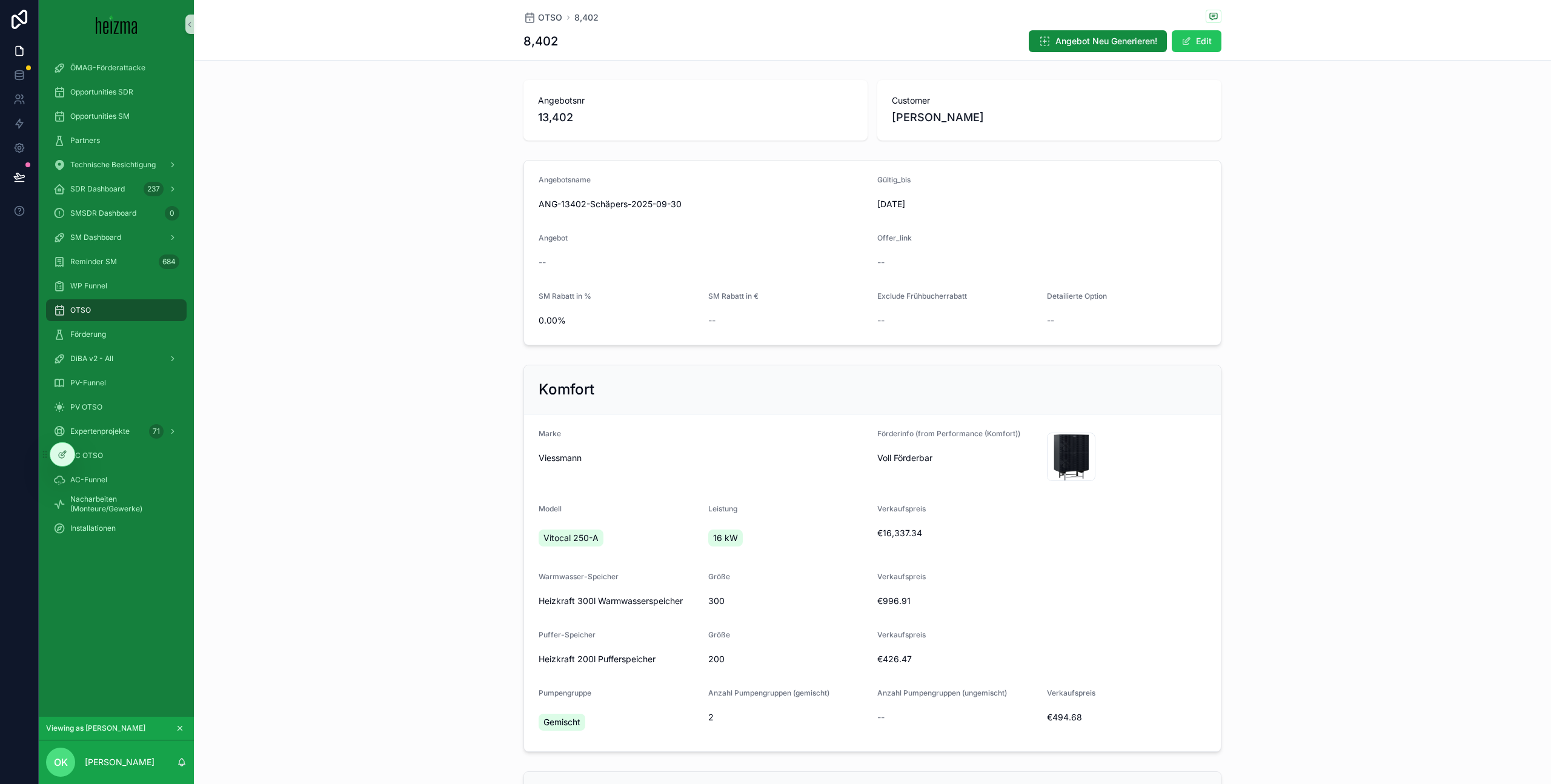
drag, startPoint x: 1300, startPoint y: 273, endPoint x: 1298, endPoint y: 255, distance: 18.1
click at [1300, 273] on div "Angebotsname ANG-13402-Schäpers-2025-09-30 Gültig_bis 10/10/2025 Angebot -- Off…" at bounding box center [872, 252] width 1357 height 195
click at [1200, 46] on button "Edit" at bounding box center [1197, 42] width 50 height 22
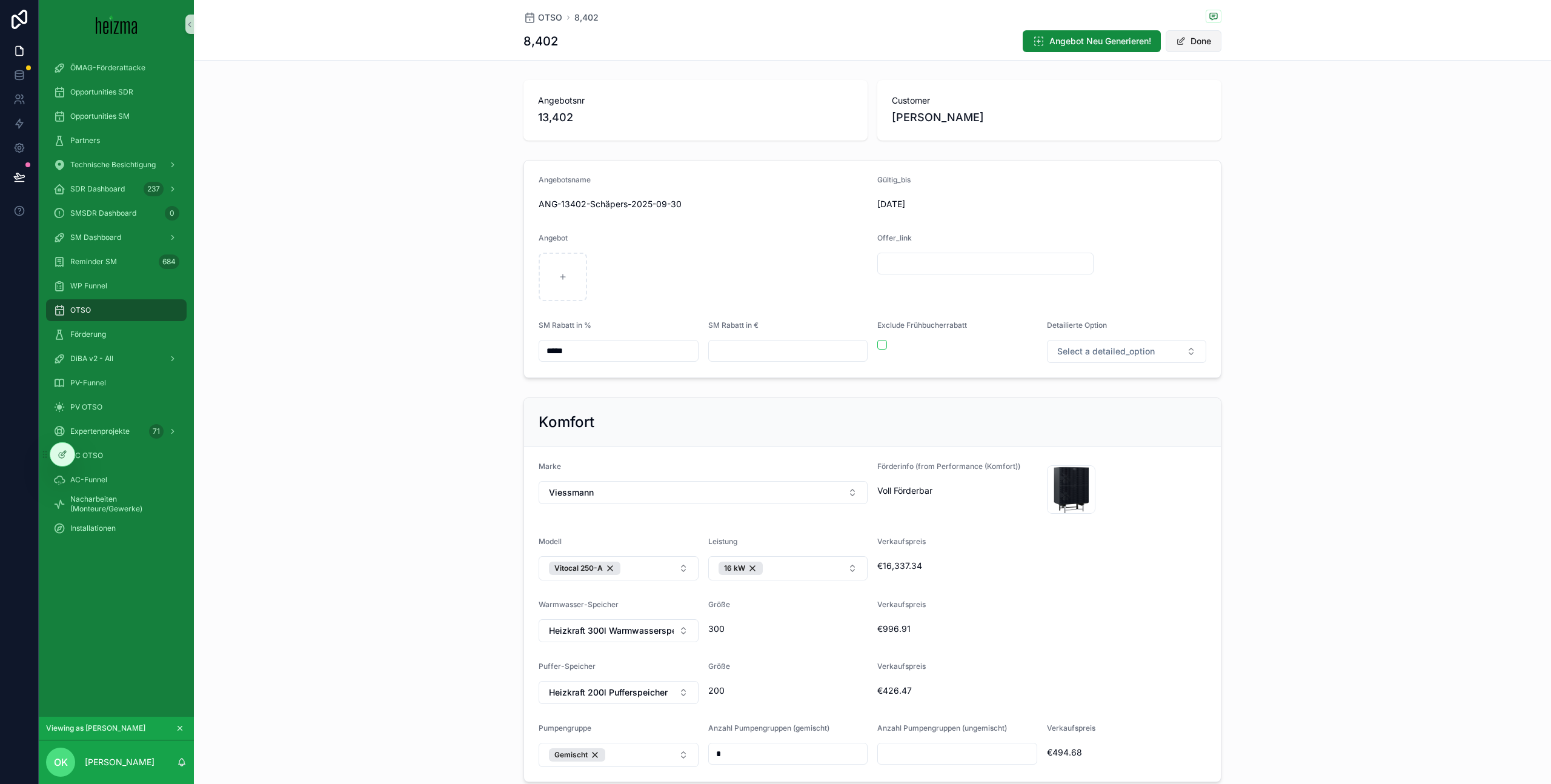
click at [1200, 45] on button "Done" at bounding box center [1193, 42] width 55 height 22
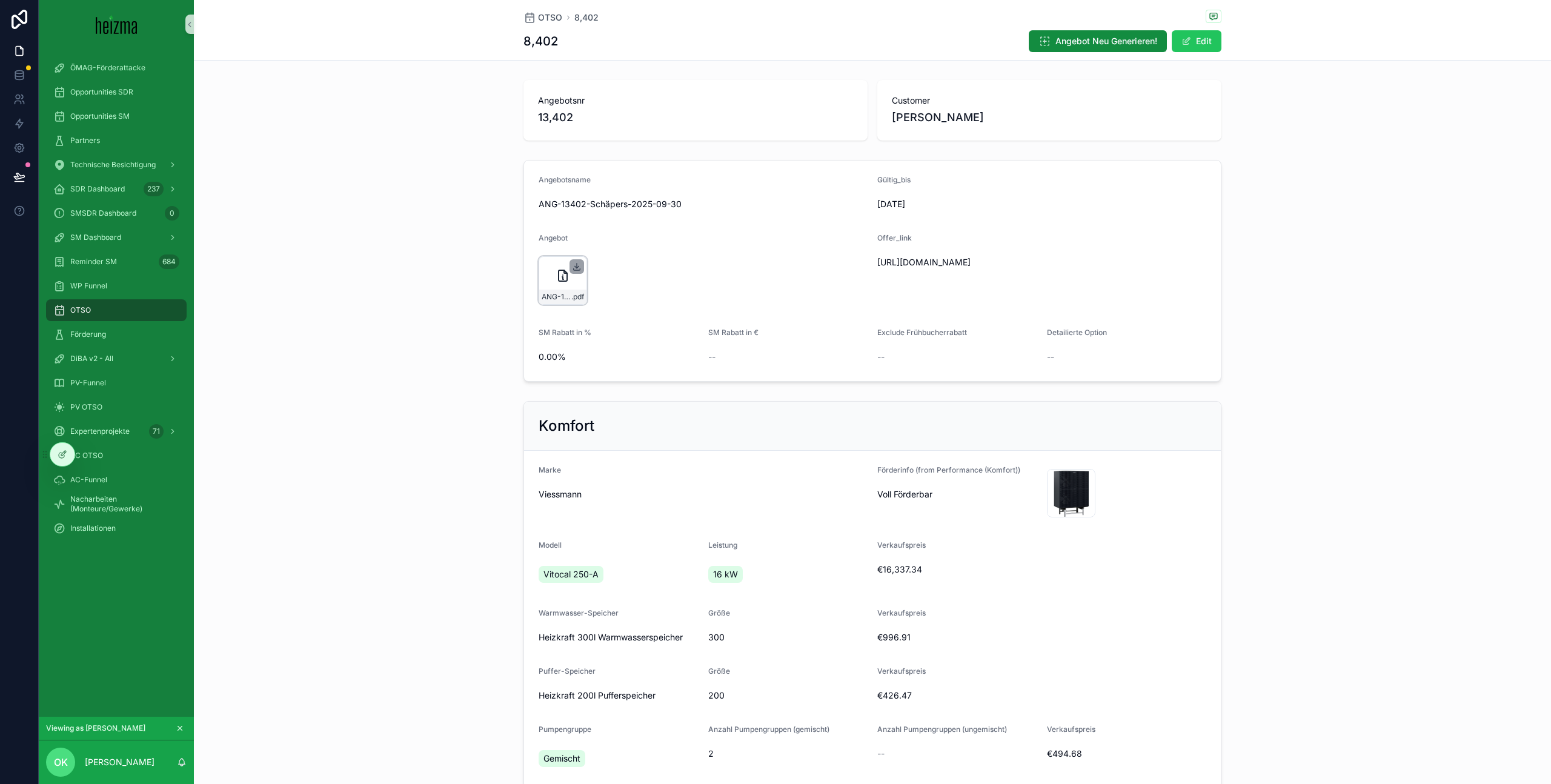
click at [573, 262] on icon "scrollable content" at bounding box center [576, 266] width 9 height 9
